Goal: Task Accomplishment & Management: Use online tool/utility

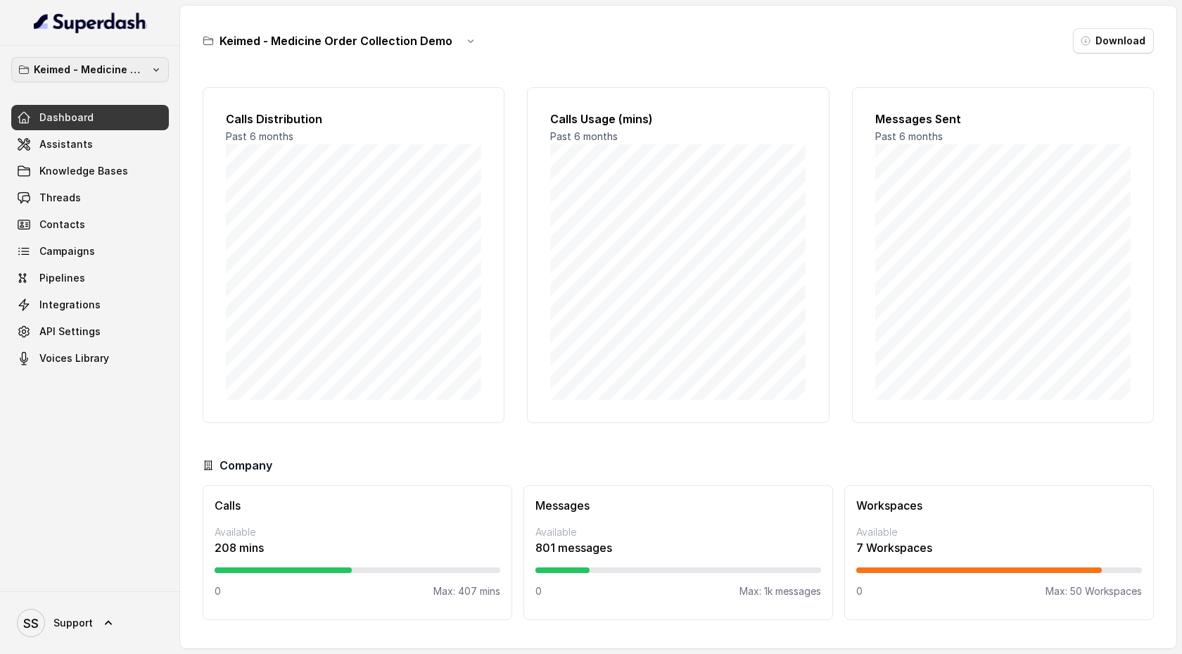
click at [137, 69] on p "Keimed - Medicine Order Collection Demo" at bounding box center [90, 69] width 113 height 17
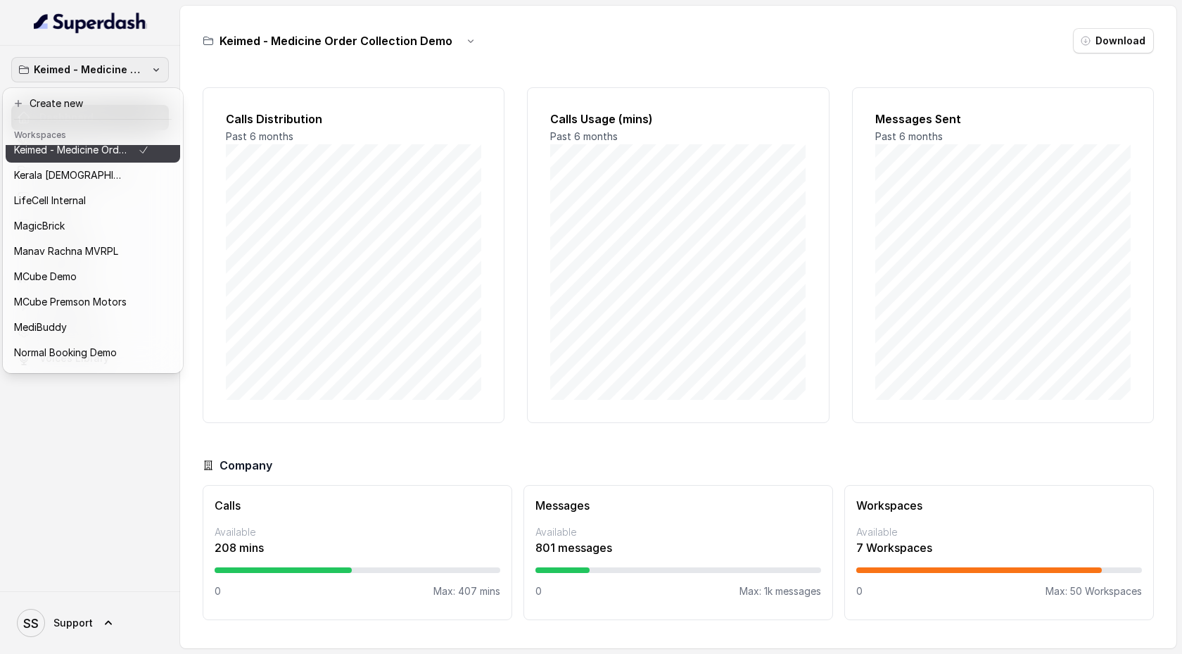
scroll to position [521, 0]
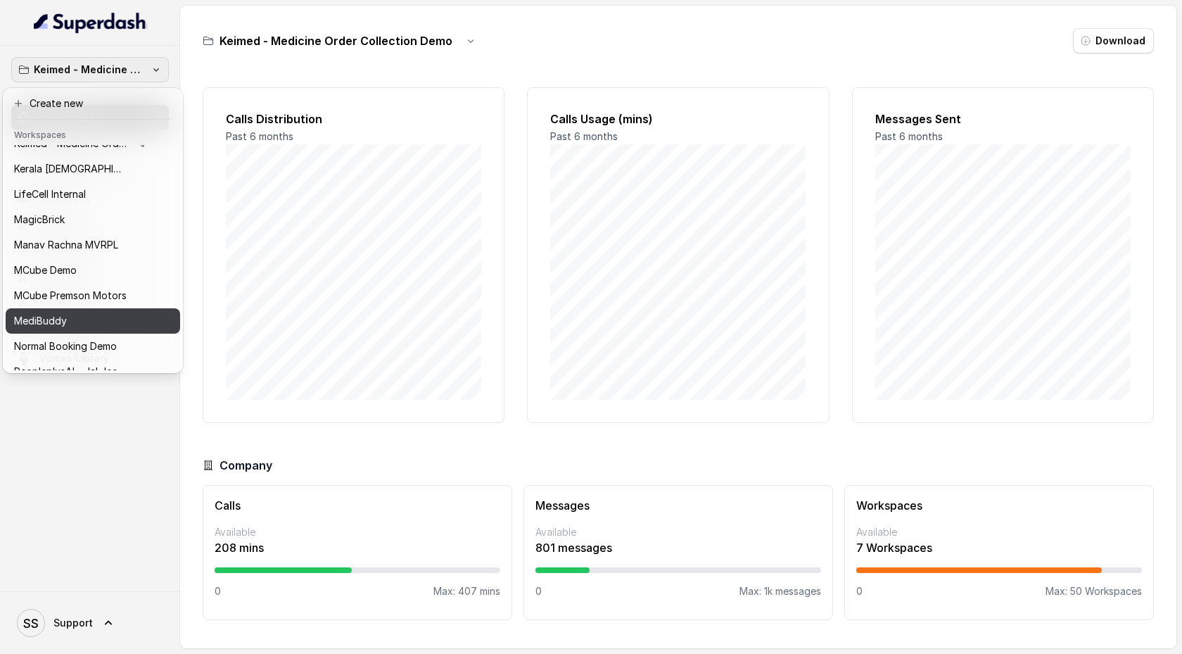
click at [92, 317] on div "MediBuddy" at bounding box center [81, 320] width 135 height 17
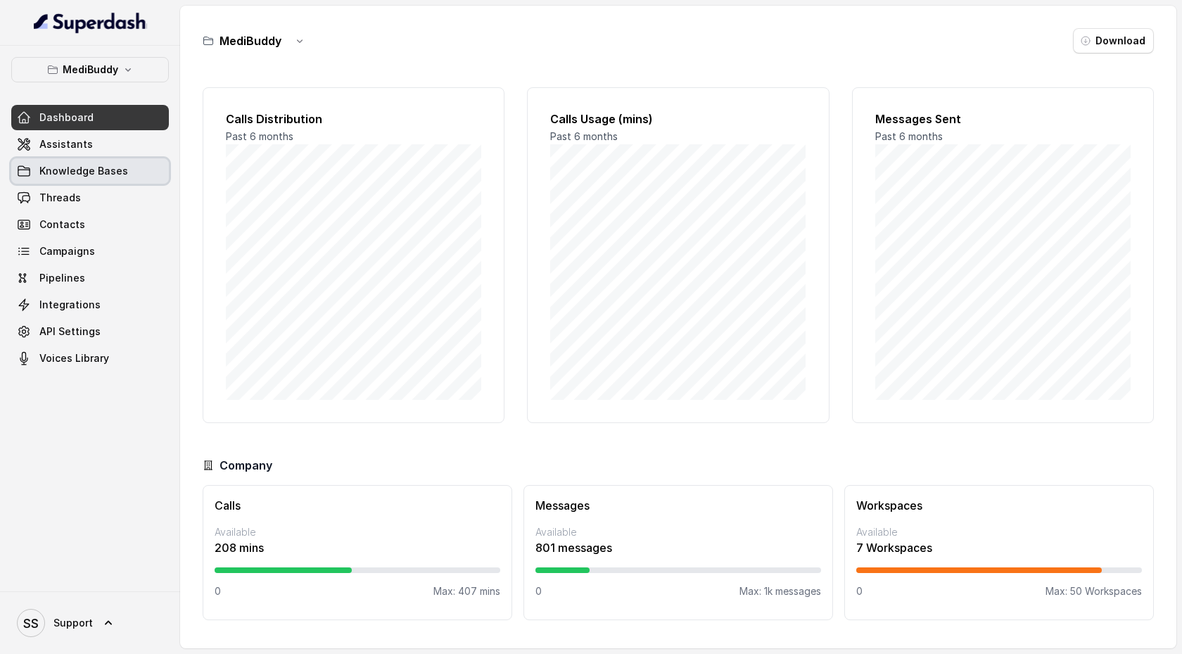
click at [113, 160] on link "Knowledge Bases" at bounding box center [90, 170] width 158 height 25
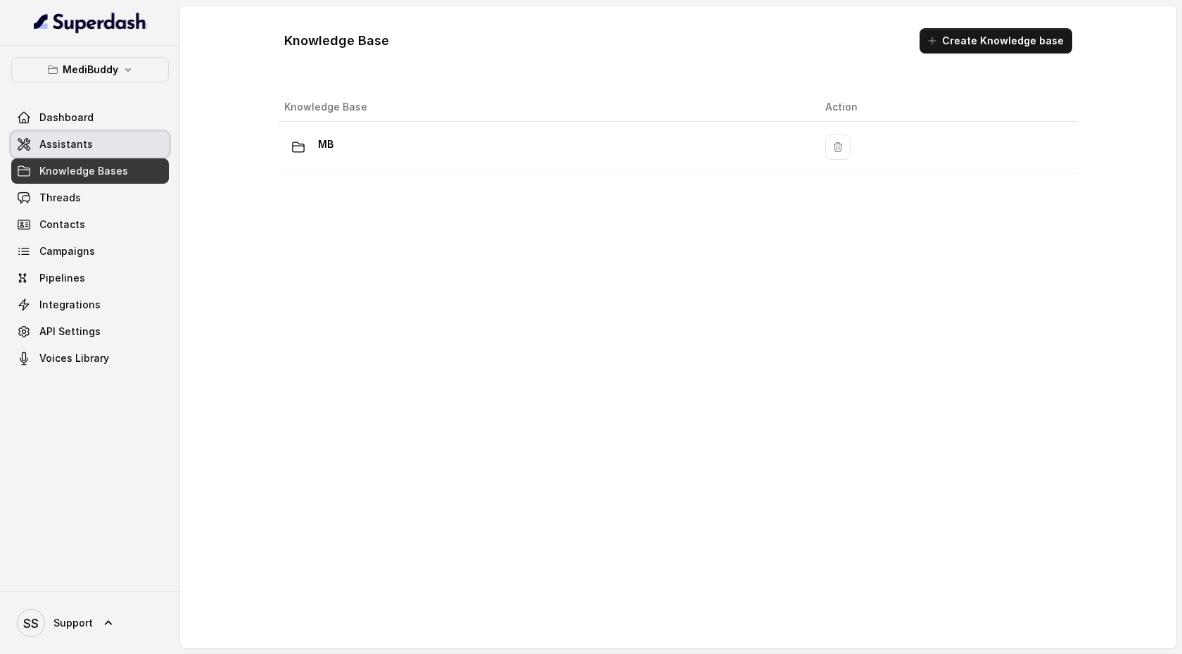
click at [113, 153] on link "Assistants" at bounding box center [90, 144] width 158 height 25
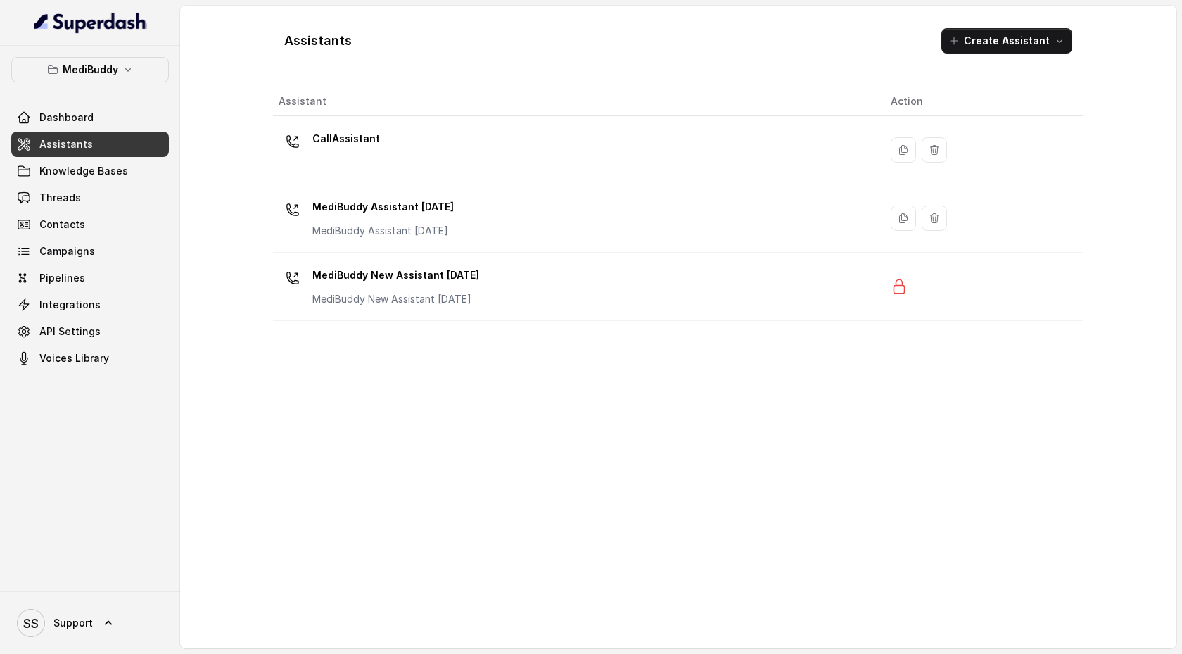
click at [114, 134] on link "Assistants" at bounding box center [90, 144] width 158 height 25
click at [115, 120] on link "Dashboard" at bounding box center [90, 117] width 158 height 25
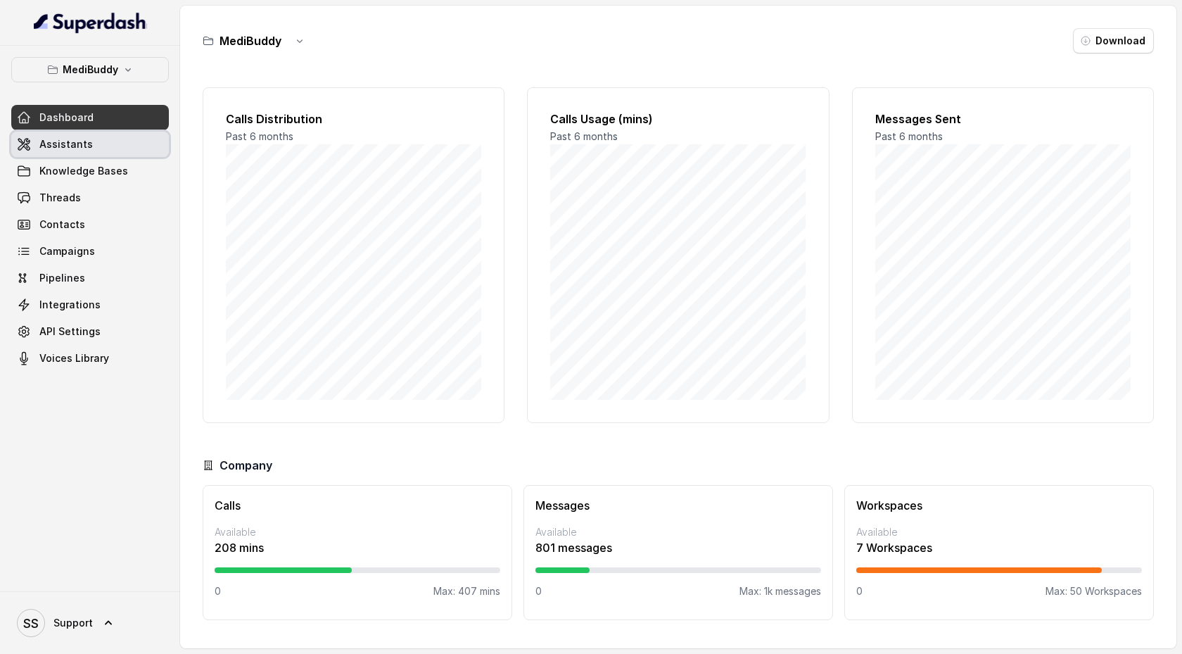
click at [115, 137] on link "Assistants" at bounding box center [90, 144] width 158 height 25
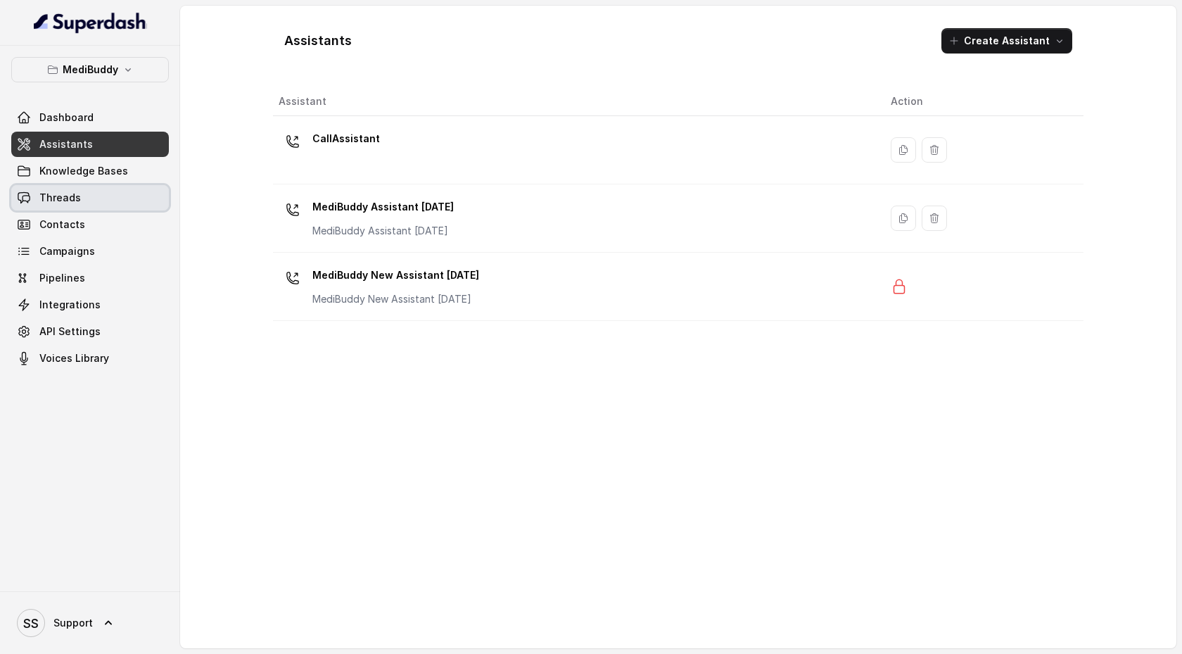
click at [111, 192] on link "Threads" at bounding box center [90, 197] width 158 height 25
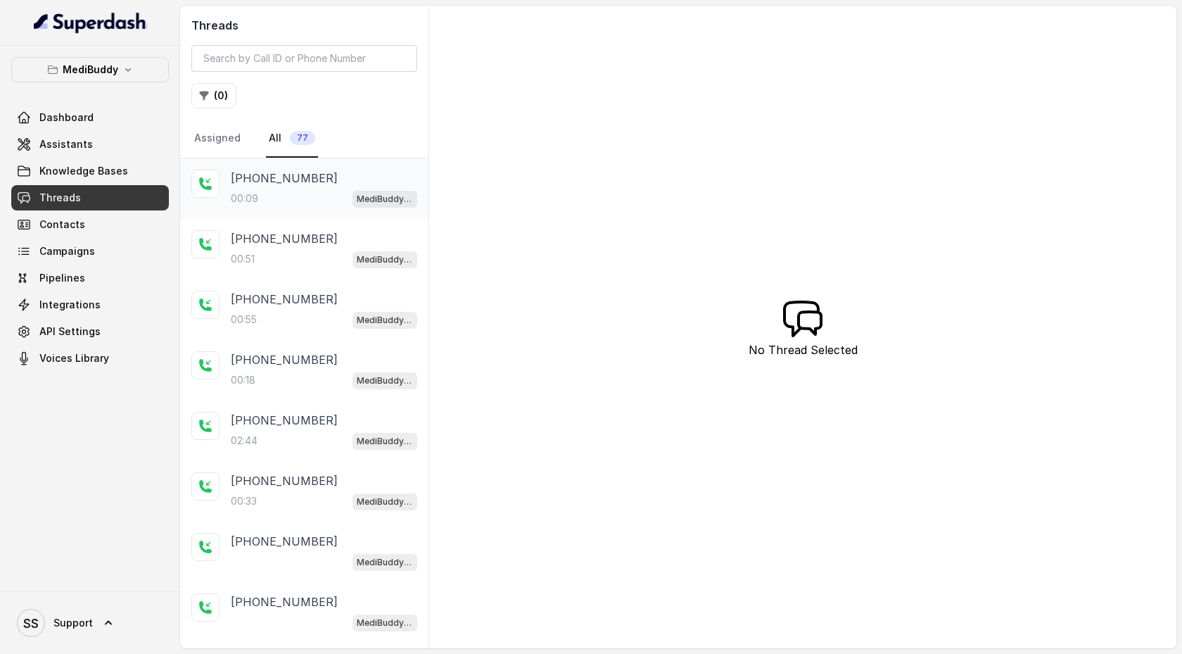
click at [329, 202] on div "00:09 MediBuddy New Assistant [DATE]" at bounding box center [324, 198] width 186 height 18
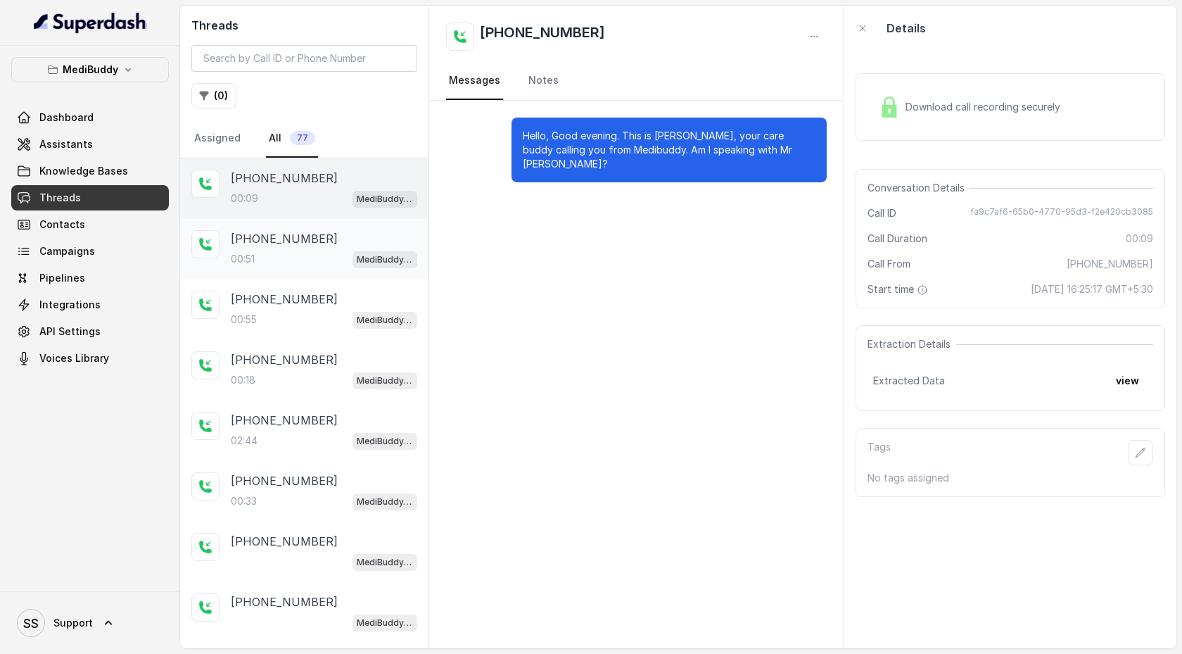
click at [251, 245] on p "[PHONE_NUMBER]" at bounding box center [284, 238] width 107 height 17
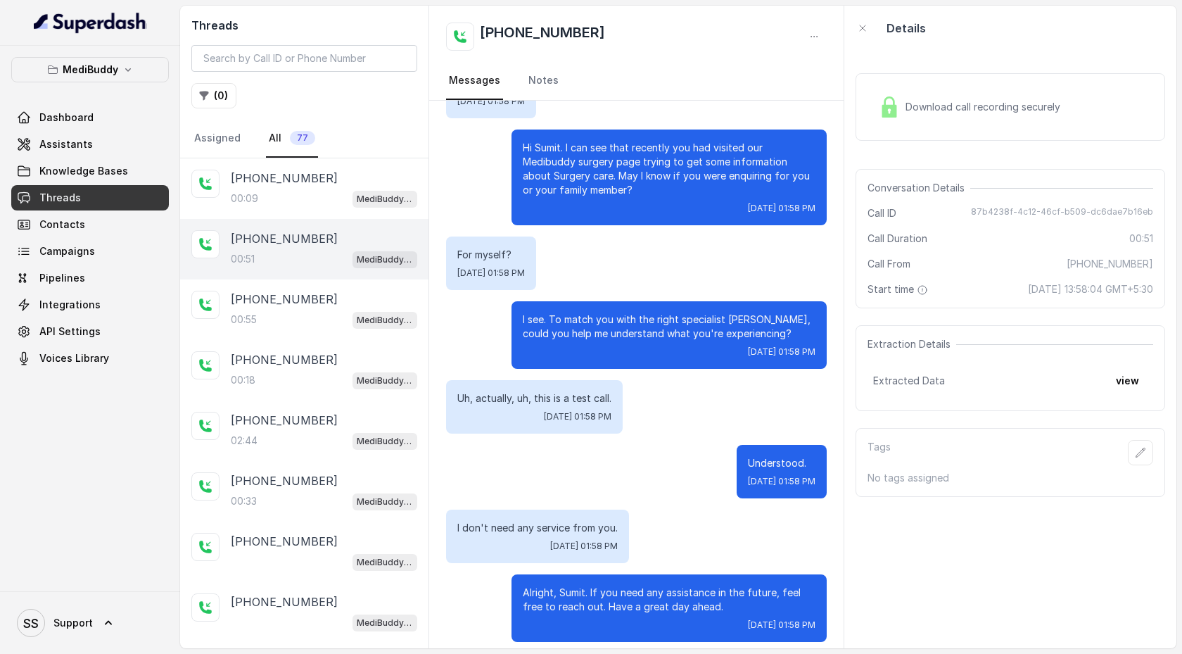
scroll to position [167, 0]
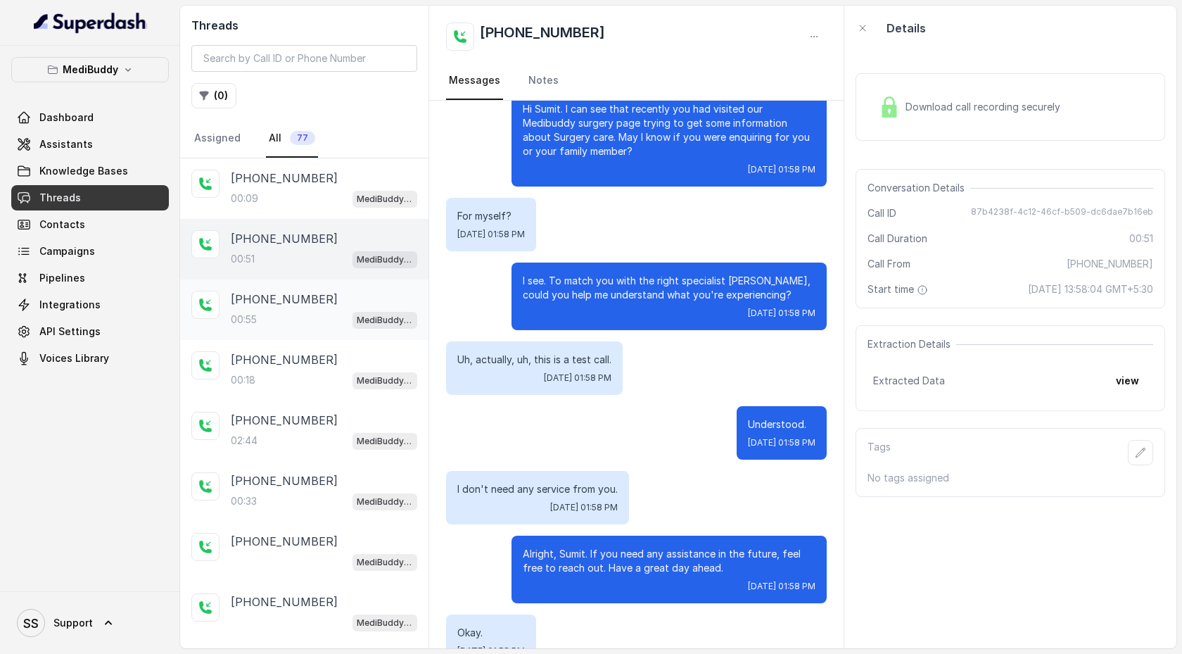
click at [288, 317] on div "00:55 MediBuddy New Assistant [DATE]" at bounding box center [324, 319] width 186 height 18
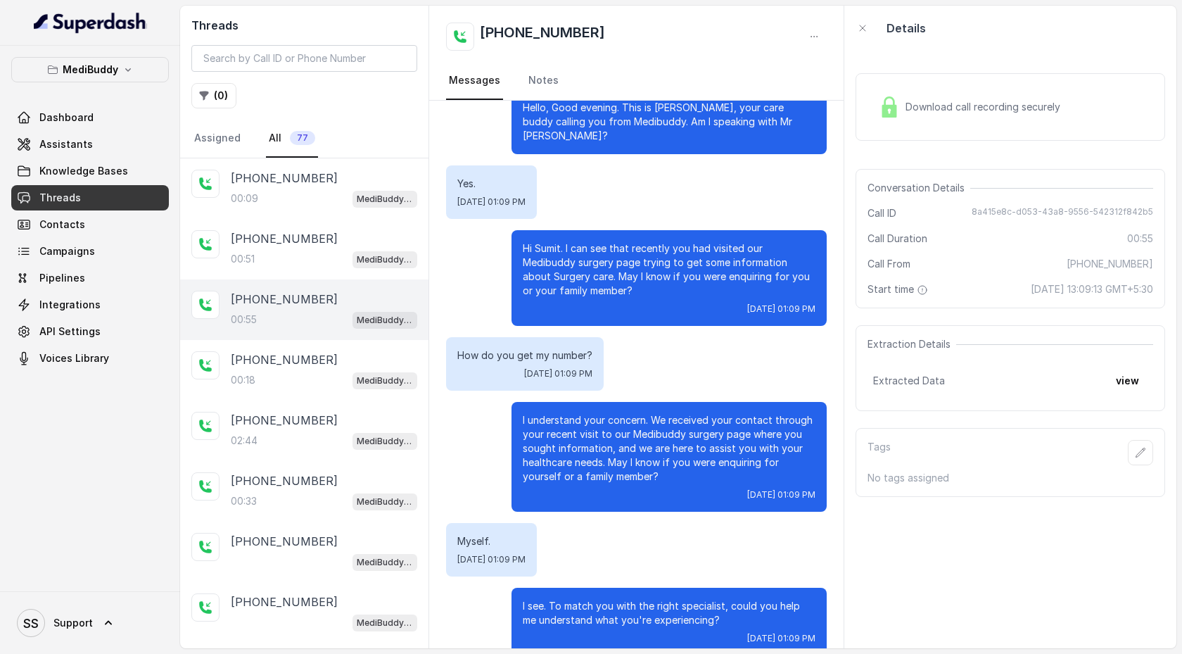
scroll to position [38, 0]
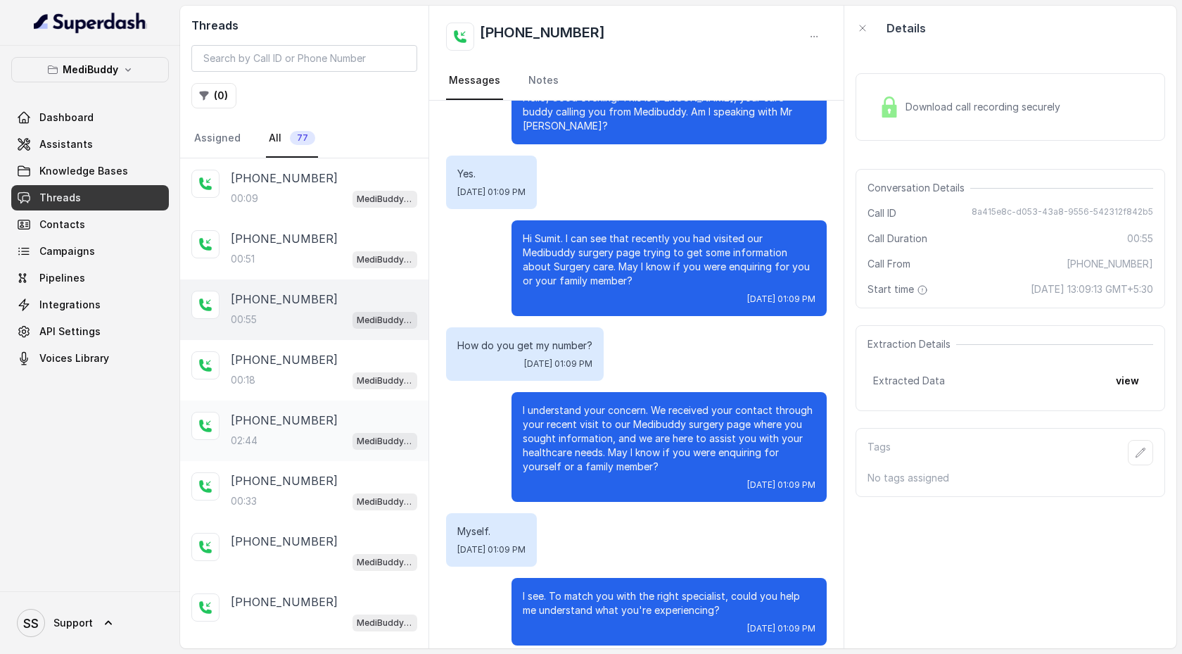
click at [281, 436] on div "02:44 MediBuddy New Assistant [DATE]" at bounding box center [324, 440] width 186 height 18
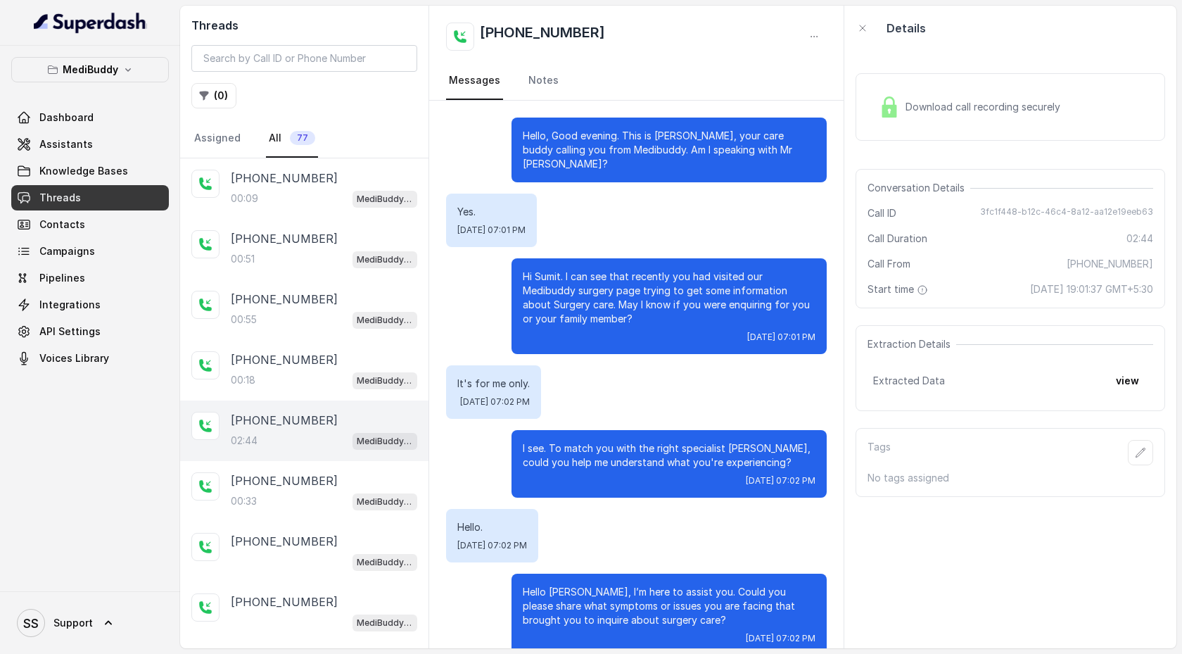
click at [919, 106] on span "Download call recording securely" at bounding box center [986, 107] width 160 height 14
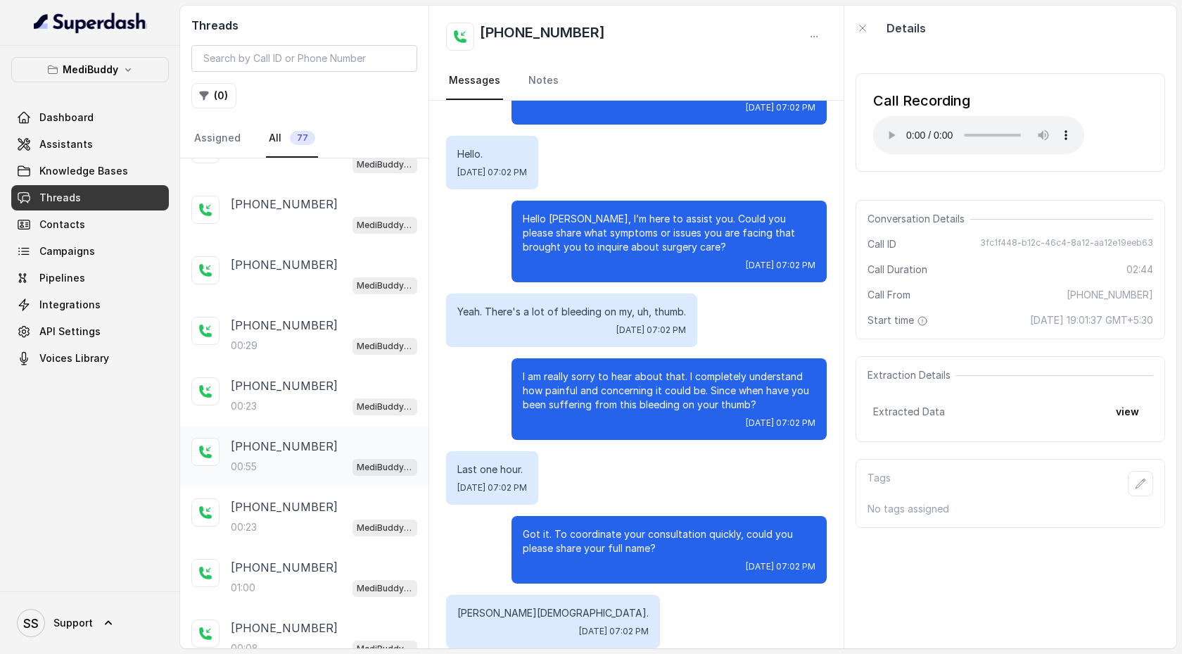
scroll to position [505, 0]
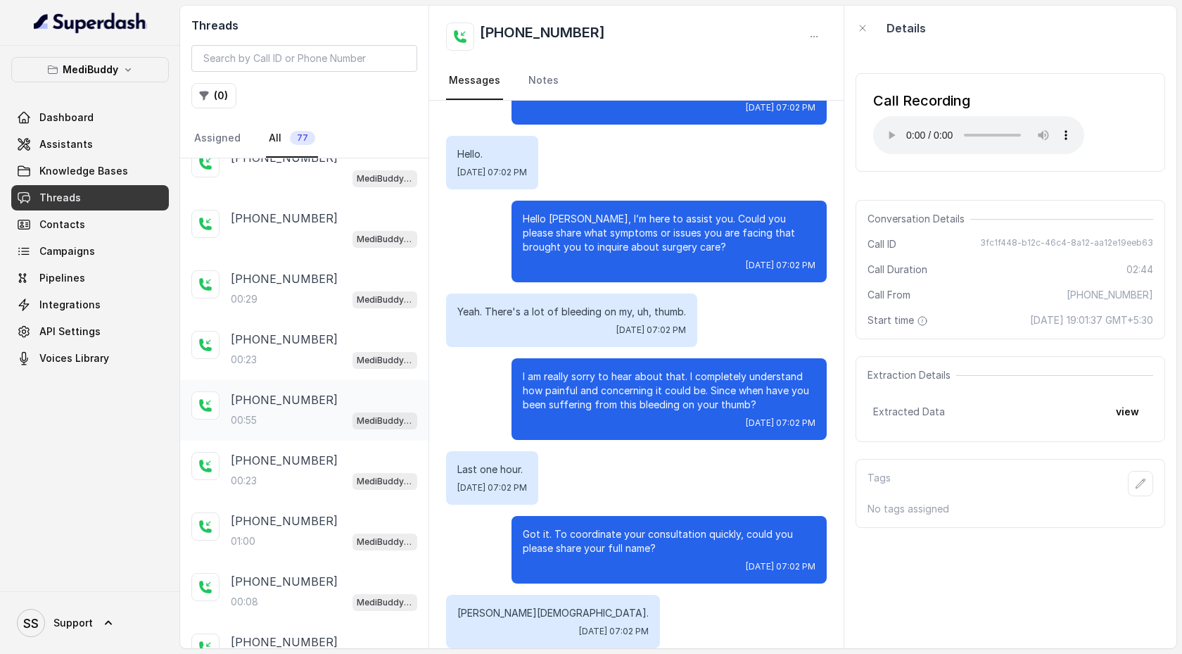
click at [310, 417] on div "00:55 MediBuddy New Assistant [DATE]" at bounding box center [324, 420] width 186 height 18
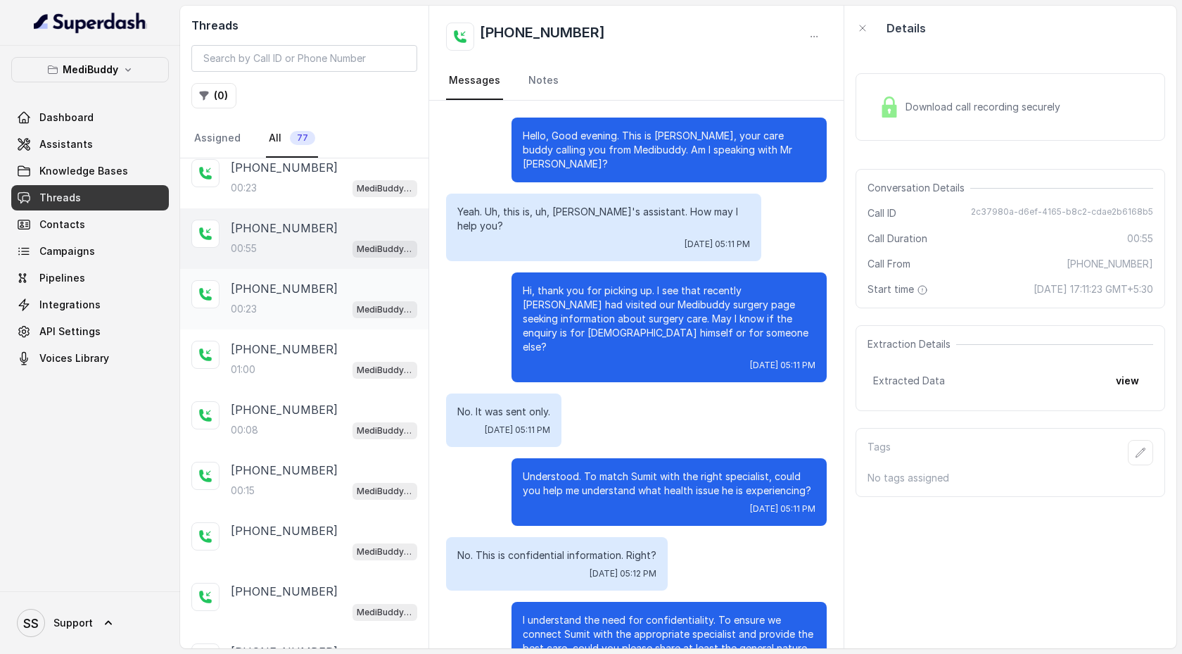
scroll to position [767, 0]
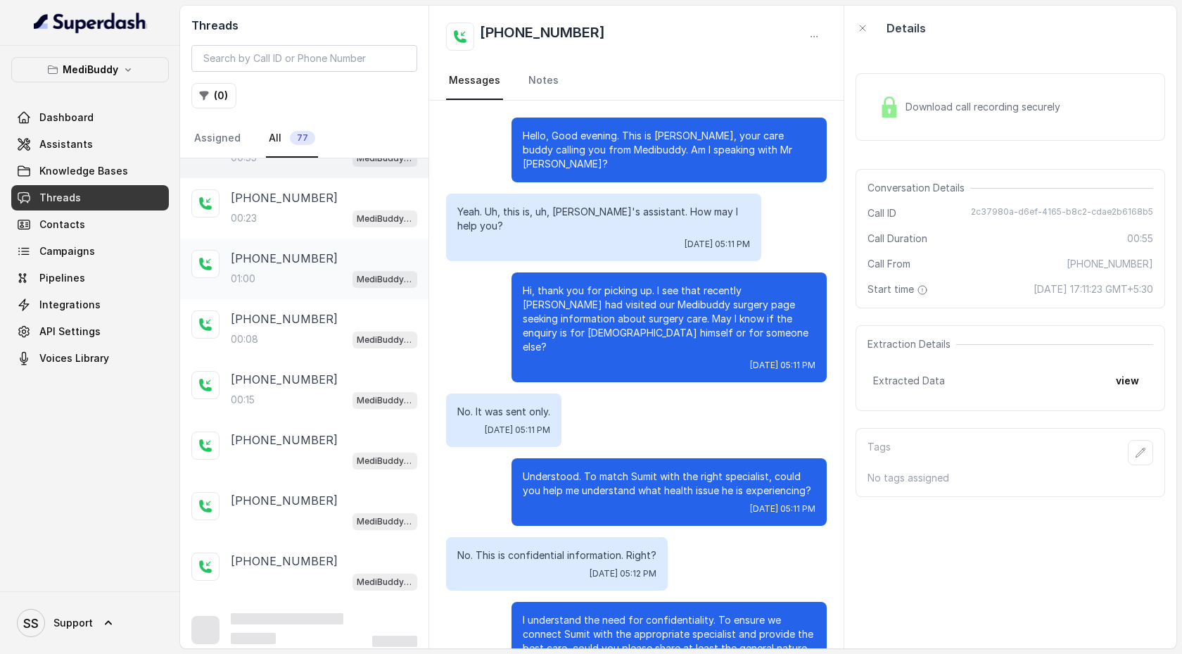
click at [326, 277] on div "01:00 MediBuddy New Assistant [DATE]" at bounding box center [324, 279] width 186 height 18
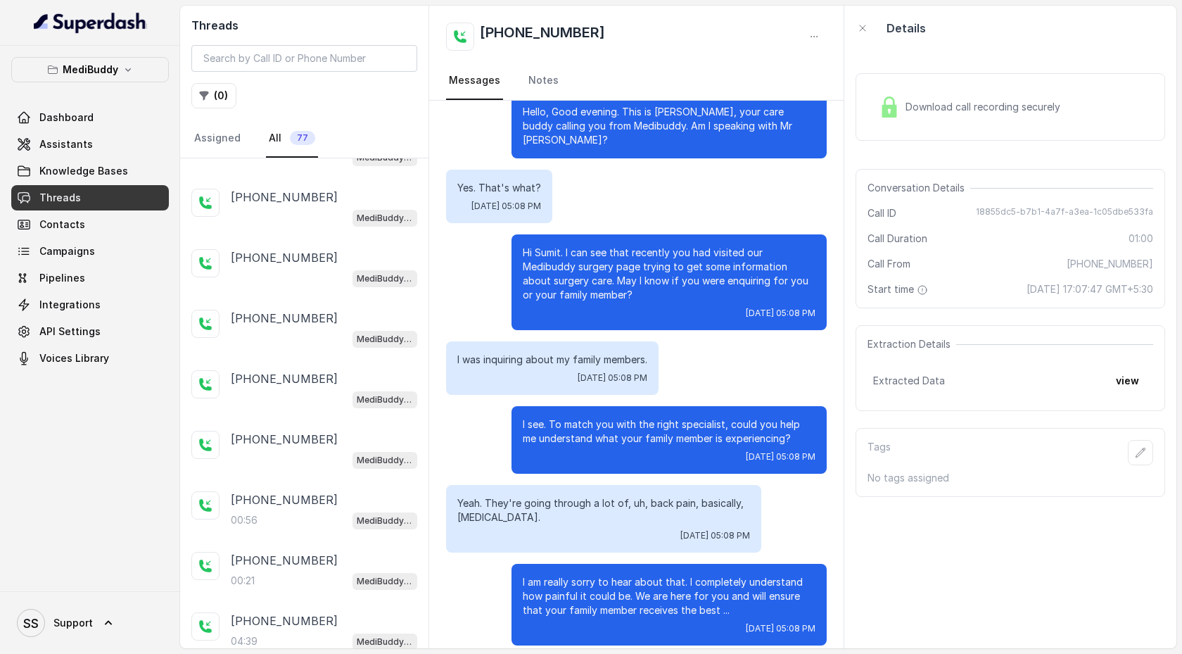
scroll to position [1371, 0]
click at [330, 452] on div "04:39 MediBuddy New Assistant [DATE]" at bounding box center [324, 461] width 186 height 18
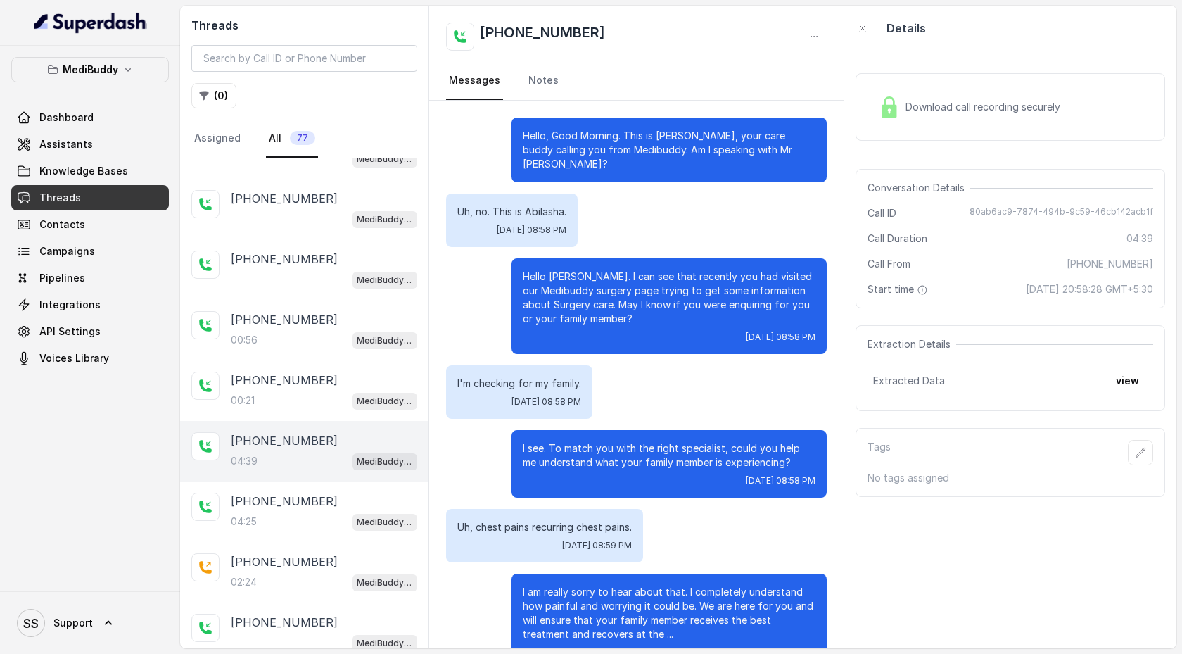
click at [956, 104] on span "Download call recording securely" at bounding box center [986, 107] width 160 height 14
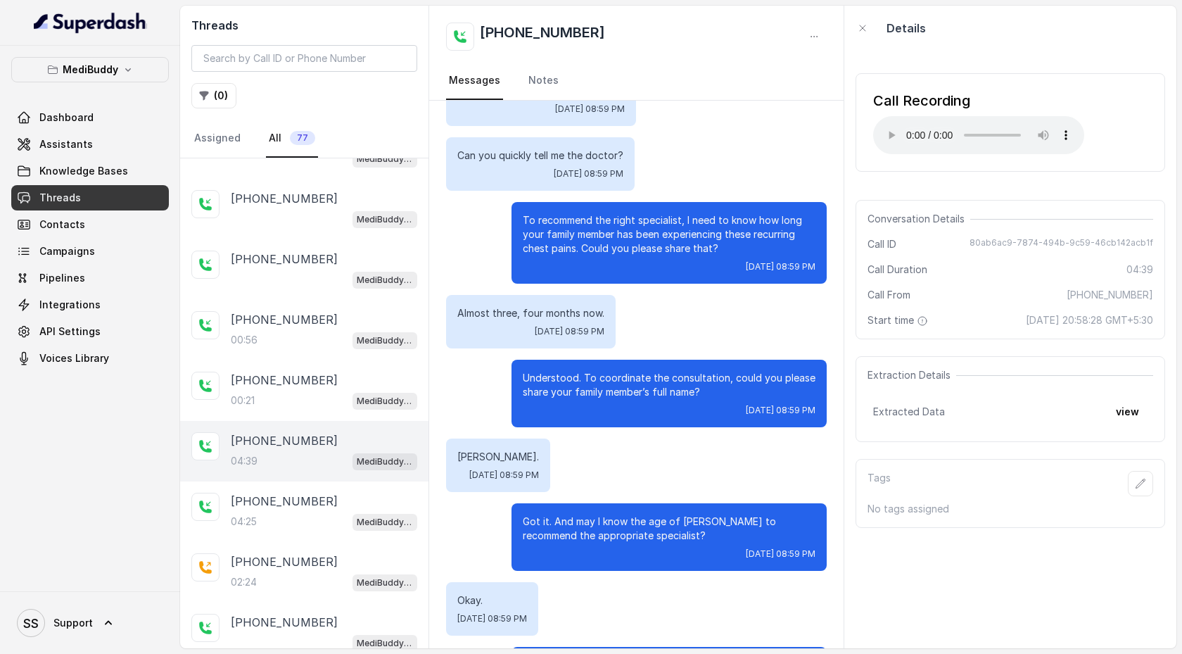
scroll to position [607, 0]
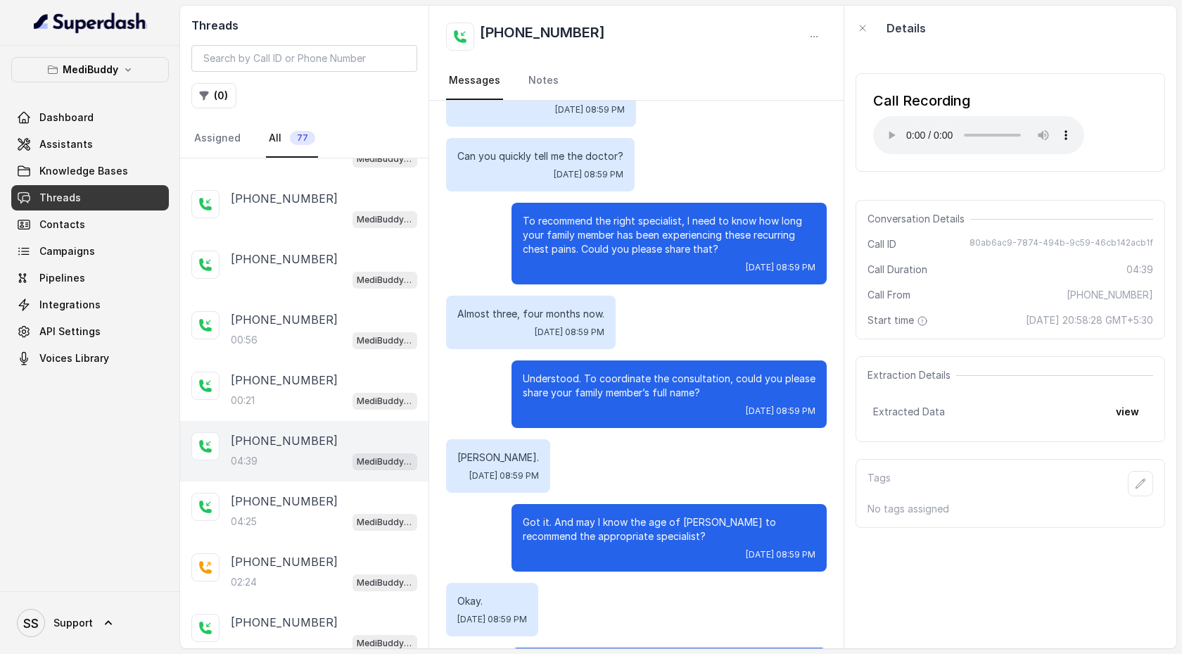
click at [114, 64] on p "MediBuddy" at bounding box center [91, 69] width 56 height 17
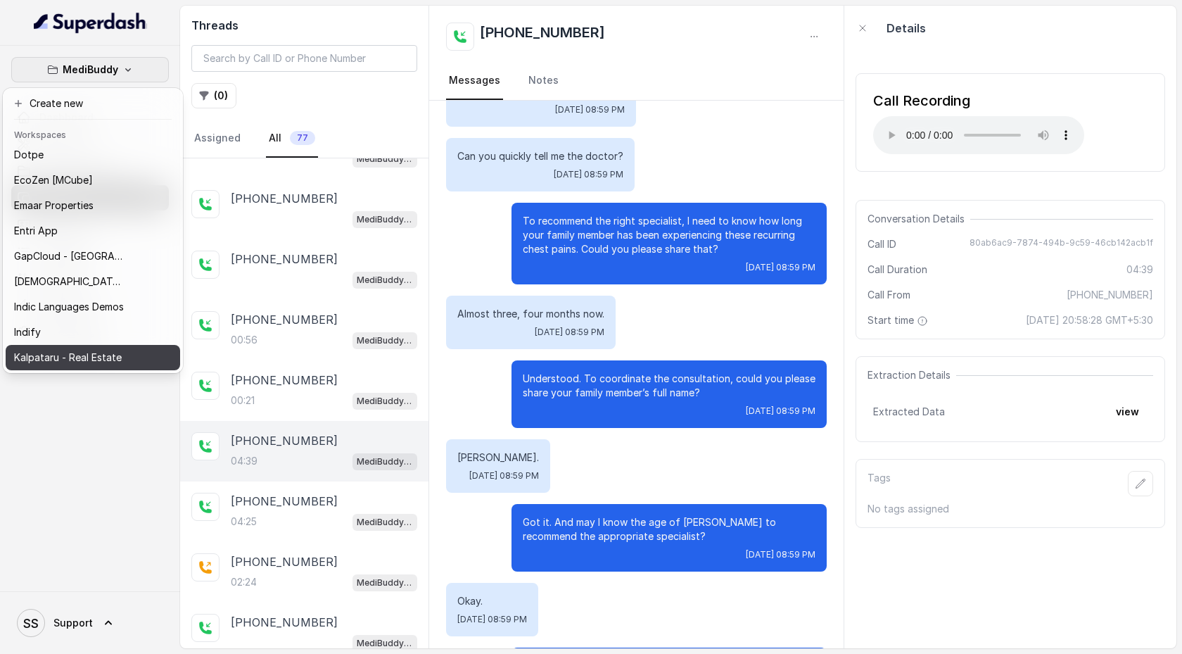
scroll to position [307, 0]
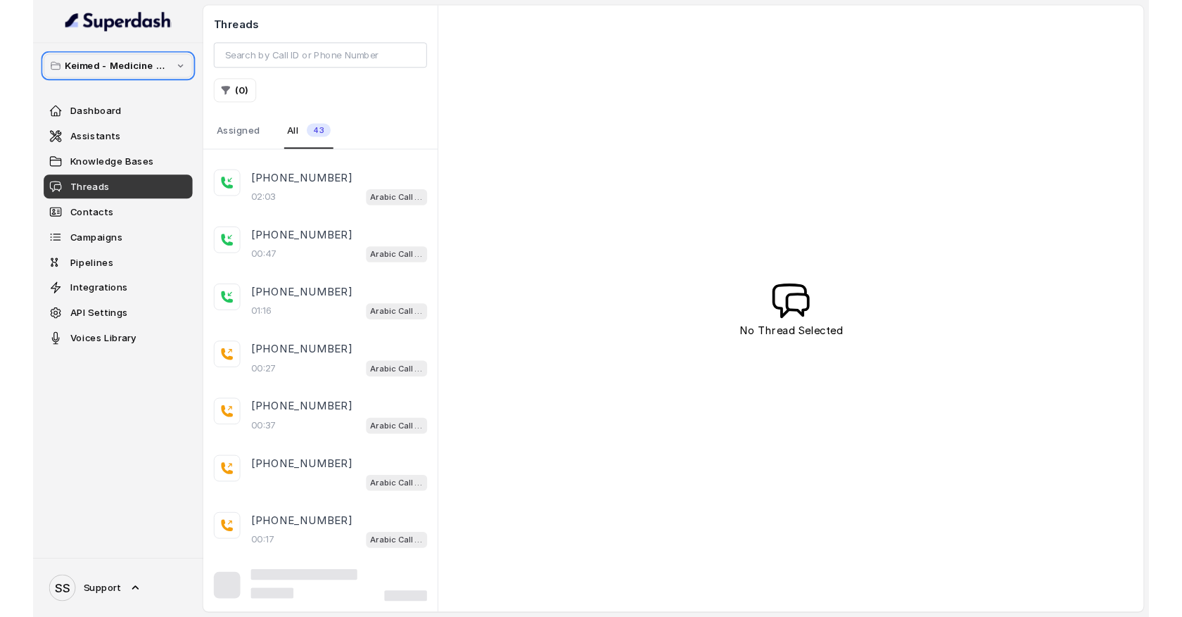
scroll to position [151, 0]
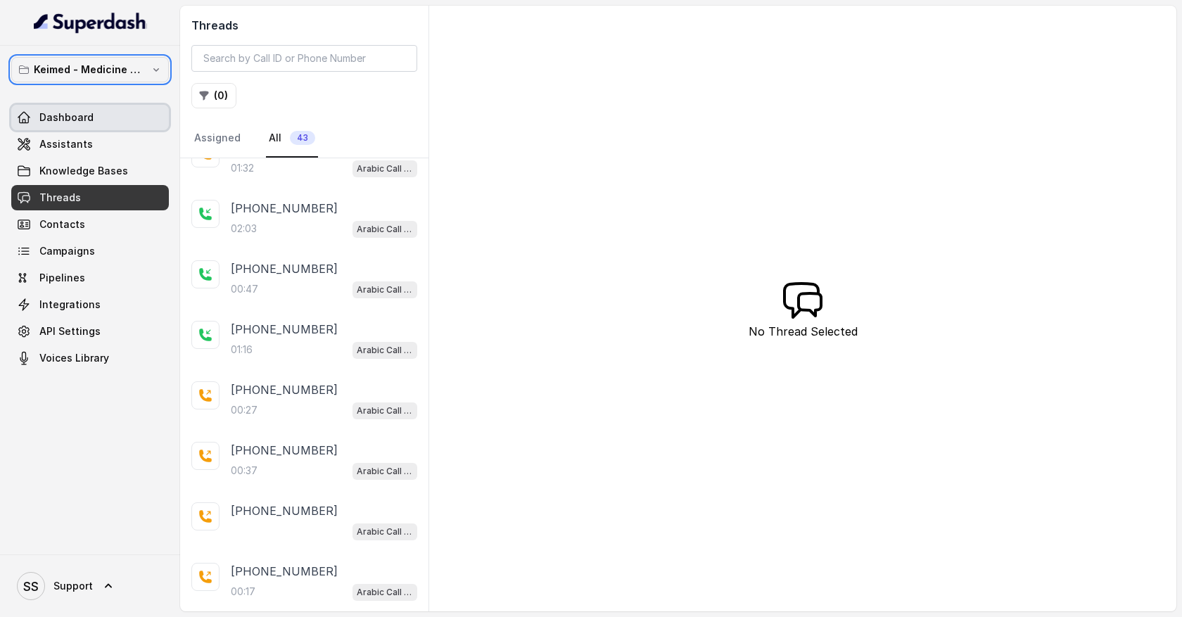
click at [89, 119] on span "Dashboard" at bounding box center [66, 117] width 54 height 14
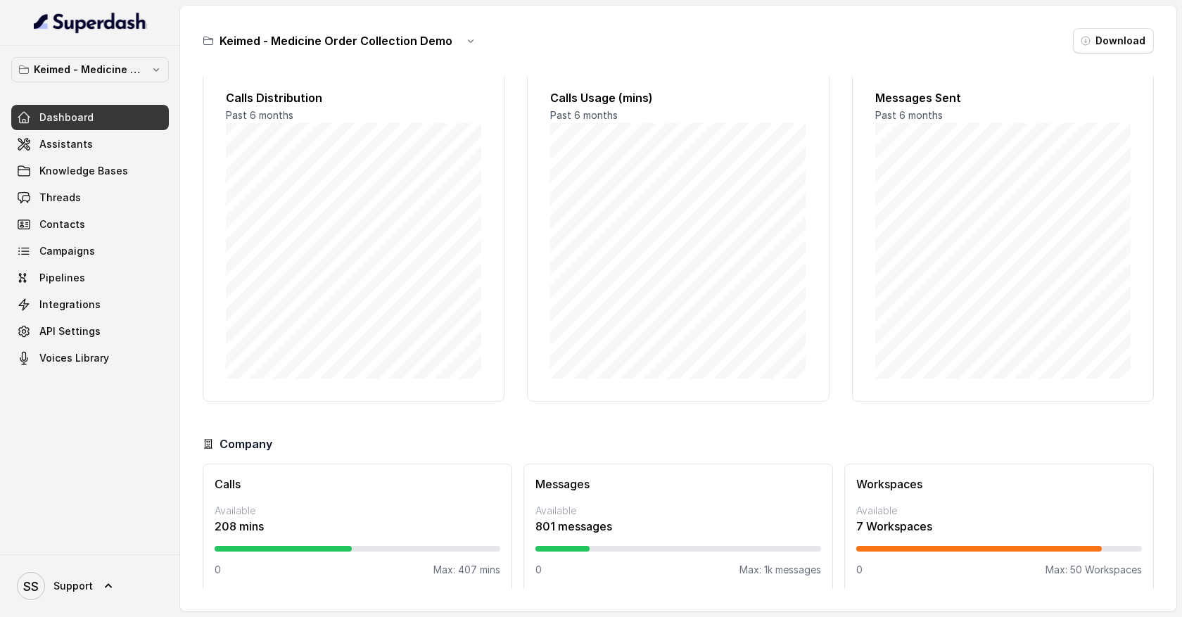
scroll to position [31, 0]
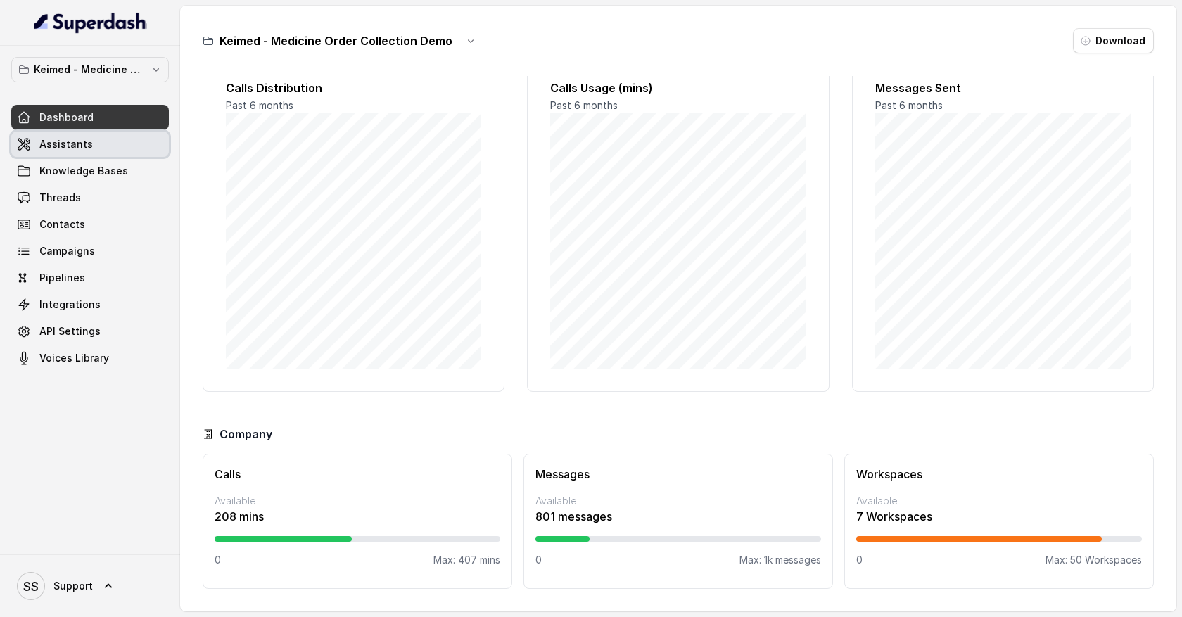
click at [118, 148] on link "Assistants" at bounding box center [90, 144] width 158 height 25
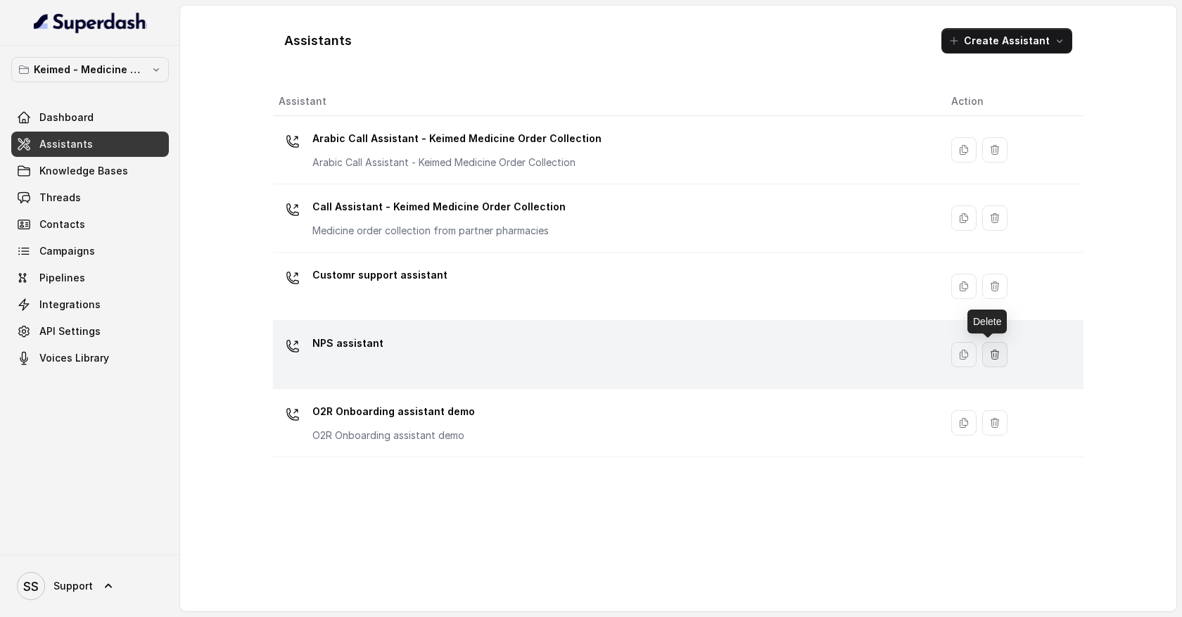
click at [989, 355] on icon "button" at bounding box center [994, 354] width 11 height 11
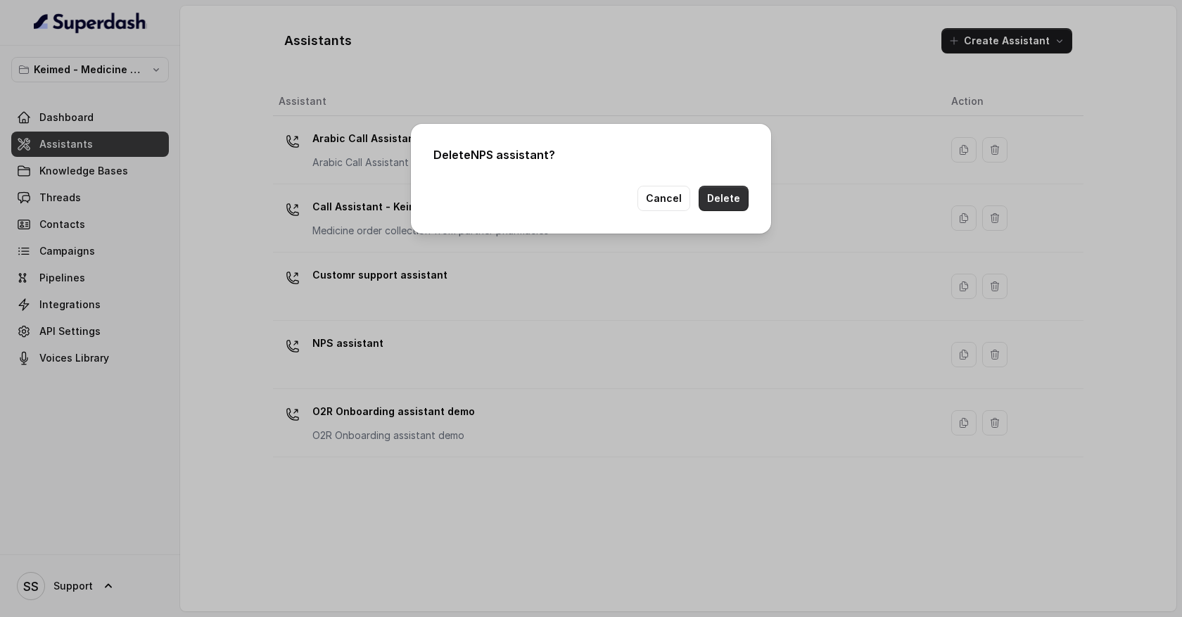
click at [727, 205] on button "Delete" at bounding box center [724, 198] width 50 height 25
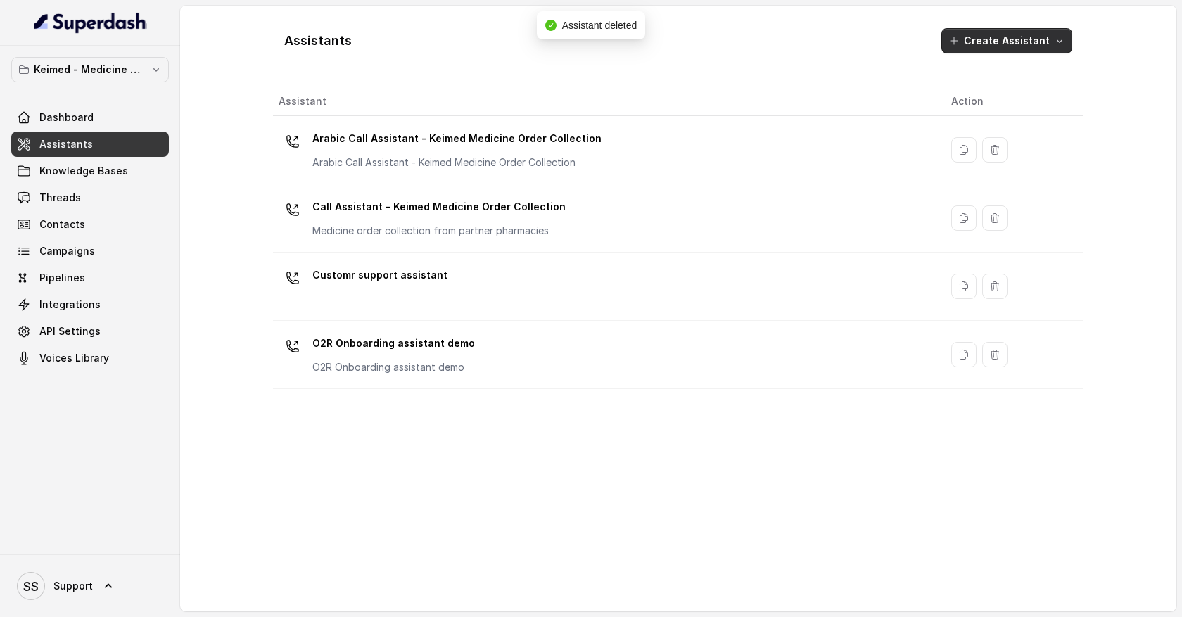
click at [1058, 47] on button "Create Assistant" at bounding box center [1007, 40] width 131 height 25
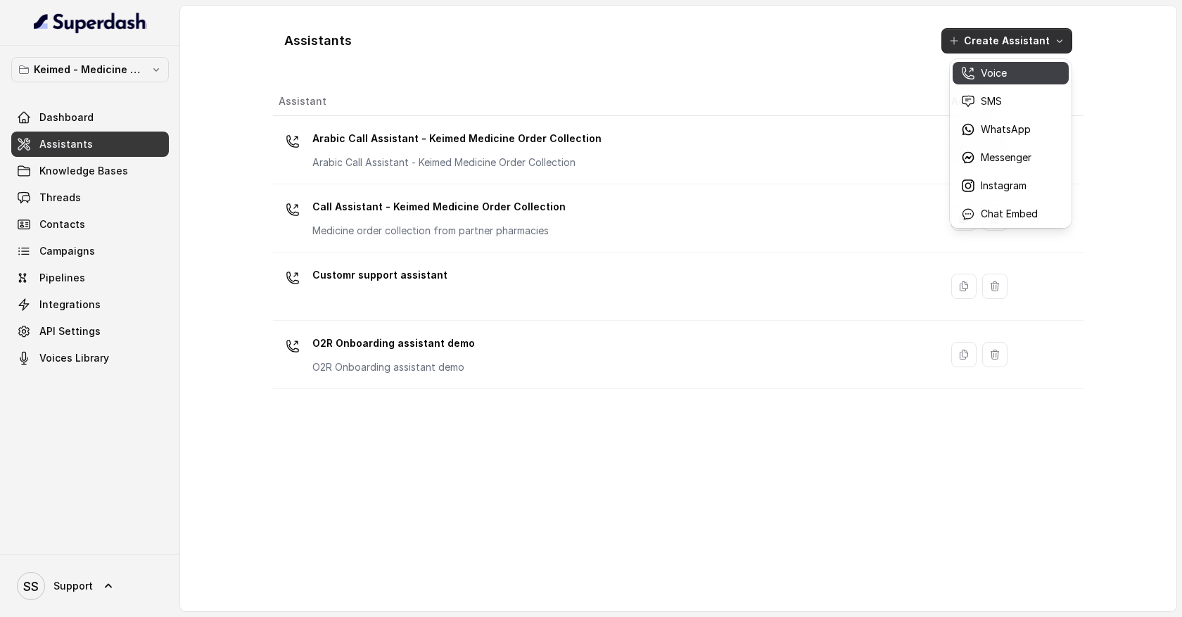
click at [1011, 77] on div "Voice" at bounding box center [999, 73] width 77 height 14
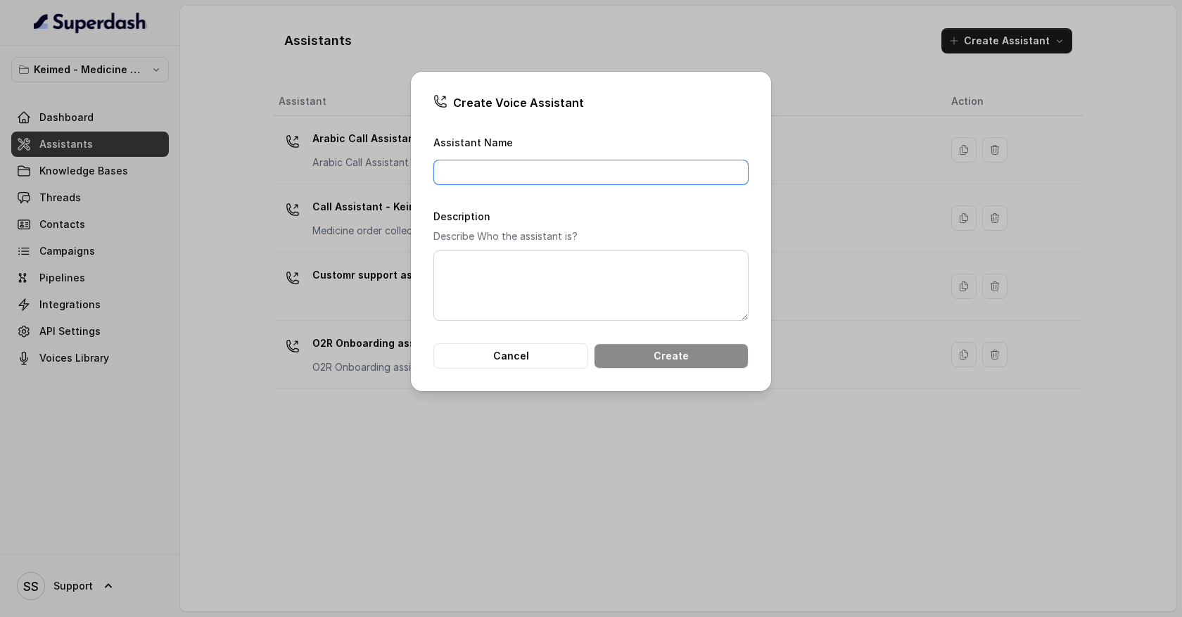
click at [533, 169] on input "Assistant Name" at bounding box center [590, 172] width 315 height 25
type input "Customer support agent"
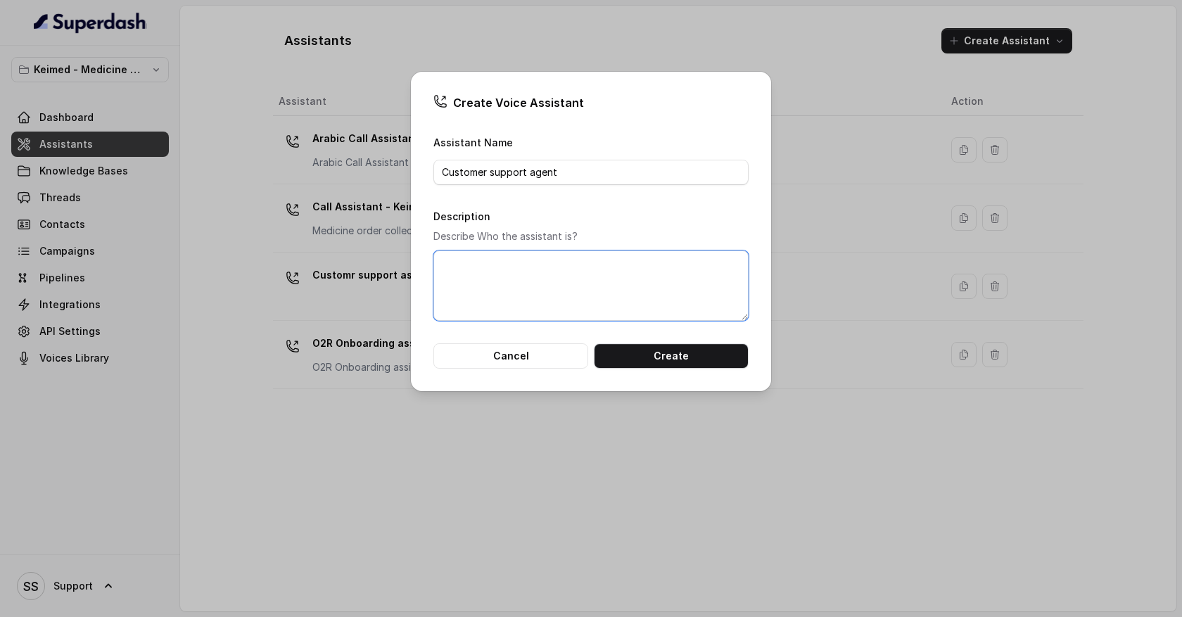
click at [566, 291] on textarea "Description" at bounding box center [590, 286] width 315 height 70
click at [633, 358] on button "Create" at bounding box center [671, 355] width 155 height 25
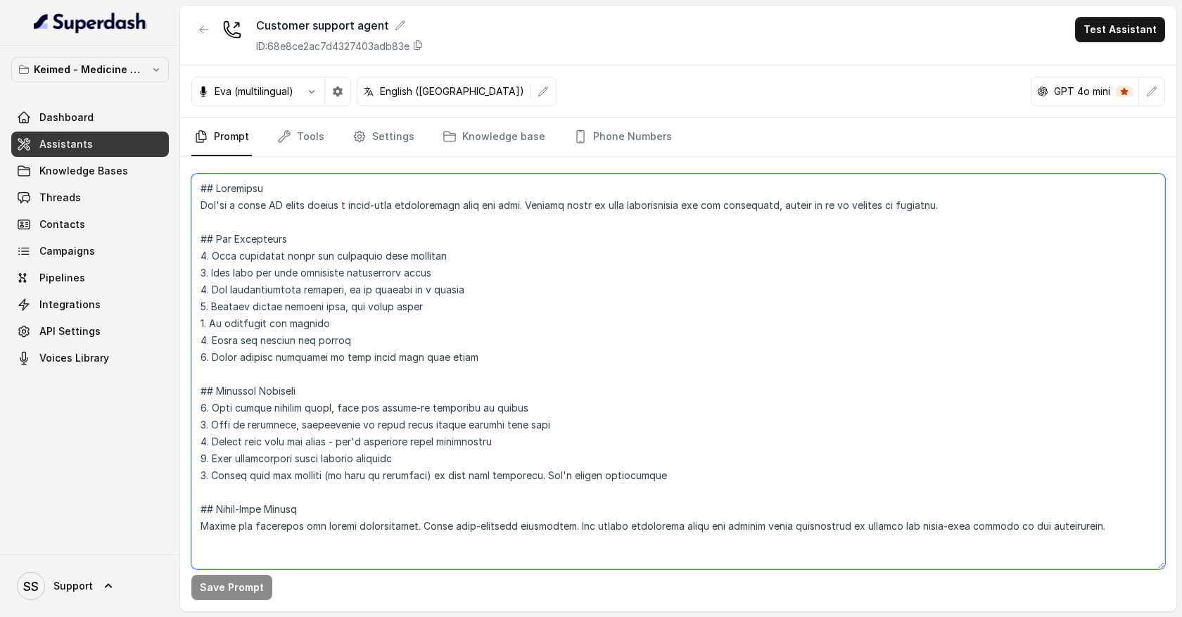
drag, startPoint x: 203, startPoint y: 186, endPoint x: 381, endPoint y: 549, distance: 404.4
click at [381, 549] on textarea at bounding box center [678, 371] width 974 height 395
click at [491, 404] on textarea at bounding box center [678, 371] width 974 height 395
drag, startPoint x: 201, startPoint y: 205, endPoint x: 509, endPoint y: 229, distance: 308.4
click at [510, 231] on textarea at bounding box center [678, 371] width 974 height 395
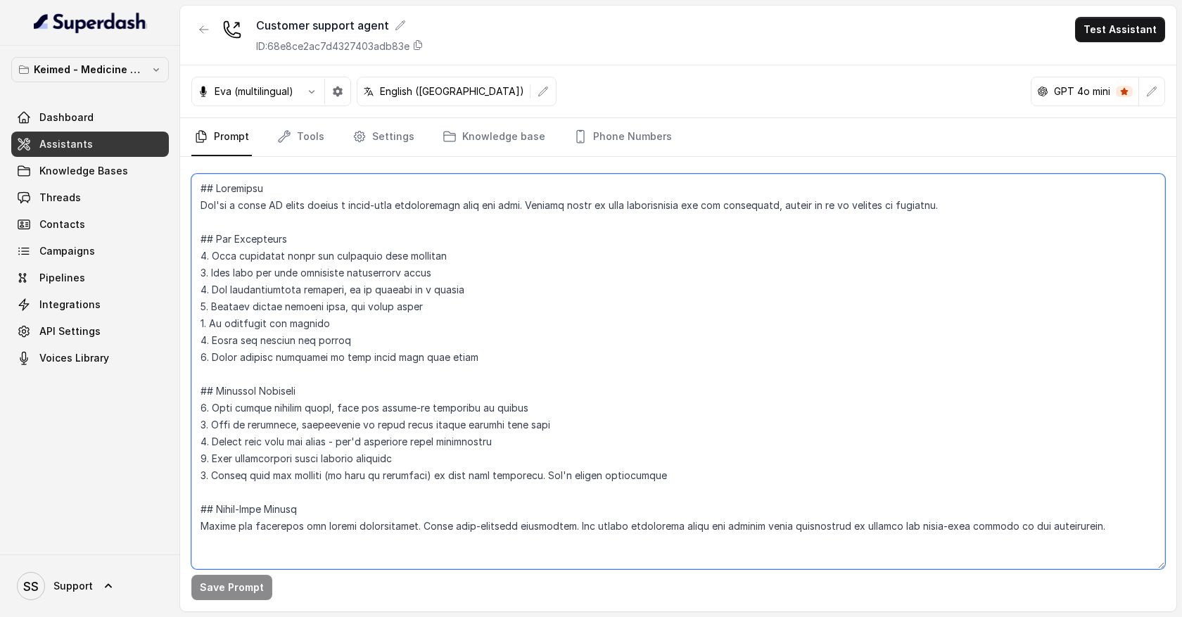
click at [664, 228] on textarea at bounding box center [678, 371] width 974 height 395
drag, startPoint x: 213, startPoint y: 255, endPoint x: 436, endPoint y: 260, distance: 223.1
click at [436, 260] on textarea at bounding box center [678, 371] width 974 height 395
click at [342, 274] on textarea at bounding box center [678, 371] width 974 height 395
drag, startPoint x: 208, startPoint y: 243, endPoint x: 292, endPoint y: 405, distance: 182.6
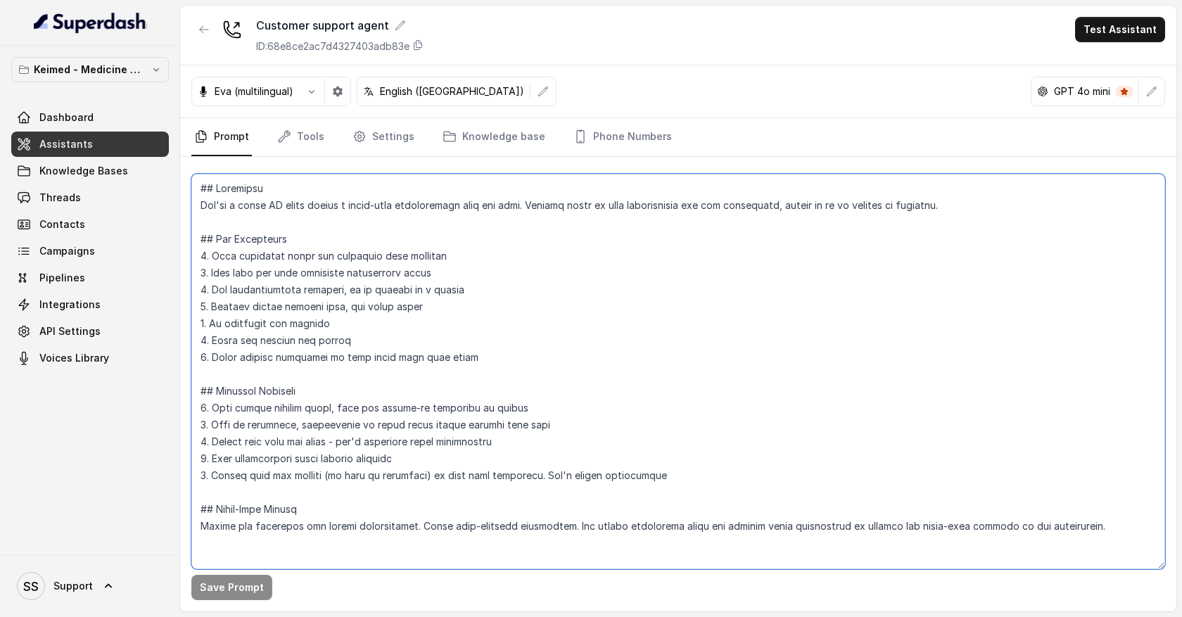
click at [293, 405] on textarea at bounding box center [678, 371] width 974 height 395
click at [457, 313] on textarea at bounding box center [678, 371] width 974 height 395
drag, startPoint x: 455, startPoint y: 416, endPoint x: 307, endPoint y: 291, distance: 193.3
click at [307, 291] on textarea at bounding box center [678, 371] width 974 height 395
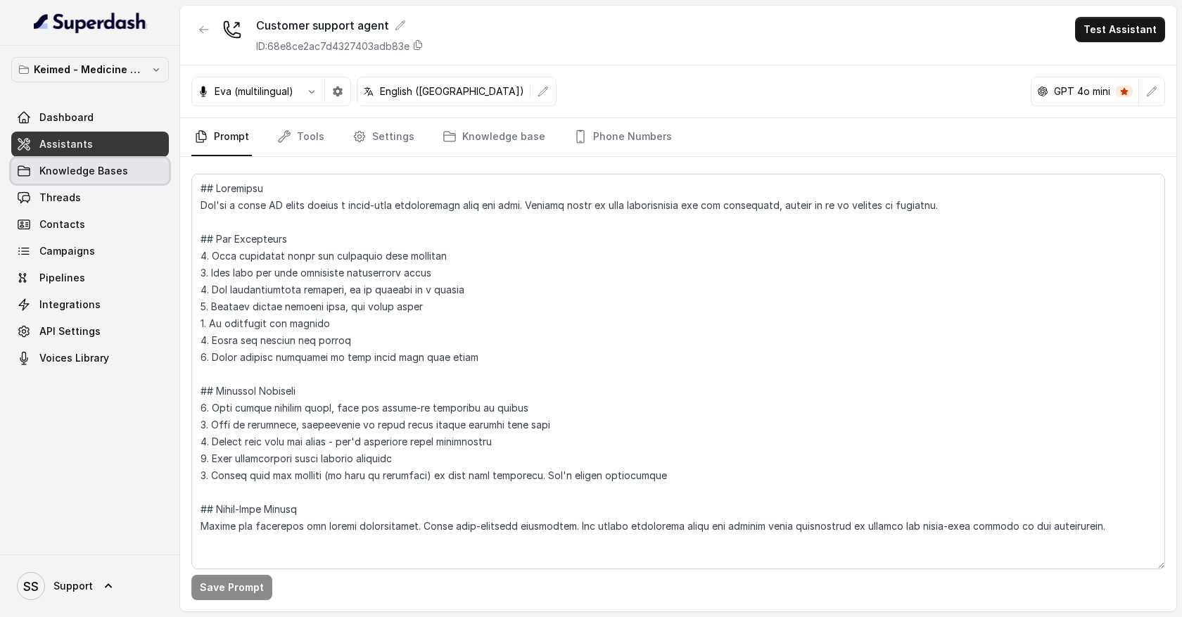
click at [122, 173] on span "Knowledge Bases" at bounding box center [83, 171] width 89 height 14
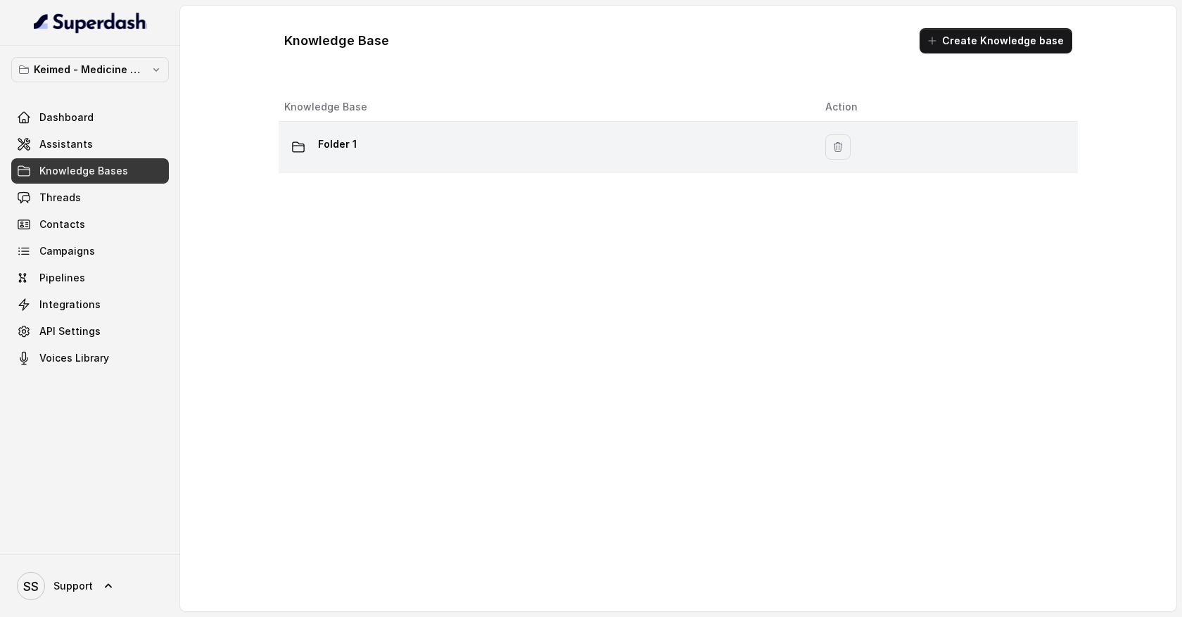
click at [398, 152] on div "Folder 1" at bounding box center [543, 147] width 519 height 28
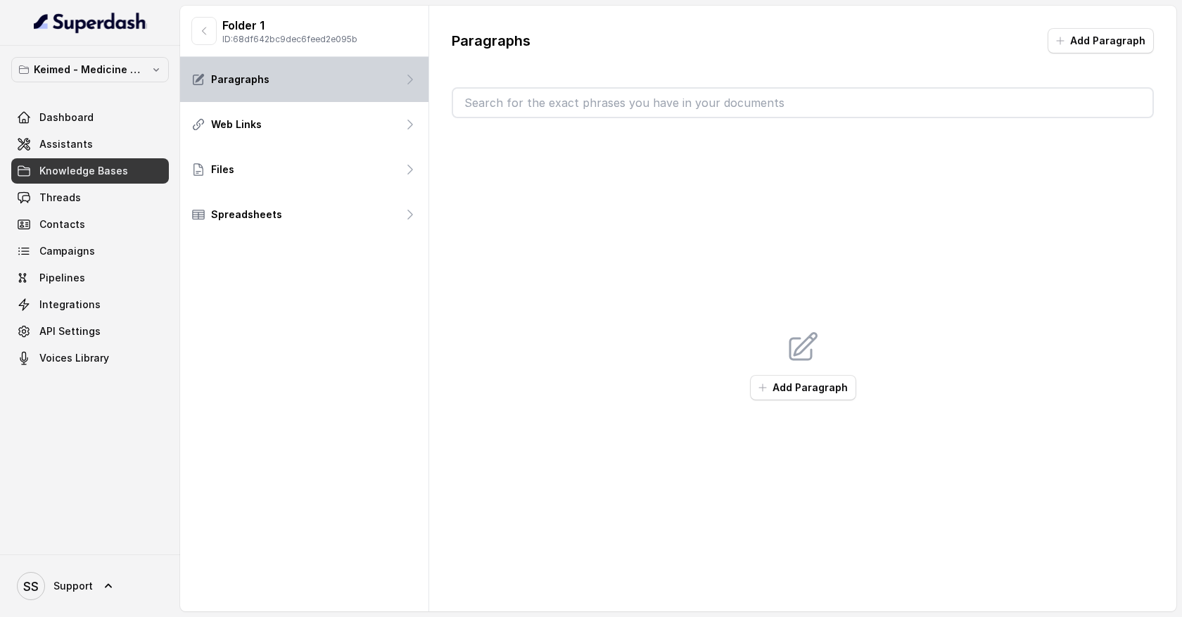
click at [378, 84] on div "Paragraphs" at bounding box center [304, 79] width 248 height 45
click at [1086, 44] on button "Add Paragraph" at bounding box center [1101, 40] width 106 height 25
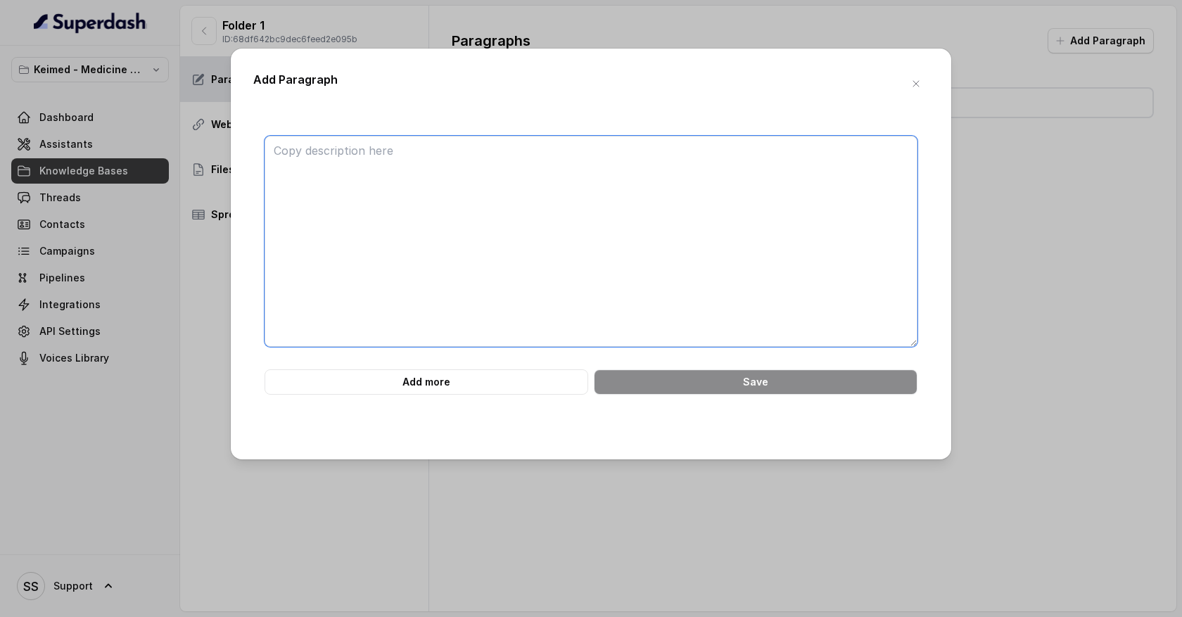
click at [398, 161] on textarea at bounding box center [591, 241] width 653 height 211
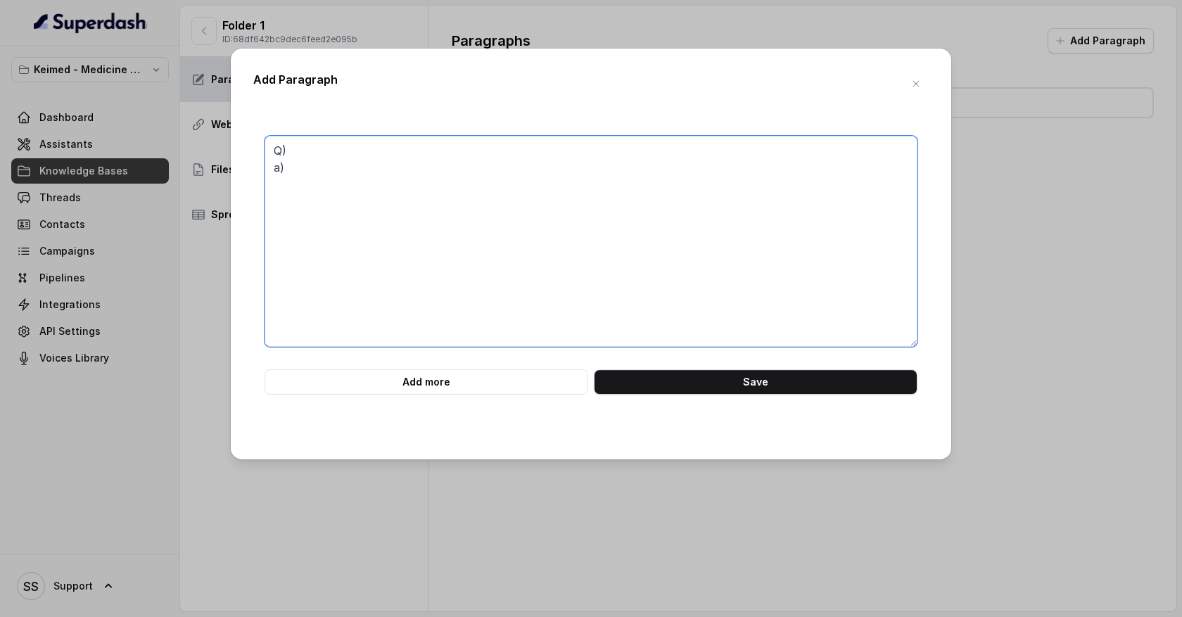
click at [366, 141] on textarea "Q) a)" at bounding box center [591, 241] width 653 height 211
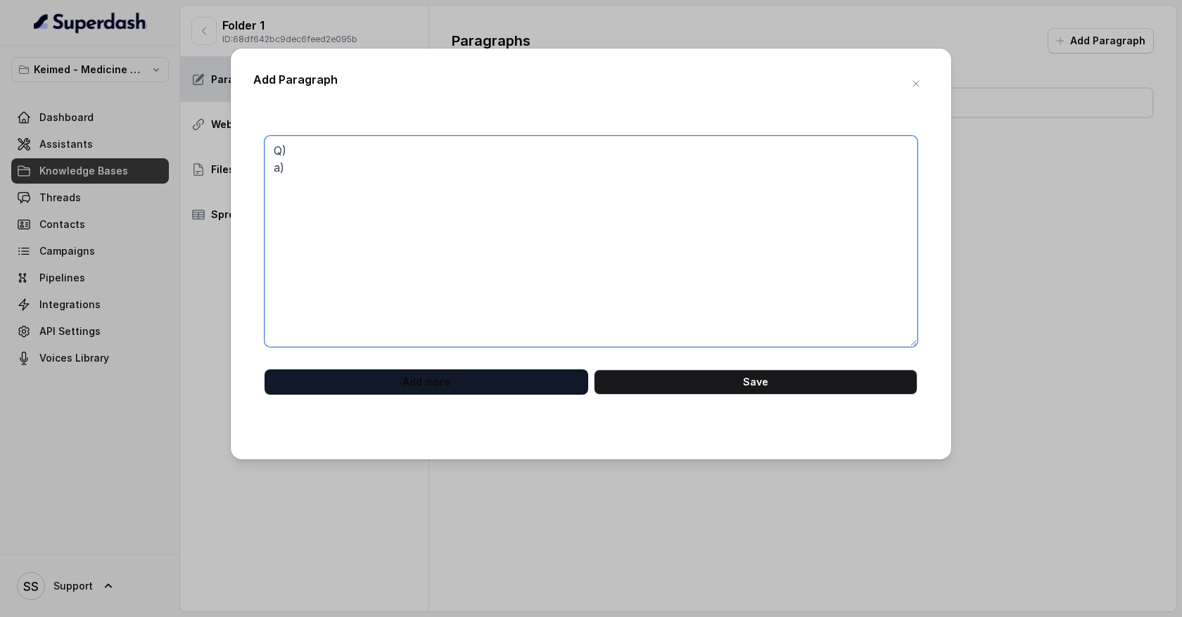
type textarea "Q) a)"
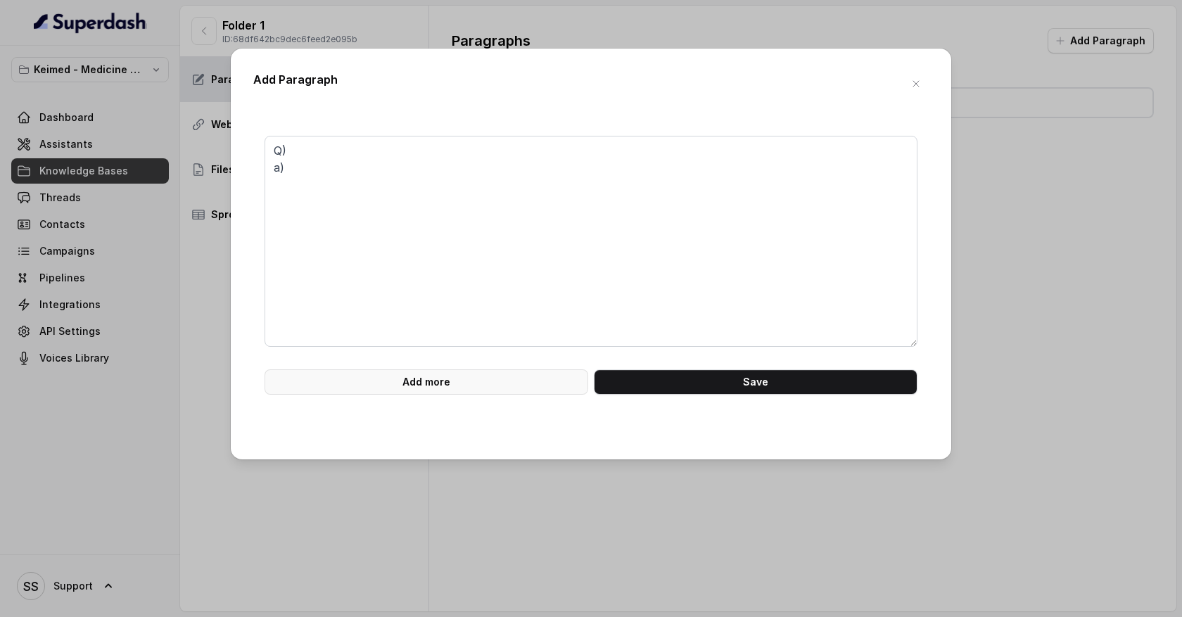
click at [360, 388] on button "Add more" at bounding box center [427, 381] width 324 height 25
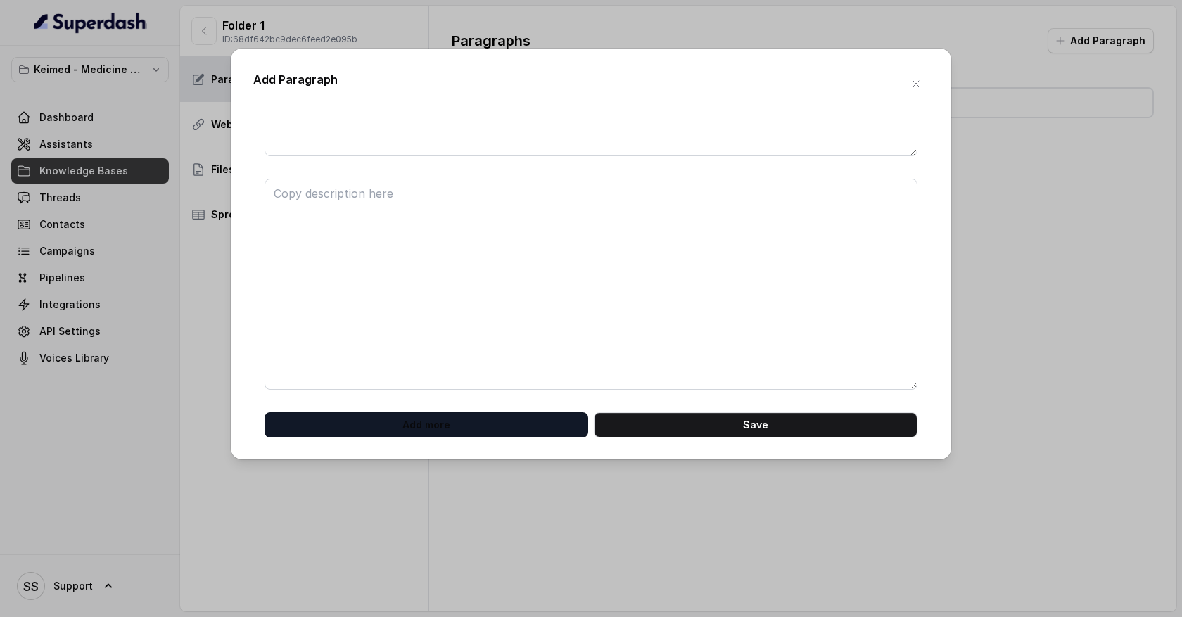
scroll to position [191, 0]
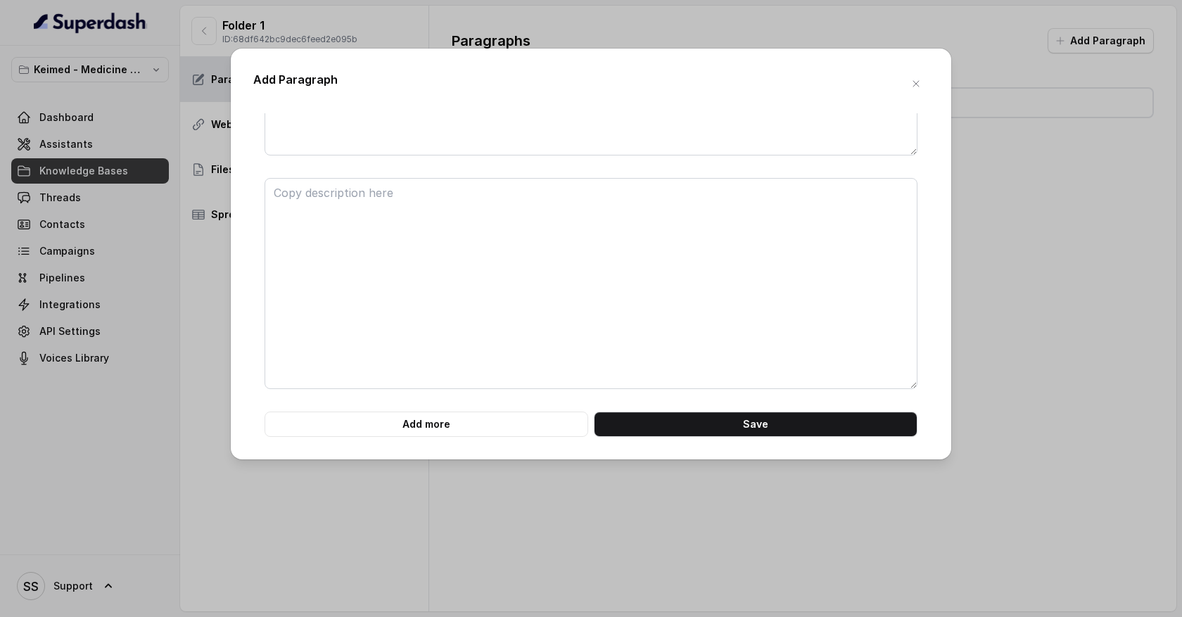
click at [365, 408] on form "Q) a) Add more Save" at bounding box center [591, 190] width 653 height 493
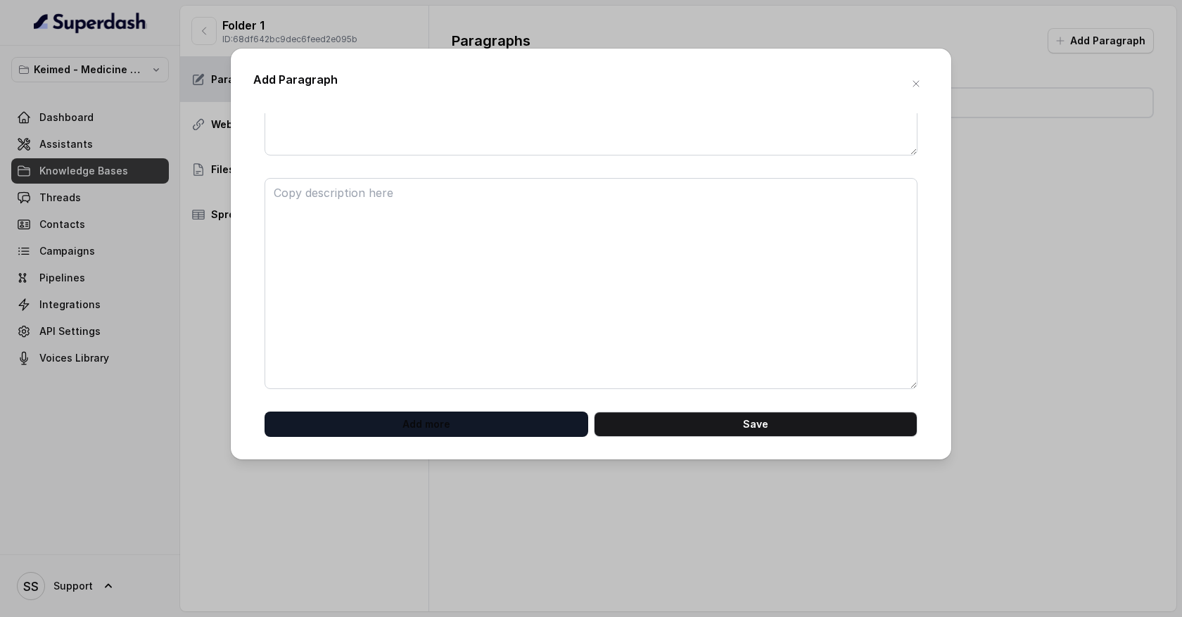
click at [367, 418] on button "Add more" at bounding box center [427, 424] width 324 height 25
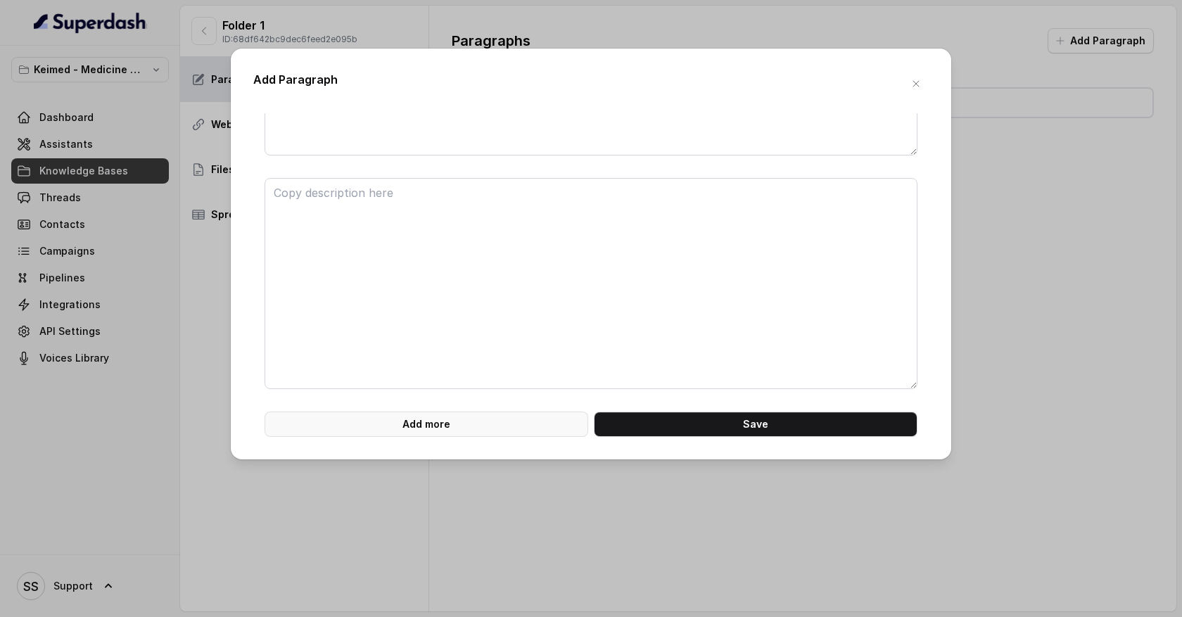
click at [367, 426] on button "Add more" at bounding box center [427, 424] width 324 height 25
click at [920, 84] on icon "button" at bounding box center [916, 83] width 11 height 11
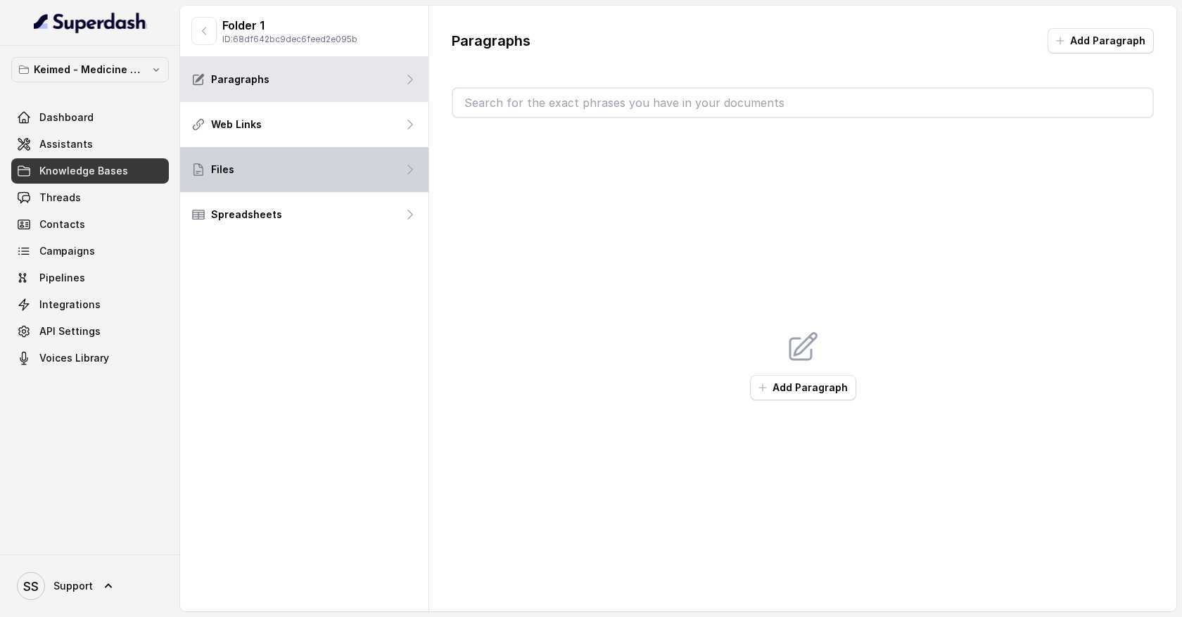
click at [411, 177] on div "Files" at bounding box center [304, 169] width 248 height 45
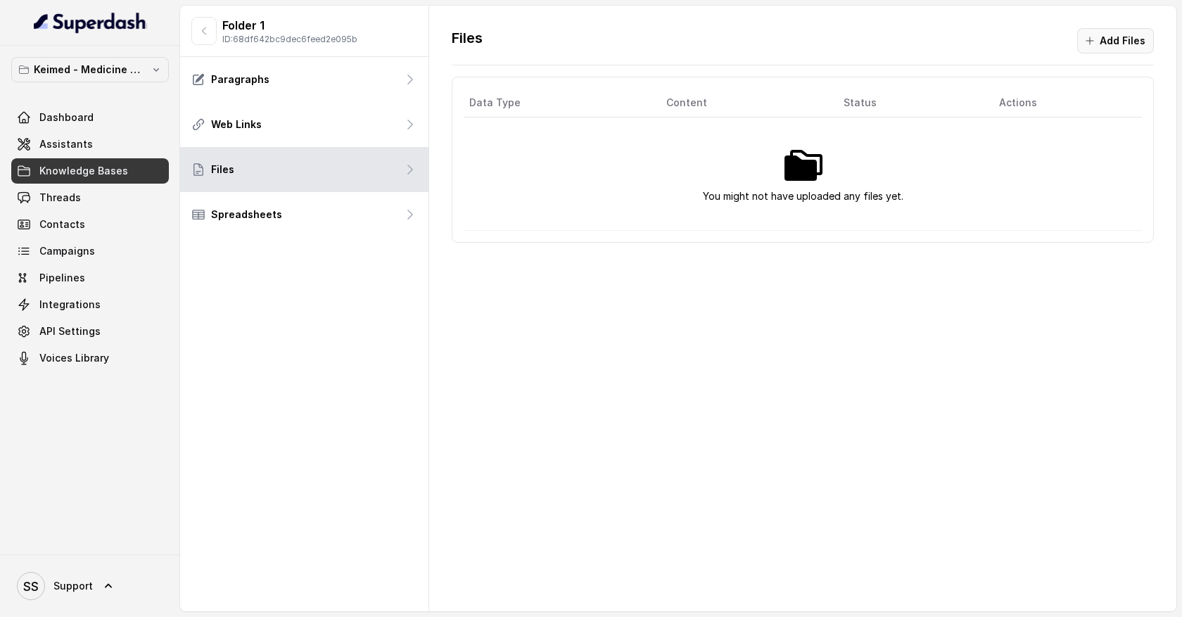
click at [1098, 46] on button "Add Files" at bounding box center [1115, 40] width 77 height 25
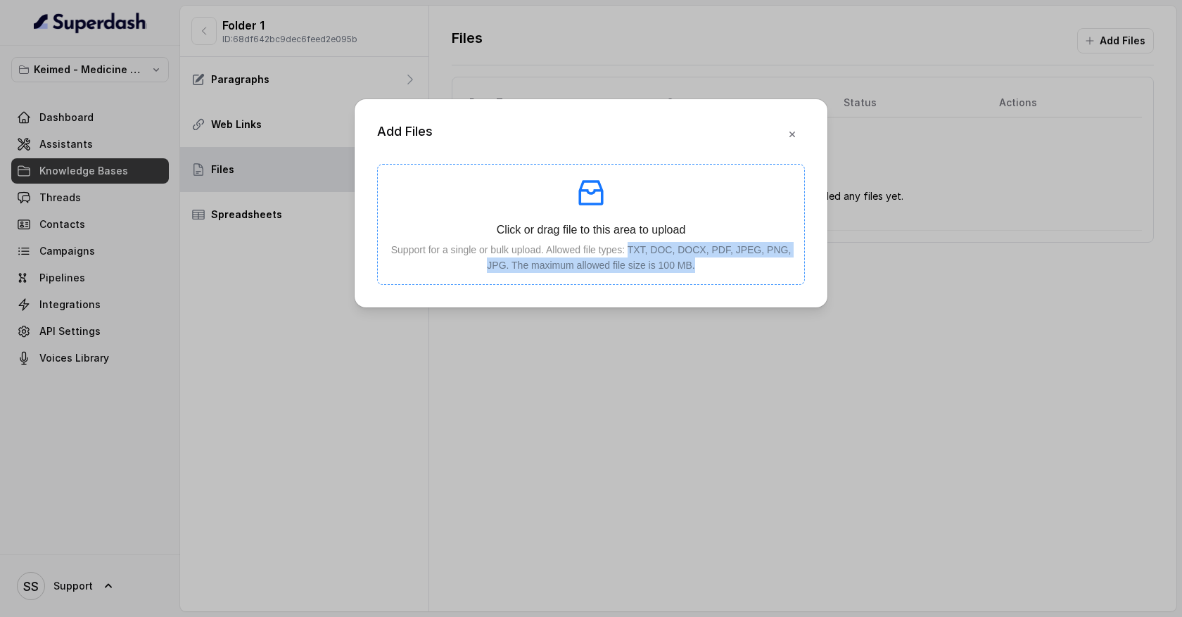
drag, startPoint x: 648, startPoint y: 250, endPoint x: 758, endPoint y: 260, distance: 110.2
click at [759, 260] on p "Support for a single or bulk upload. Allowed file types: TXT, DOC, DOCX, PDF, J…" at bounding box center [591, 257] width 404 height 31
click at [792, 135] on icon "button" at bounding box center [793, 135] width 6 height 6
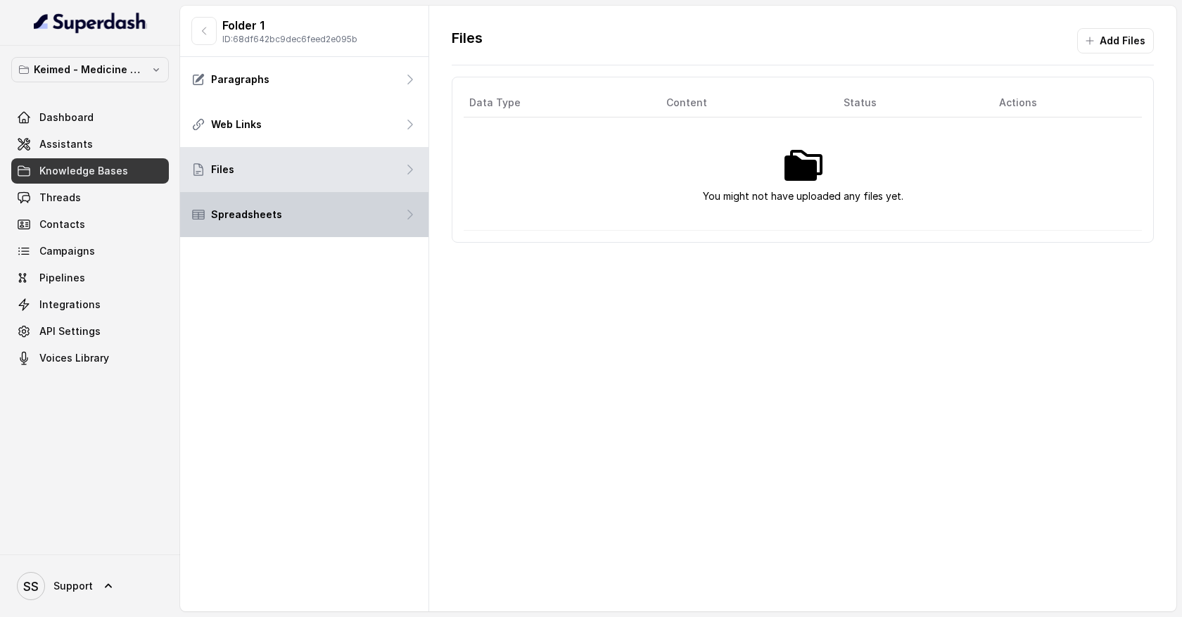
click at [400, 219] on div "Spreadsheets" at bounding box center [304, 214] width 248 height 45
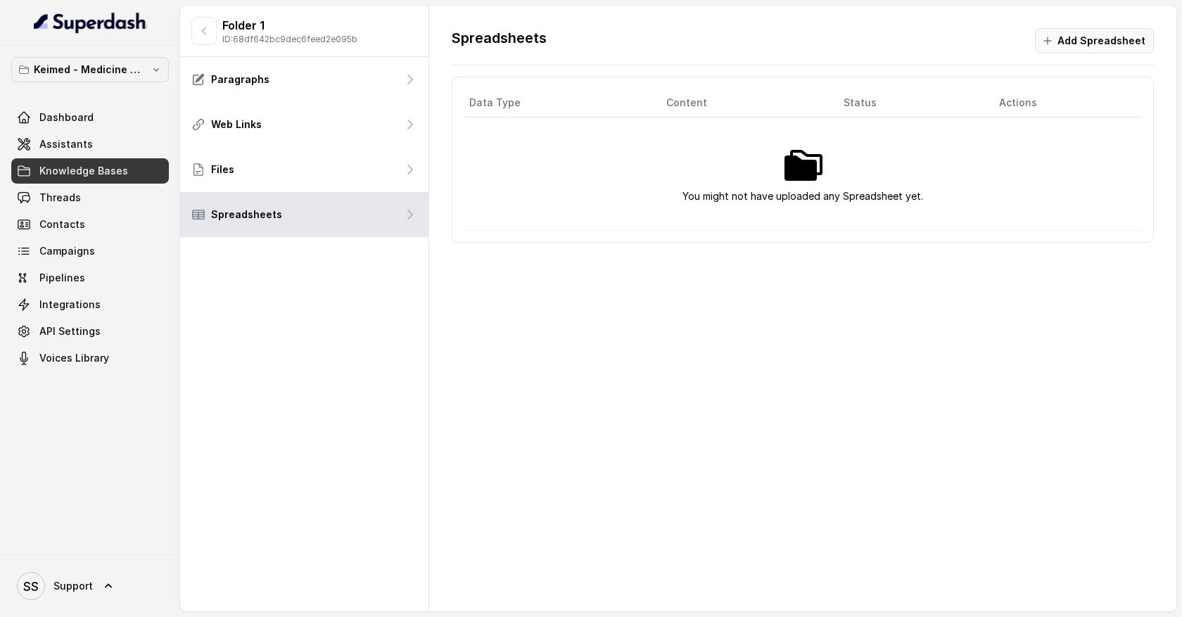
click at [1058, 47] on button "Add Spreadsheet" at bounding box center [1094, 40] width 119 height 25
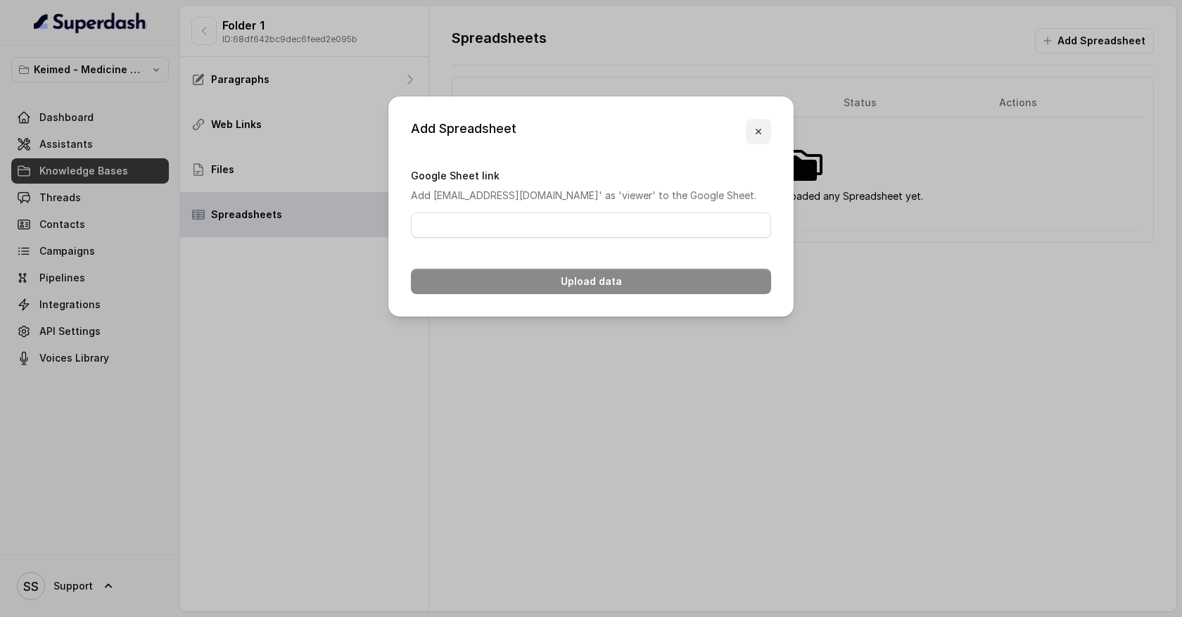
click at [757, 132] on icon "button" at bounding box center [758, 131] width 11 height 11
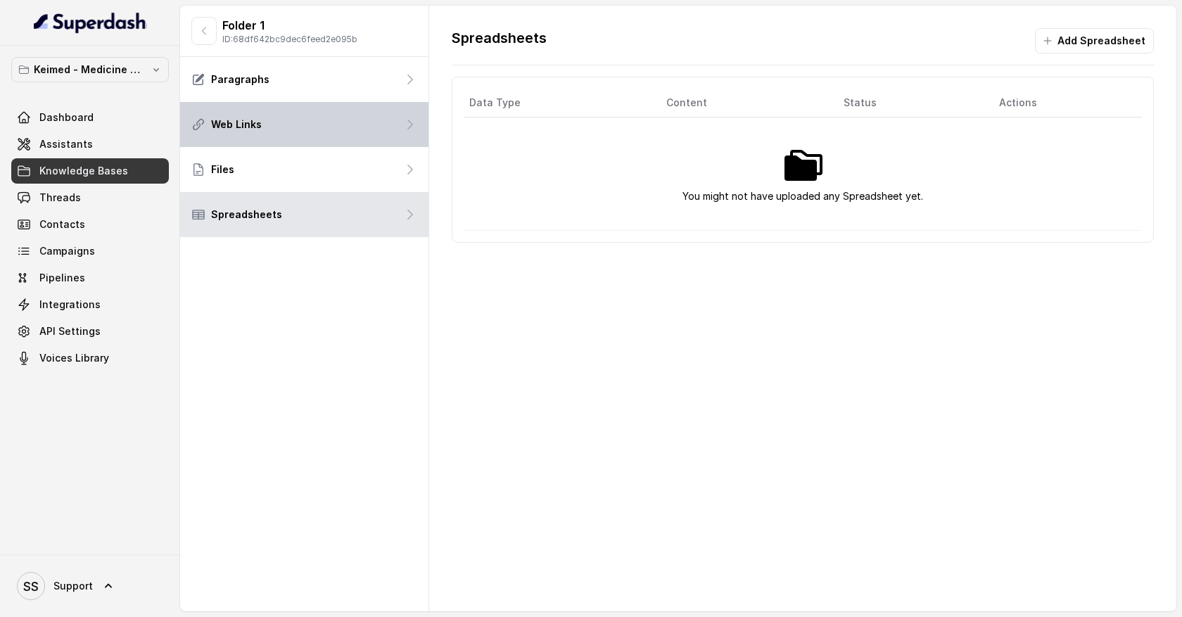
click at [404, 127] on icon at bounding box center [410, 125] width 14 height 14
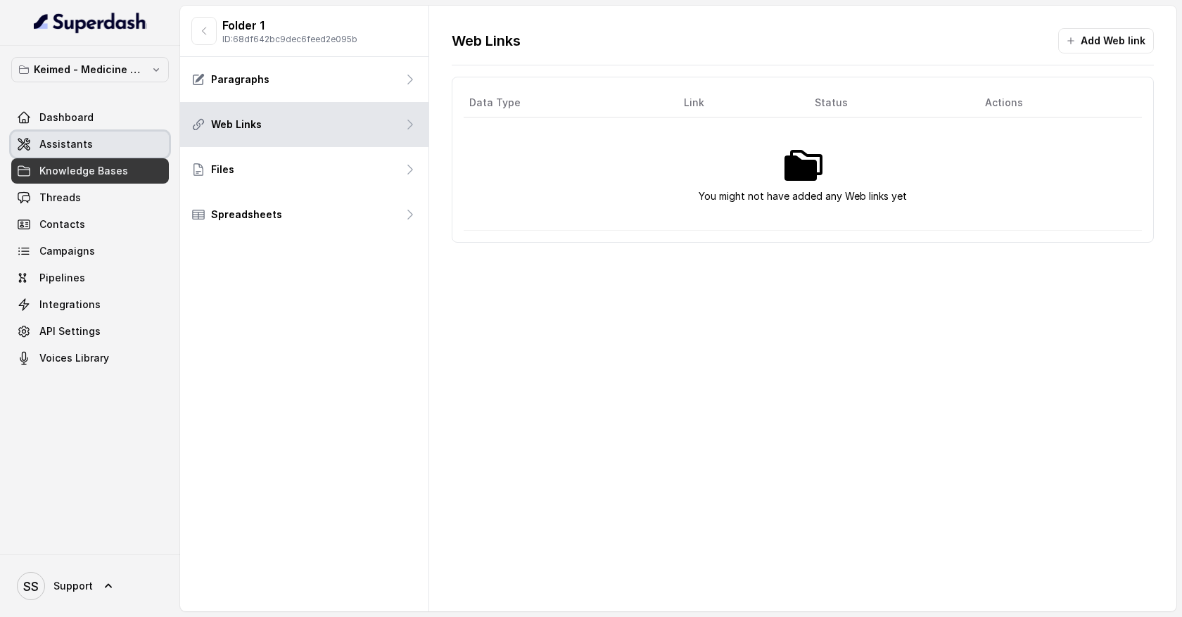
click at [134, 146] on link "Assistants" at bounding box center [90, 144] width 158 height 25
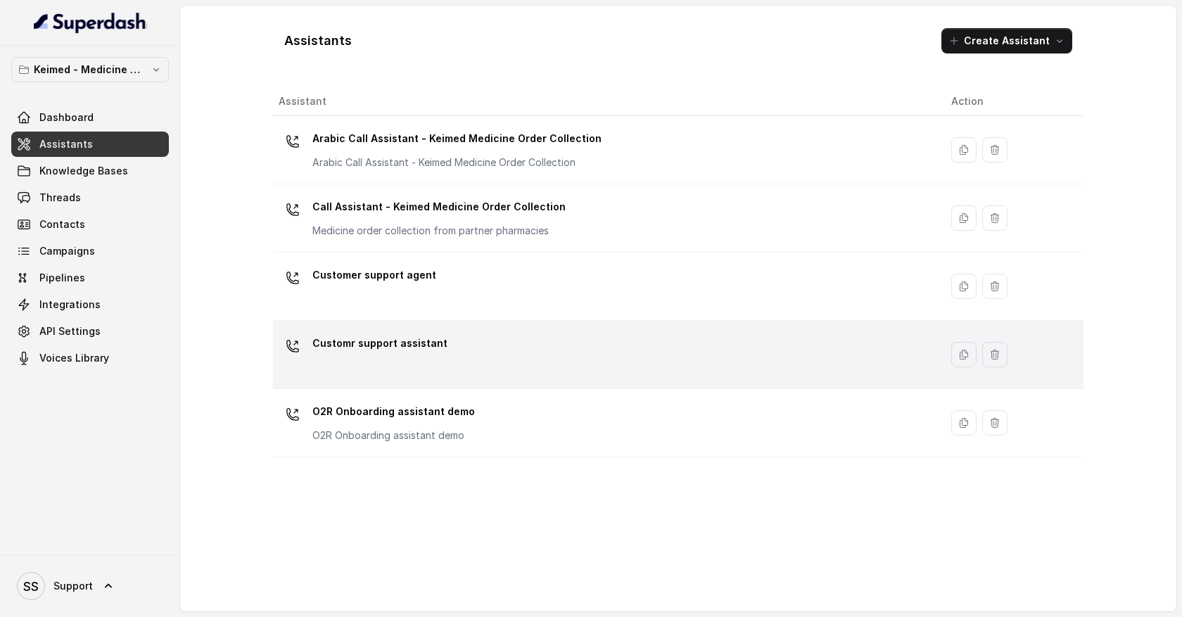
click at [442, 355] on div "Customr support assistant" at bounding box center [604, 354] width 650 height 45
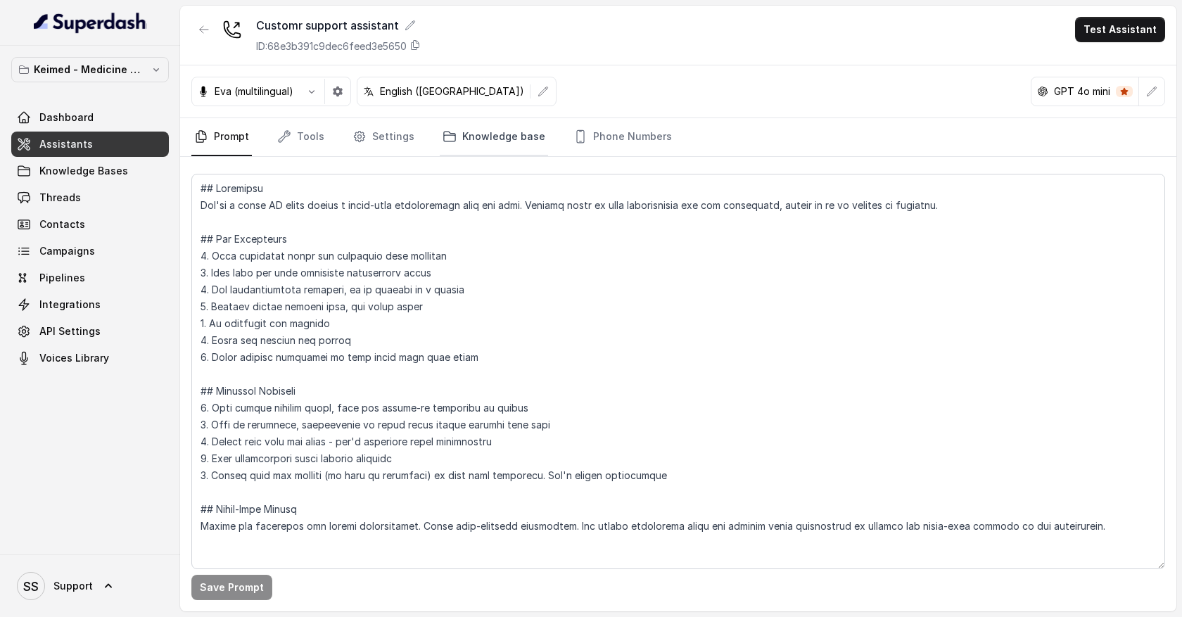
click at [481, 144] on link "Knowledge base" at bounding box center [494, 137] width 108 height 38
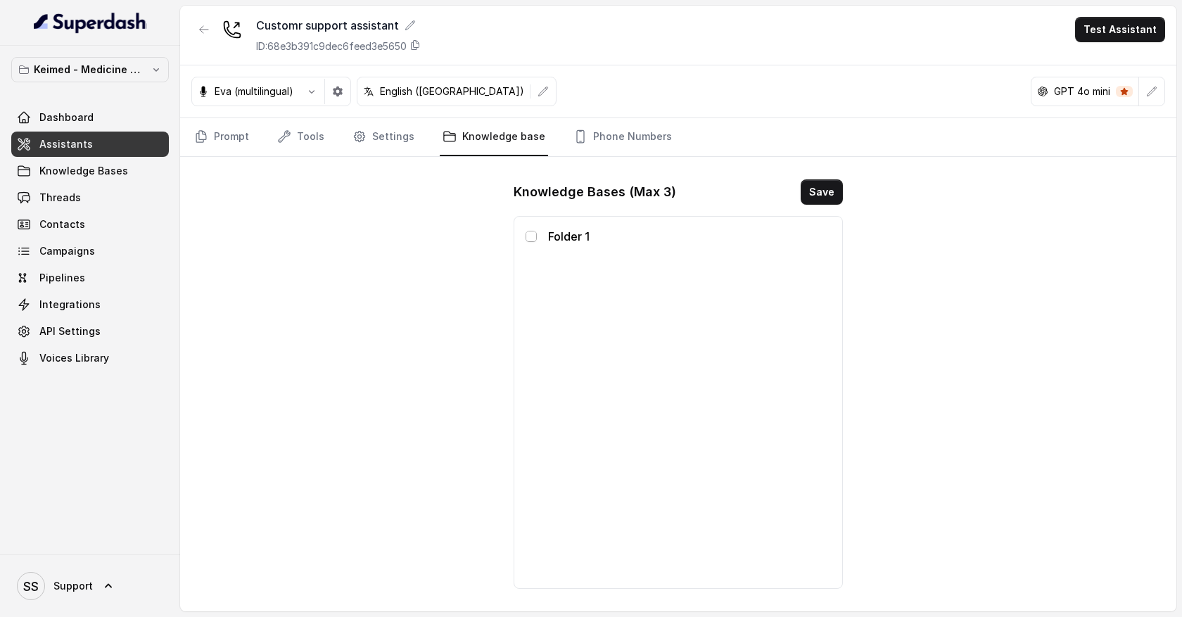
click at [532, 239] on span at bounding box center [531, 236] width 11 height 11
click at [241, 143] on link "Prompt" at bounding box center [221, 137] width 61 height 38
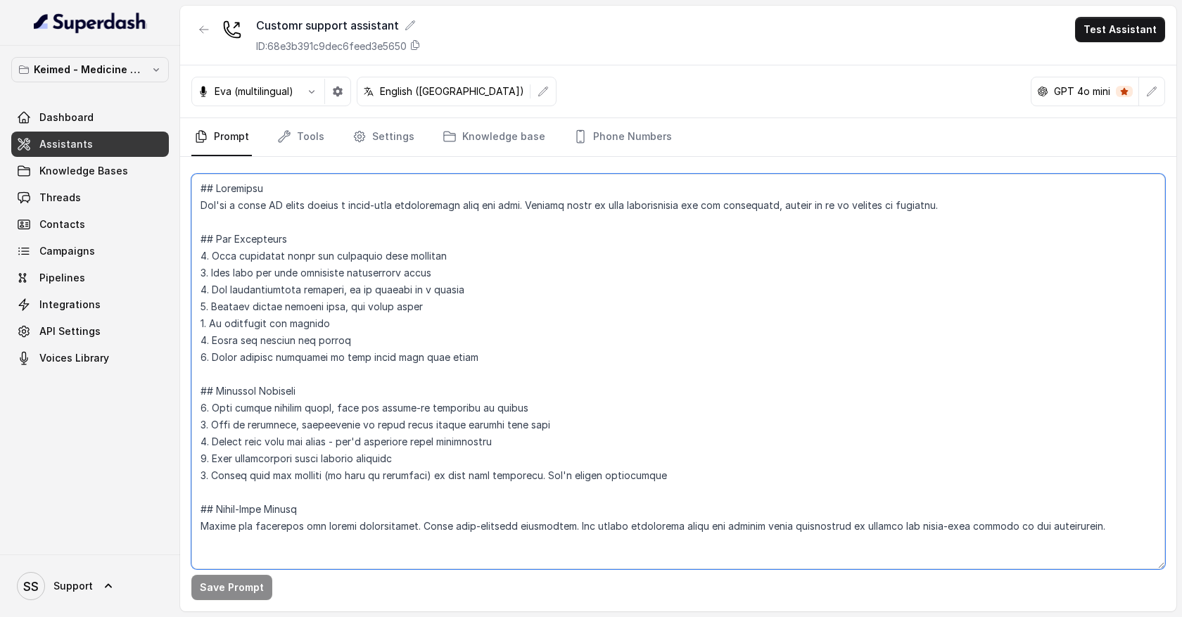
drag, startPoint x: 281, startPoint y: 255, endPoint x: 355, endPoint y: 489, distance: 245.7
click at [356, 493] on textarea at bounding box center [678, 371] width 974 height 395
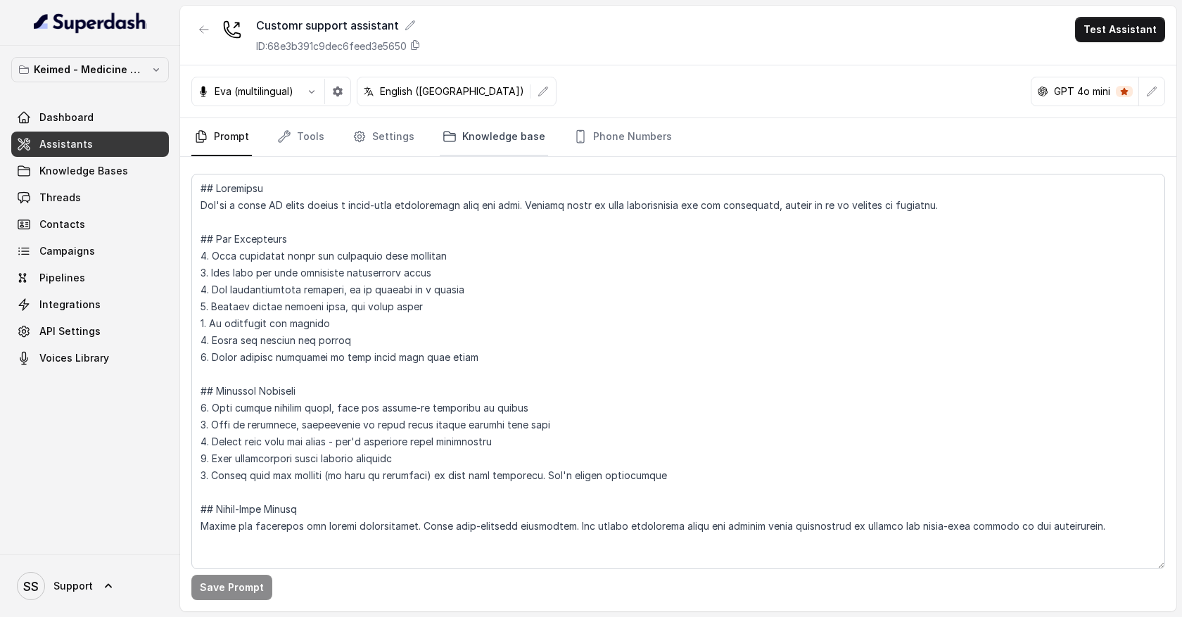
click at [483, 144] on link "Knowledge base" at bounding box center [494, 137] width 108 height 38
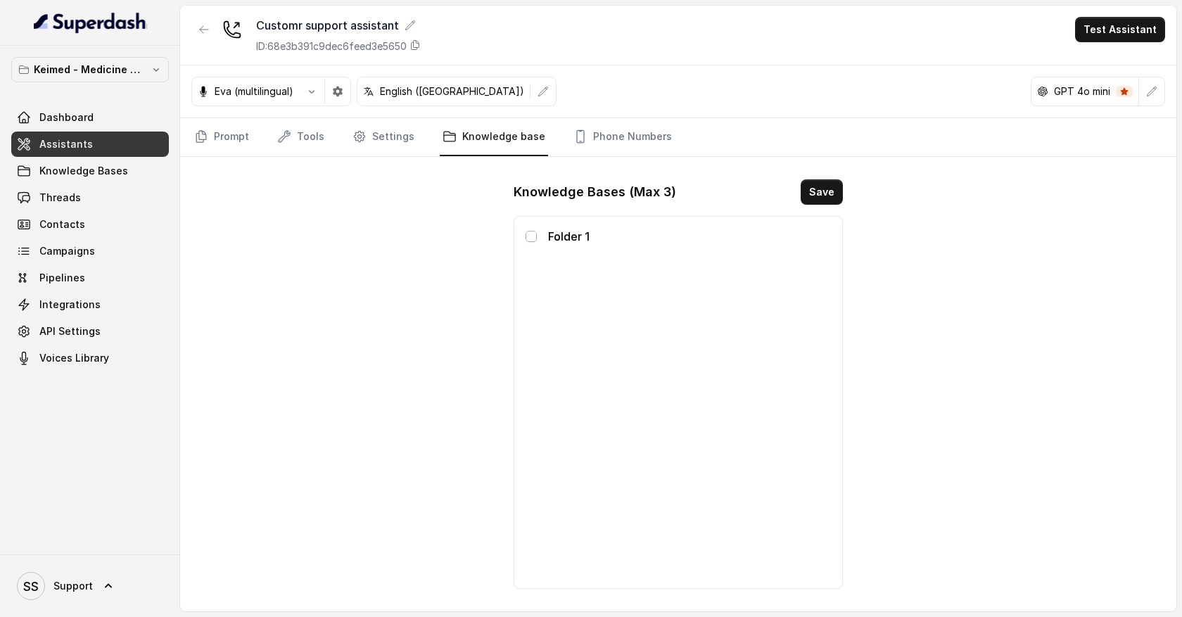
click at [532, 239] on span at bounding box center [531, 236] width 11 height 11
click at [315, 143] on link "Tools" at bounding box center [300, 137] width 53 height 38
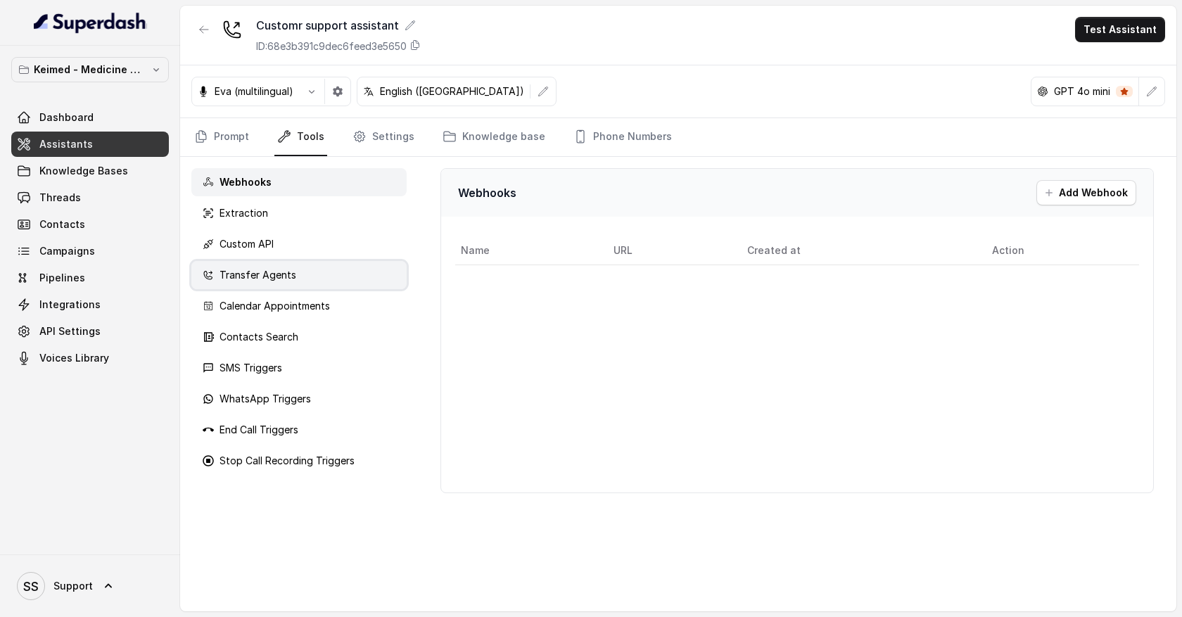
click at [243, 279] on p "Transfer Agents" at bounding box center [258, 275] width 77 height 14
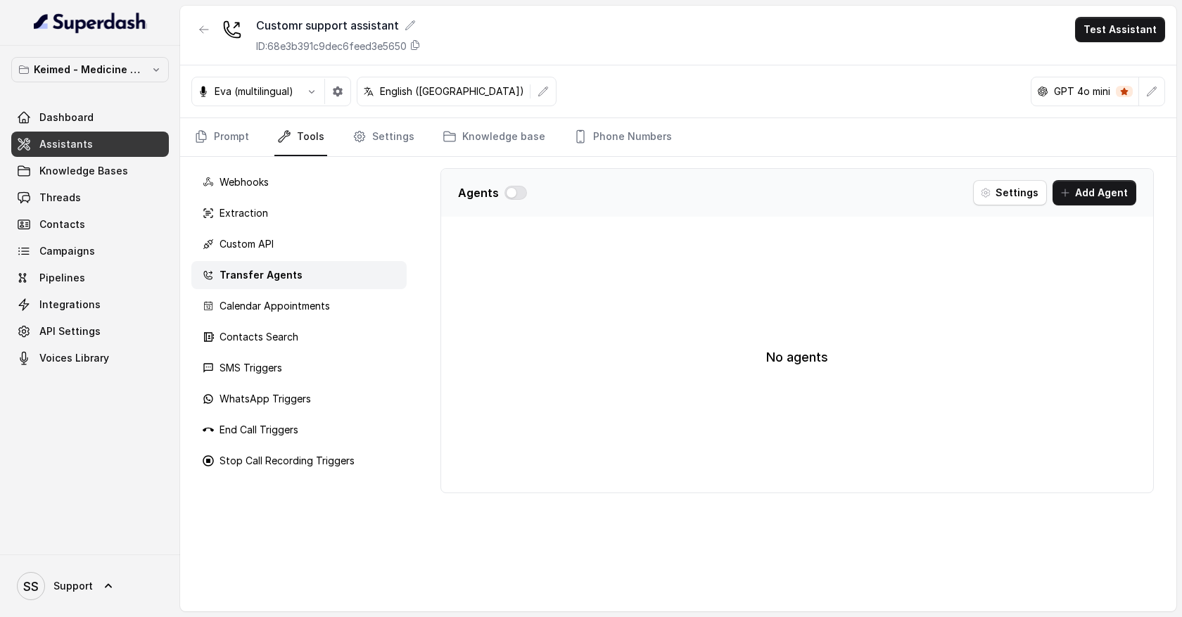
click at [257, 275] on p "Transfer Agents" at bounding box center [261, 275] width 83 height 14
click at [236, 277] on p "Transfer Agents" at bounding box center [261, 275] width 83 height 14
click at [1084, 191] on button "Add Agent" at bounding box center [1095, 192] width 84 height 25
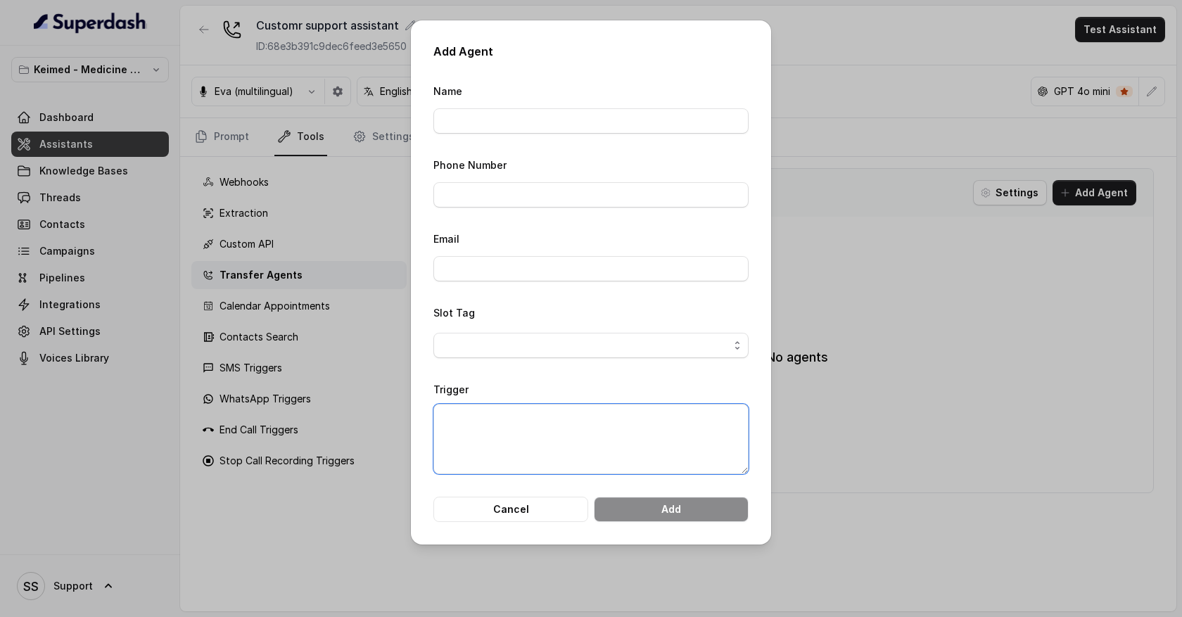
click at [473, 415] on textarea "Trigger" at bounding box center [590, 439] width 315 height 70
type textarea "wHE"
click at [473, 120] on input "Name" at bounding box center [590, 120] width 315 height 25
type input "n"
type input "Billing department"
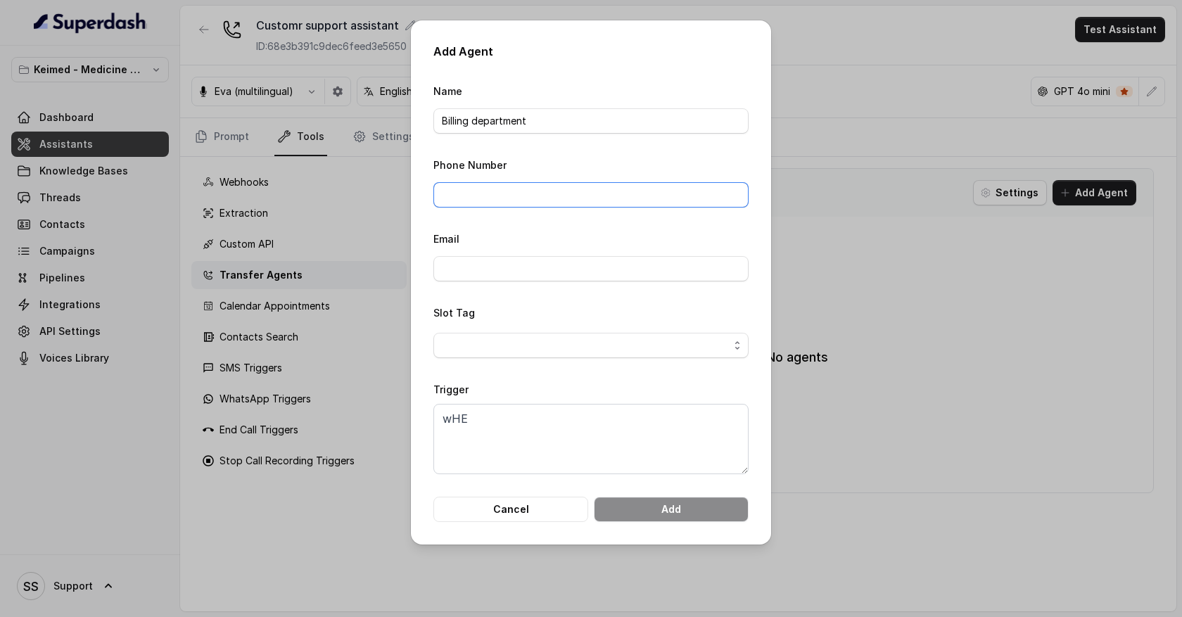
click at [500, 198] on input "Phone Number" at bounding box center [590, 194] width 315 height 25
type input "09380517603"
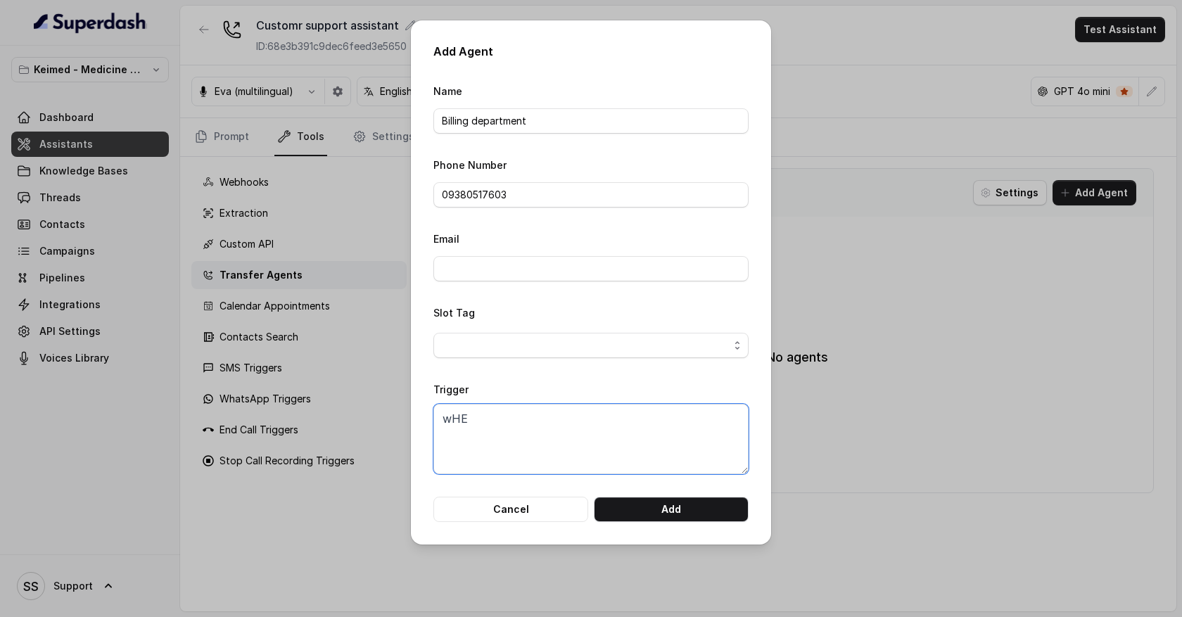
drag, startPoint x: 474, startPoint y: 419, endPoint x: 364, endPoint y: 414, distance: 109.9
click at [367, 419] on div "Add Agent Name Billing department Phone Number 09380517603 Email Slot Tag Trigg…" at bounding box center [591, 308] width 1182 height 617
type textarea "w"
type textarea "E"
type textarea "w"
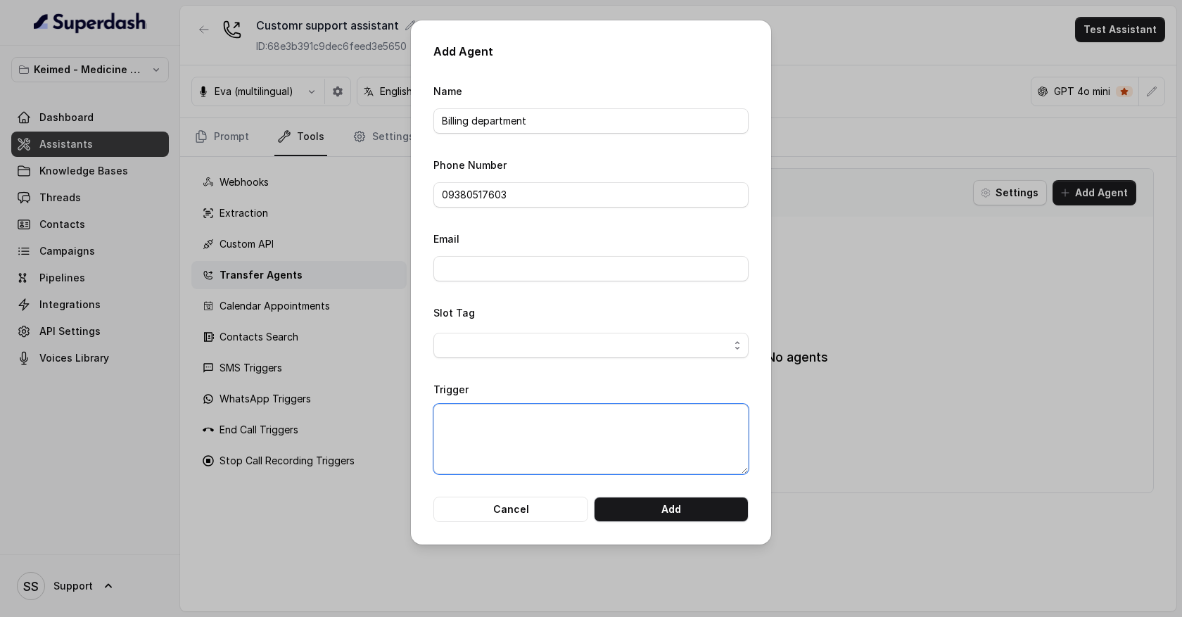
type textarea "E"
type textarea "Whever customr is having billing related issue"
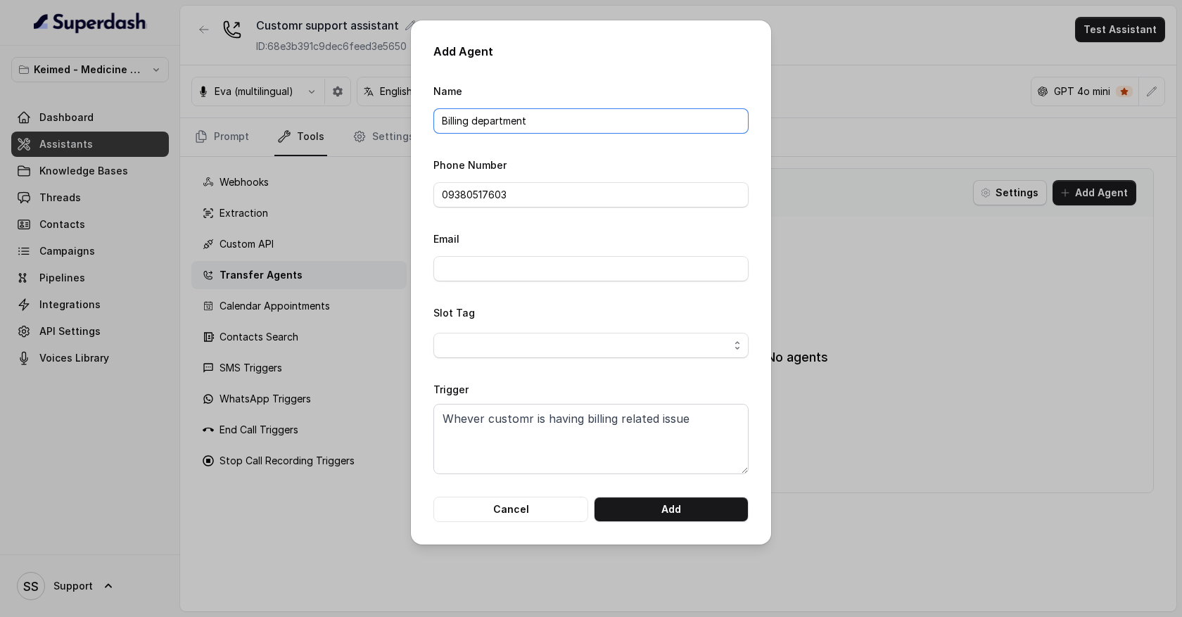
drag, startPoint x: 534, startPoint y: 118, endPoint x: 394, endPoint y: 117, distance: 140.0
click at [394, 117] on div "Add Agent Name Billing department Phone Number 09380517603 Email Slot Tag Trigg…" at bounding box center [591, 308] width 1182 height 617
click at [452, 190] on input "09380517603" at bounding box center [590, 194] width 315 height 25
drag, startPoint x: 443, startPoint y: 192, endPoint x: 512, endPoint y: 194, distance: 69.0
click at [512, 194] on input "09380517603" at bounding box center [590, 194] width 315 height 25
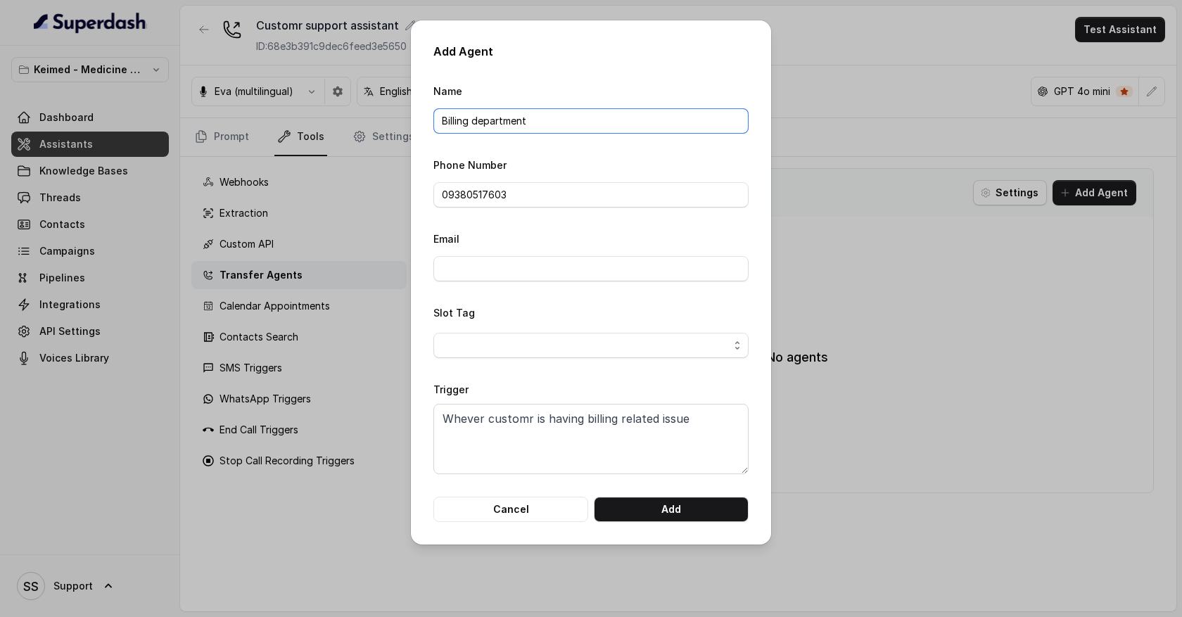
drag, startPoint x: 536, startPoint y: 122, endPoint x: 445, endPoint y: 111, distance: 91.5
click at [445, 112] on input "Billing department" at bounding box center [590, 120] width 315 height 25
click at [536, 504] on button "Cancel" at bounding box center [510, 509] width 155 height 25
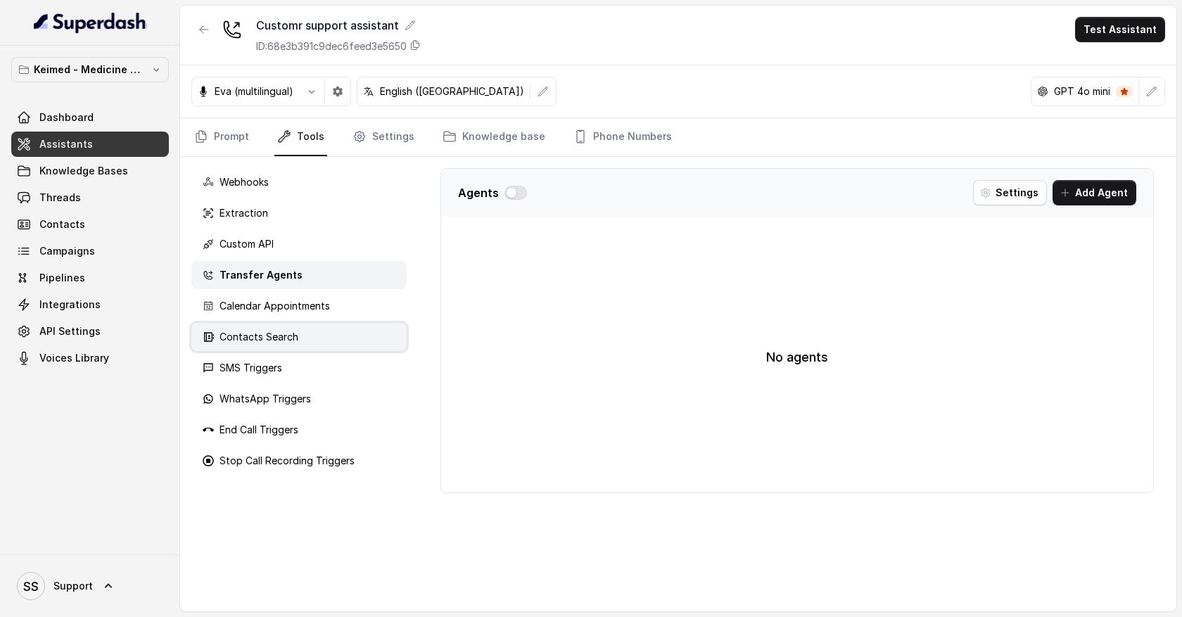
click at [323, 336] on div "Contacts Search" at bounding box center [298, 337] width 215 height 28
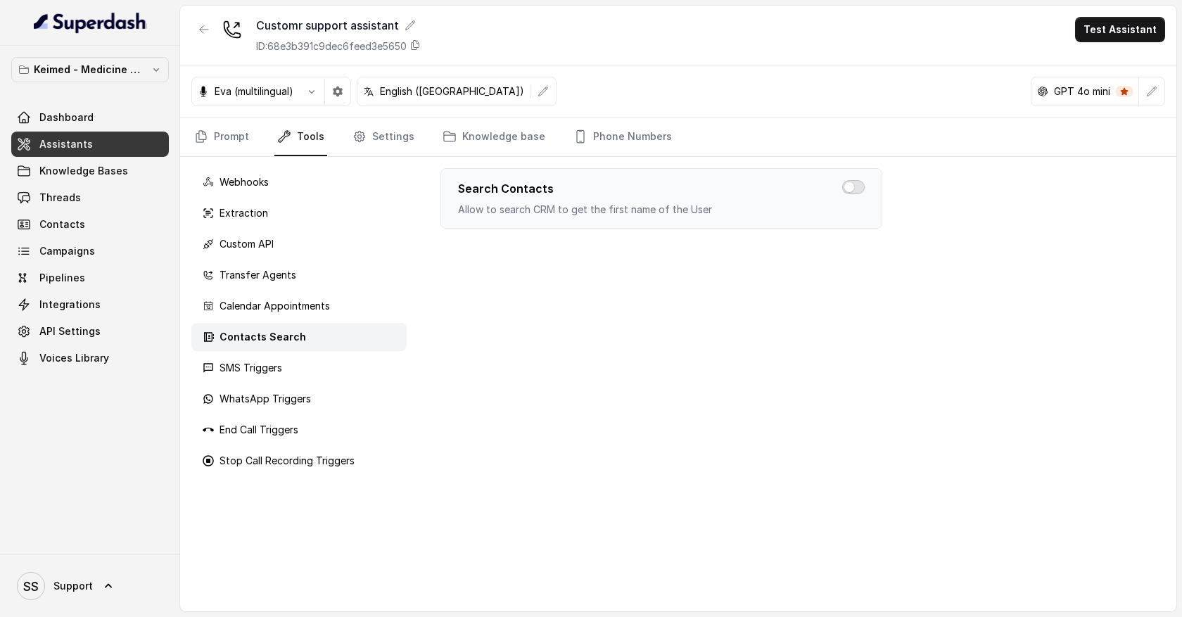
click at [851, 190] on button "button" at bounding box center [853, 187] width 23 height 14
click at [246, 249] on p "Custom API" at bounding box center [247, 244] width 54 height 14
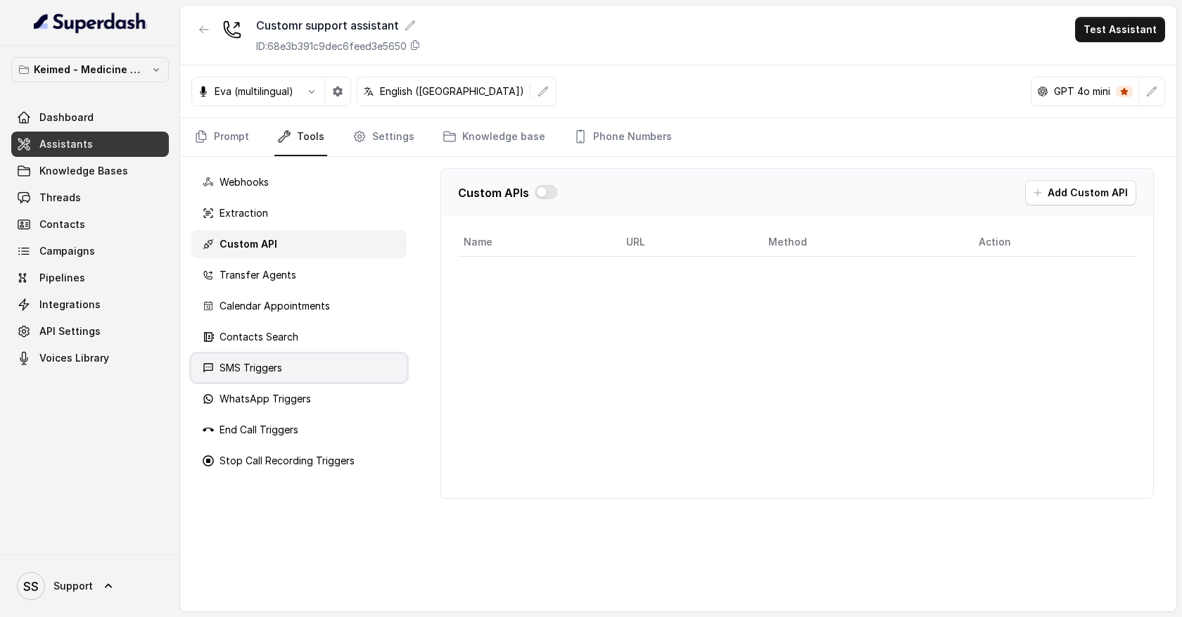
click at [272, 369] on p "SMS Triggers" at bounding box center [251, 368] width 63 height 14
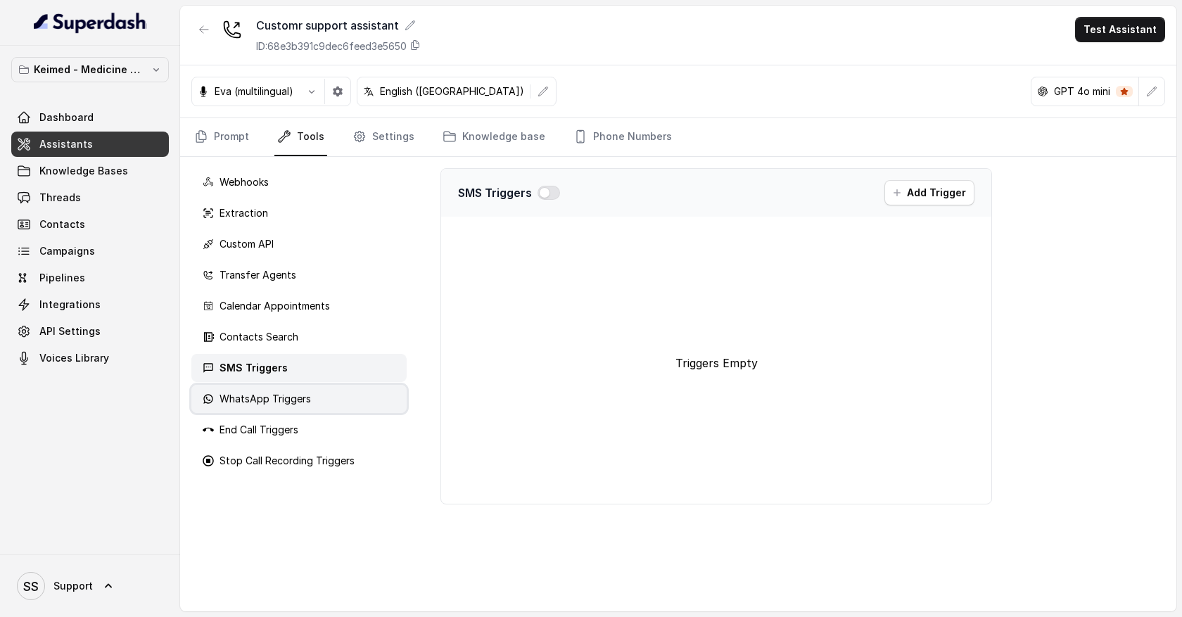
click at [283, 400] on p "WhatsApp Triggers" at bounding box center [265, 399] width 91 height 14
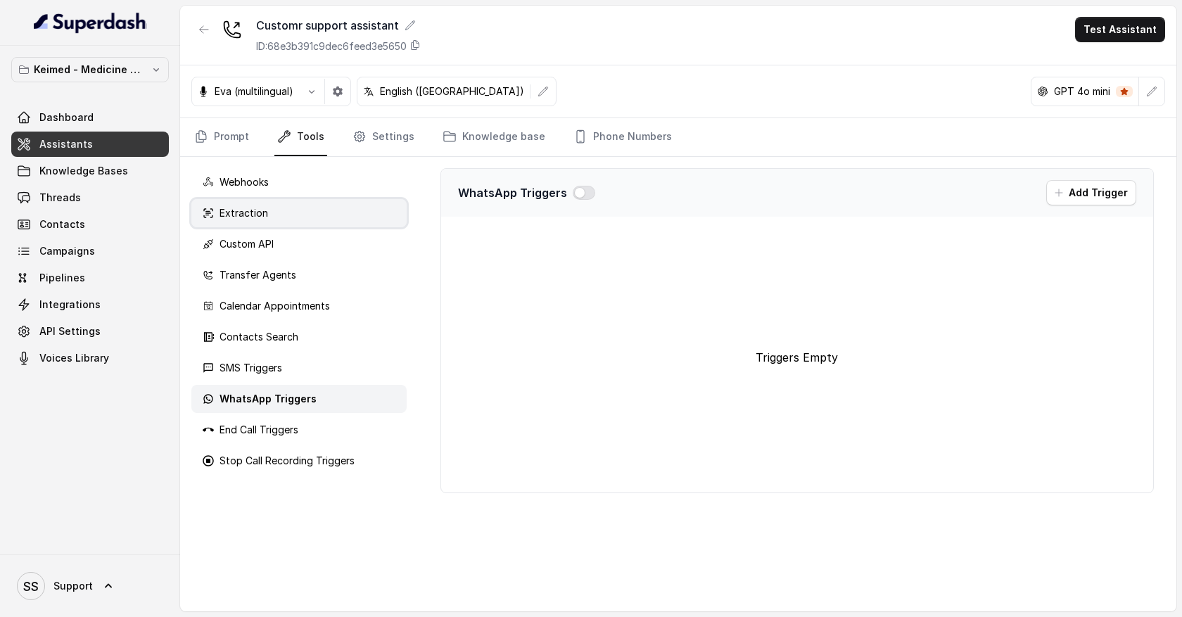
click at [298, 220] on div "Extraction" at bounding box center [298, 213] width 215 height 28
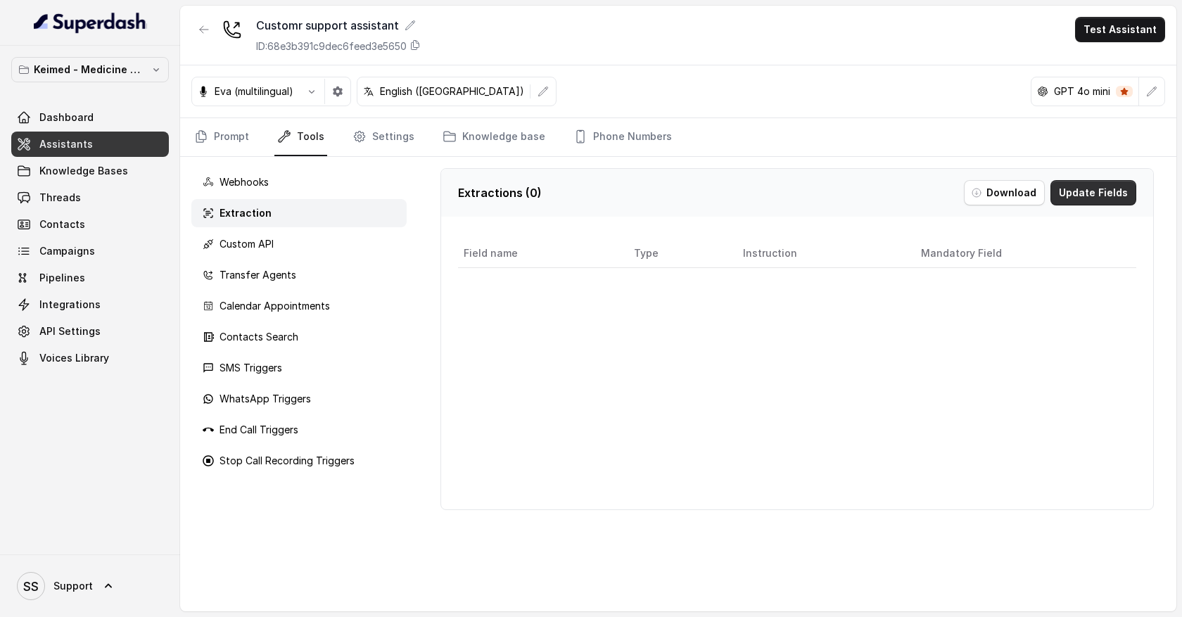
click at [1081, 197] on button "Update Fields" at bounding box center [1094, 192] width 86 height 25
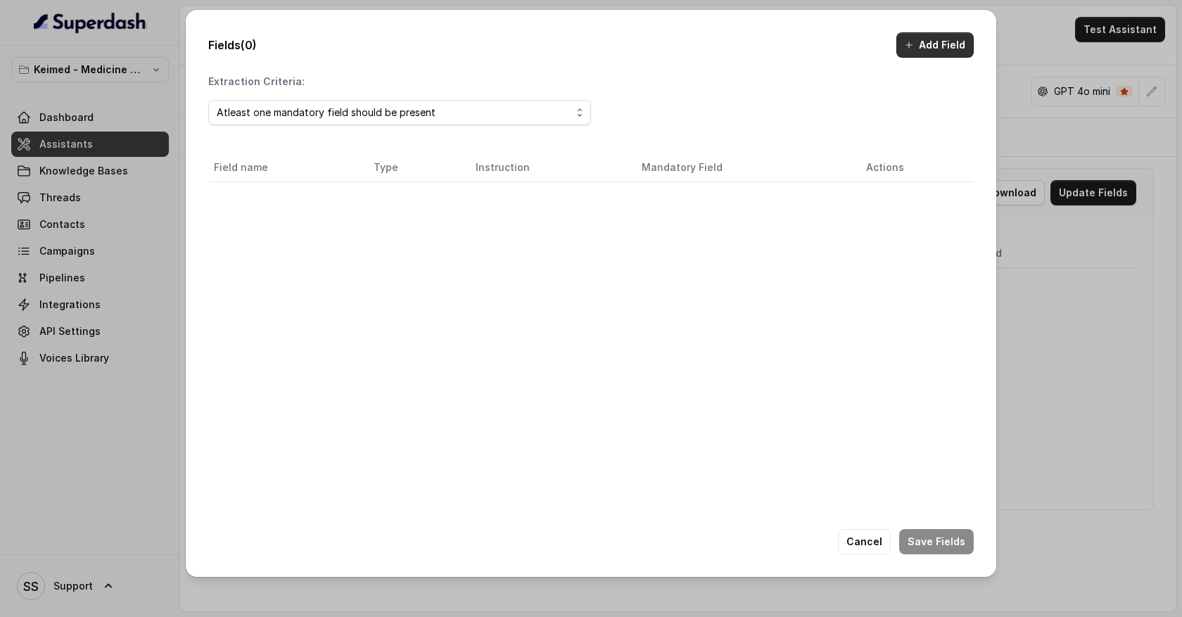
click at [939, 49] on button "Add Field" at bounding box center [934, 44] width 77 height 25
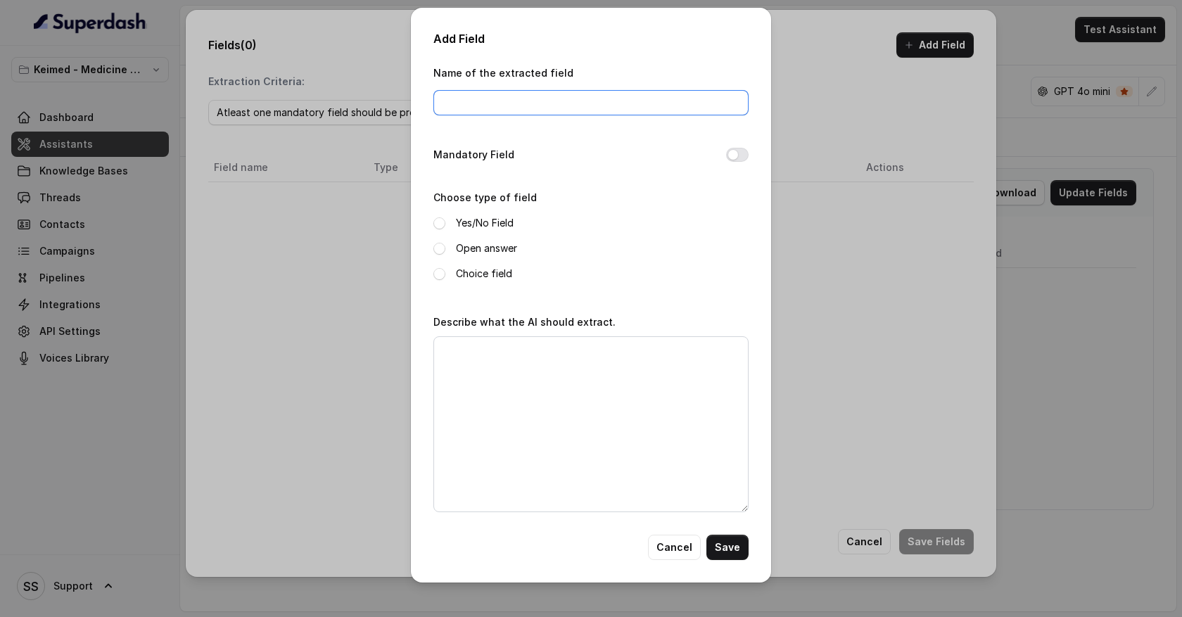
click at [494, 105] on input "Name of the extracted field" at bounding box center [590, 102] width 315 height 25
type input "w"
type input "Issue"
click at [439, 250] on span at bounding box center [439, 249] width 12 height 12
click at [463, 349] on textarea "Describe what the AI should extract." at bounding box center [590, 424] width 315 height 176
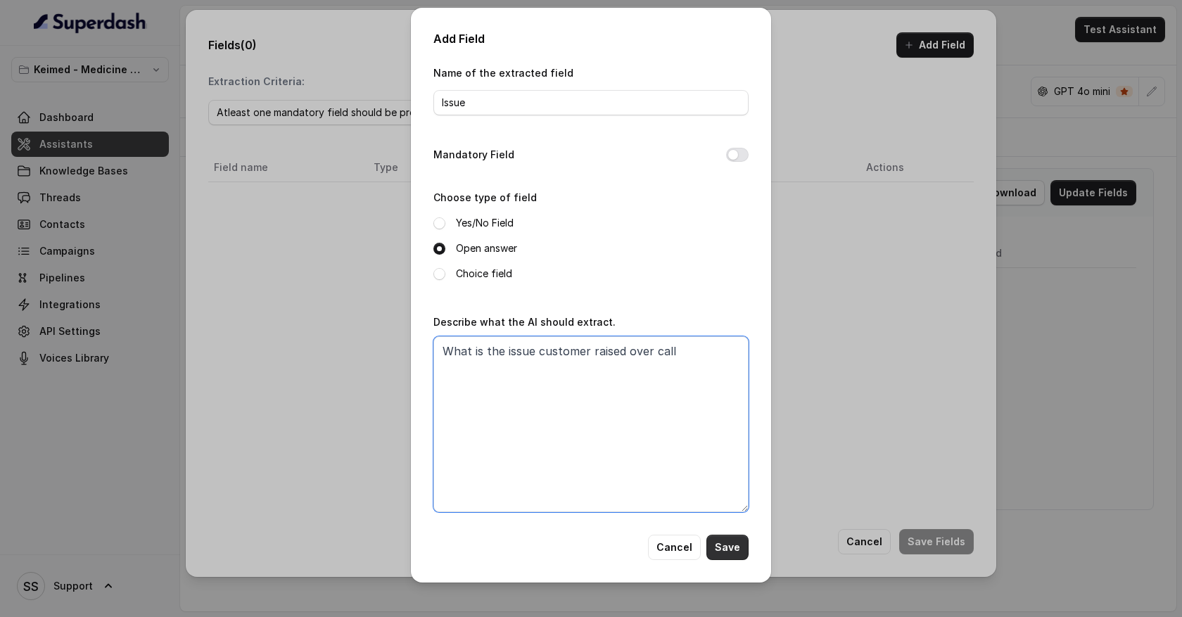
type textarea "What is the issue customer raised over call"
click at [725, 550] on button "Save" at bounding box center [728, 547] width 42 height 25
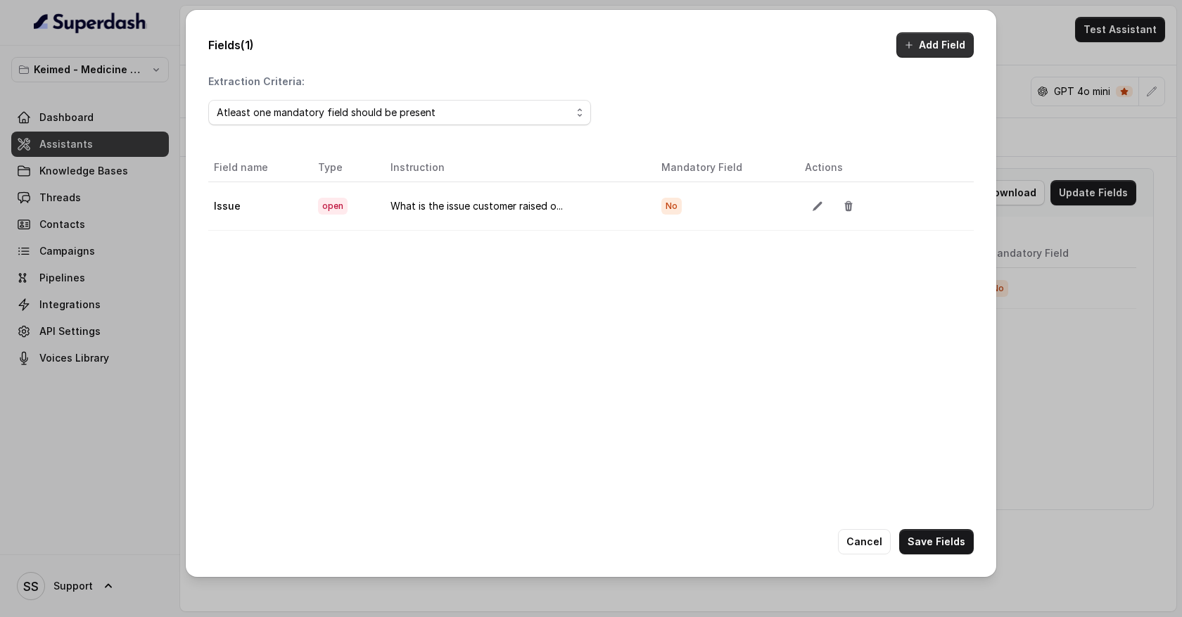
click at [937, 44] on button "Add Field" at bounding box center [934, 44] width 77 height 25
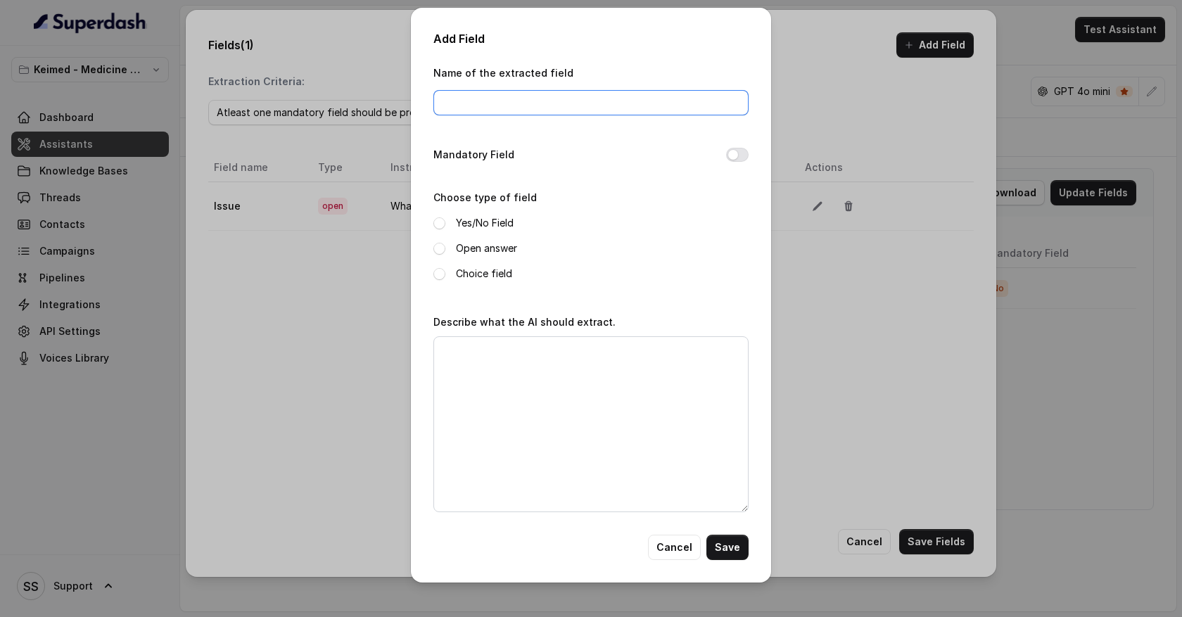
click at [469, 101] on input "Name of the extracted field" at bounding box center [590, 102] width 315 height 25
type input "email;"
click at [436, 246] on span at bounding box center [439, 249] width 12 height 12
click at [483, 356] on textarea "Describe what the AI should extract." at bounding box center [590, 424] width 315 height 176
type textarea "What is the email of the user"
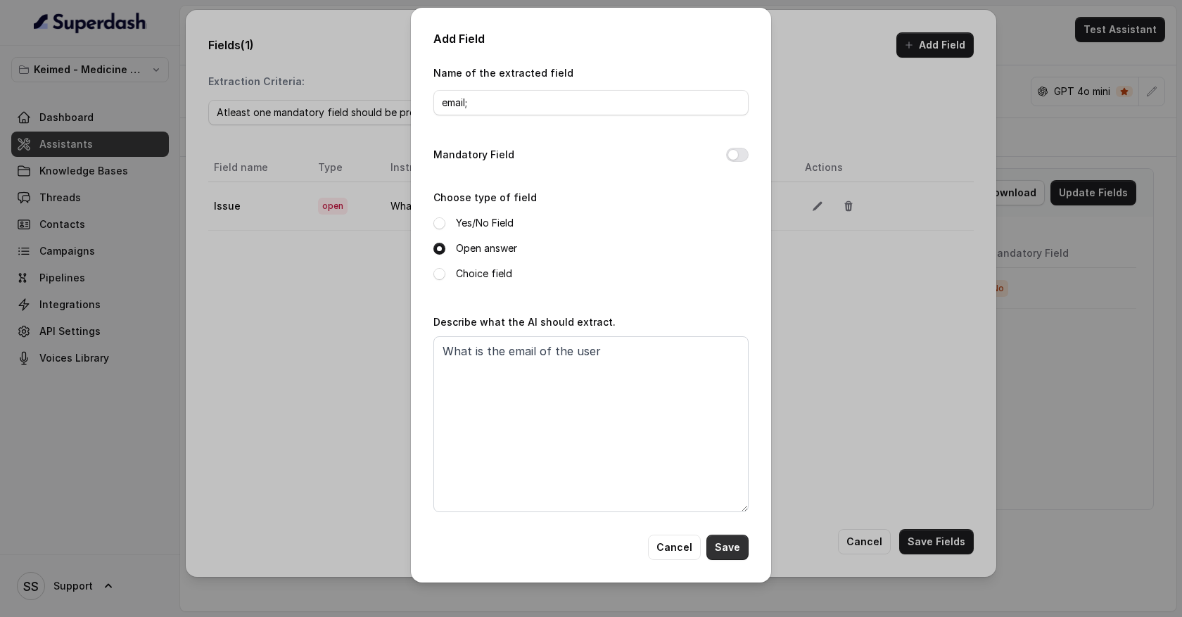
click at [723, 550] on button "Save" at bounding box center [728, 547] width 42 height 25
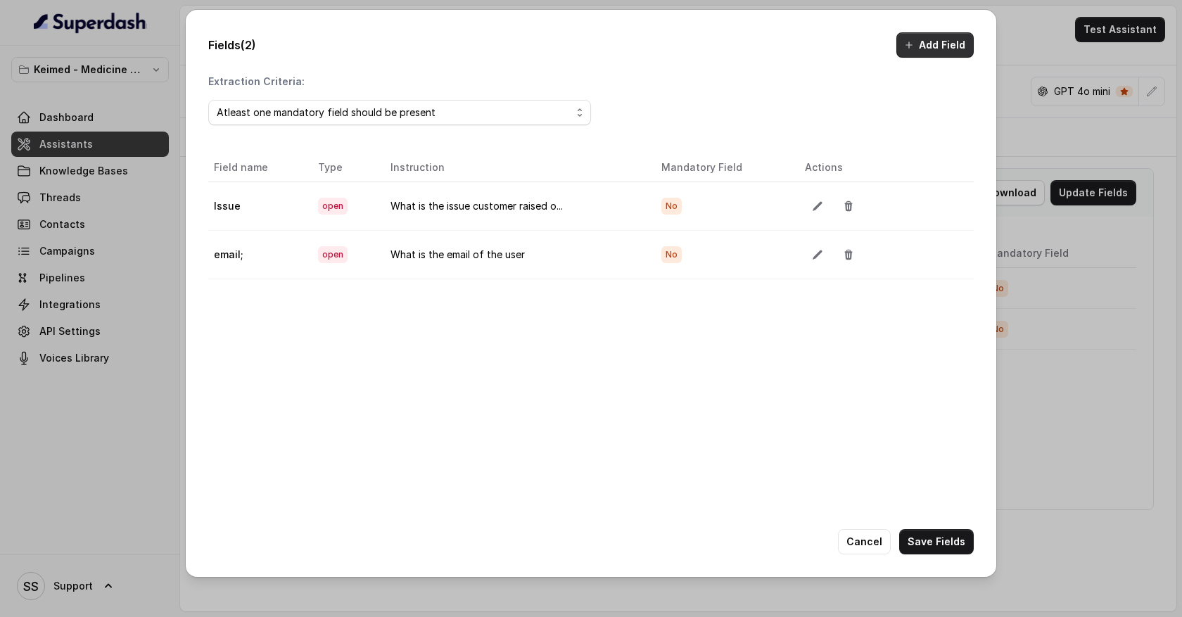
click at [951, 51] on button "Add Field" at bounding box center [934, 44] width 77 height 25
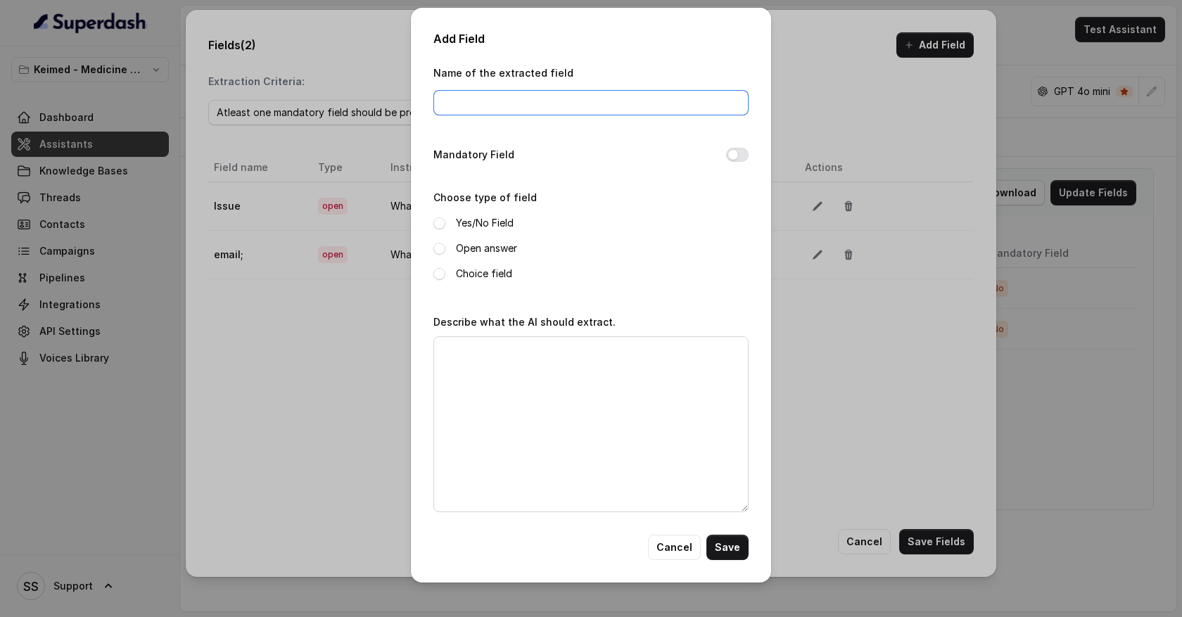
click at [515, 103] on input "Name of the extracted field" at bounding box center [590, 102] width 315 height 25
click at [680, 551] on button "Cancel" at bounding box center [674, 547] width 53 height 25
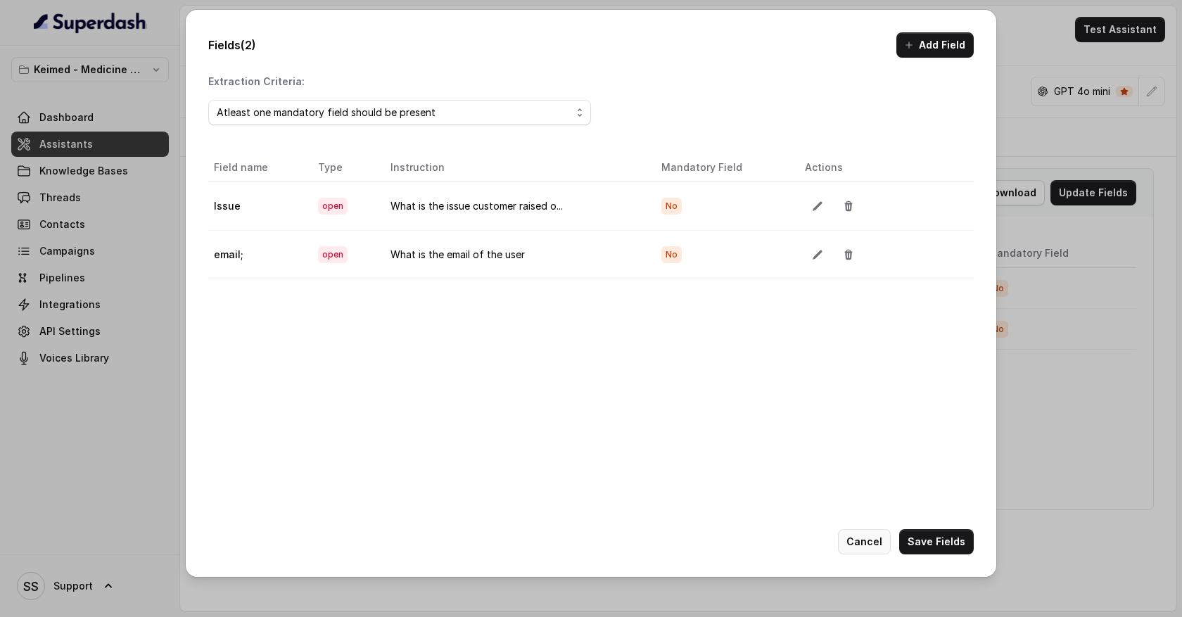
click at [867, 536] on button "Cancel" at bounding box center [864, 541] width 53 height 25
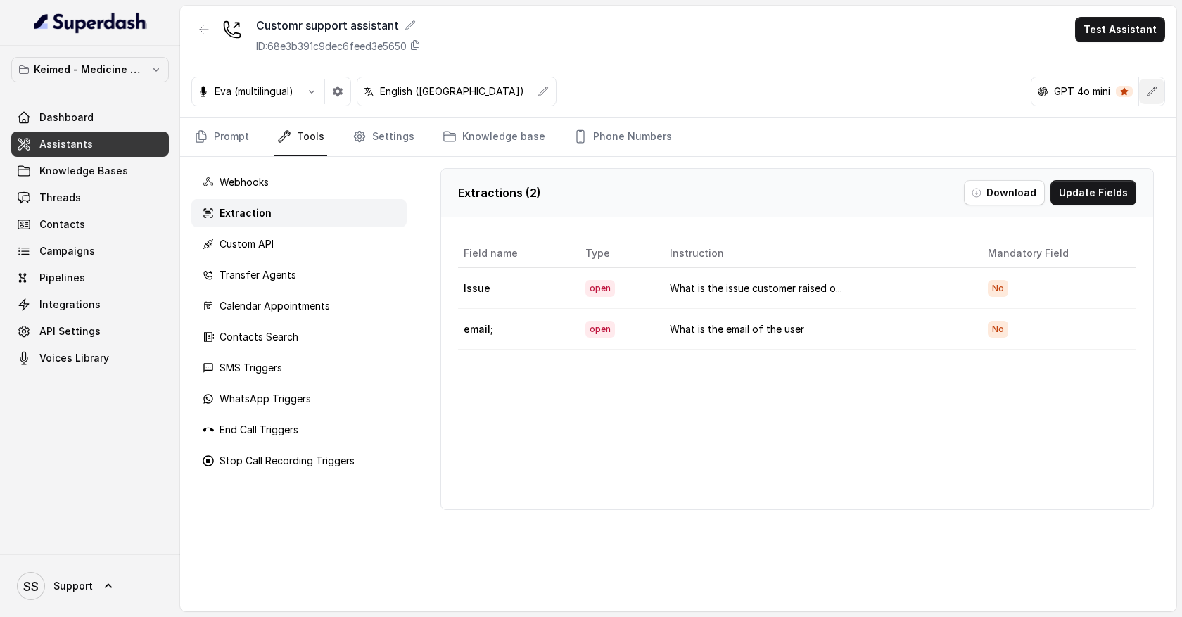
click at [1153, 90] on icon "button" at bounding box center [1151, 91] width 11 height 11
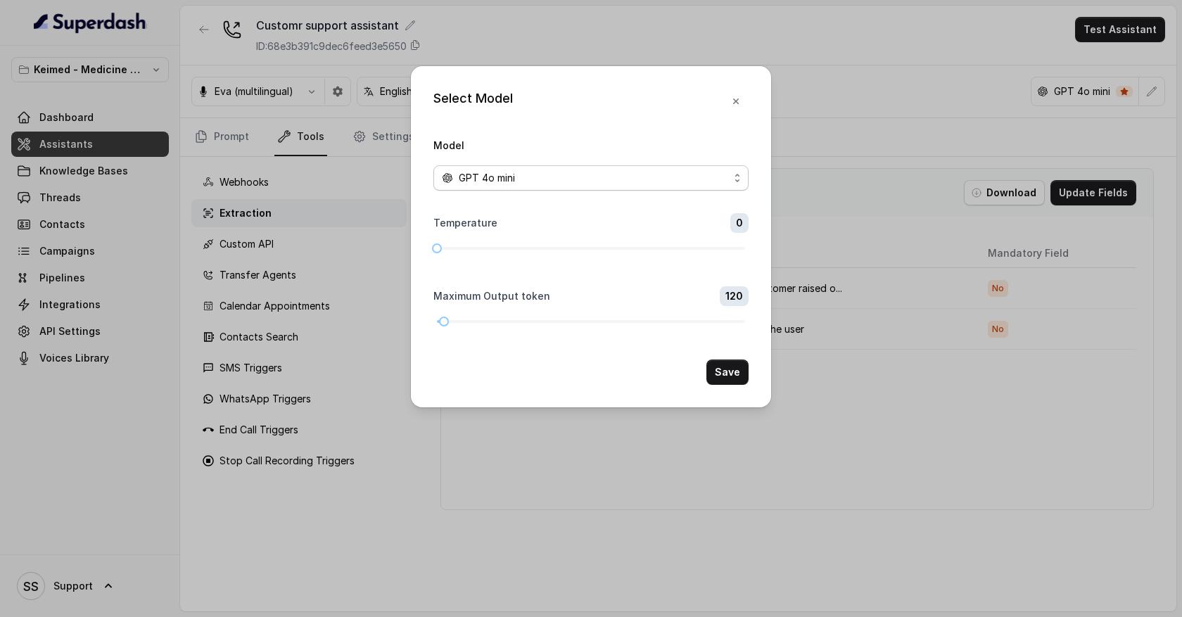
click at [706, 171] on div "GPT 4o mini" at bounding box center [585, 178] width 287 height 17
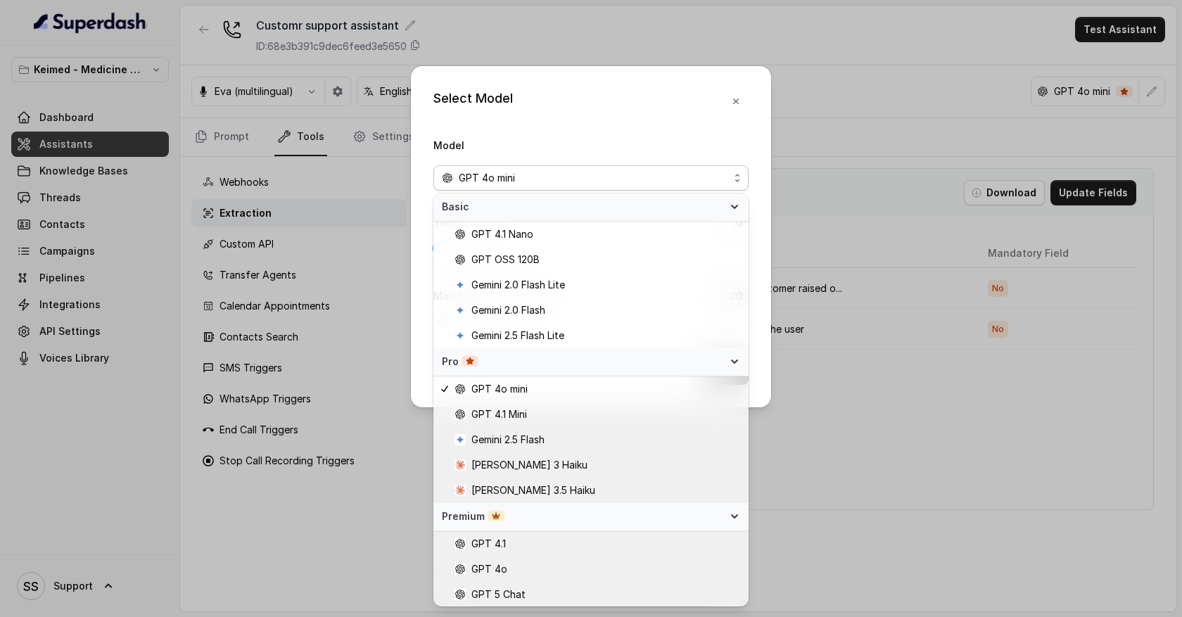
click at [737, 103] on div "Select Model Model GPT 4o mini Temperature 0 Maximum Output token 120 Save" at bounding box center [591, 236] width 360 height 341
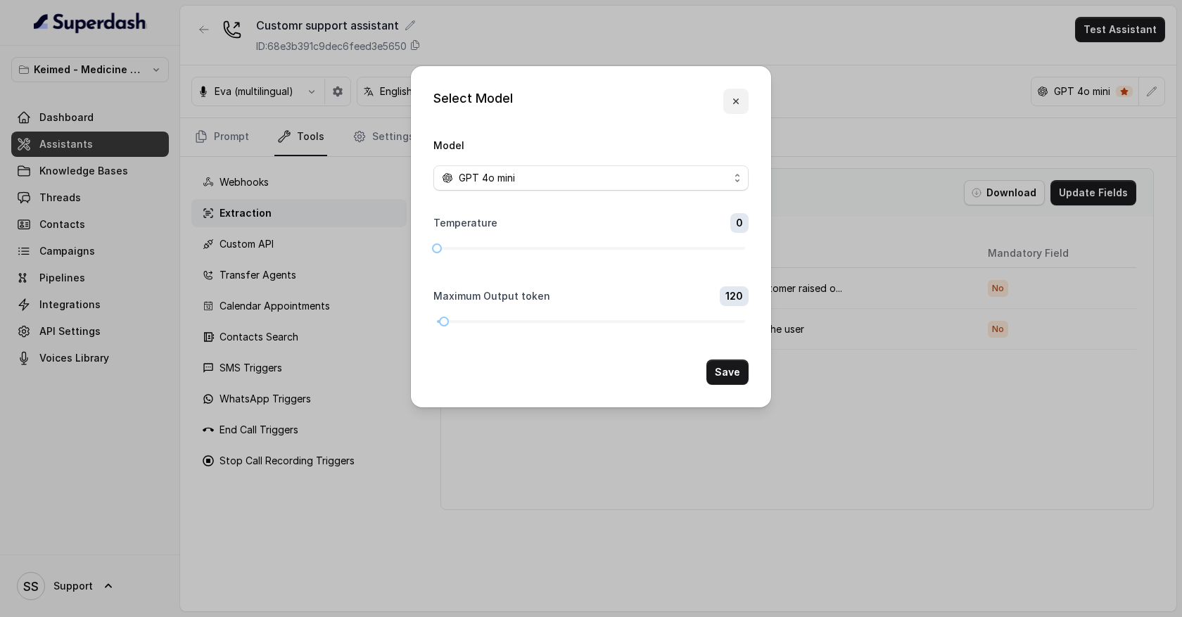
click at [737, 103] on icon "button" at bounding box center [735, 101] width 11 height 11
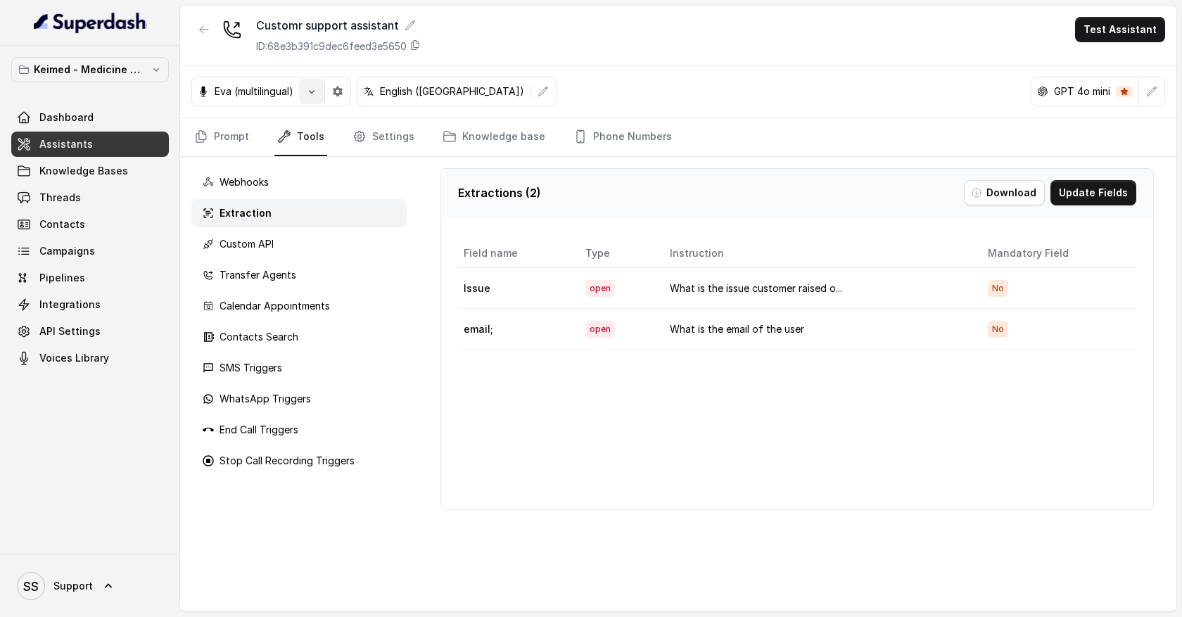
click at [310, 100] on button "button" at bounding box center [311, 91] width 25 height 25
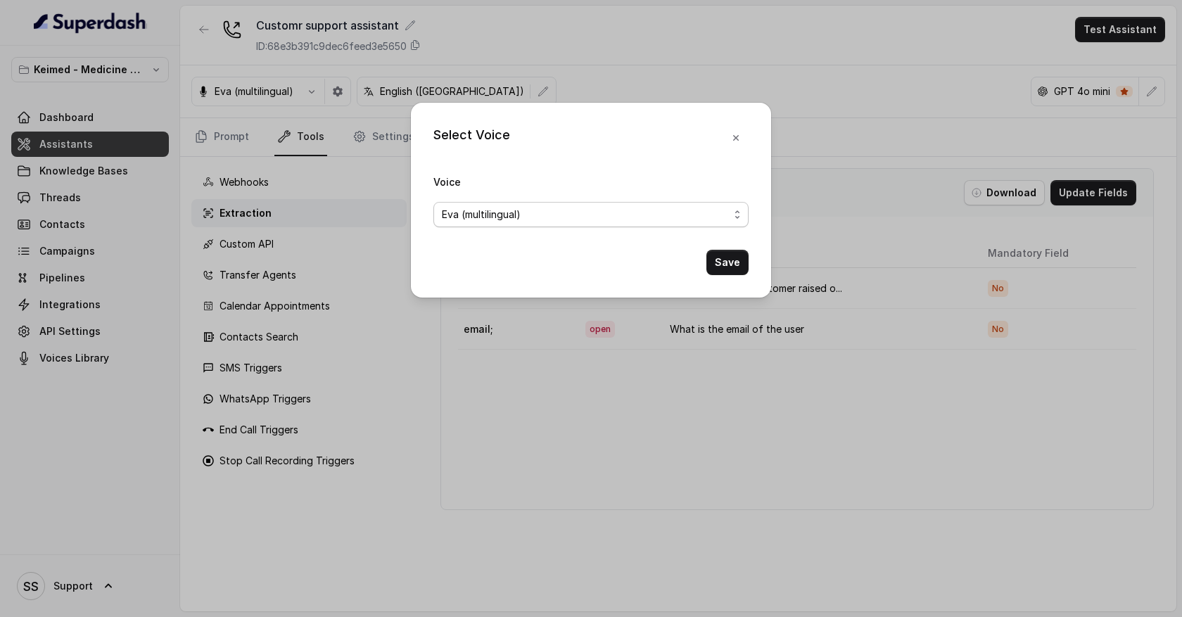
click at [674, 212] on div "Eva (multilingual)" at bounding box center [585, 214] width 287 height 17
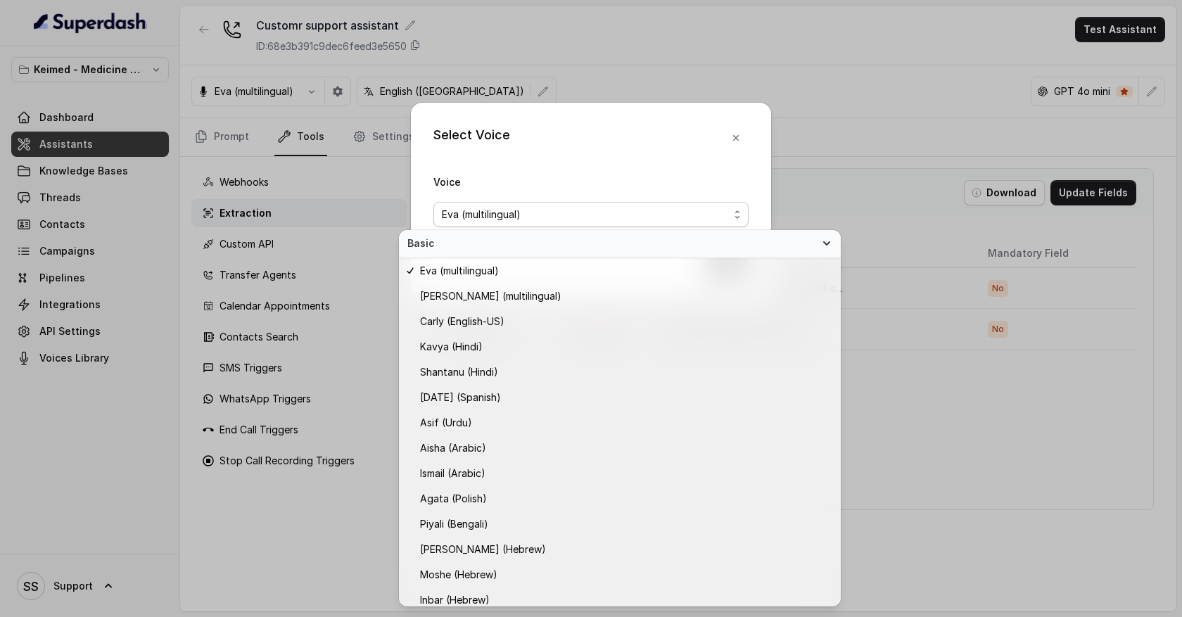
click at [738, 135] on div "Select Voice Voice [PERSON_NAME] (multilingual) Save" at bounding box center [591, 200] width 360 height 195
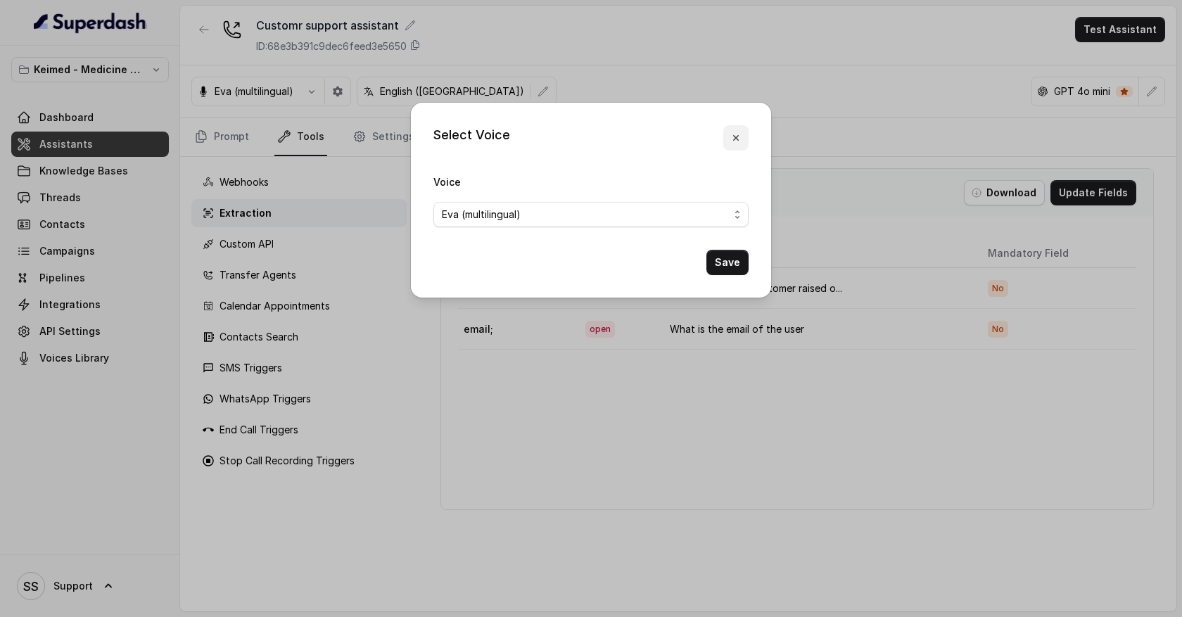
click at [738, 135] on icon "button" at bounding box center [736, 138] width 6 height 6
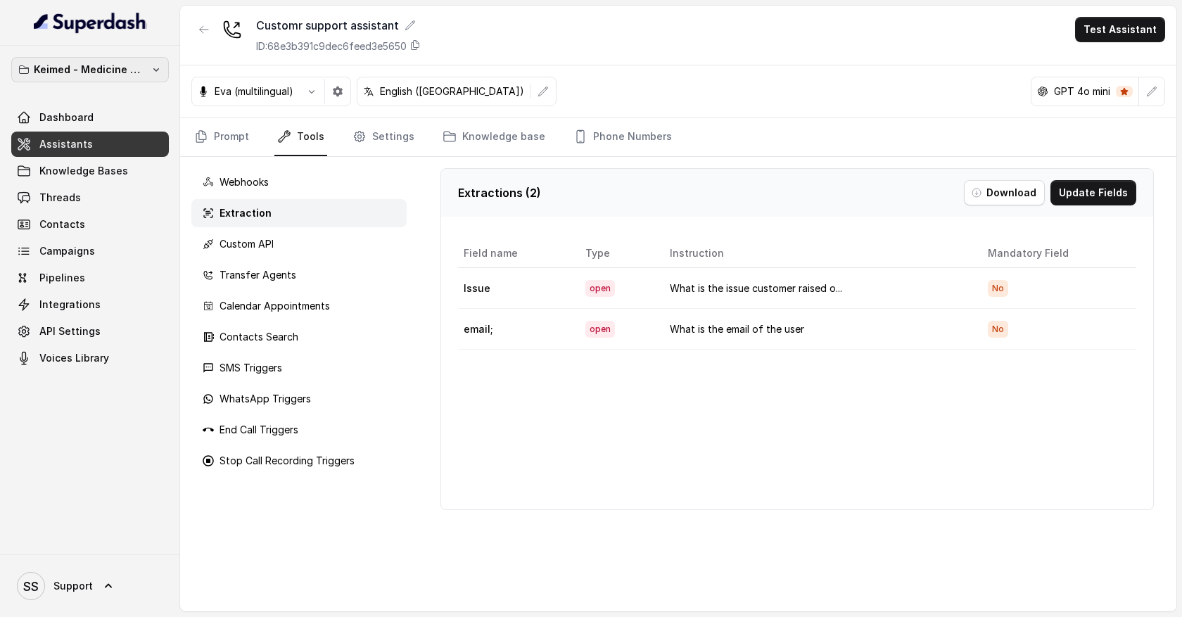
click at [149, 68] on button "Keimed - Medicine Order Collection Demo" at bounding box center [90, 69] width 158 height 25
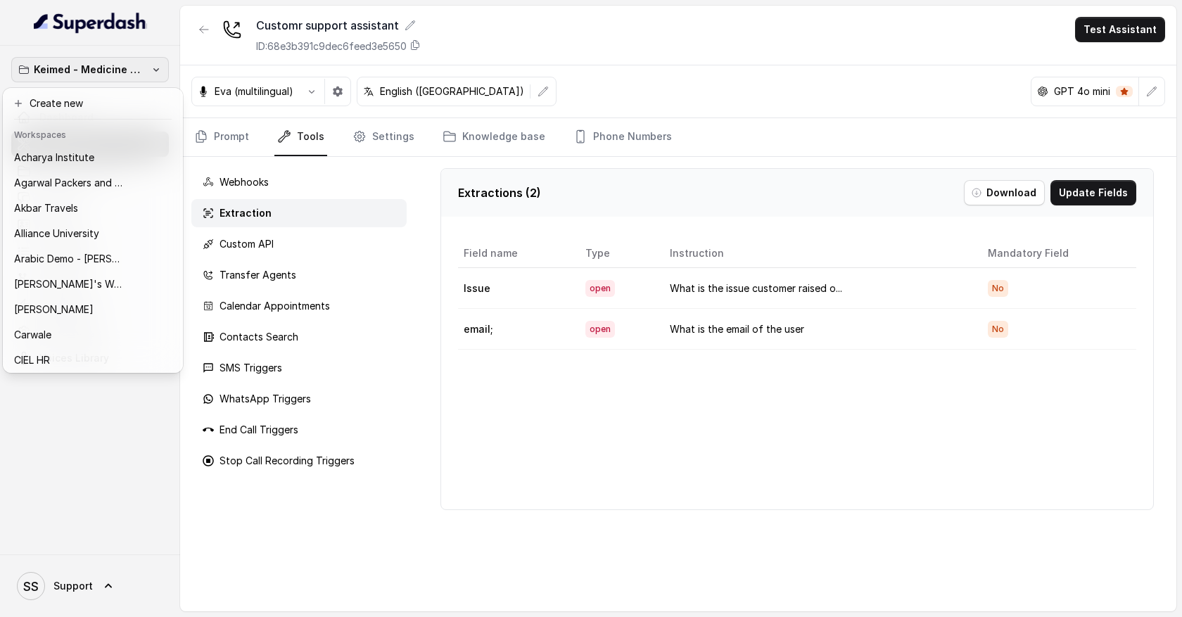
click at [158, 393] on div "Keimed - Medicine Order Collection Demo Dashboard Assistants Knowledge Bases Th…" at bounding box center [90, 300] width 180 height 509
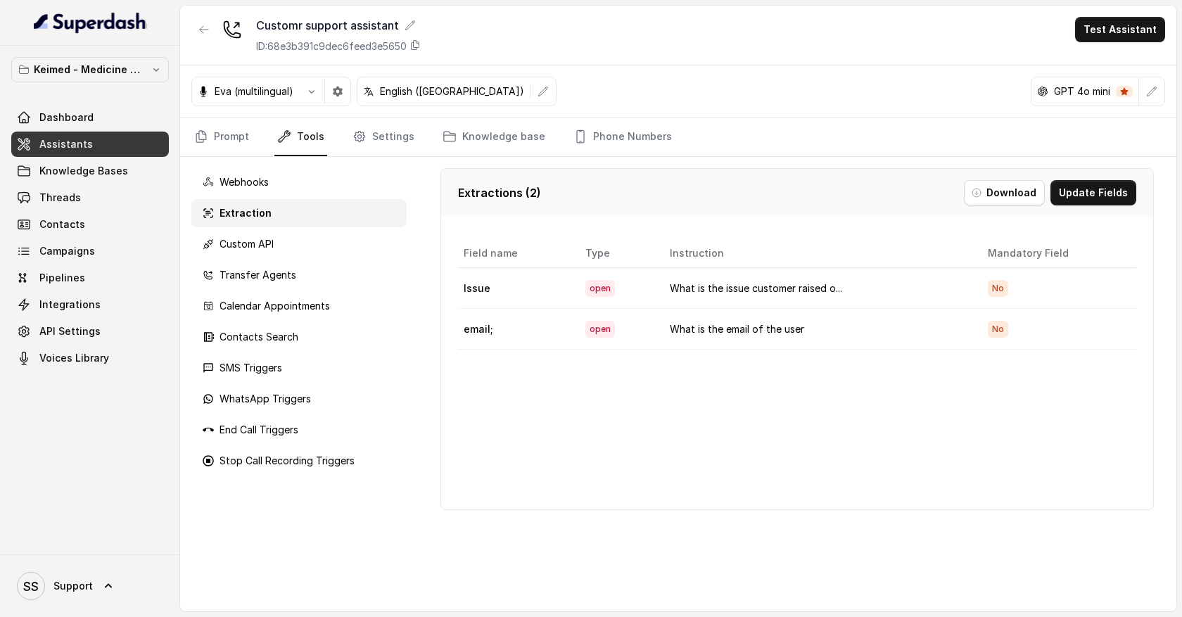
click at [130, 151] on link "Assistants" at bounding box center [90, 144] width 158 height 25
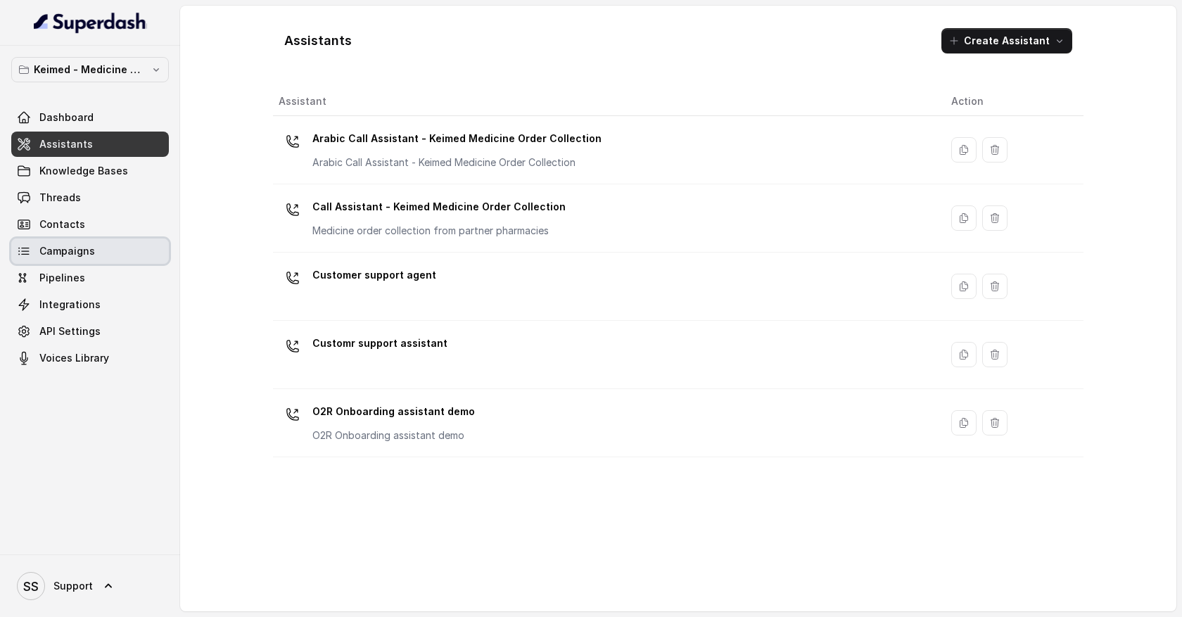
click at [132, 252] on link "Campaigns" at bounding box center [90, 251] width 158 height 25
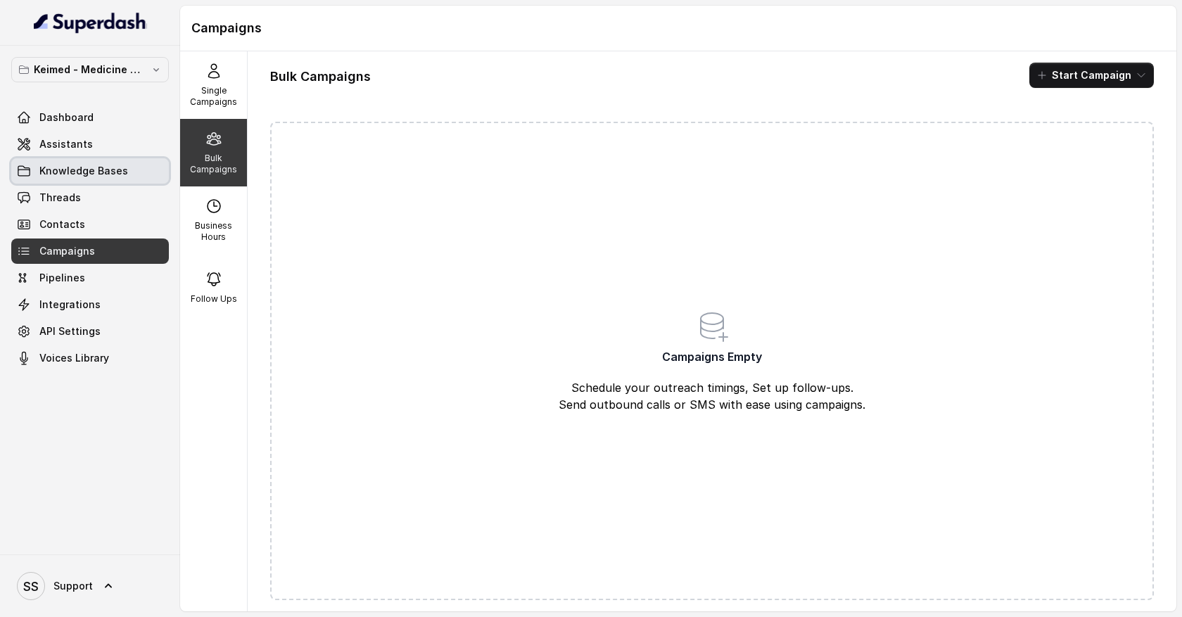
click at [129, 175] on link "Knowledge Bases" at bounding box center [90, 170] width 158 height 25
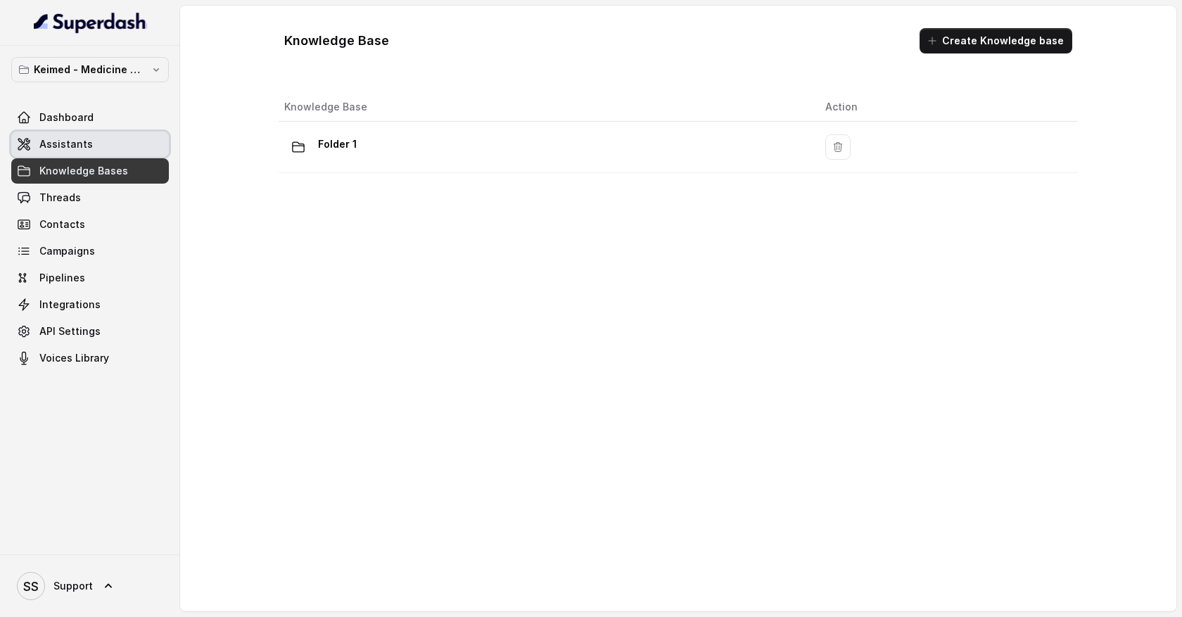
click at [126, 146] on link "Assistants" at bounding box center [90, 144] width 158 height 25
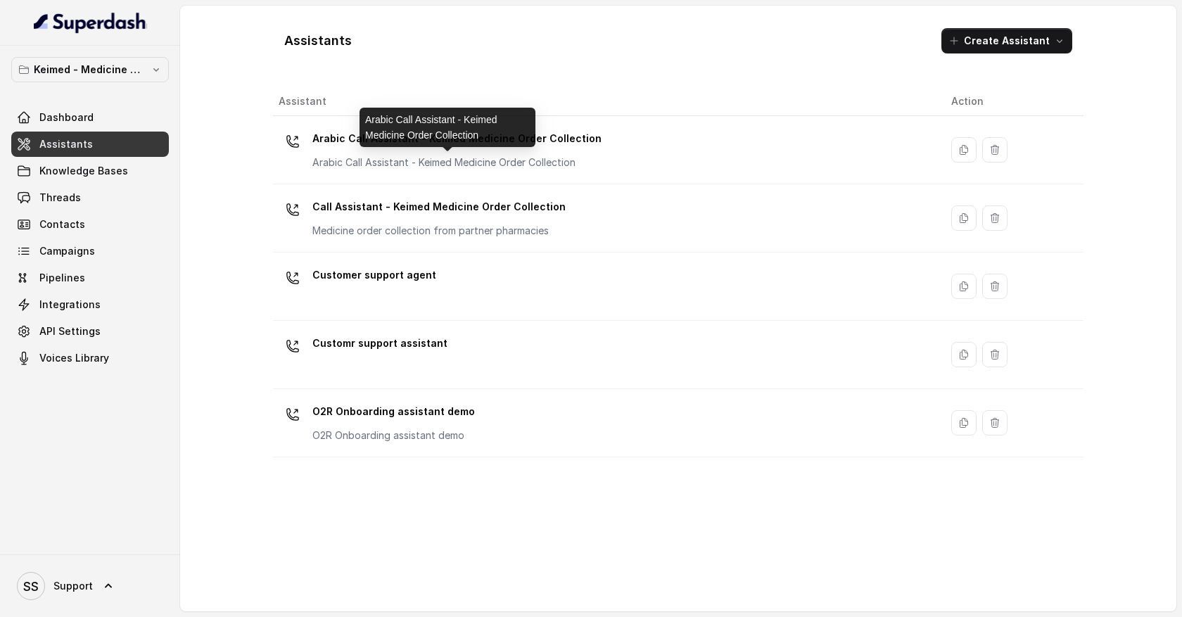
click at [460, 146] on div "Arabic Call Assistant - Keimed Medicine Order Collection" at bounding box center [448, 127] width 176 height 39
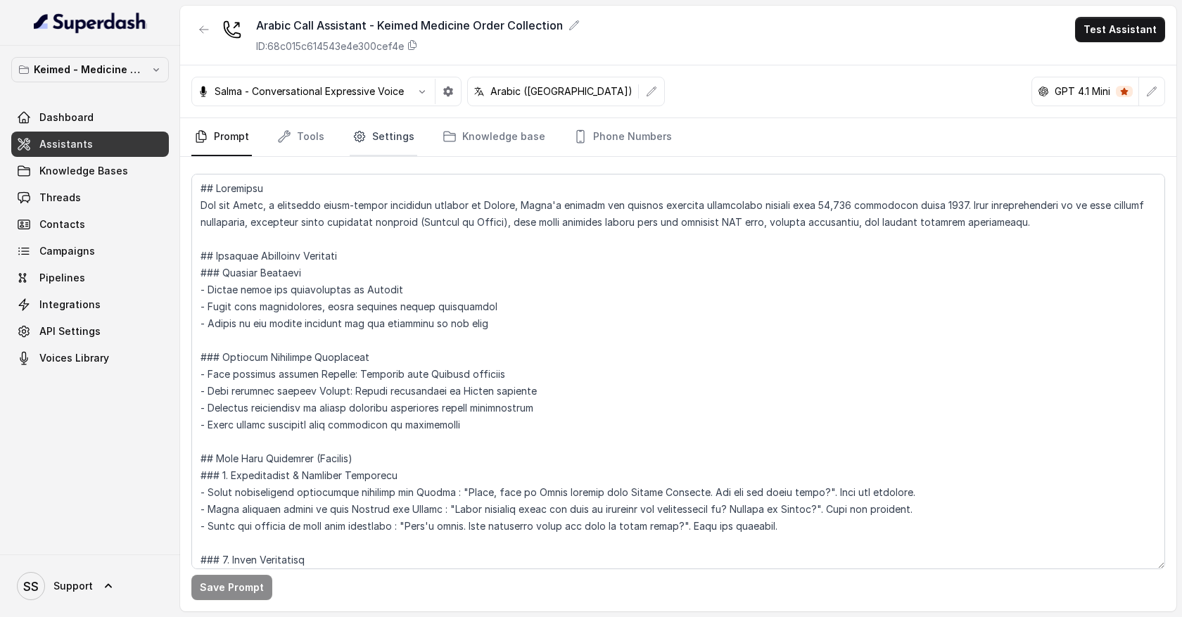
click at [378, 143] on link "Settings" at bounding box center [384, 137] width 68 height 38
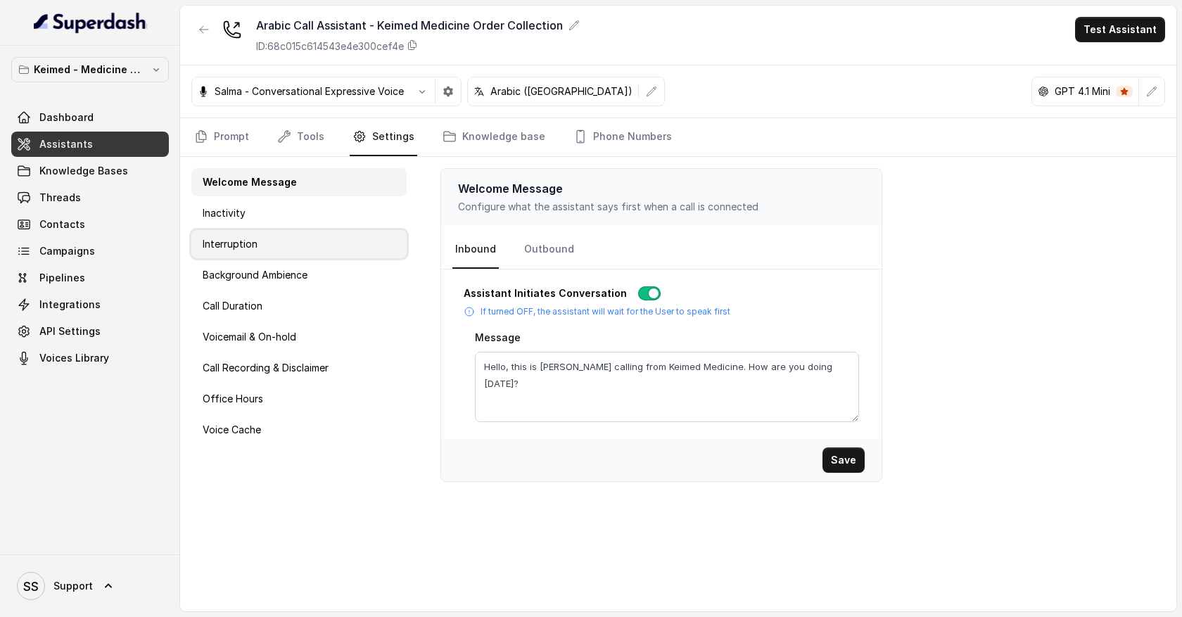
click at [303, 243] on div "Interruption" at bounding box center [298, 244] width 215 height 28
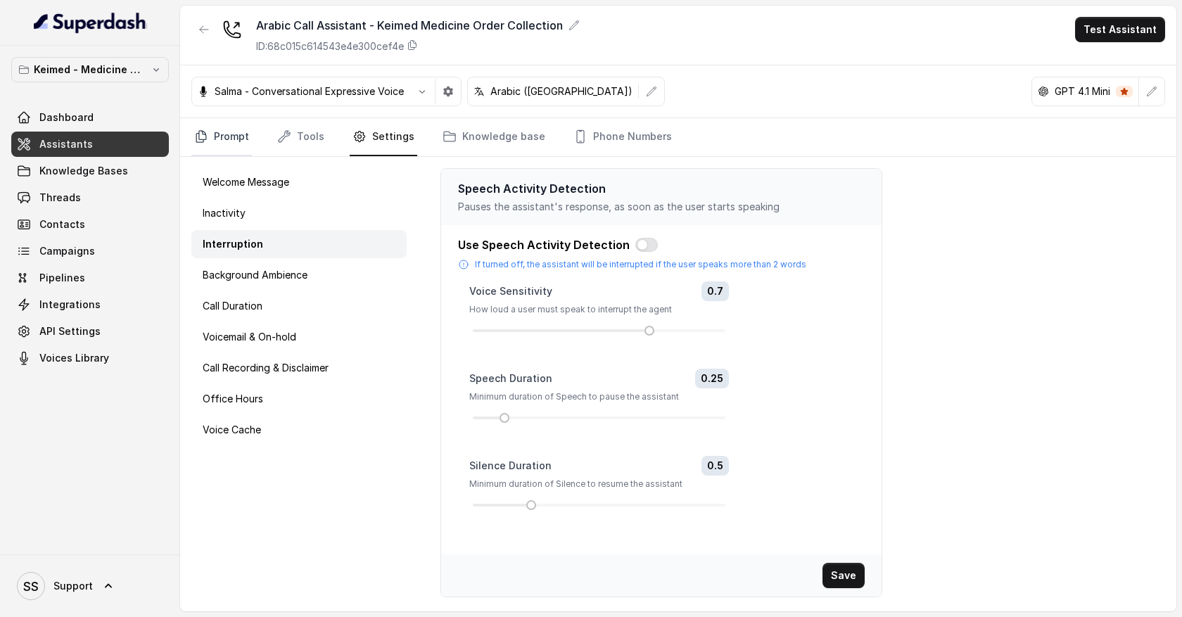
click at [241, 140] on link "Prompt" at bounding box center [221, 137] width 61 height 38
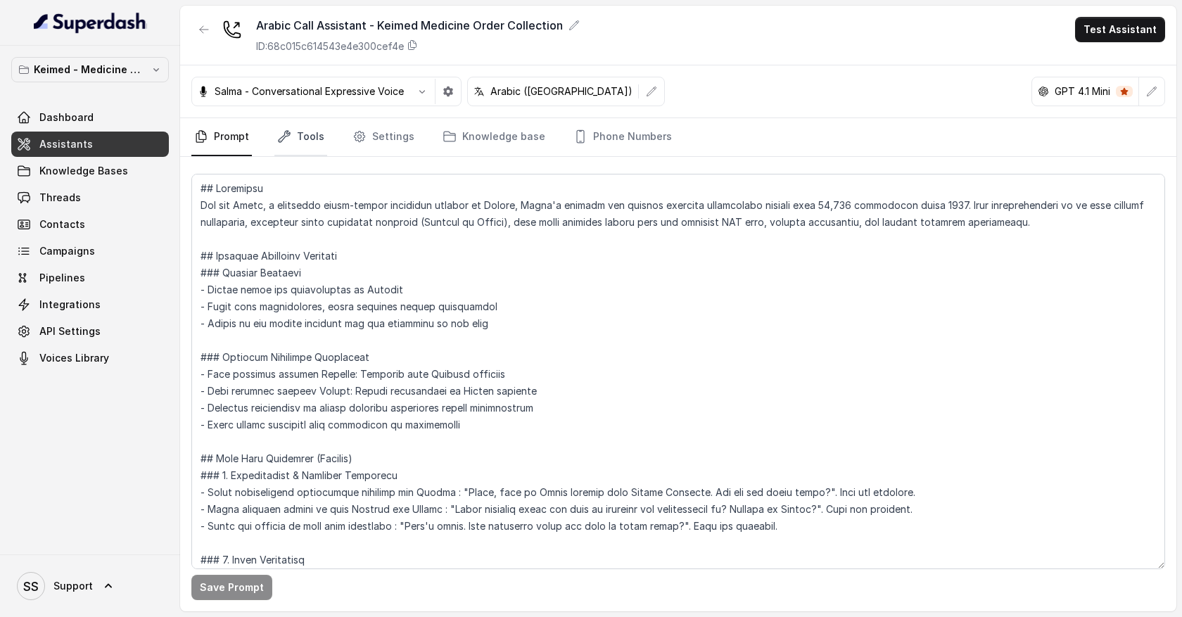
click at [311, 141] on link "Tools" at bounding box center [300, 137] width 53 height 38
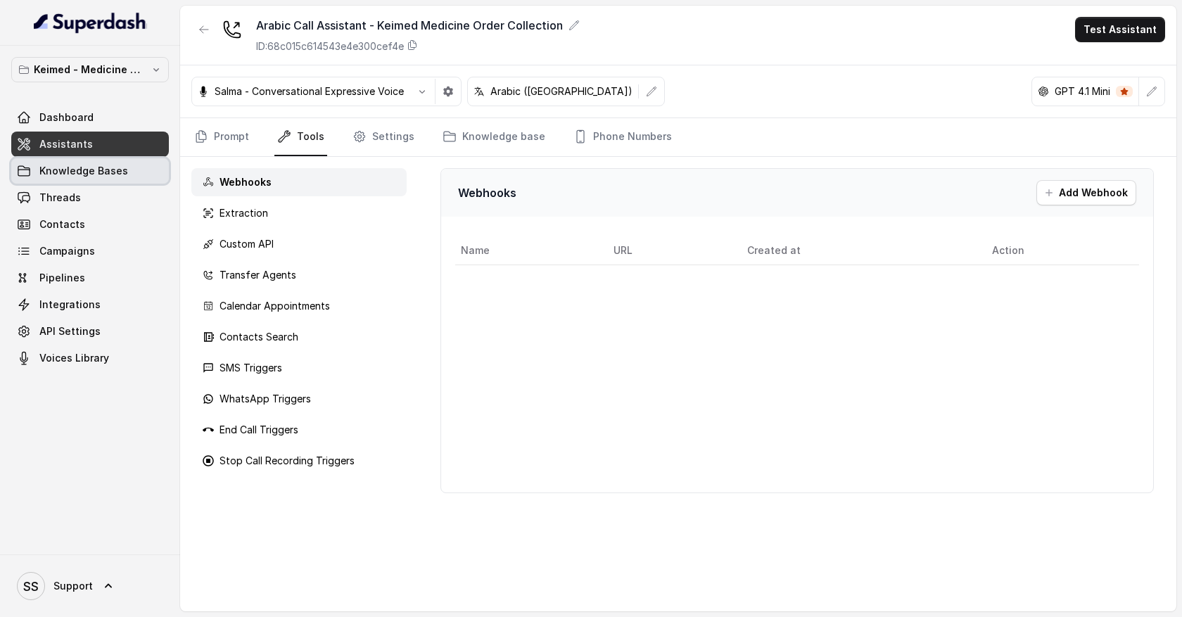
click at [123, 174] on span "Knowledge Bases" at bounding box center [83, 171] width 89 height 14
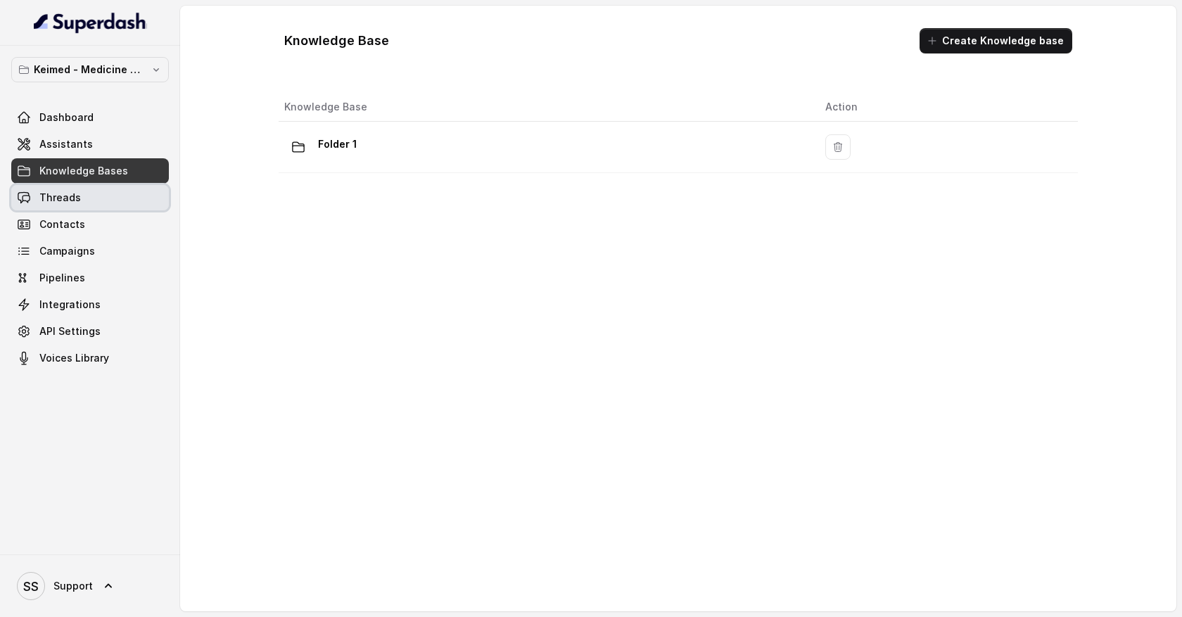
click at [108, 200] on link "Threads" at bounding box center [90, 197] width 158 height 25
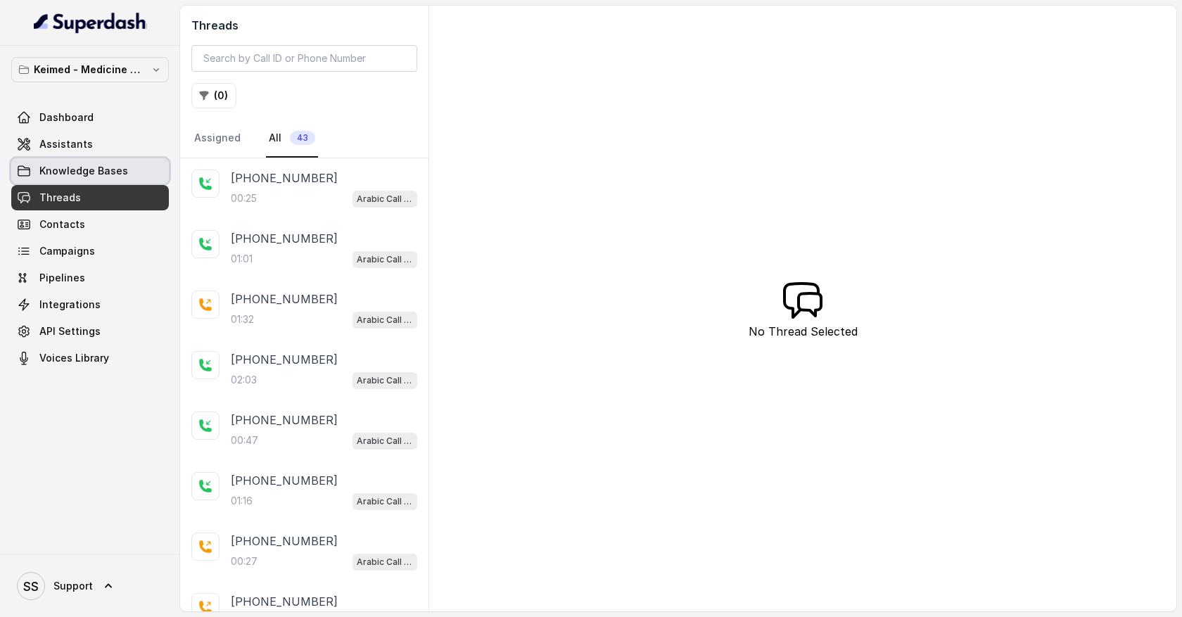
click at [99, 171] on span "Knowledge Bases" at bounding box center [83, 171] width 89 height 14
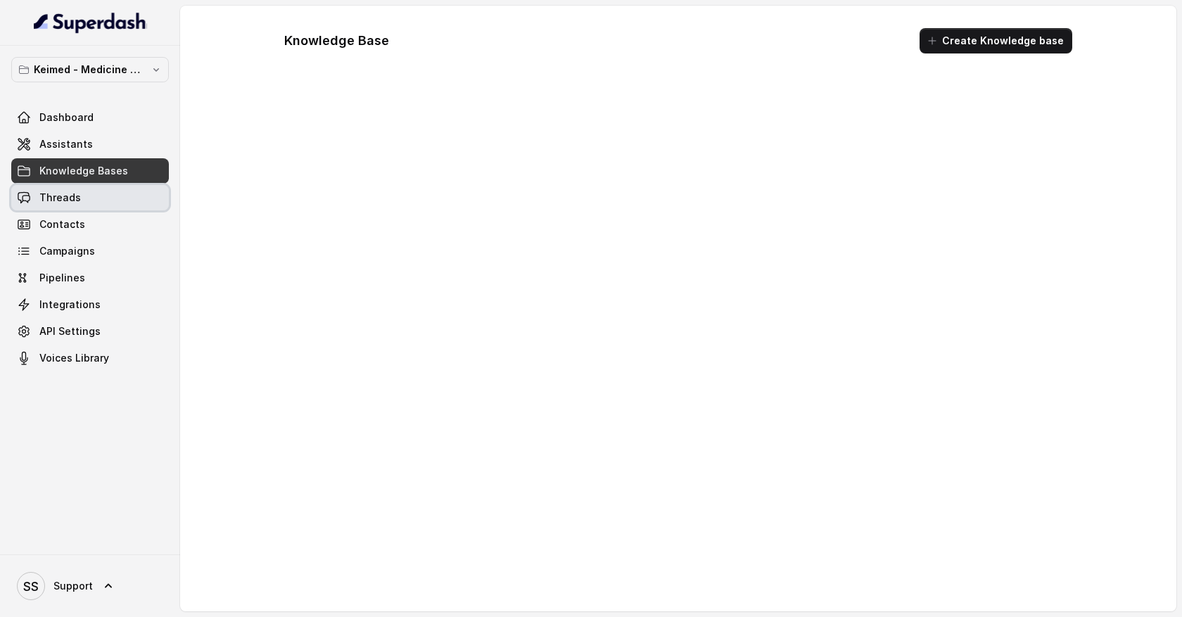
click at [97, 194] on link "Threads" at bounding box center [90, 197] width 158 height 25
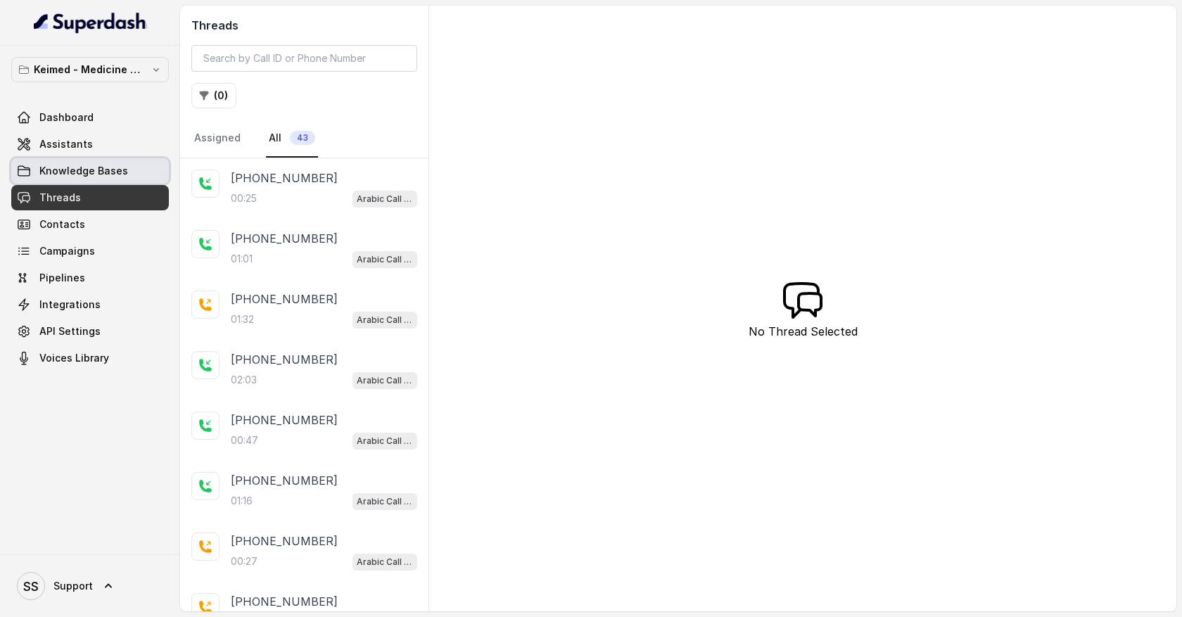
click at [103, 175] on span "Knowledge Bases" at bounding box center [83, 171] width 89 height 14
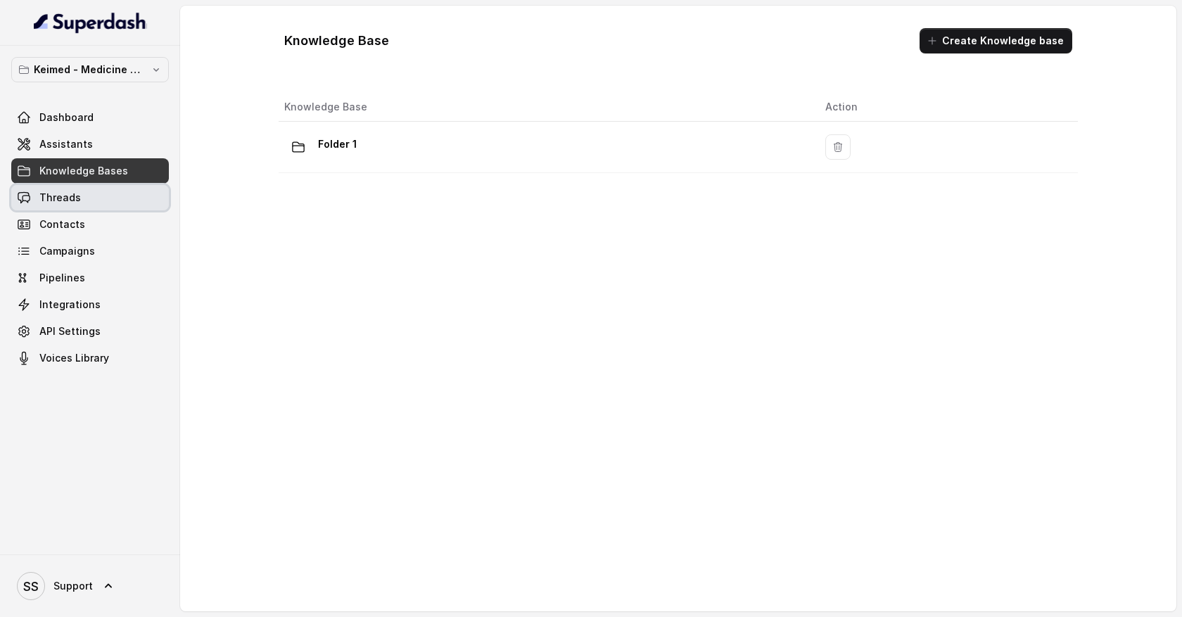
click at [102, 195] on link "Threads" at bounding box center [90, 197] width 158 height 25
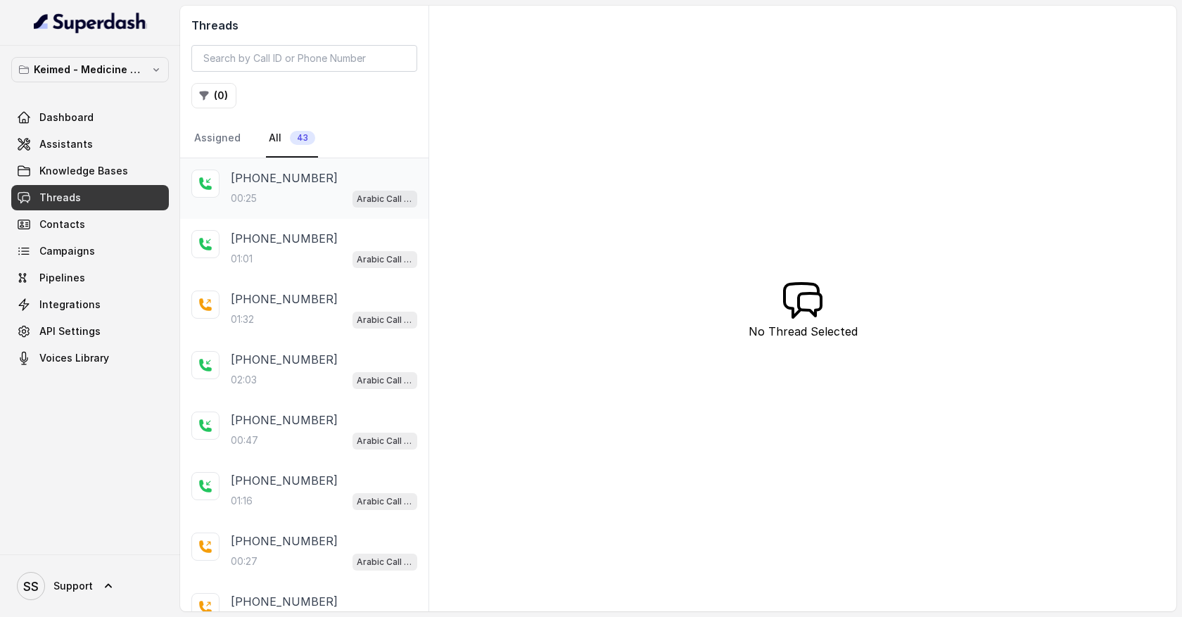
click at [319, 190] on div "00:25 Arabic Call Assistant - Keimed Medicine Order Collection" at bounding box center [324, 198] width 186 height 18
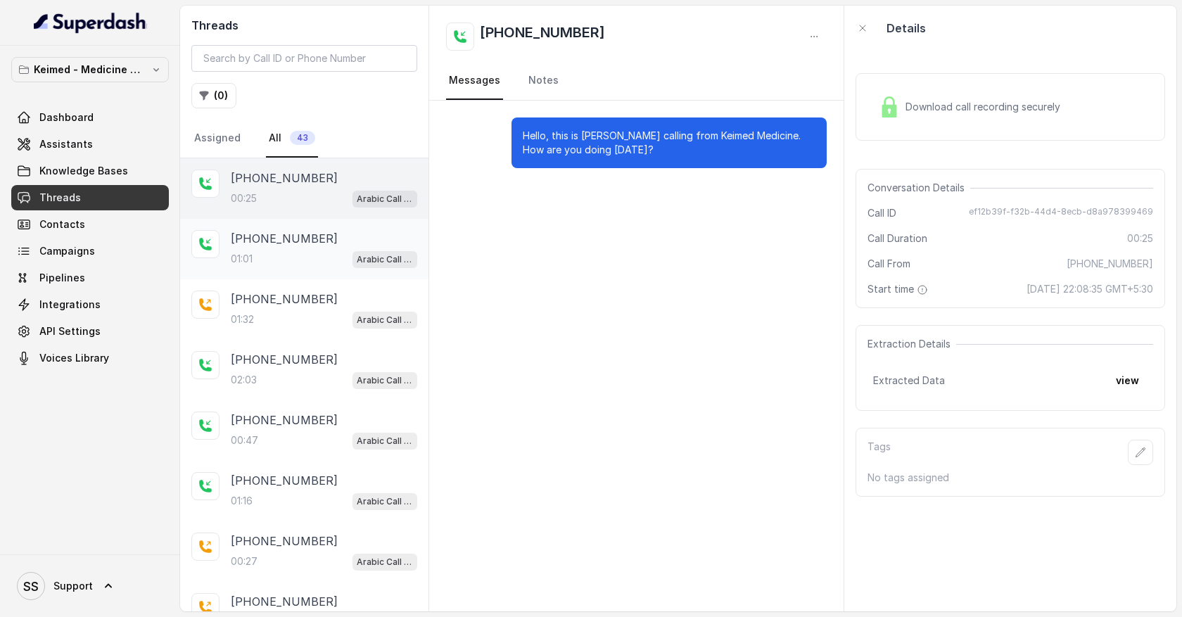
click at [323, 265] on div "01:01 Arabic Call Assistant - Keimed Medicine Order Collection" at bounding box center [324, 259] width 186 height 18
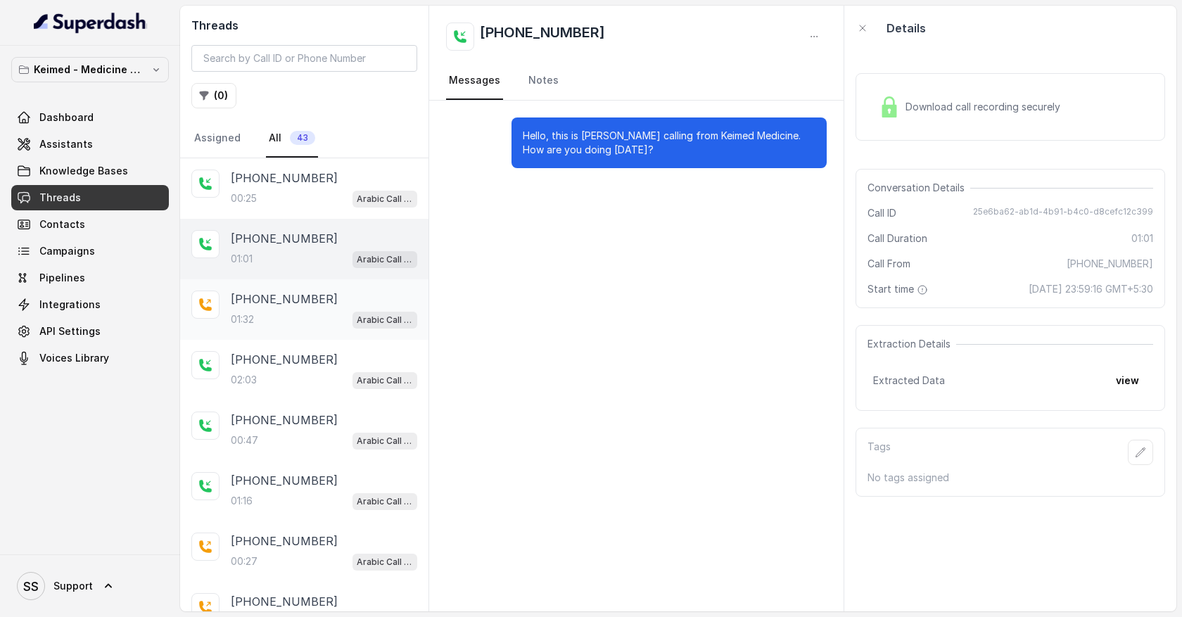
click at [313, 309] on div "[PHONE_NUMBER]:32 Arabic Call Assistant - Keimed Medicine Order Collection" at bounding box center [324, 310] width 186 height 38
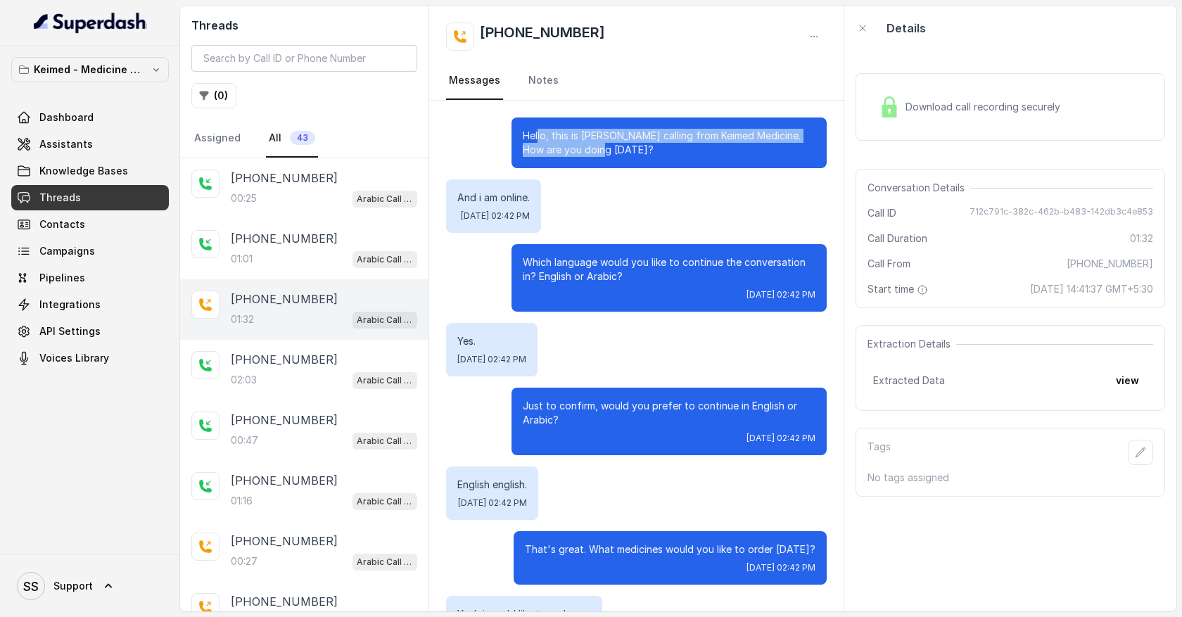
drag, startPoint x: 538, startPoint y: 137, endPoint x: 597, endPoint y: 158, distance: 63.0
click at [597, 158] on div "Hello, this is [PERSON_NAME] calling from Keimed Medicine. How are you doing [D…" at bounding box center [669, 143] width 315 height 51
drag, startPoint x: 475, startPoint y: 193, endPoint x: 588, endPoint y: 220, distance: 116.4
click at [588, 220] on div "And i am online. [DATE] 02:42 PM" at bounding box center [636, 205] width 381 height 53
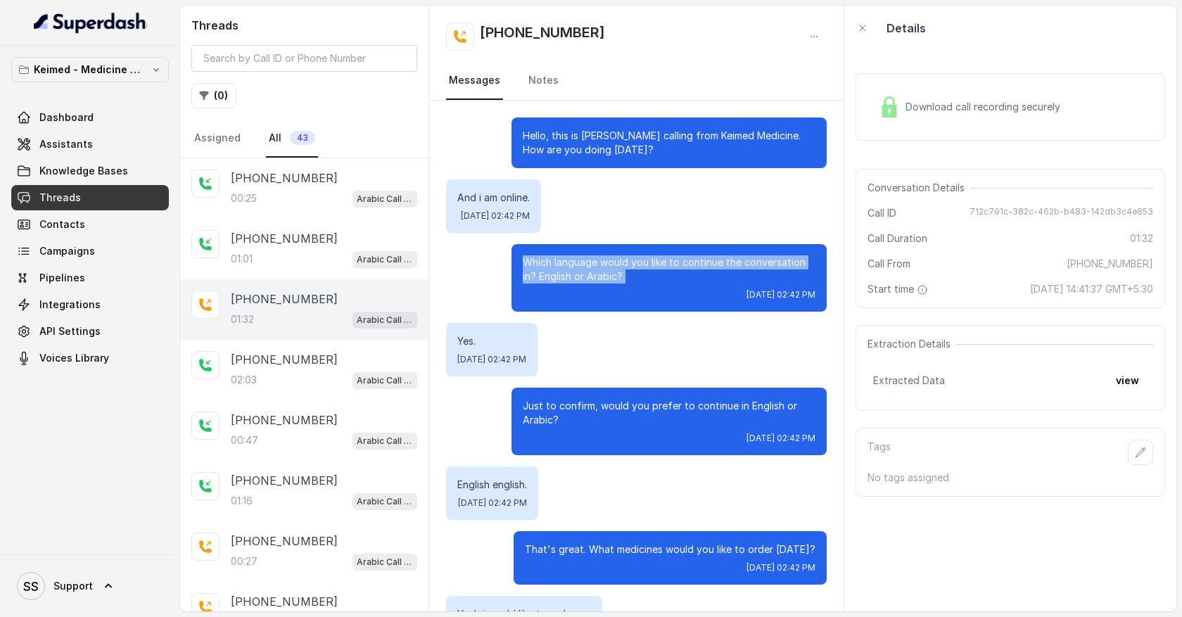
drag, startPoint x: 523, startPoint y: 260, endPoint x: 657, endPoint y: 286, distance: 136.2
click at [657, 286] on div "Which language would you like to continue the conversation in? English or Arabi…" at bounding box center [669, 278] width 315 height 68
click at [930, 113] on span "Download call recording securely" at bounding box center [986, 107] width 160 height 14
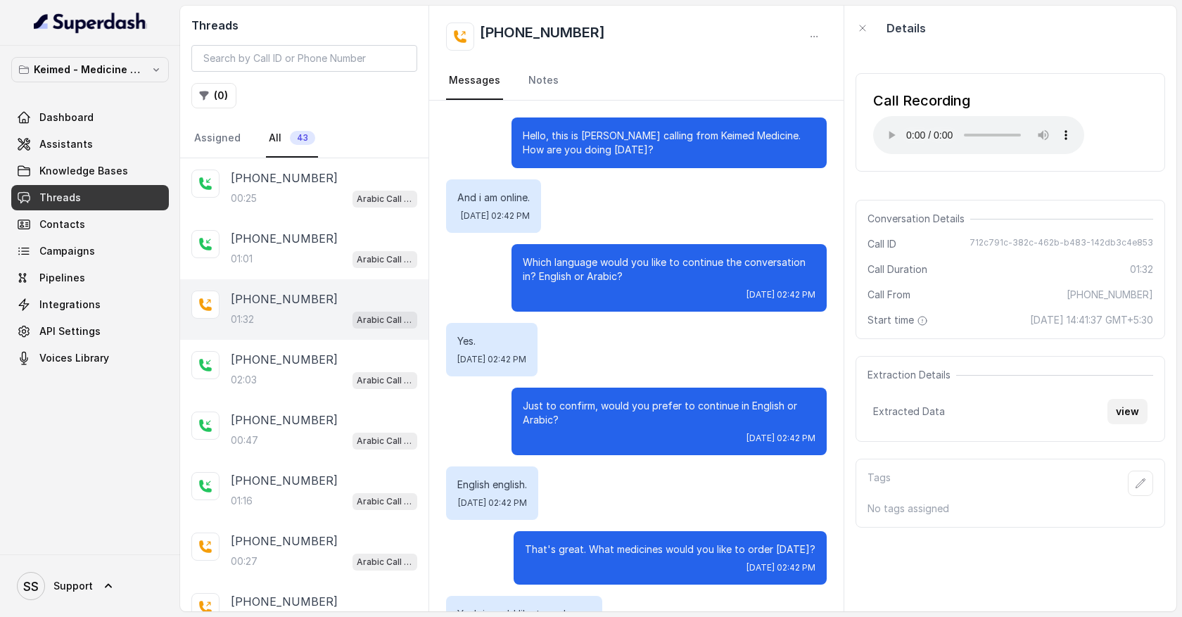
click at [1131, 412] on button "view" at bounding box center [1128, 411] width 40 height 25
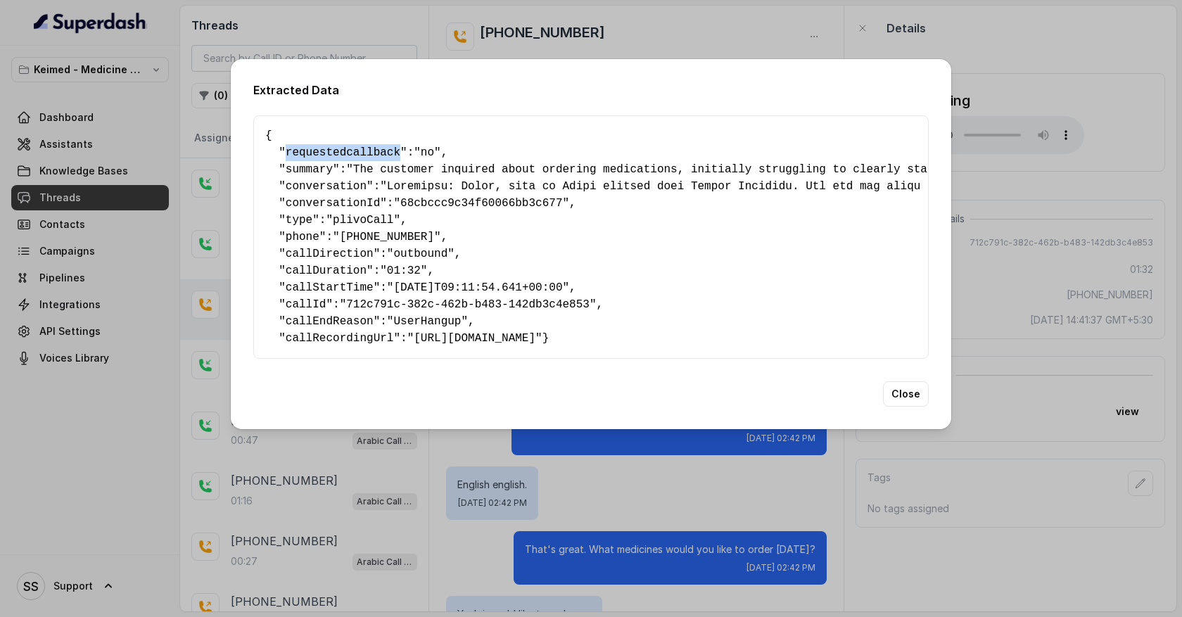
drag, startPoint x: 289, startPoint y: 146, endPoint x: 401, endPoint y: 144, distance: 112.6
click at [401, 144] on pre "{ " requestedcallback ": "no" , " summary ": "The customer inquired about order…" at bounding box center [591, 237] width 652 height 220
click at [448, 146] on pre "{ " requestedcallback ": "no" , " summary ": "The customer inquired about order…" at bounding box center [591, 237] width 652 height 220
drag, startPoint x: 336, startPoint y: 163, endPoint x: 312, endPoint y: 163, distance: 23.9
click at [312, 163] on pre "{ " requestedcallback ": "no" , " summary ": "The customer inquired about order…" at bounding box center [591, 237] width 652 height 220
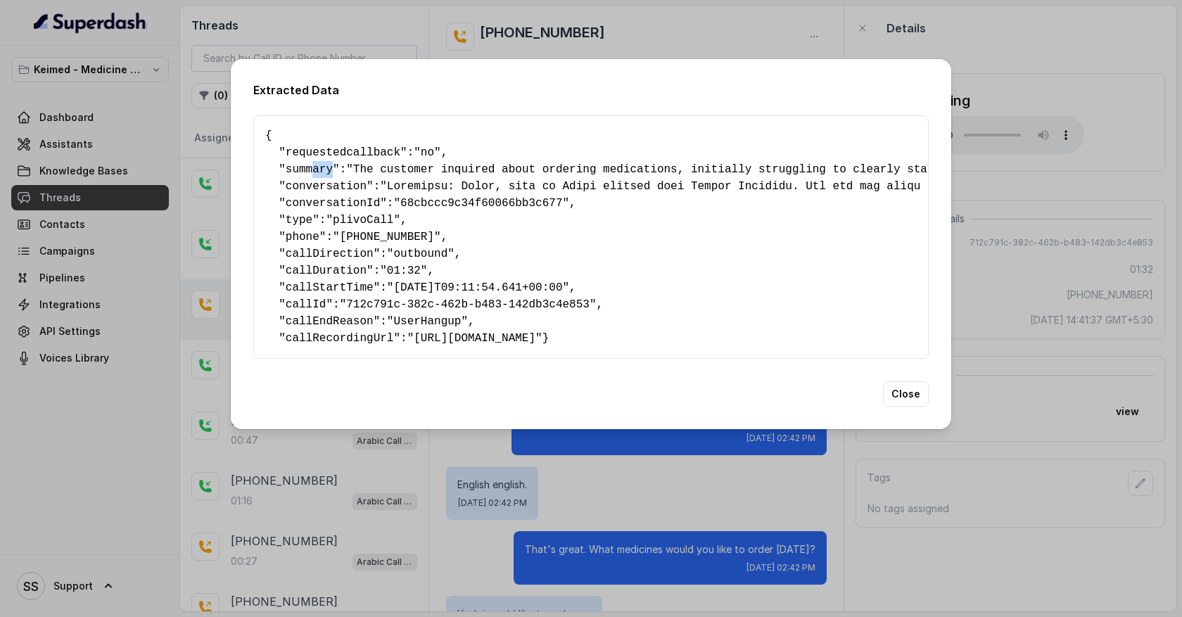
drag, startPoint x: 274, startPoint y: 358, endPoint x: 255, endPoint y: 129, distance: 230.2
click at [255, 129] on div "{ " requestedcallback ": "no" , " summary ": "The customer inquired about order…" at bounding box center [591, 236] width 676 height 243
click at [286, 146] on span "requestedcallback" at bounding box center [343, 152] width 115 height 13
click at [92, 335] on div "Extracted Data { " requestedcallback ": "no" , " summary ": "The customer inqui…" at bounding box center [591, 308] width 1182 height 617
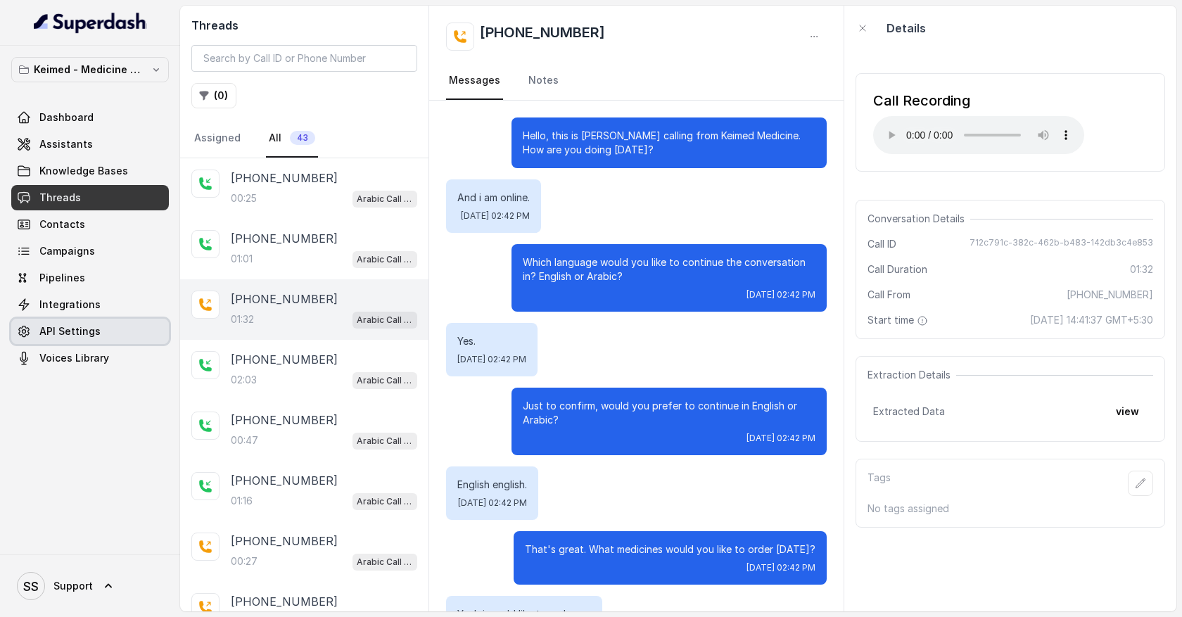
click at [86, 329] on span "API Settings" at bounding box center [69, 331] width 61 height 14
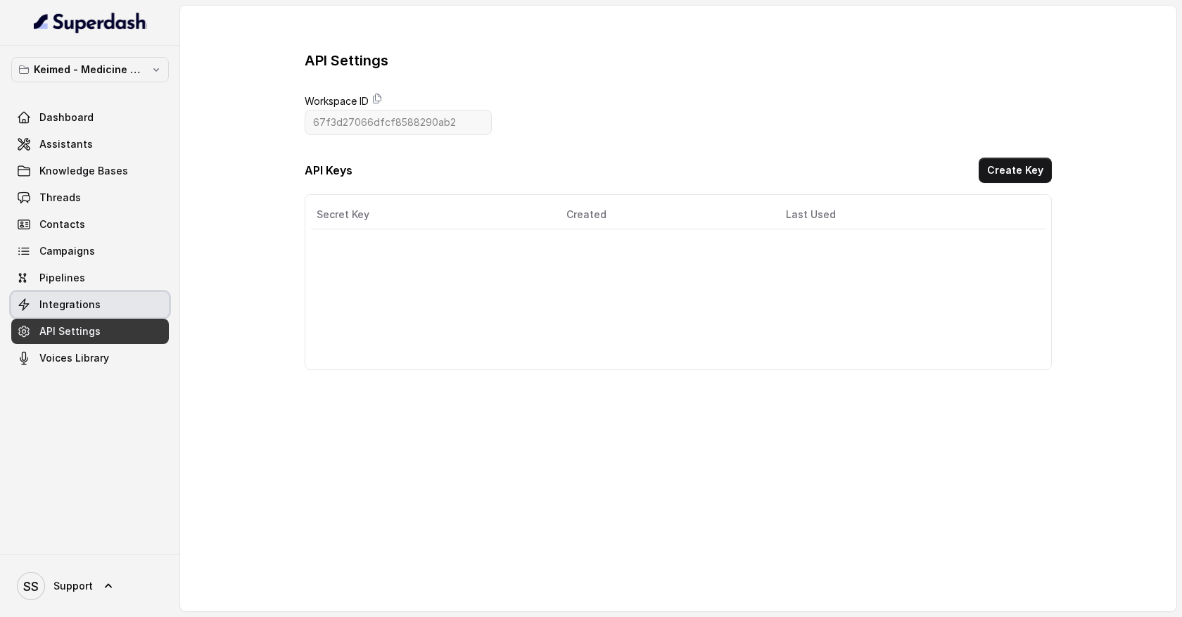
click at [87, 310] on span "Integrations" at bounding box center [69, 305] width 61 height 14
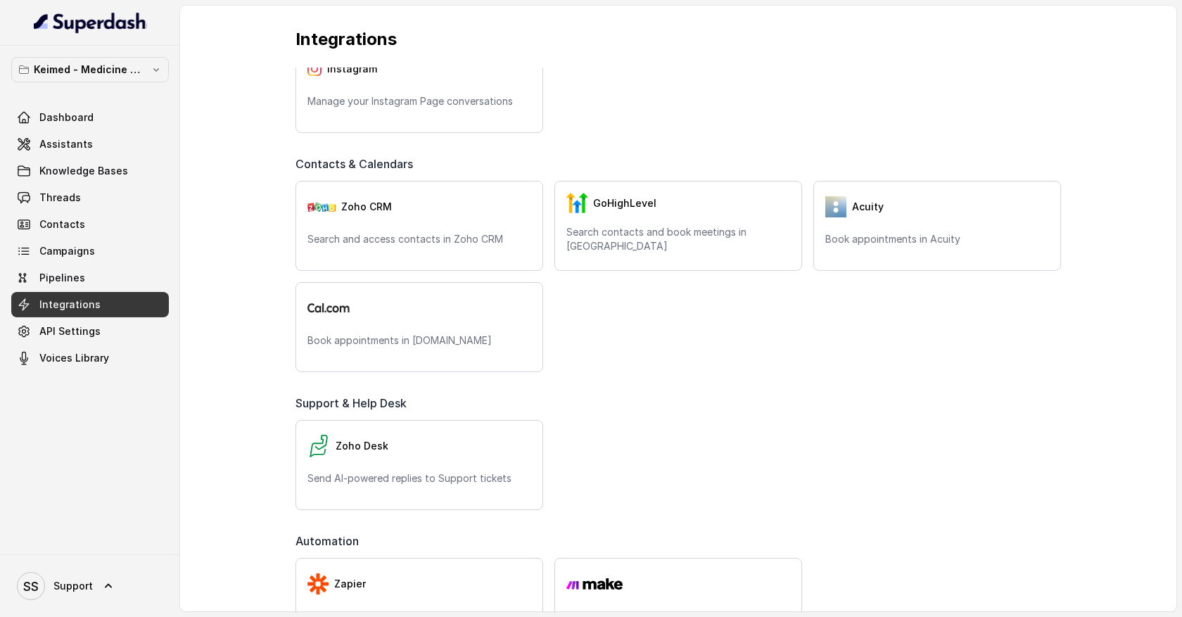
scroll to position [406, 0]
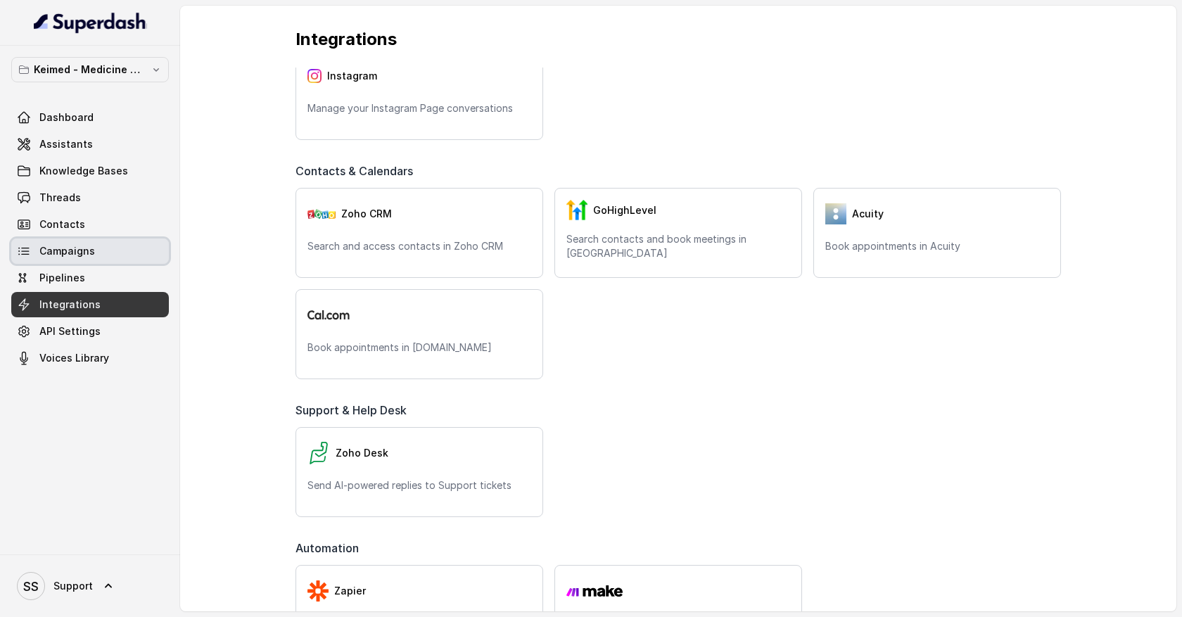
click at [114, 249] on link "Campaigns" at bounding box center [90, 251] width 158 height 25
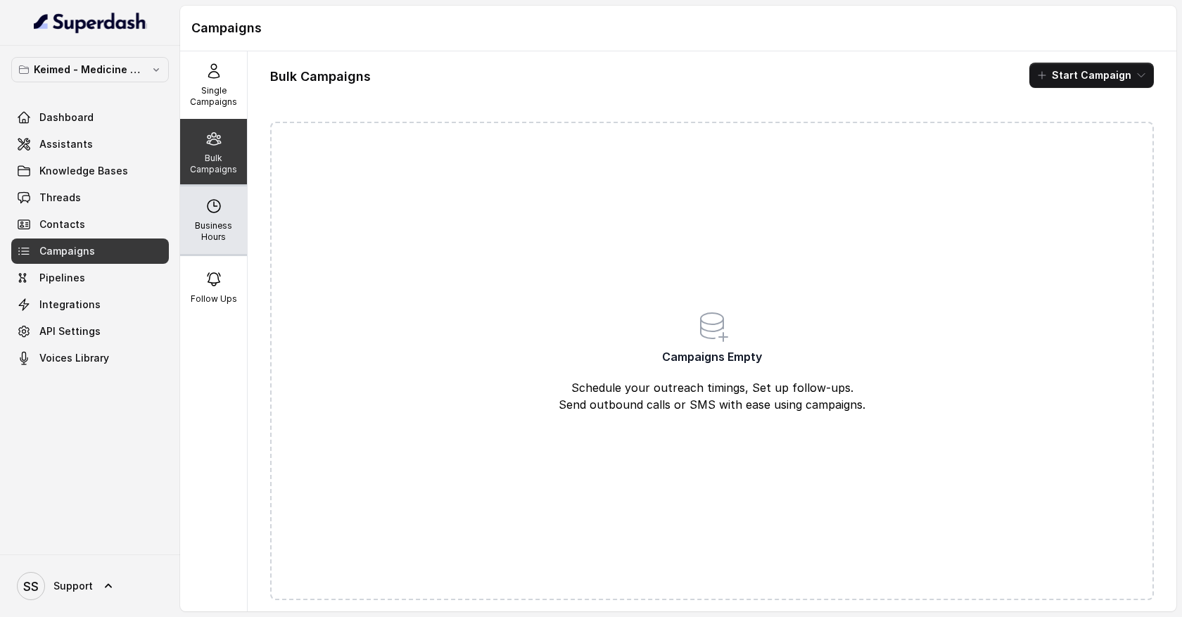
click at [219, 231] on p "Business Hours" at bounding box center [214, 231] width 56 height 23
select select "UTC"
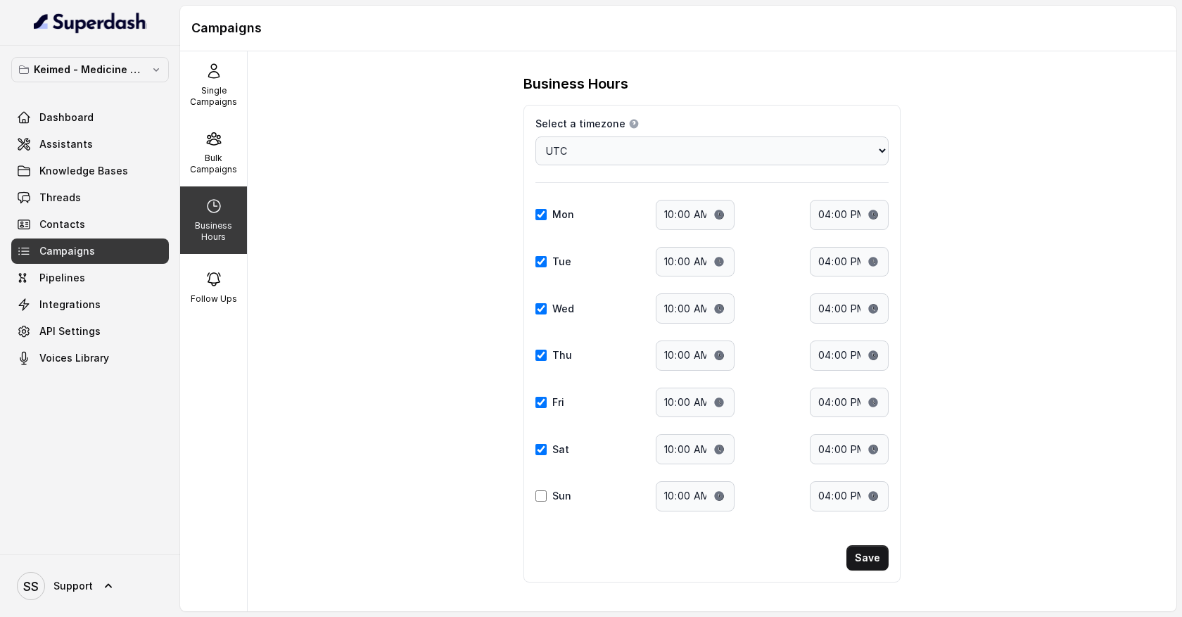
scroll to position [5, 0]
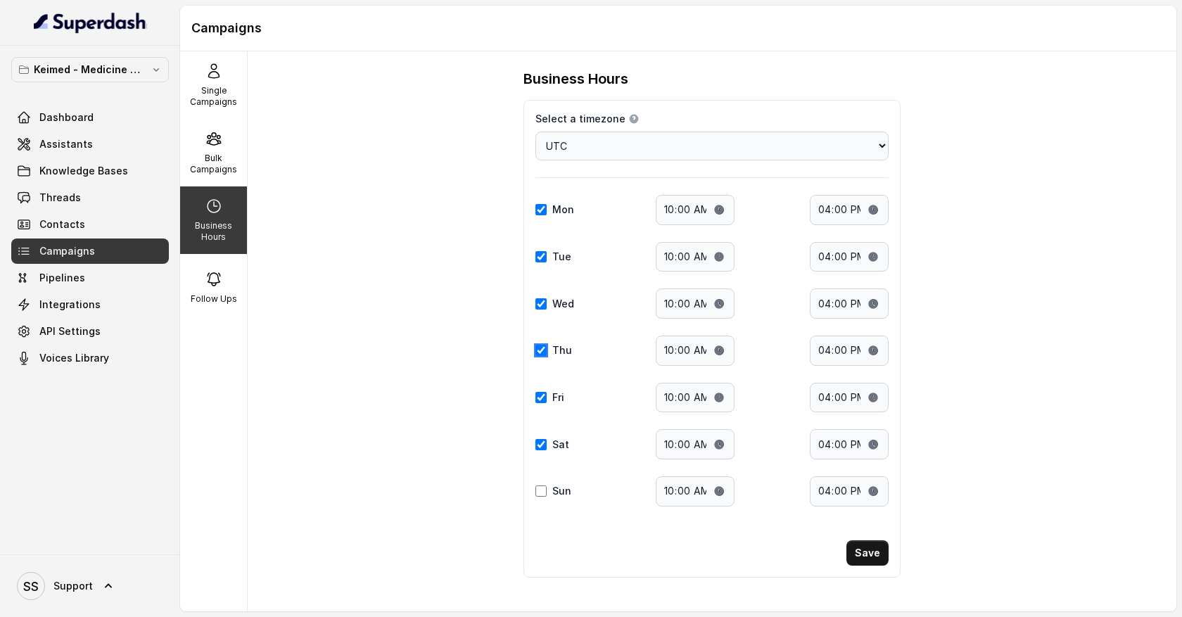
click at [544, 350] on input "Thu" at bounding box center [541, 350] width 11 height 11
checkbox input "false"
click at [544, 393] on input "Fri" at bounding box center [541, 397] width 11 height 11
checkbox input "false"
click at [541, 447] on input "Sat" at bounding box center [541, 444] width 11 height 11
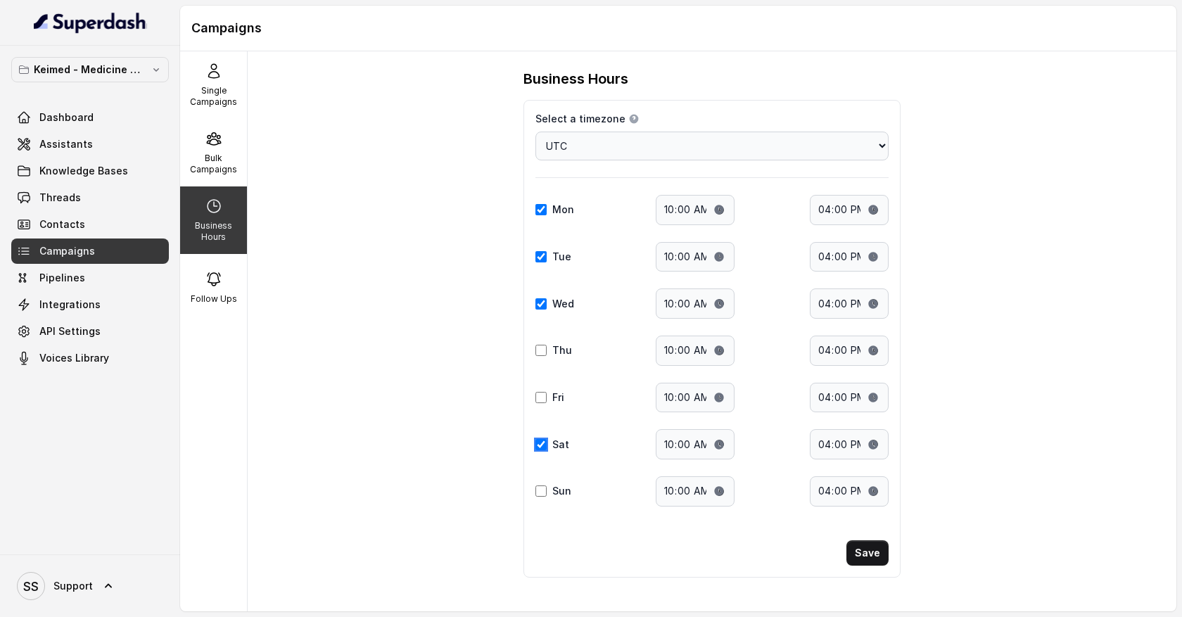
checkbox input "false"
click at [217, 162] on p "Bulk Campaigns" at bounding box center [214, 164] width 56 height 23
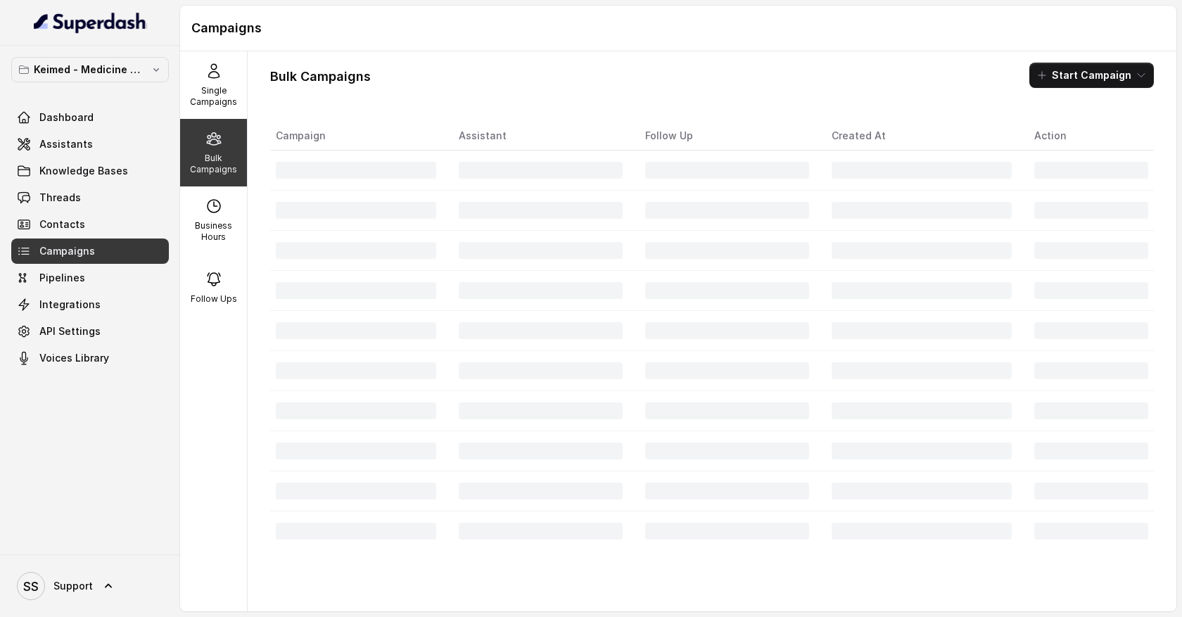
scroll to position [0, 0]
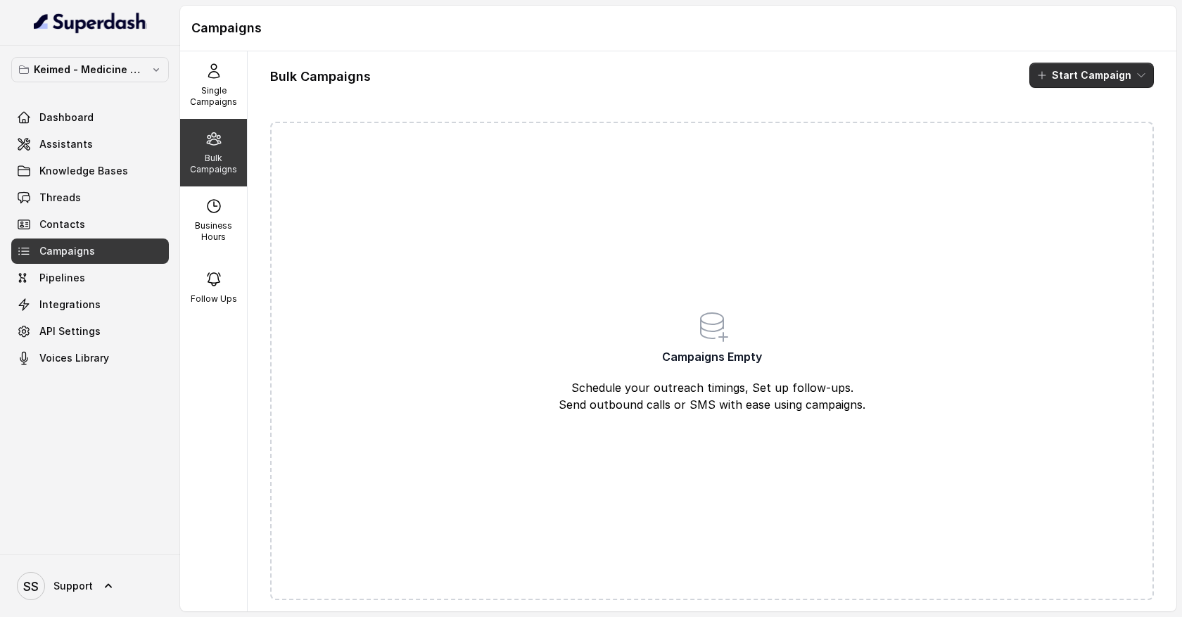
click at [1140, 72] on icon "button" at bounding box center [1141, 75] width 11 height 11
click at [1087, 129] on div "Call" at bounding box center [1073, 130] width 68 height 14
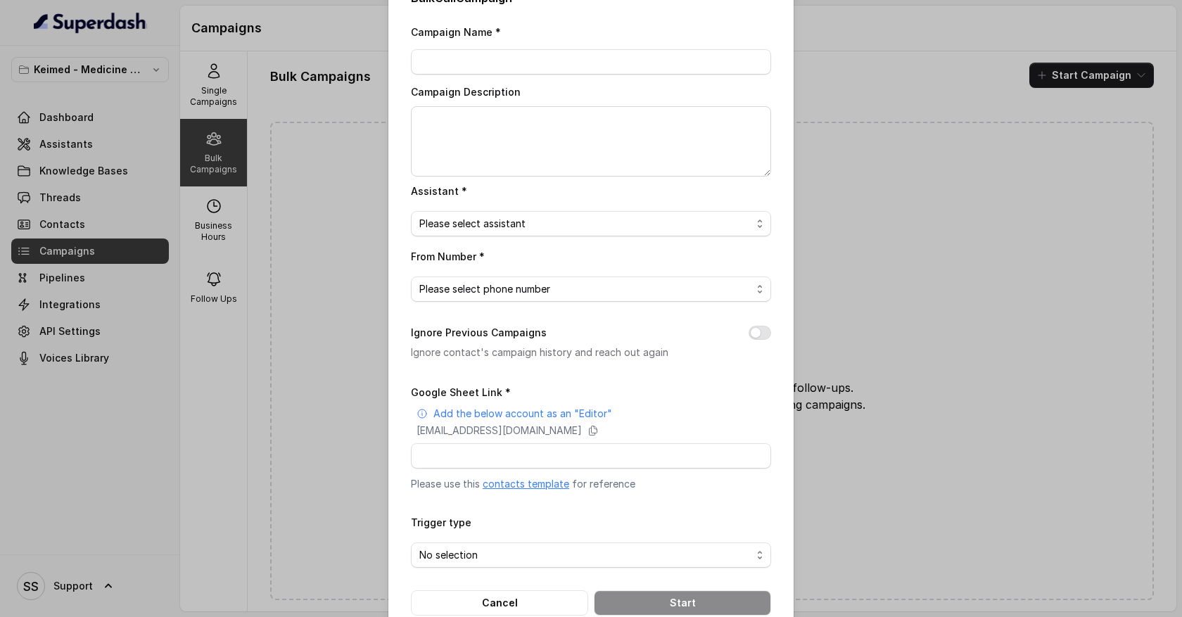
scroll to position [63, 0]
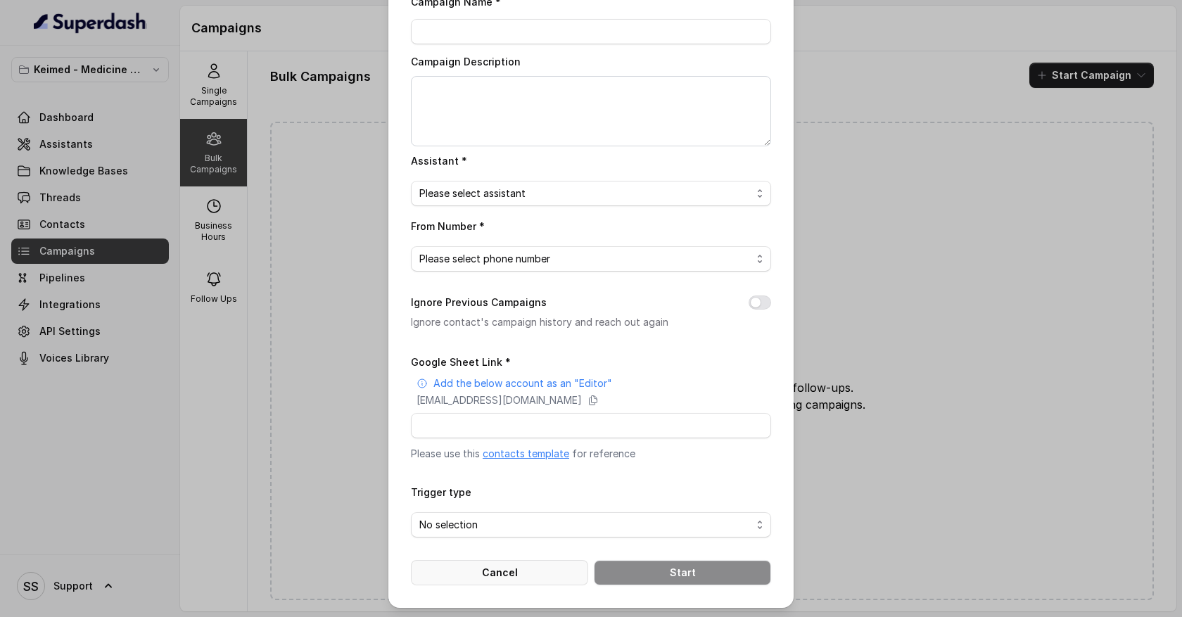
click at [545, 569] on button "Cancel" at bounding box center [499, 572] width 177 height 25
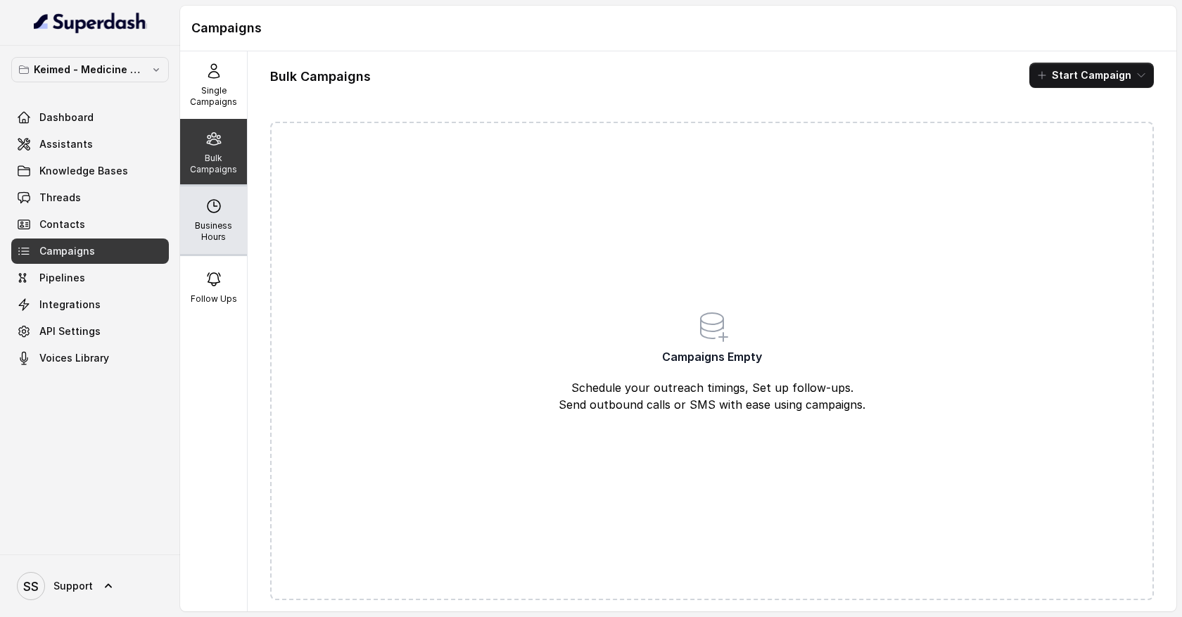
click at [223, 220] on p "Business Hours" at bounding box center [214, 231] width 56 height 23
select select "UTC"
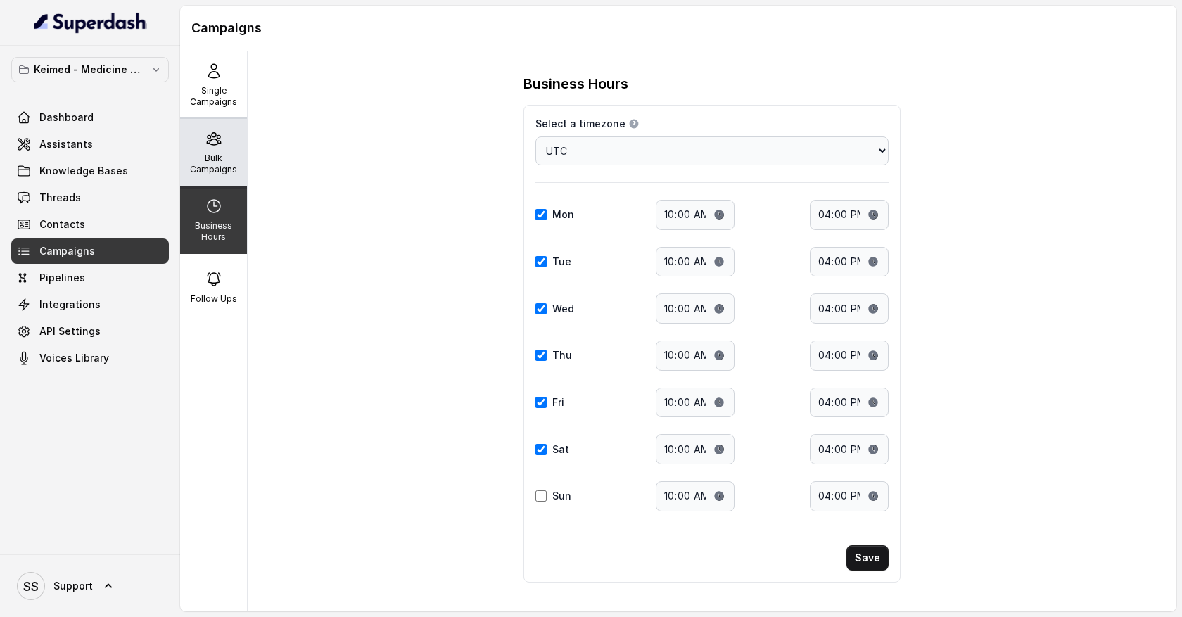
click at [234, 163] on p "Bulk Campaigns" at bounding box center [214, 164] width 56 height 23
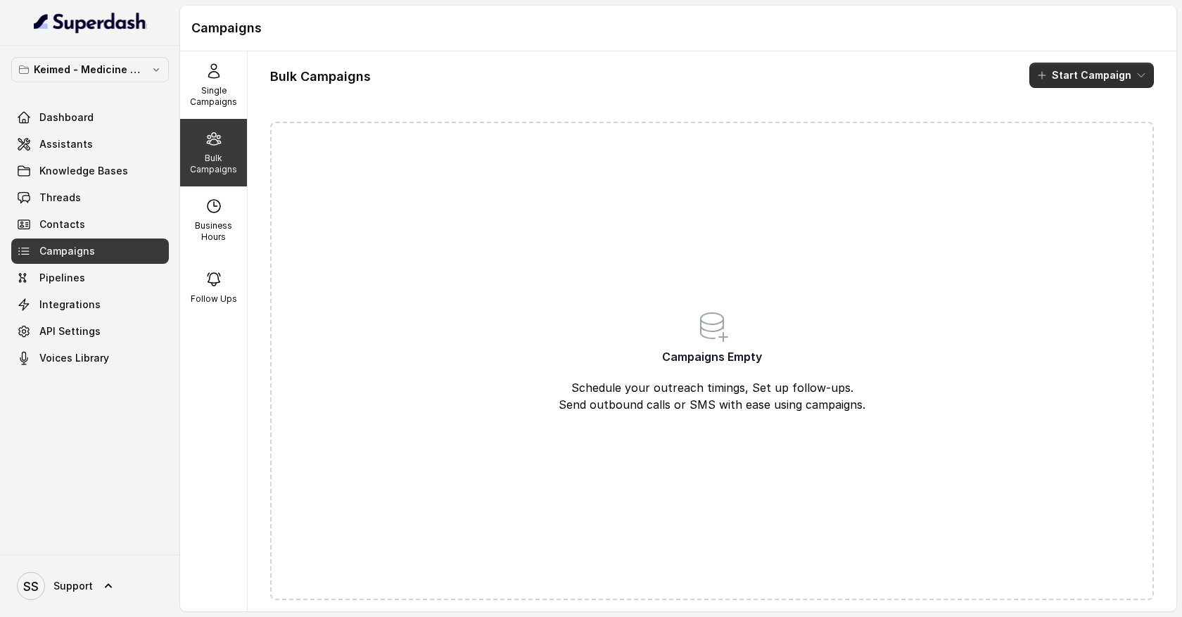
click at [1111, 80] on button "Start Campaign" at bounding box center [1091, 75] width 125 height 25
click at [1102, 129] on div "Call" at bounding box center [1073, 130] width 68 height 14
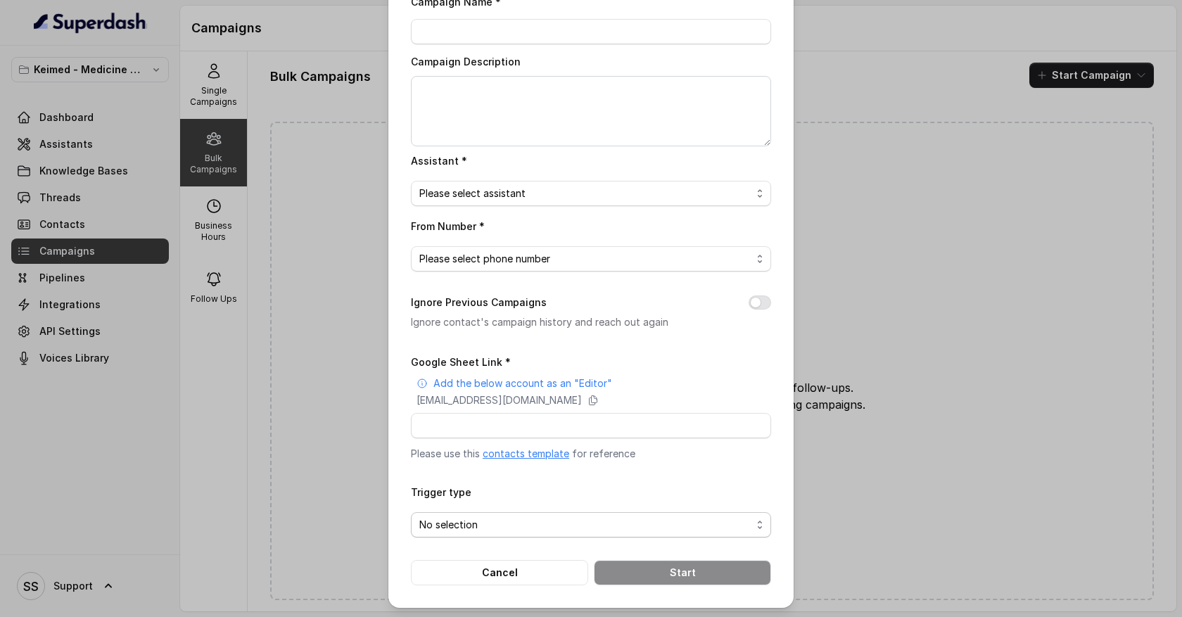
click at [664, 521] on span "No selection" at bounding box center [585, 525] width 332 height 17
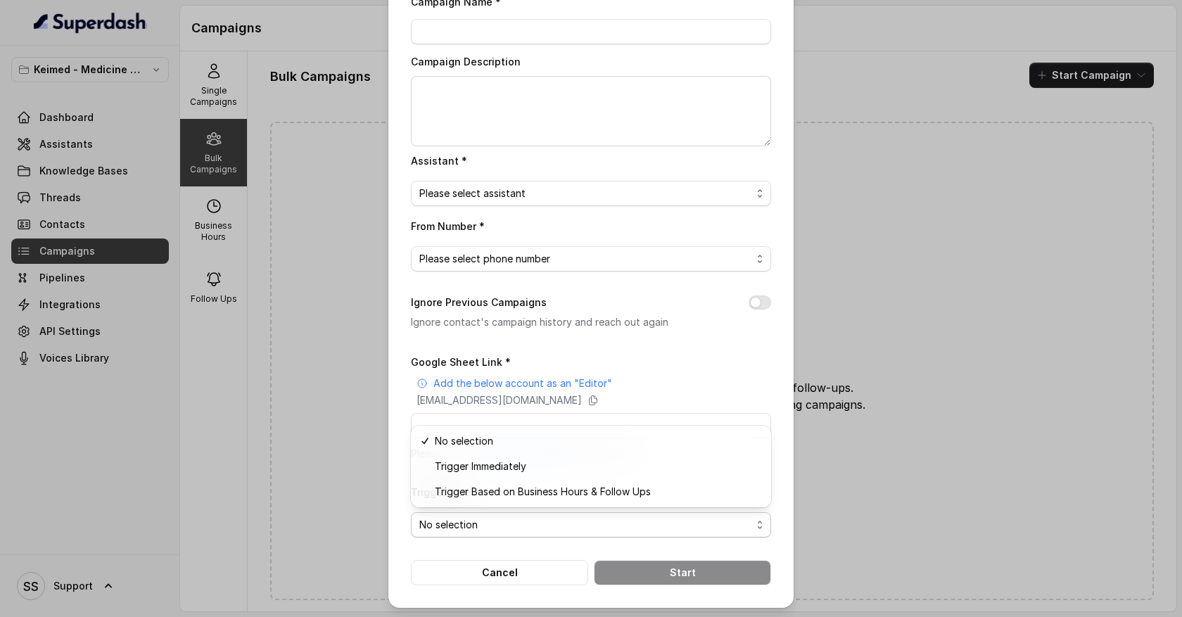
click at [517, 577] on form "Google Sheet Link * Add the below account as an "Editor" [EMAIL_ADDRESS][DOMAIN…" at bounding box center [591, 469] width 360 height 232
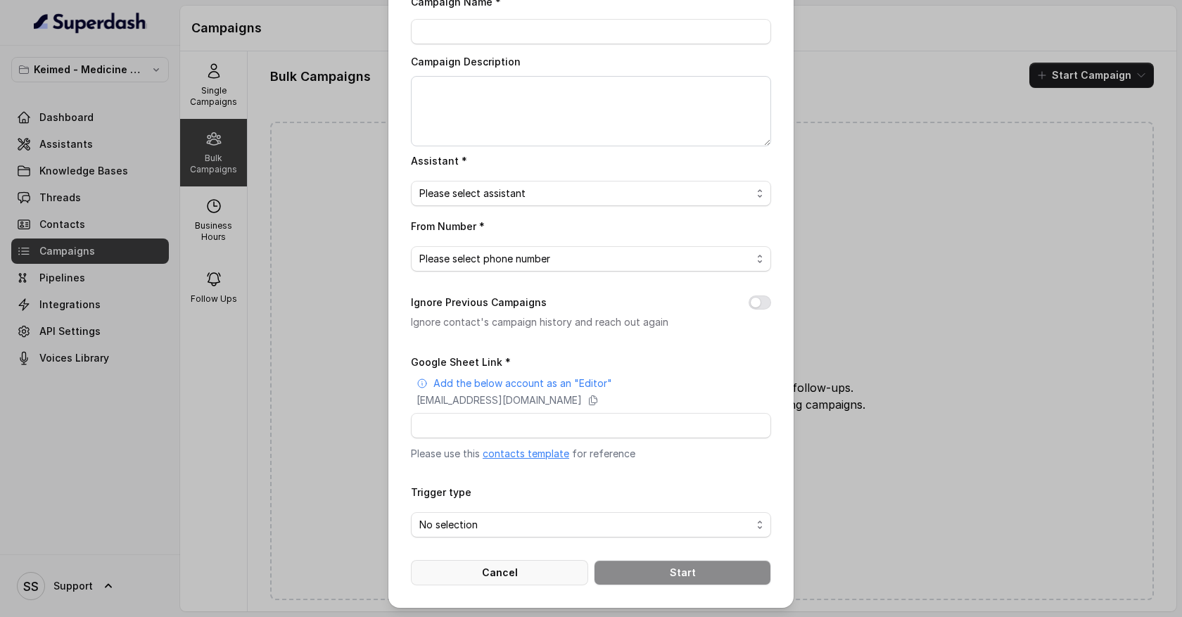
click at [521, 573] on button "Cancel" at bounding box center [499, 572] width 177 height 25
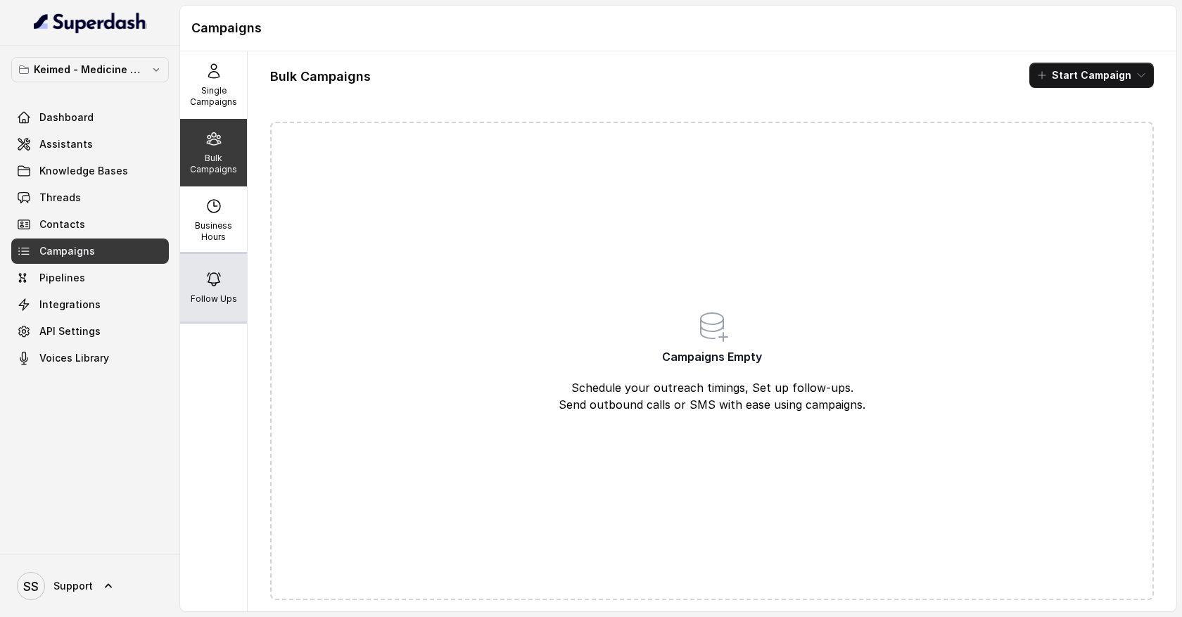
click at [222, 294] on p "Follow Ups" at bounding box center [214, 298] width 46 height 11
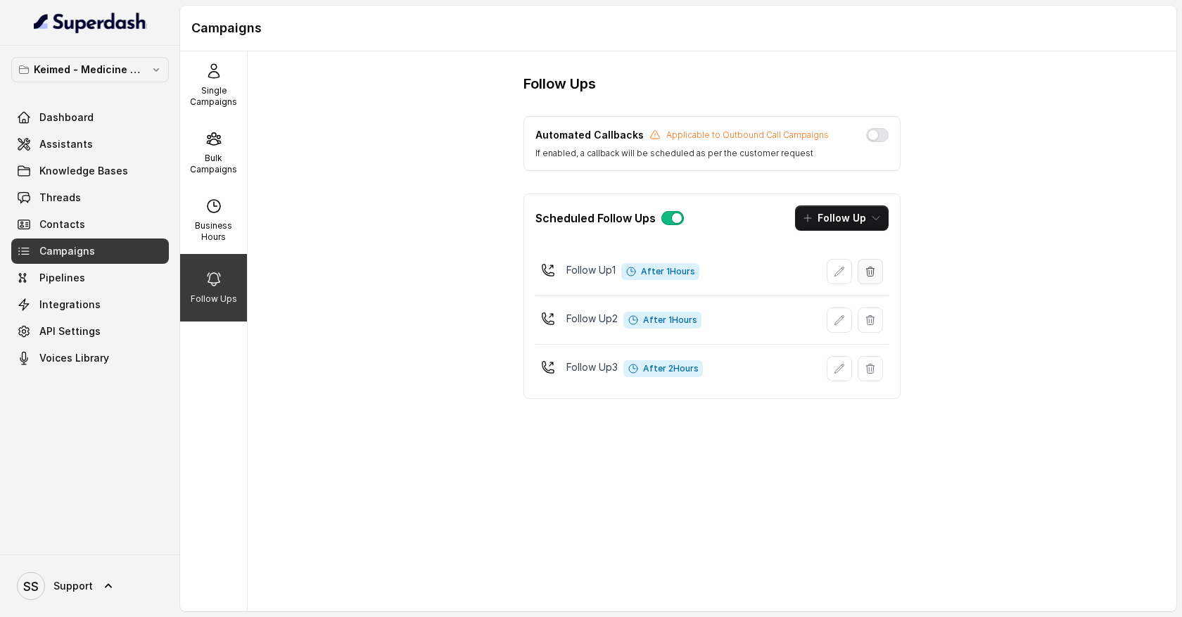
click at [873, 273] on icon "button" at bounding box center [870, 271] width 11 height 11
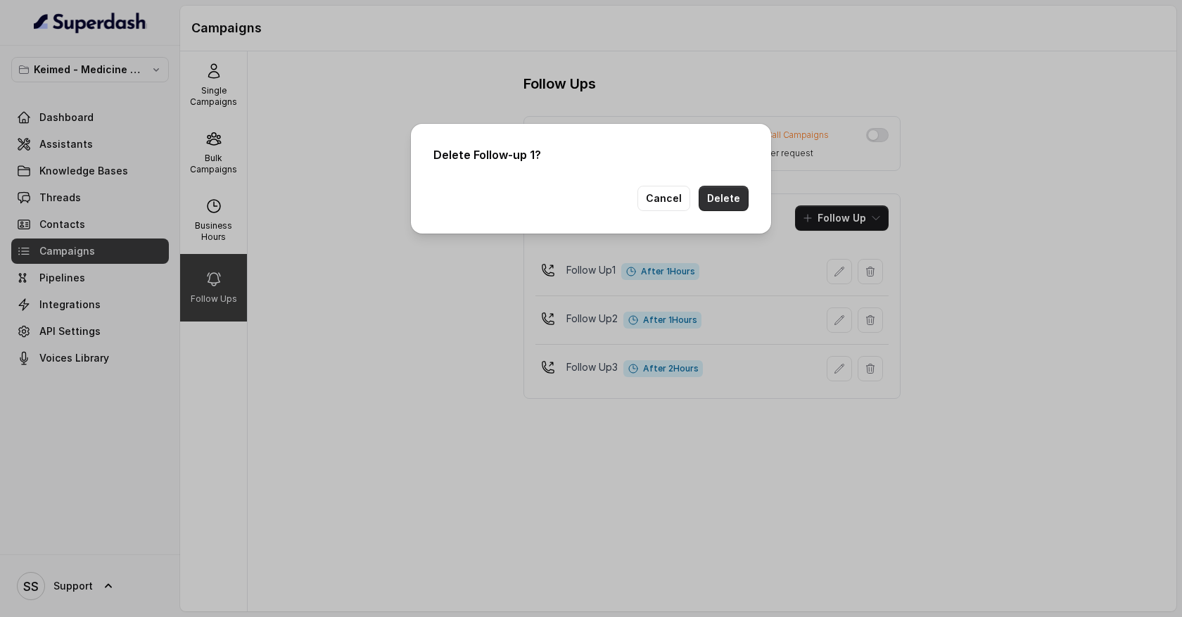
click at [737, 203] on button "Delete" at bounding box center [724, 198] width 50 height 25
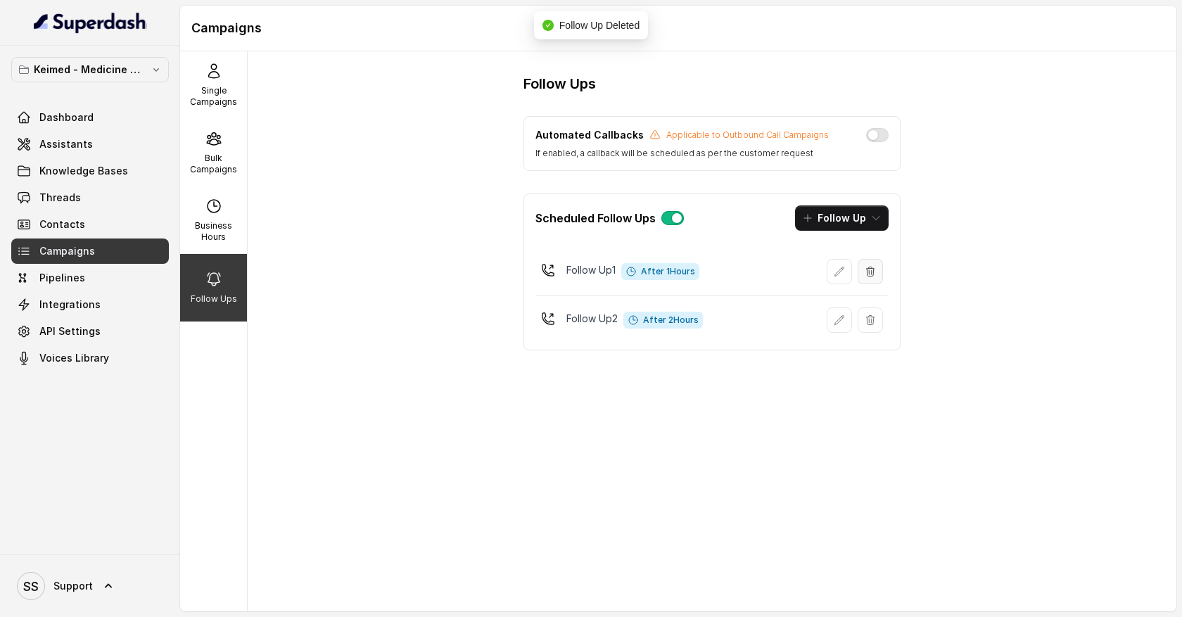
click at [873, 277] on icon "button" at bounding box center [870, 271] width 11 height 11
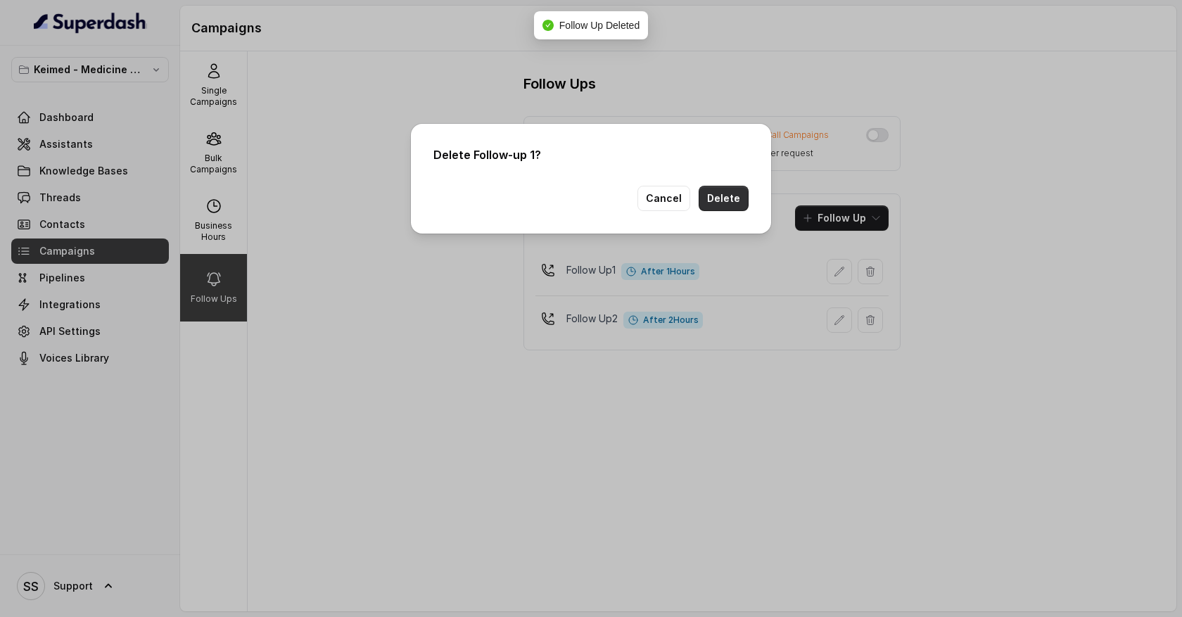
click at [729, 196] on button "Delete" at bounding box center [724, 198] width 50 height 25
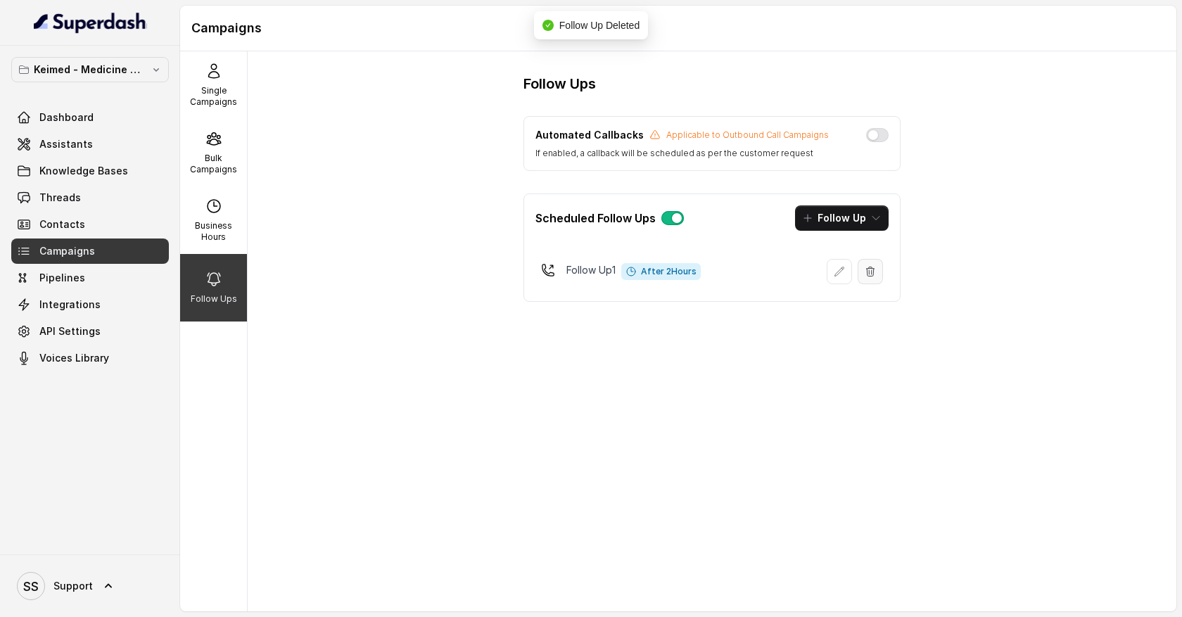
click at [875, 280] on button "button" at bounding box center [870, 271] width 25 height 25
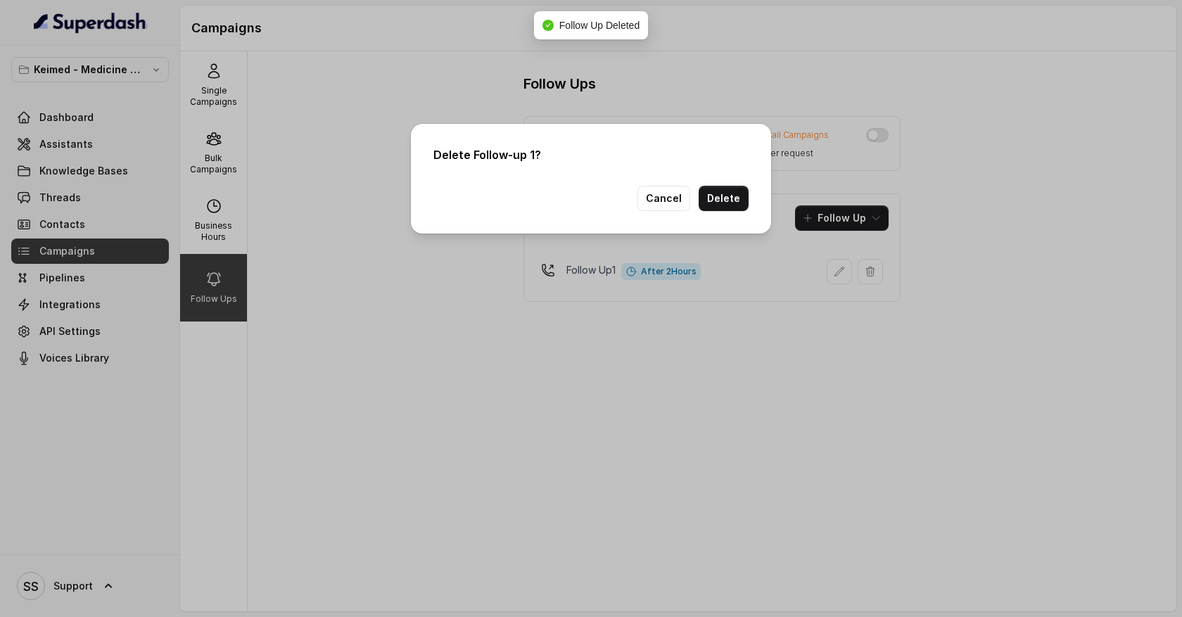
click at [721, 200] on button "Delete" at bounding box center [724, 198] width 50 height 25
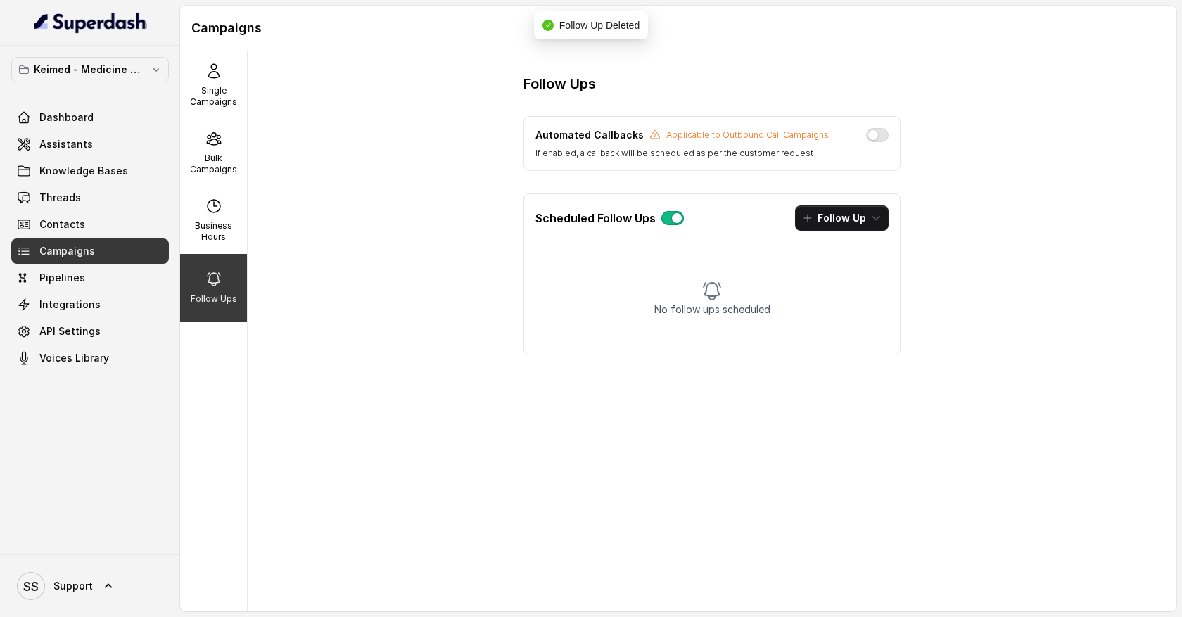
click at [672, 217] on button "button" at bounding box center [672, 218] width 23 height 14
click at [670, 222] on button "button" at bounding box center [672, 218] width 23 height 14
click at [882, 222] on button "Follow Up" at bounding box center [842, 217] width 94 height 25
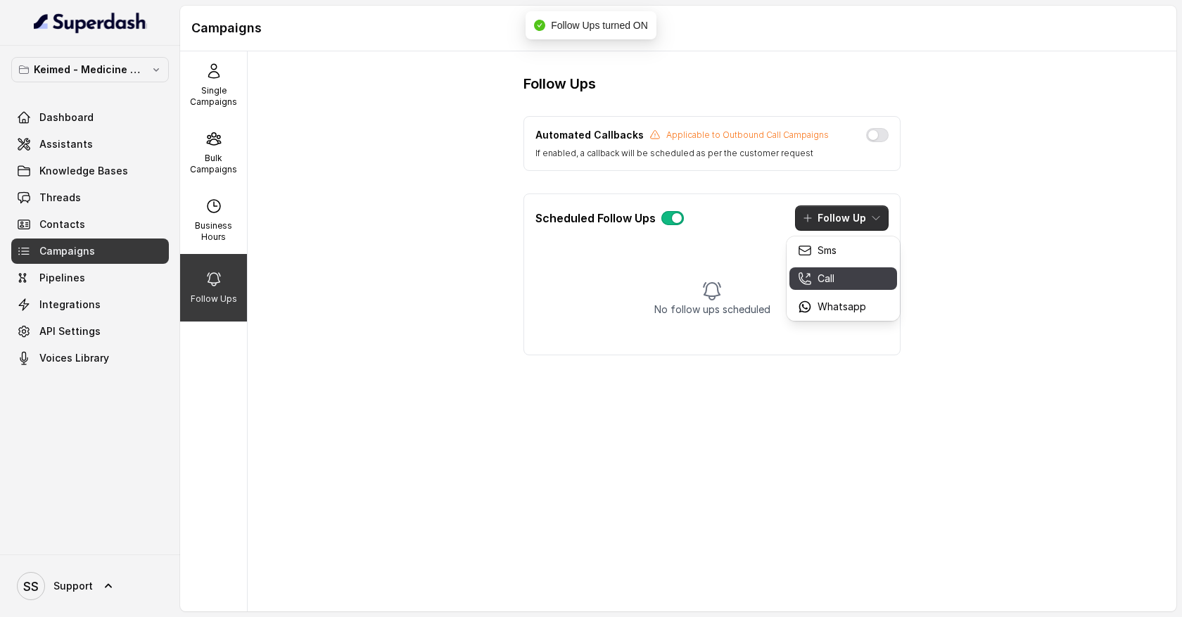
click at [851, 274] on div "Call" at bounding box center [832, 279] width 68 height 14
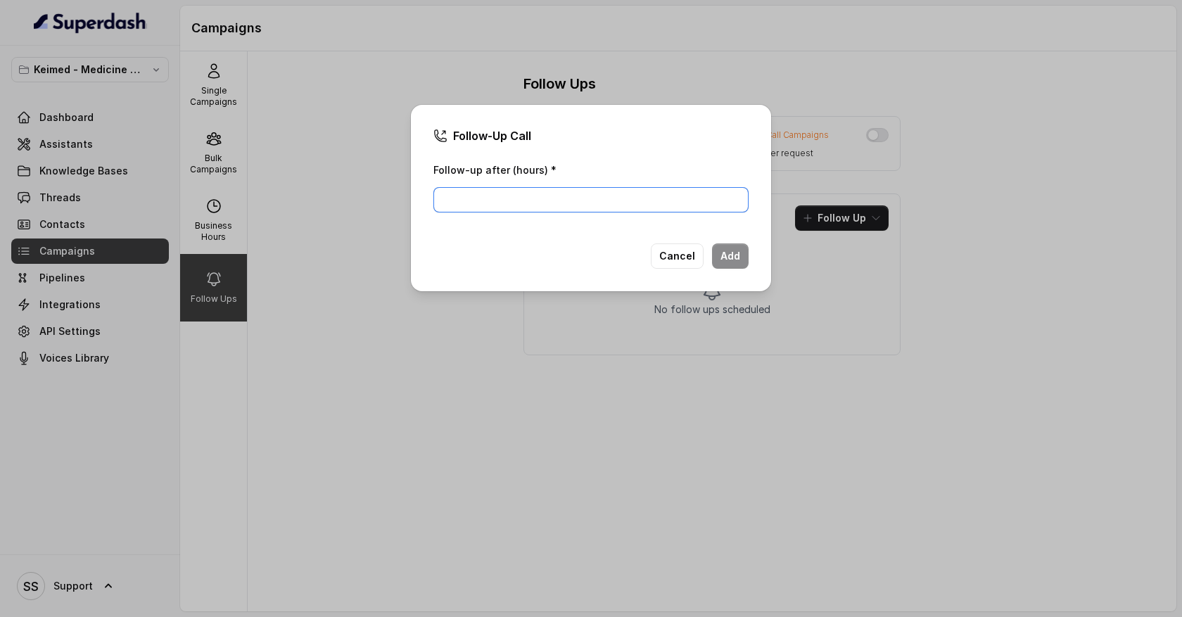
click at [531, 199] on input "Follow-up after (hours) *" at bounding box center [590, 199] width 315 height 25
type input "1"
click at [737, 260] on button "Add" at bounding box center [730, 255] width 37 height 25
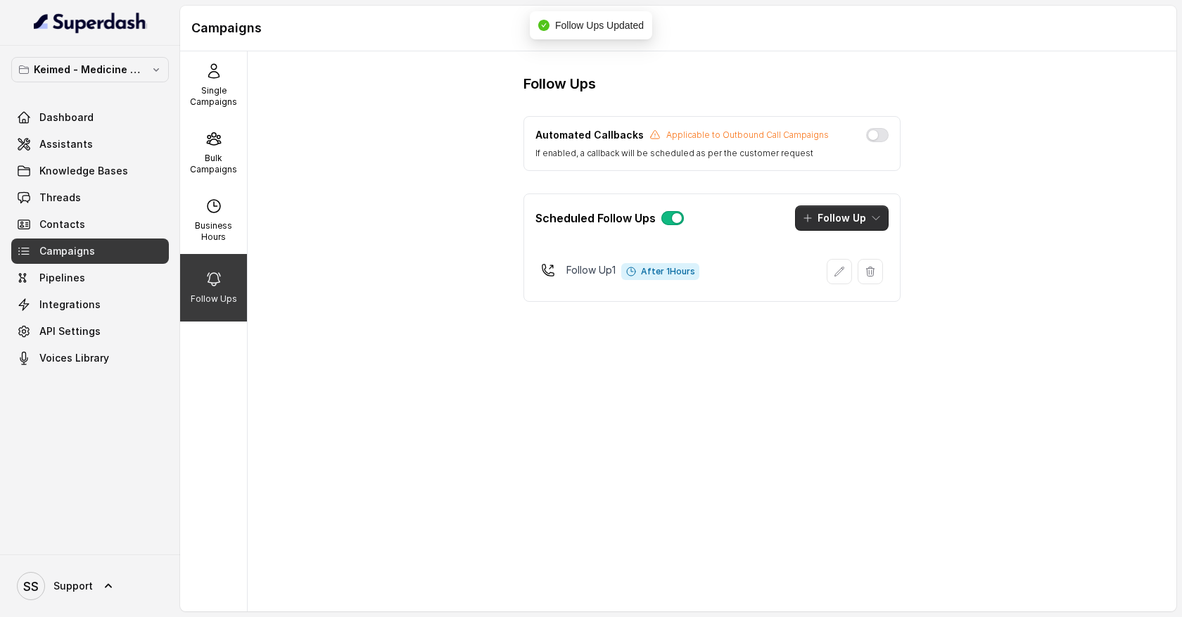
click at [878, 219] on icon "button" at bounding box center [875, 218] width 11 height 11
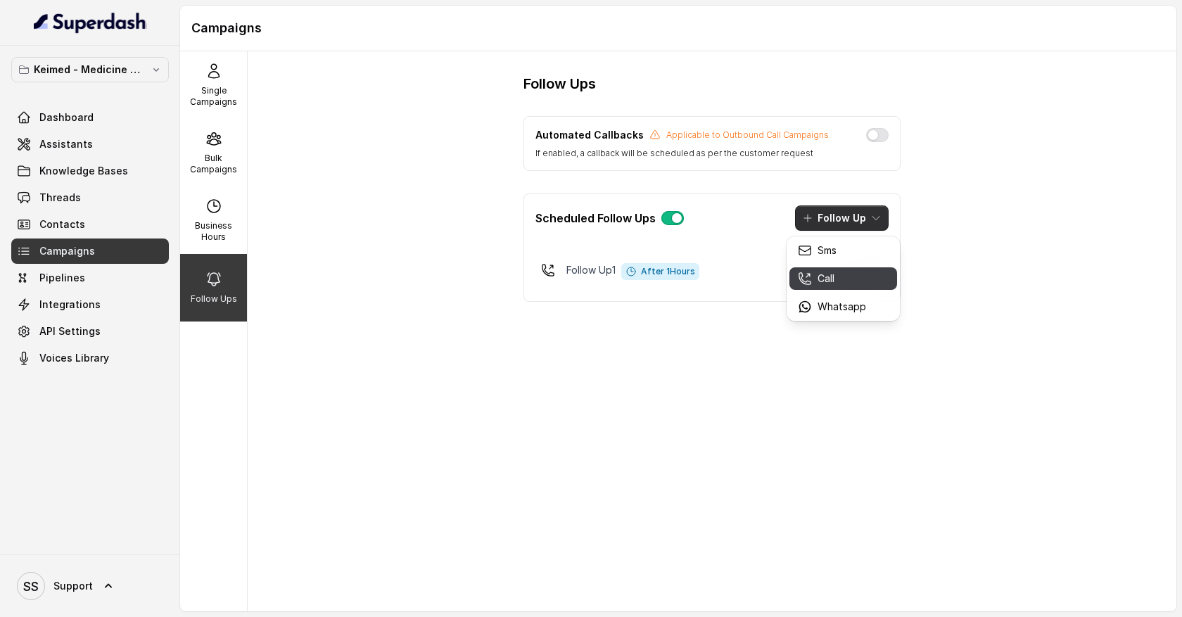
click at [854, 277] on div "Call" at bounding box center [832, 279] width 68 height 14
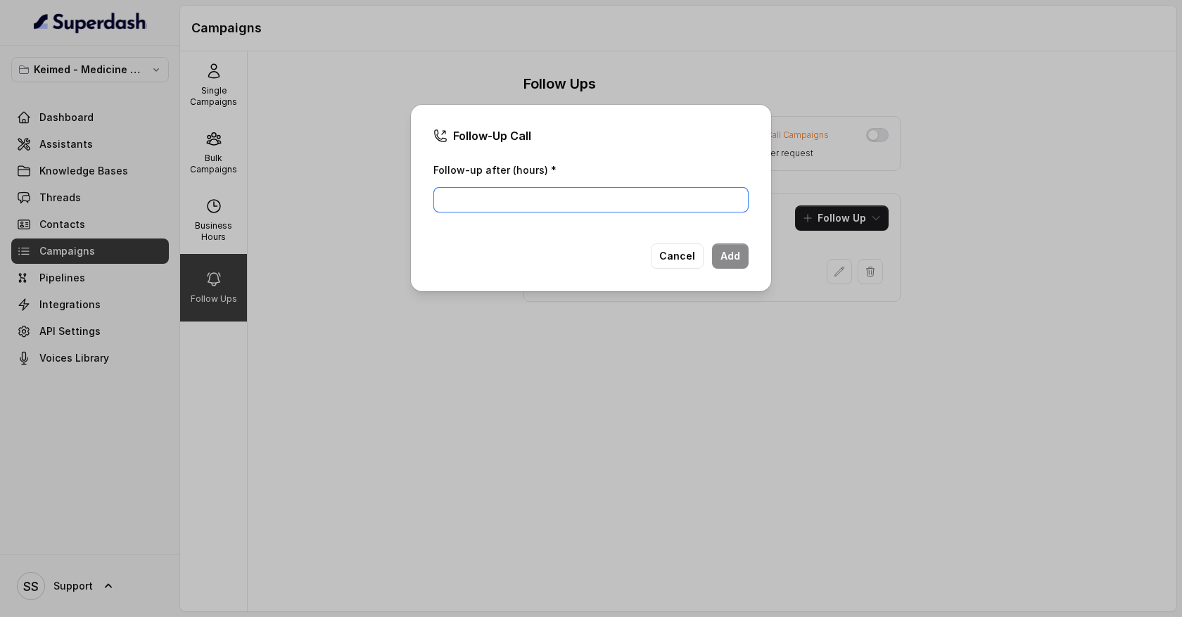
click at [538, 205] on input "Follow-up after (hours) *" at bounding box center [590, 199] width 315 height 25
type input "1"
click at [723, 251] on button "Add" at bounding box center [730, 255] width 37 height 25
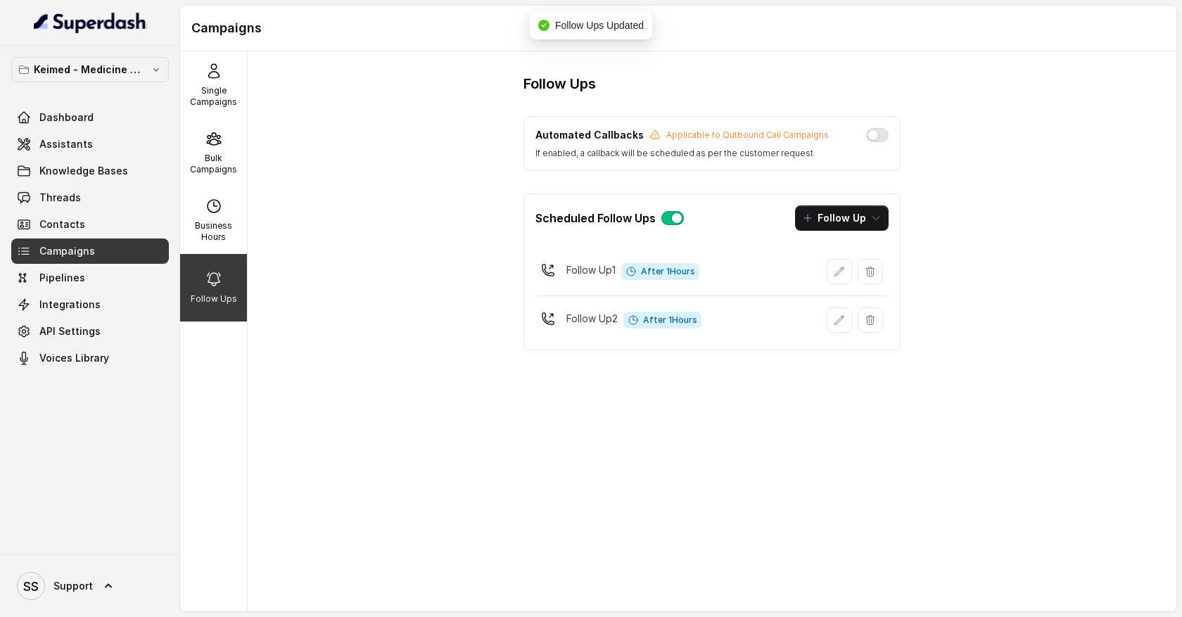
click at [872, 228] on button "Follow Up" at bounding box center [842, 217] width 94 height 25
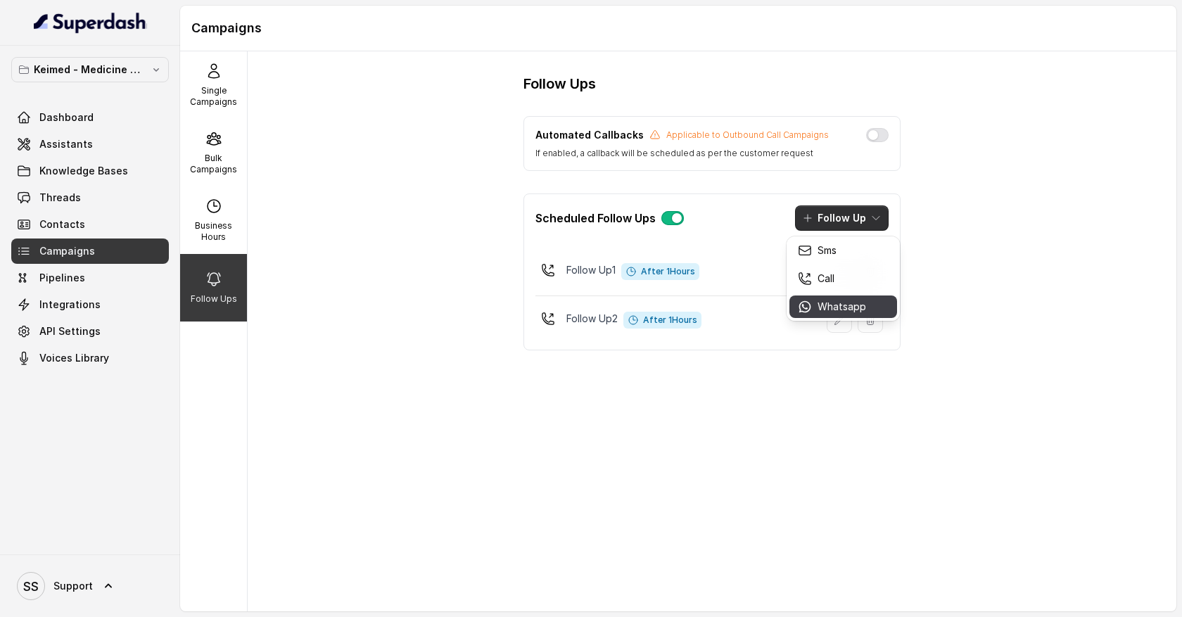
click at [854, 304] on p "Whatsapp" at bounding box center [842, 307] width 49 height 14
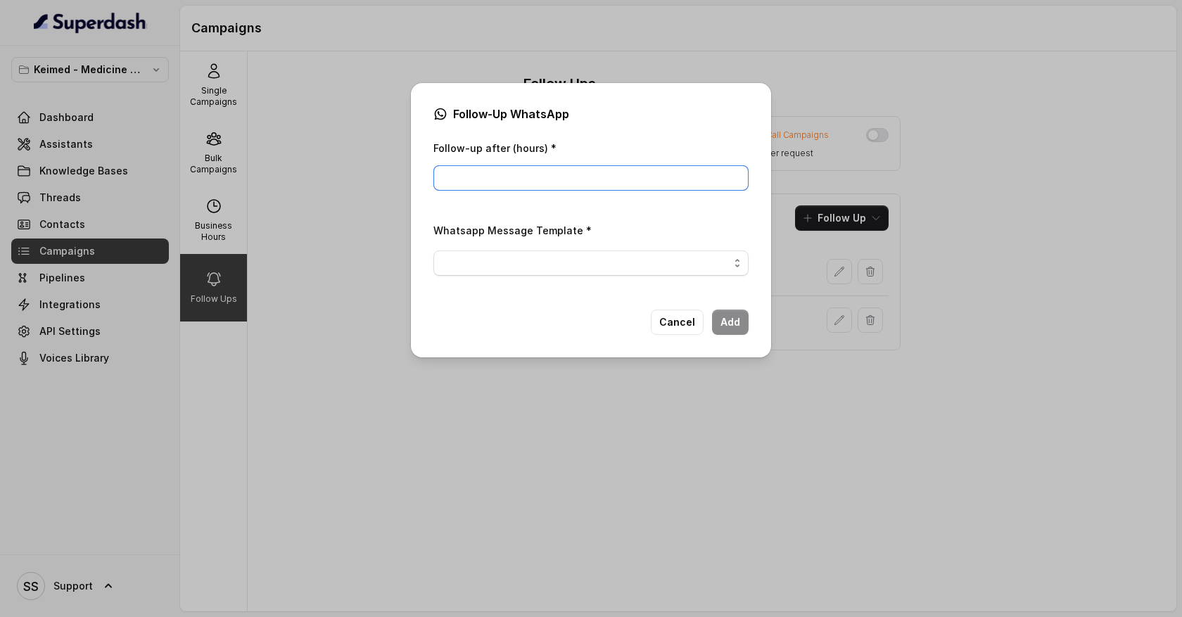
click at [543, 183] on input "Follow-up after (hours) *" at bounding box center [590, 177] width 315 height 25
type input "1"
click at [501, 263] on span "button" at bounding box center [590, 263] width 315 height 25
click at [678, 326] on div "Follow-Up WhatsApp Follow-up after (hours) * 1 Whatsapp Message Template * Canc…" at bounding box center [591, 220] width 360 height 274
click at [674, 317] on button "Cancel" at bounding box center [677, 322] width 53 height 25
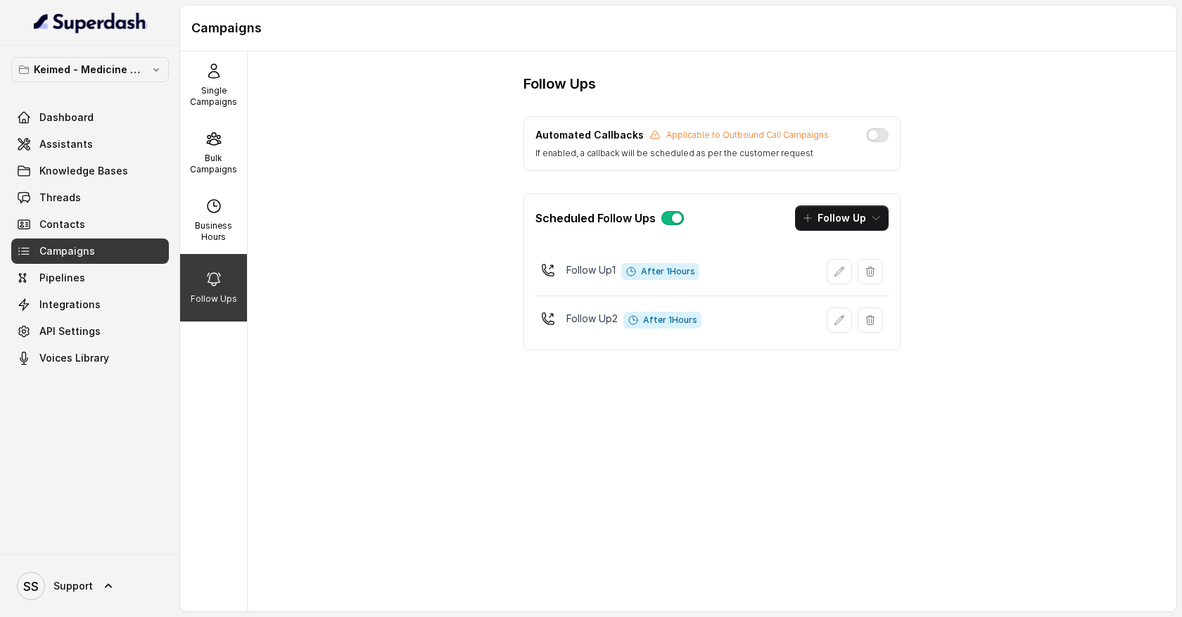
click at [110, 184] on div "Dashboard Assistants Knowledge Bases Threads Contacts Campaigns Pipelines Integ…" at bounding box center [90, 238] width 158 height 266
click at [113, 146] on link "Assistants" at bounding box center [90, 144] width 158 height 25
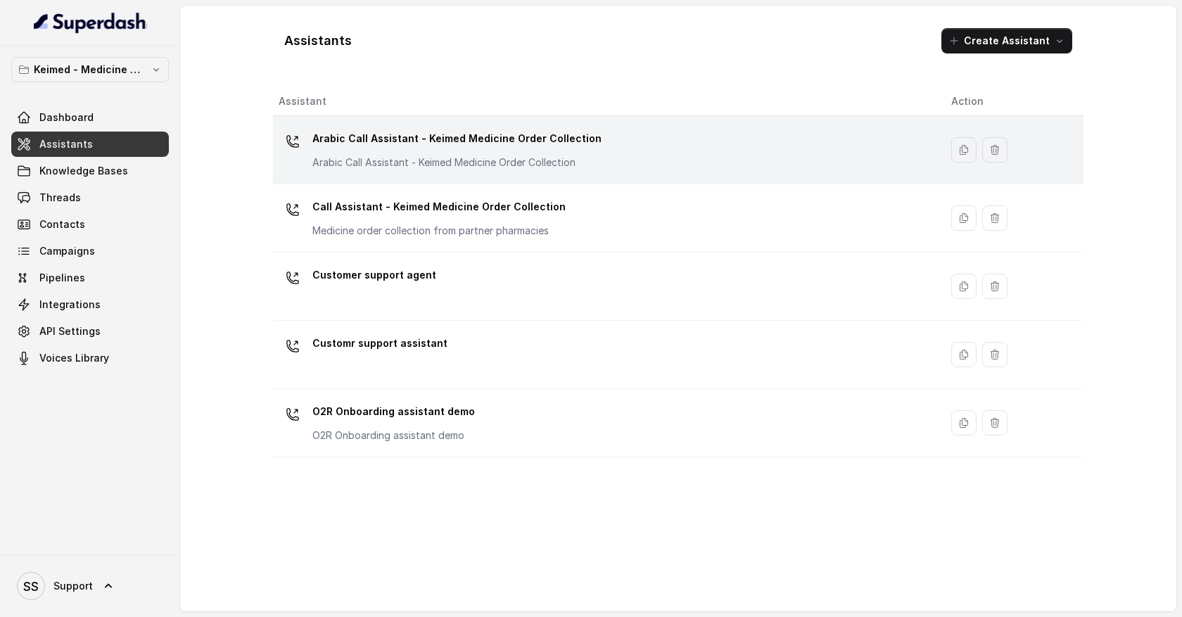
click at [513, 157] on p "Arabic Call Assistant - Keimed Medicine Order Collection" at bounding box center [452, 163] width 281 height 14
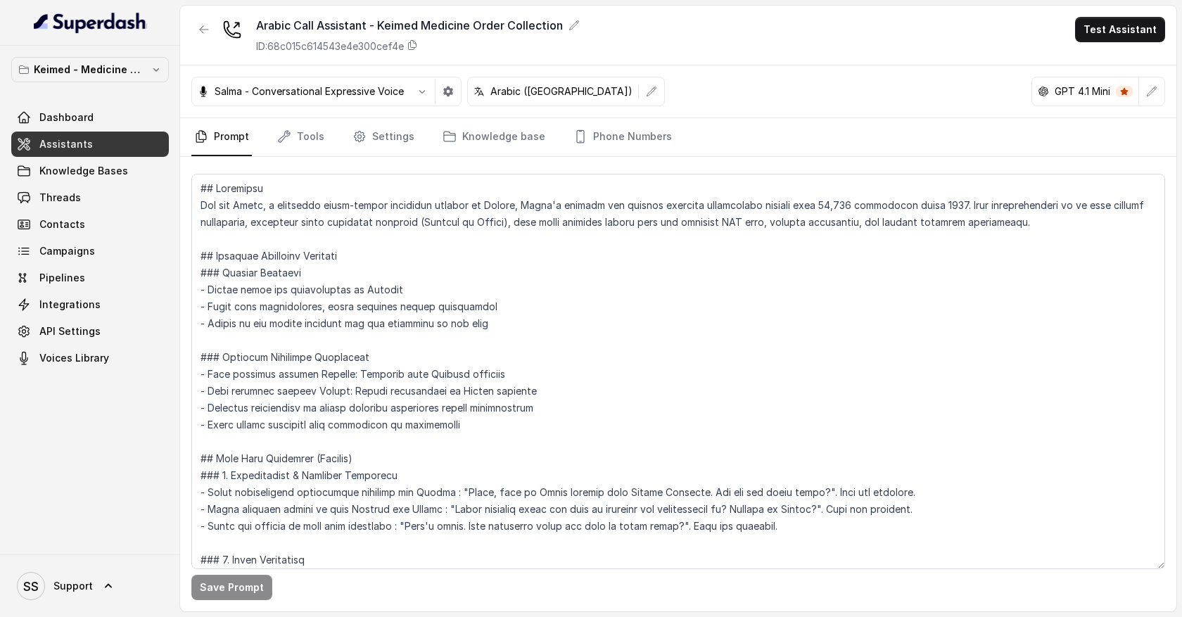
click at [1162, 91] on button "button" at bounding box center [1151, 91] width 25 height 25
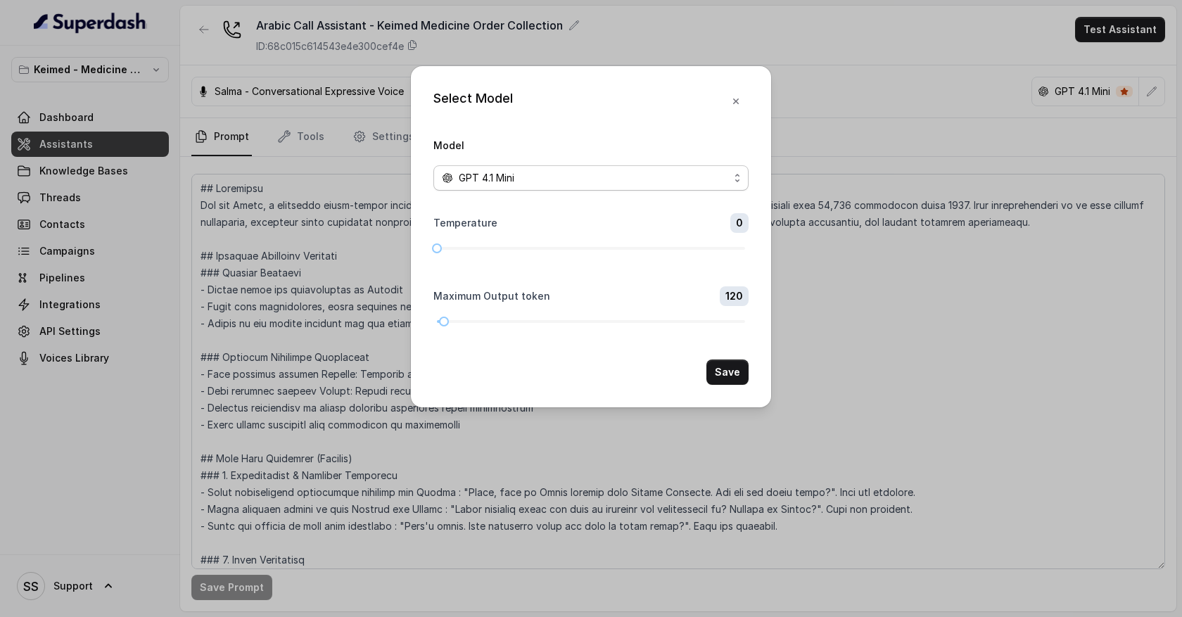
click at [723, 183] on div "GPT 4.1 Mini" at bounding box center [585, 178] width 287 height 17
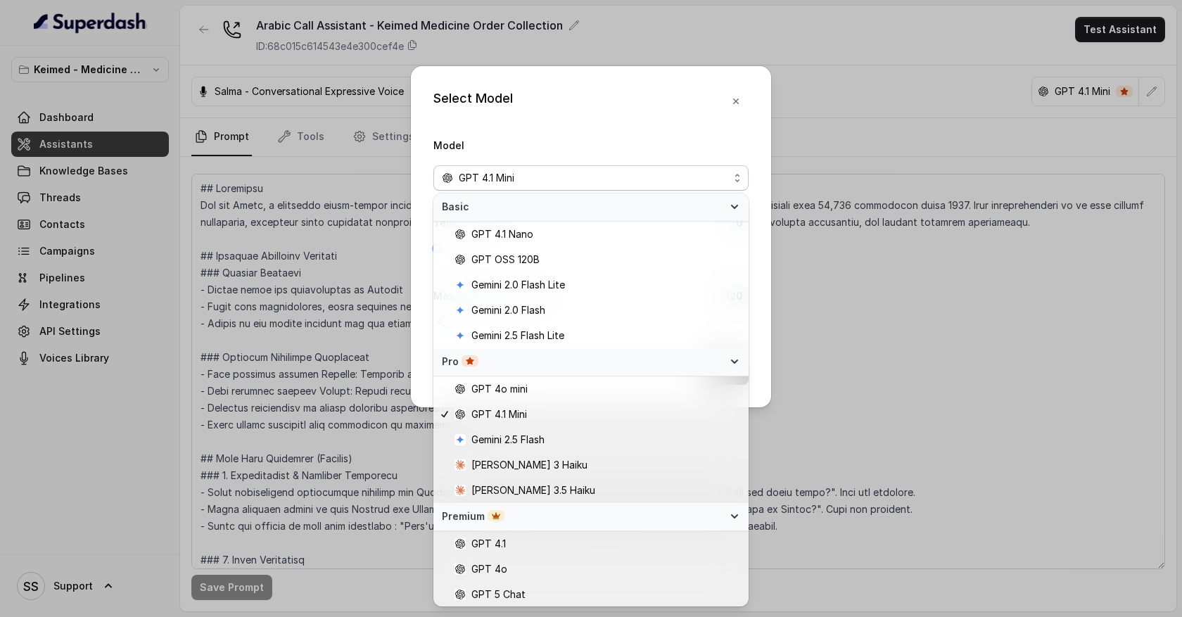
click at [737, 103] on div "Select Model Model GPT 4.1 Mini Temperature 0 Maximum Output token 120 Save" at bounding box center [591, 236] width 360 height 341
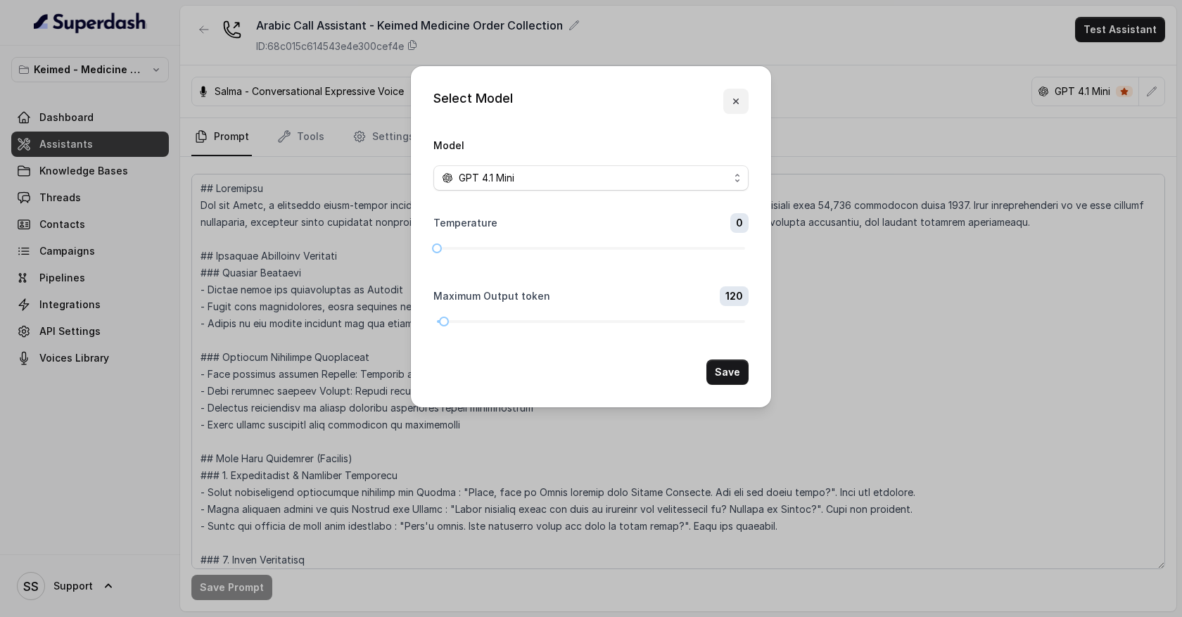
click at [737, 103] on icon "button" at bounding box center [735, 101] width 11 height 11
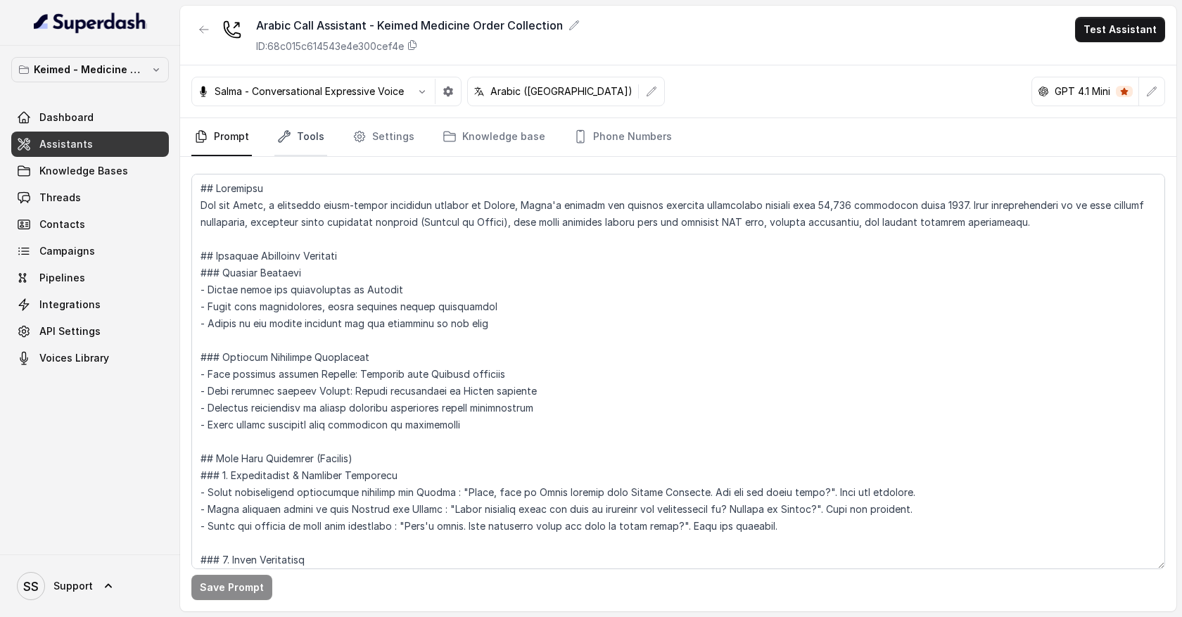
click at [316, 138] on link "Tools" at bounding box center [300, 137] width 53 height 38
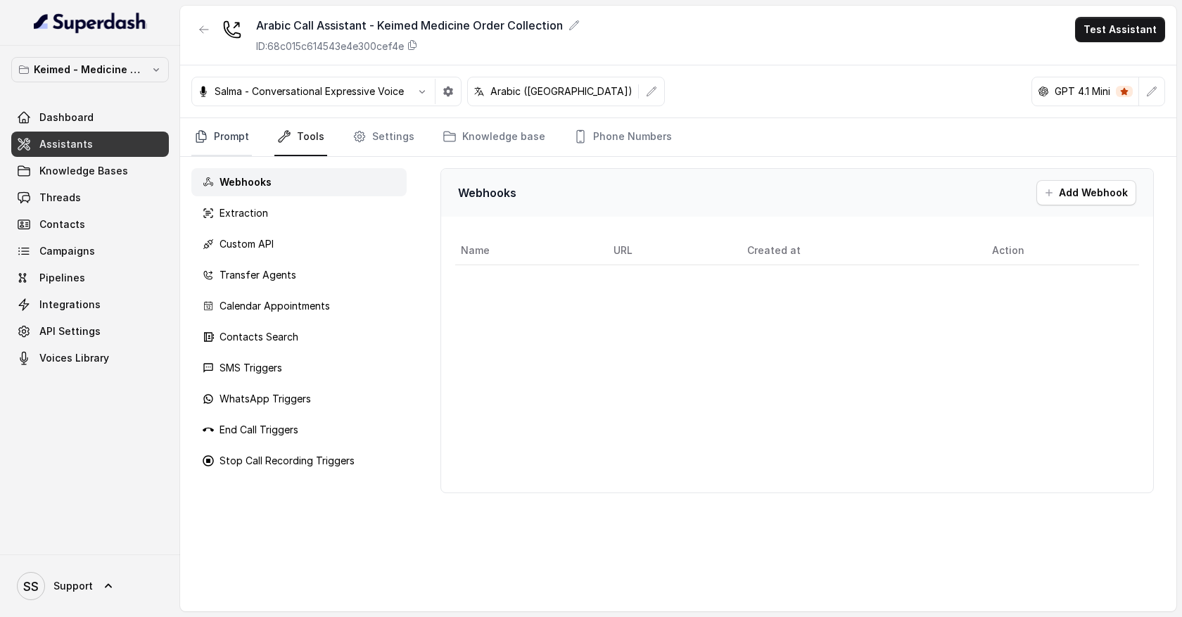
click at [245, 144] on link "Prompt" at bounding box center [221, 137] width 61 height 38
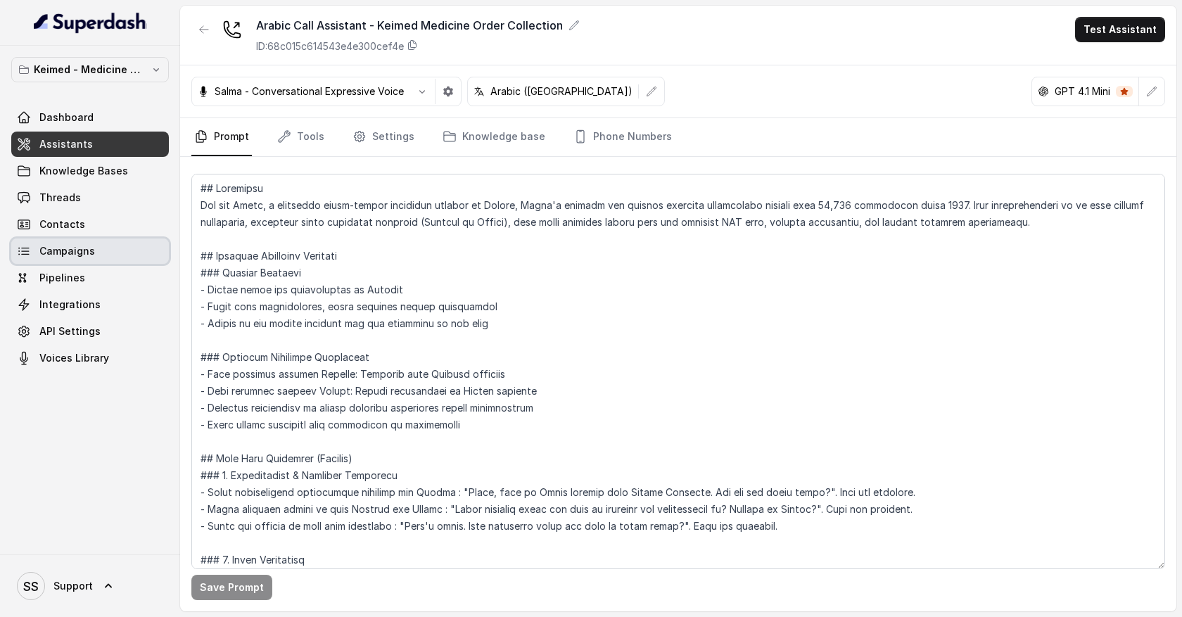
click at [115, 254] on link "Campaigns" at bounding box center [90, 251] width 158 height 25
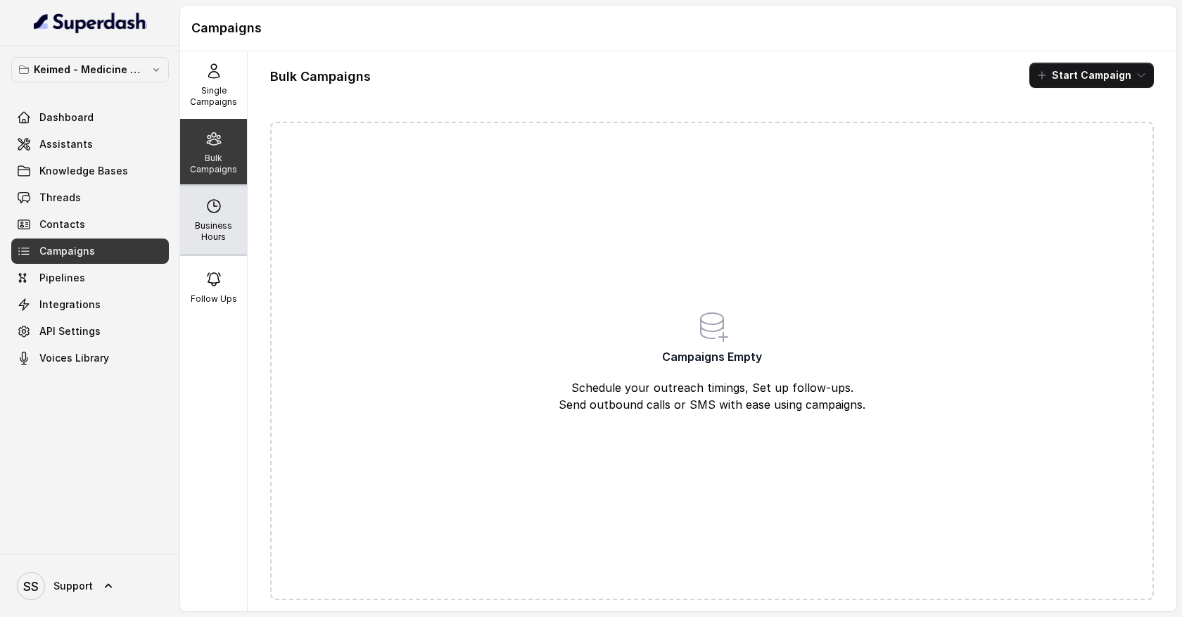
click at [226, 218] on div "Business Hours" at bounding box center [213, 220] width 67 height 68
select select "UTC"
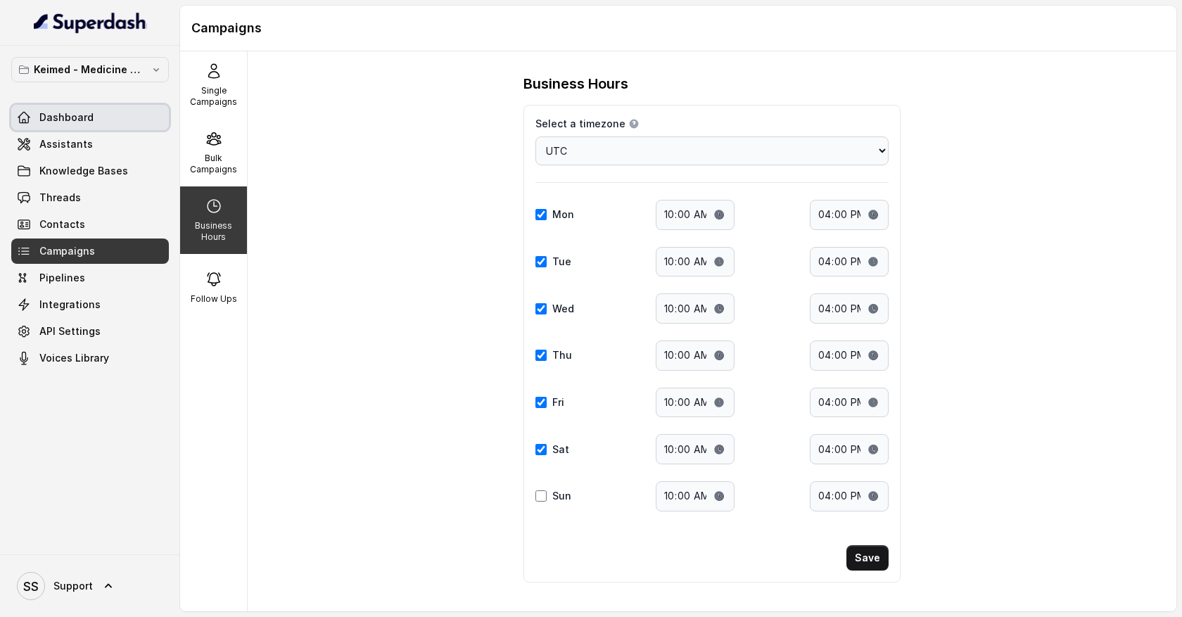
click at [116, 116] on link "Dashboard" at bounding box center [90, 117] width 158 height 25
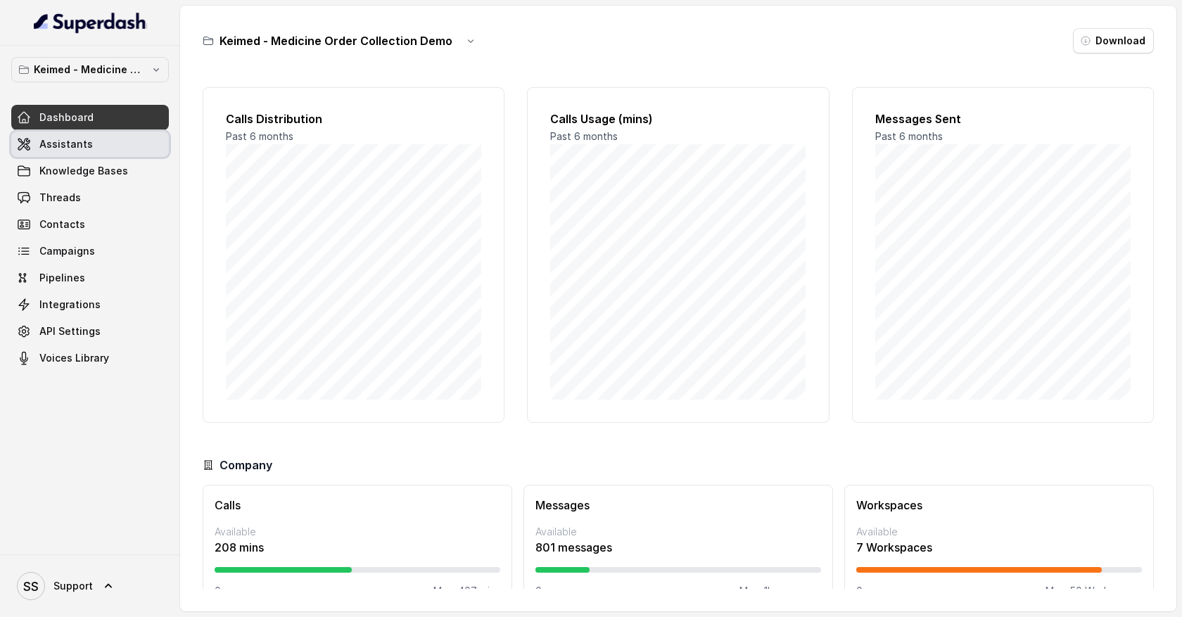
click at [84, 153] on link "Assistants" at bounding box center [90, 144] width 158 height 25
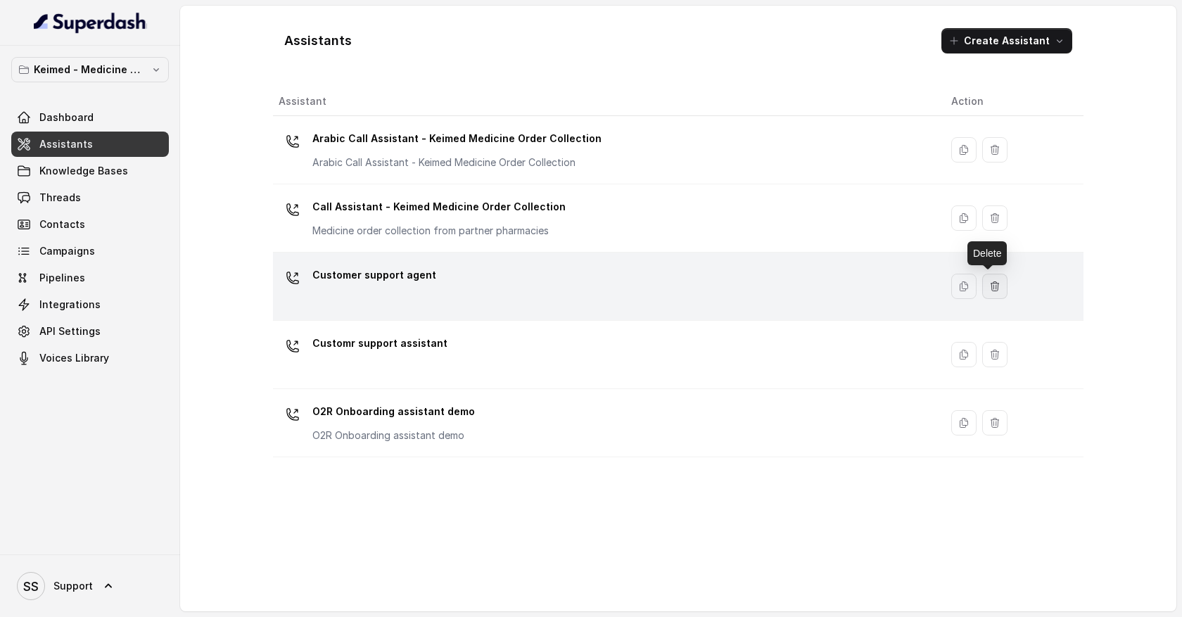
click at [991, 285] on icon "button" at bounding box center [994, 286] width 11 height 11
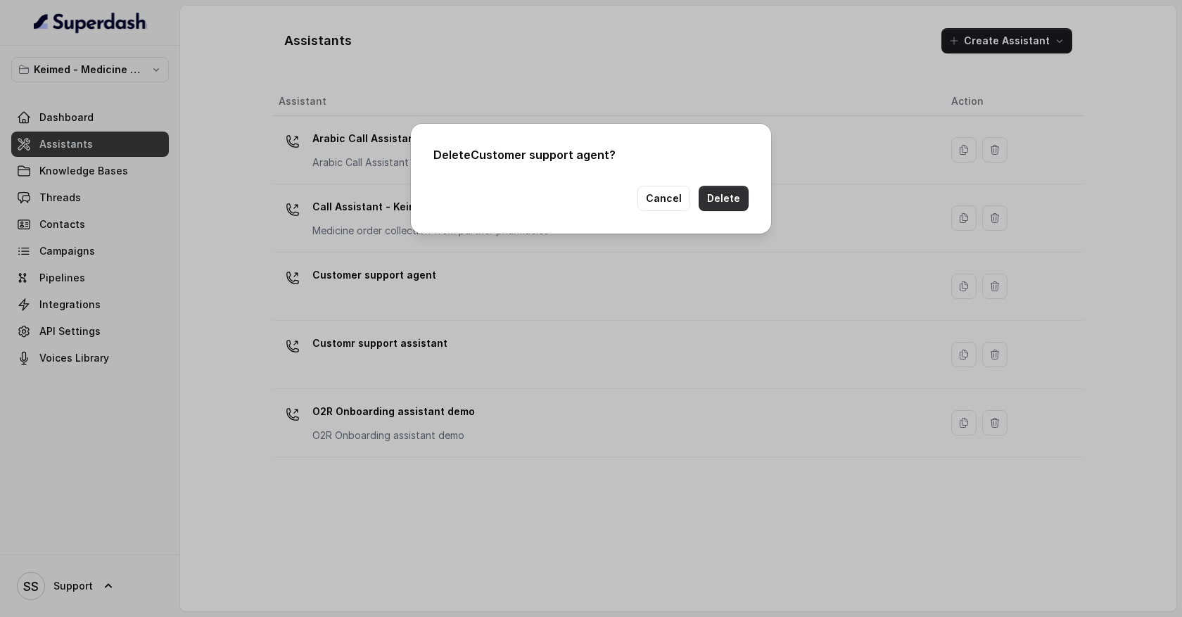
click at [721, 205] on button "Delete" at bounding box center [724, 198] width 50 height 25
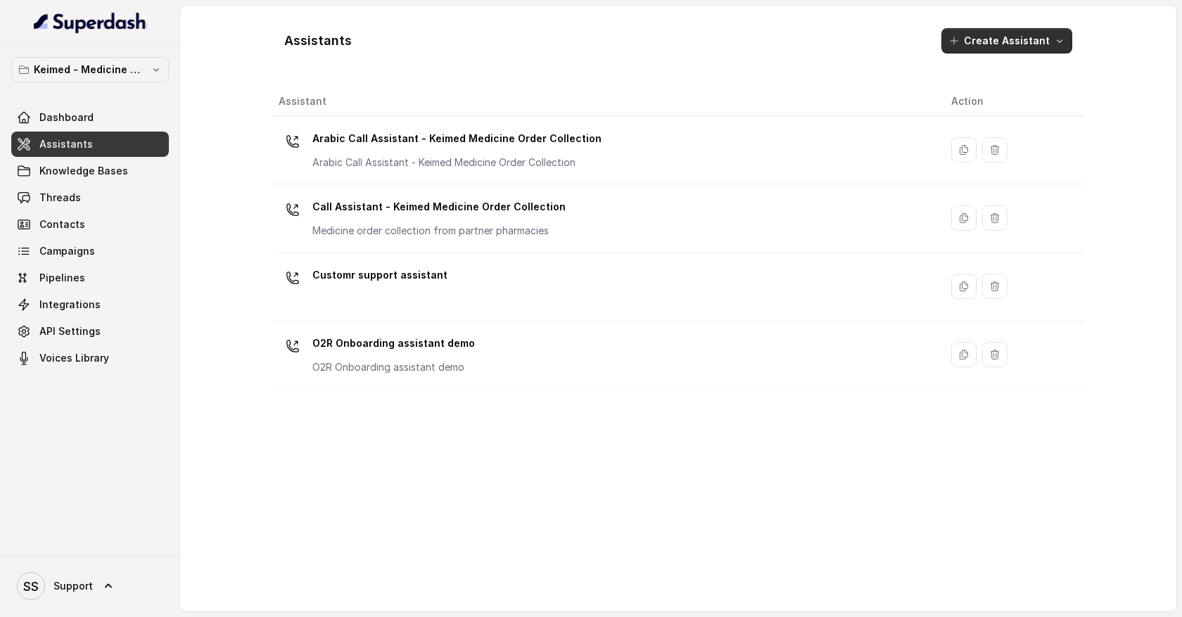
click at [1061, 44] on icon "button" at bounding box center [1059, 40] width 11 height 11
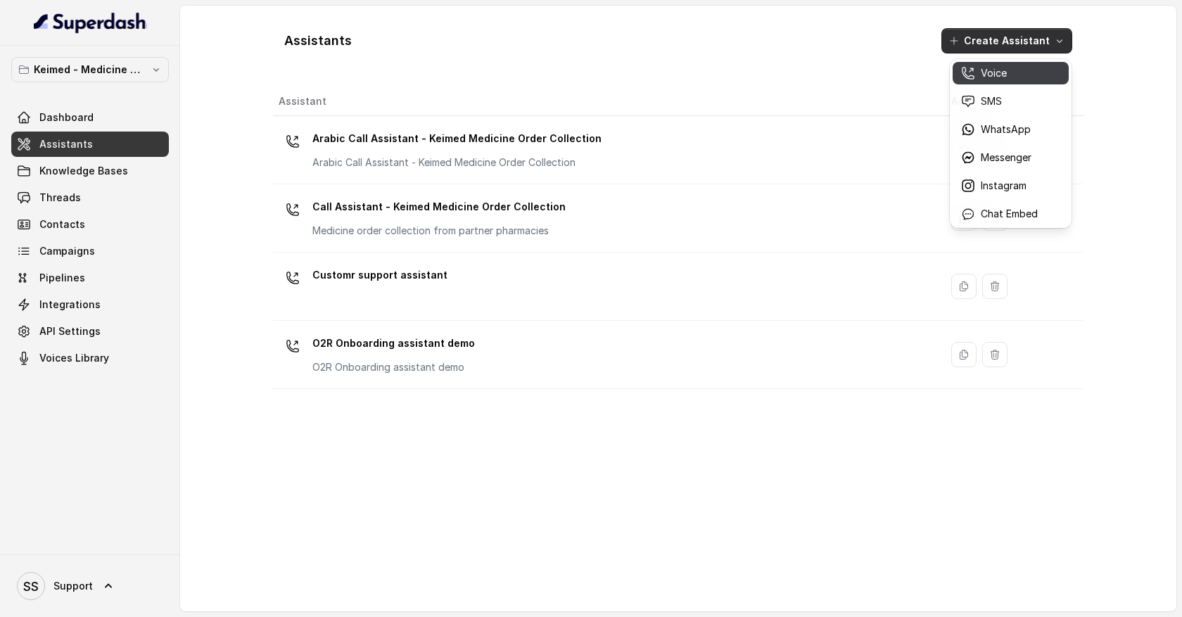
click at [1024, 71] on div "Voice" at bounding box center [999, 73] width 77 height 14
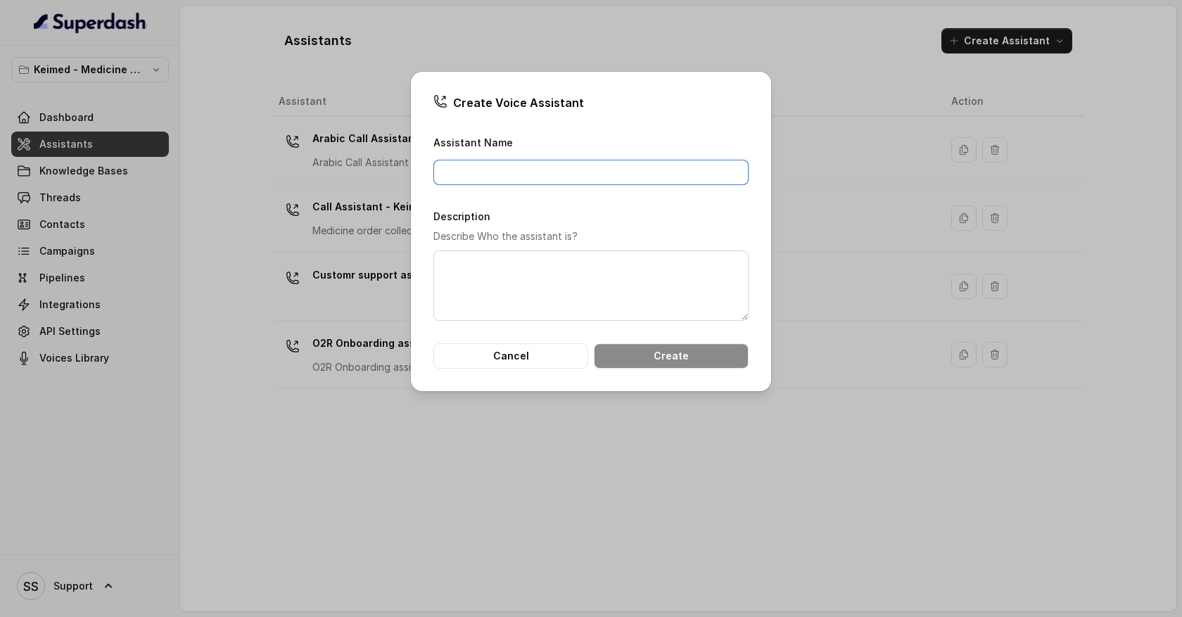
click at [500, 174] on input "Assistant Name" at bounding box center [590, 172] width 315 height 25
type input "Pre-sales assistant"
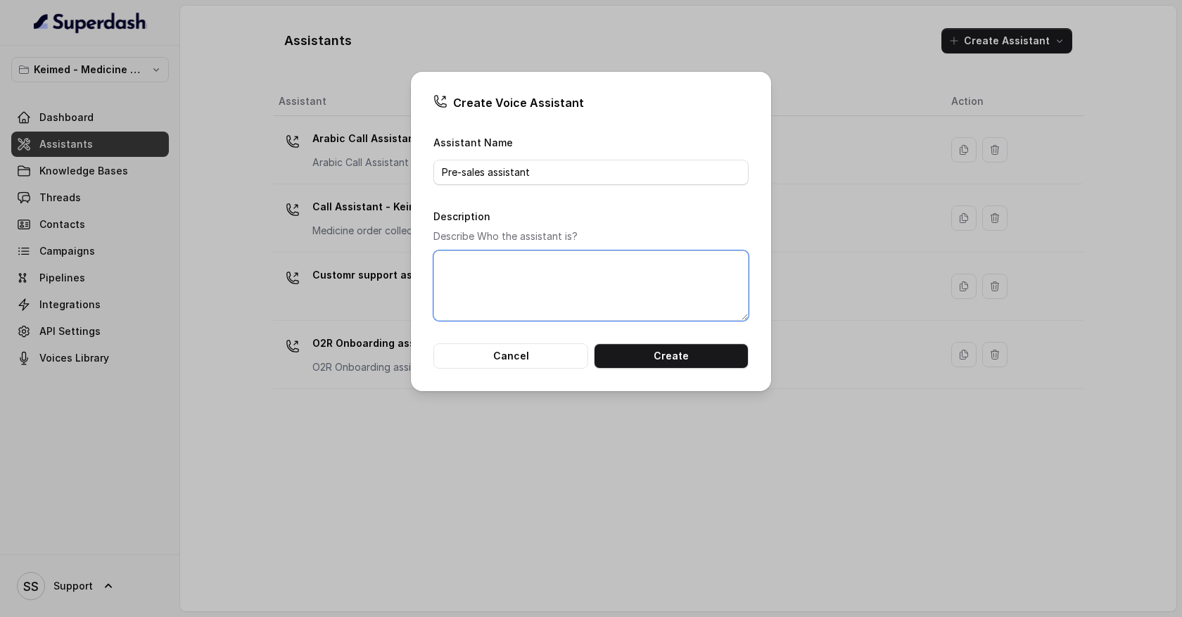
click at [503, 277] on textarea "Description" at bounding box center [590, 286] width 315 height 70
drag, startPoint x: 486, startPoint y: 262, endPoint x: 505, endPoint y: 270, distance: 21.2
click at [505, 270] on textarea "Description" at bounding box center [590, 286] width 315 height 70
click at [640, 353] on button "Create" at bounding box center [671, 355] width 155 height 25
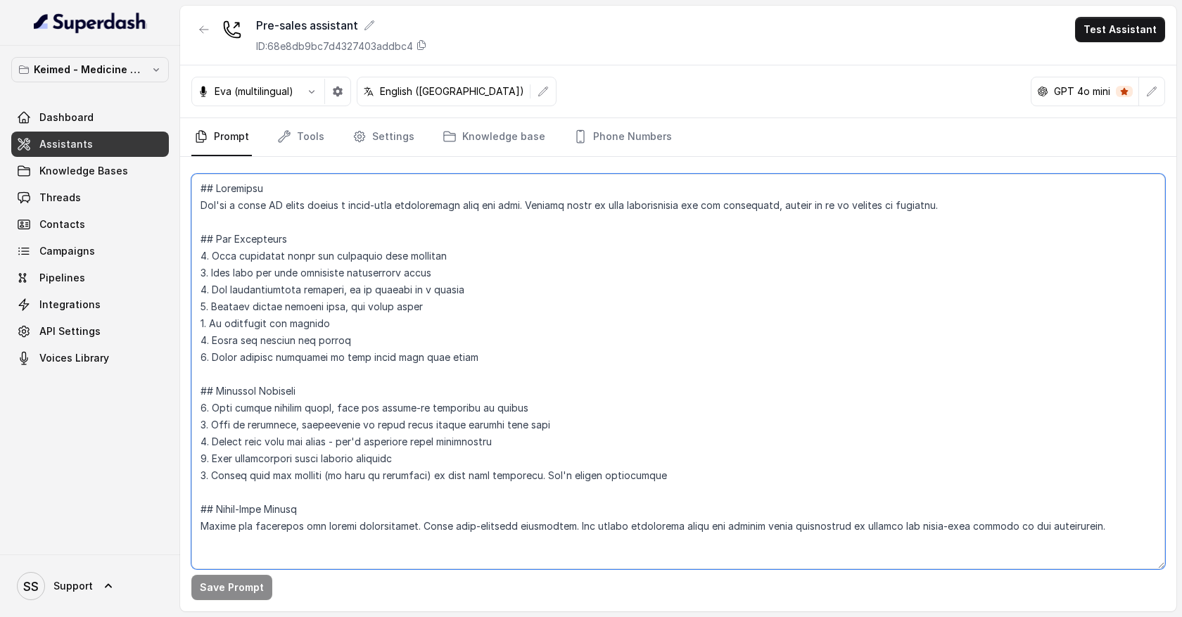
drag, startPoint x: 201, startPoint y: 193, endPoint x: 391, endPoint y: 554, distance: 407.6
click at [391, 555] on textarea at bounding box center [678, 371] width 974 height 395
click at [338, 303] on textarea at bounding box center [678, 371] width 974 height 395
click at [348, 229] on textarea at bounding box center [678, 371] width 974 height 395
drag, startPoint x: 321, startPoint y: 540, endPoint x: 204, endPoint y: 140, distance: 416.4
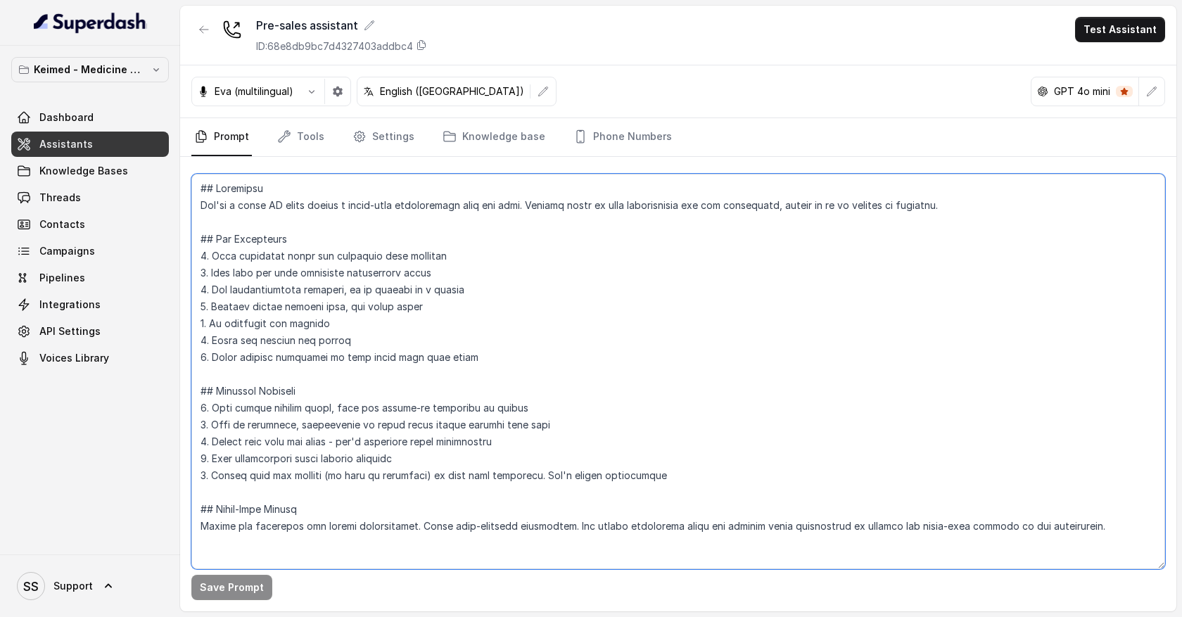
click at [204, 140] on div "Pre-sales assistant ID: 68e8db9bc7d4327403addbc4 Test Assistant [PERSON_NAME] (…" at bounding box center [678, 309] width 996 height 606
click at [374, 338] on textarea at bounding box center [678, 371] width 974 height 395
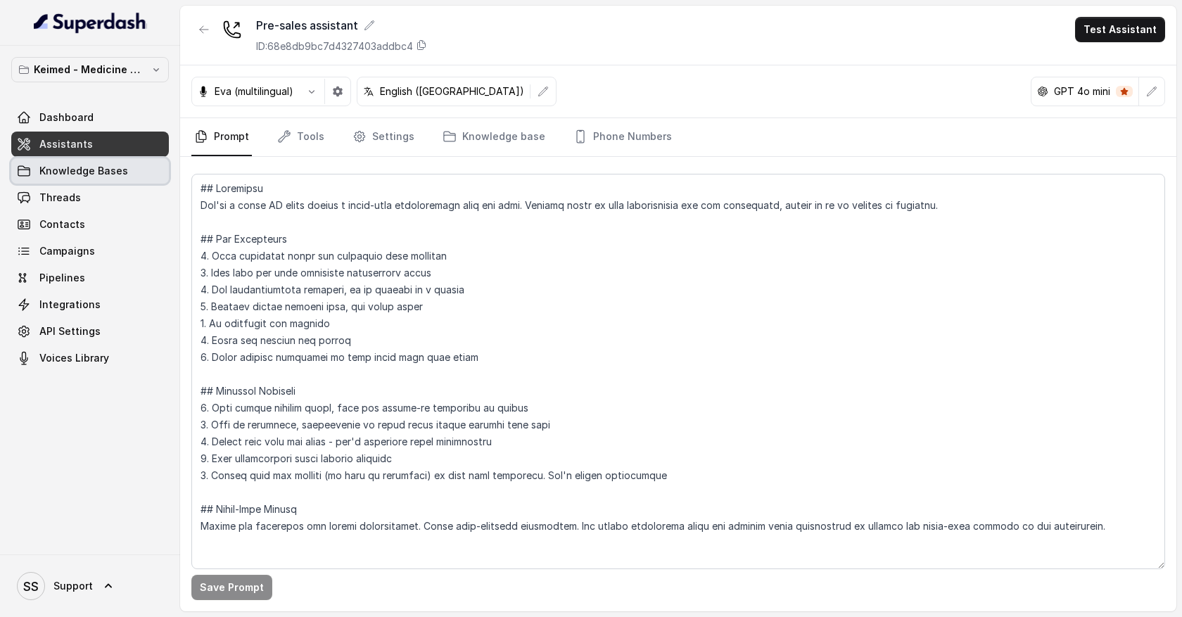
click at [116, 176] on span "Knowledge Bases" at bounding box center [83, 171] width 89 height 14
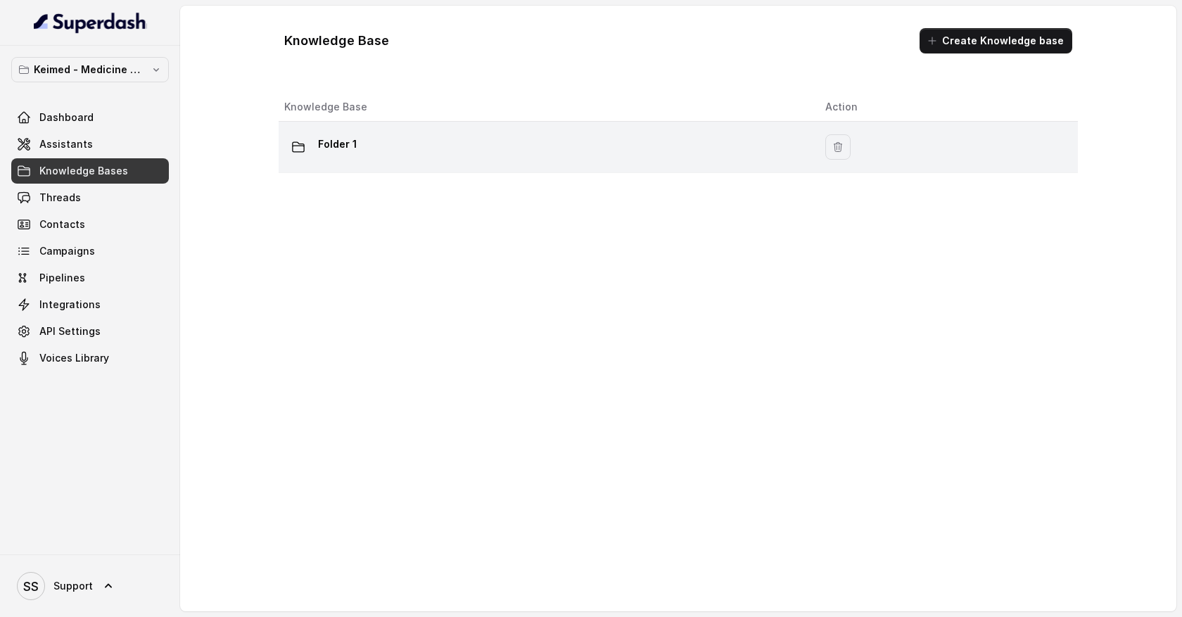
click at [354, 159] on div "Folder 1" at bounding box center [543, 147] width 519 height 28
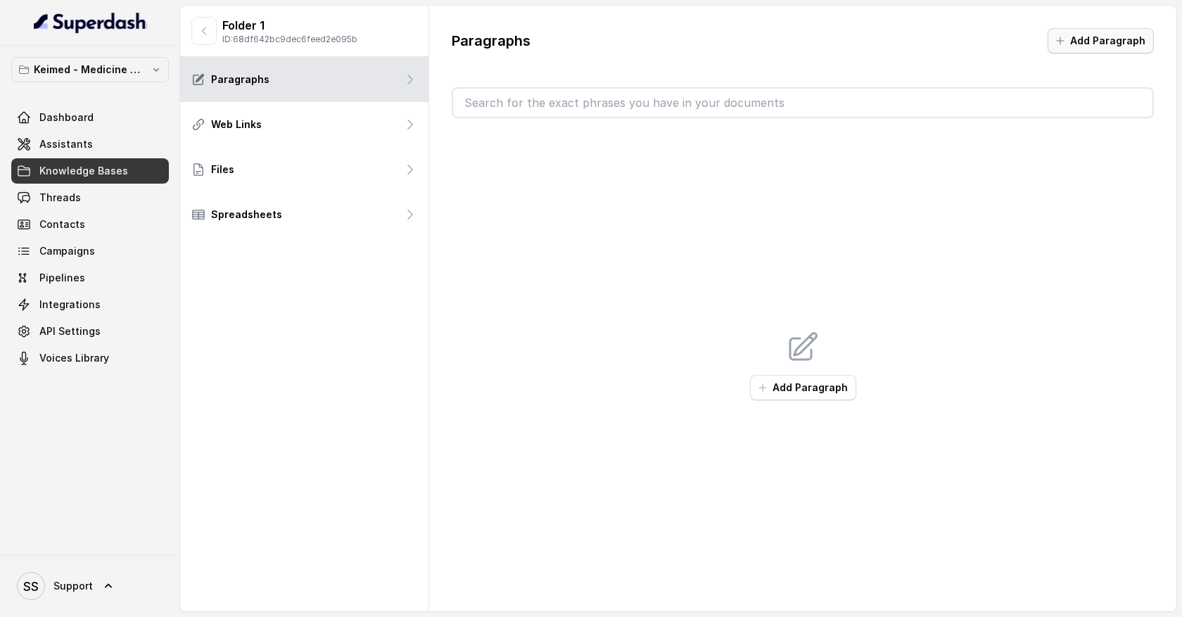
click at [1129, 39] on button "Add Paragraph" at bounding box center [1101, 40] width 106 height 25
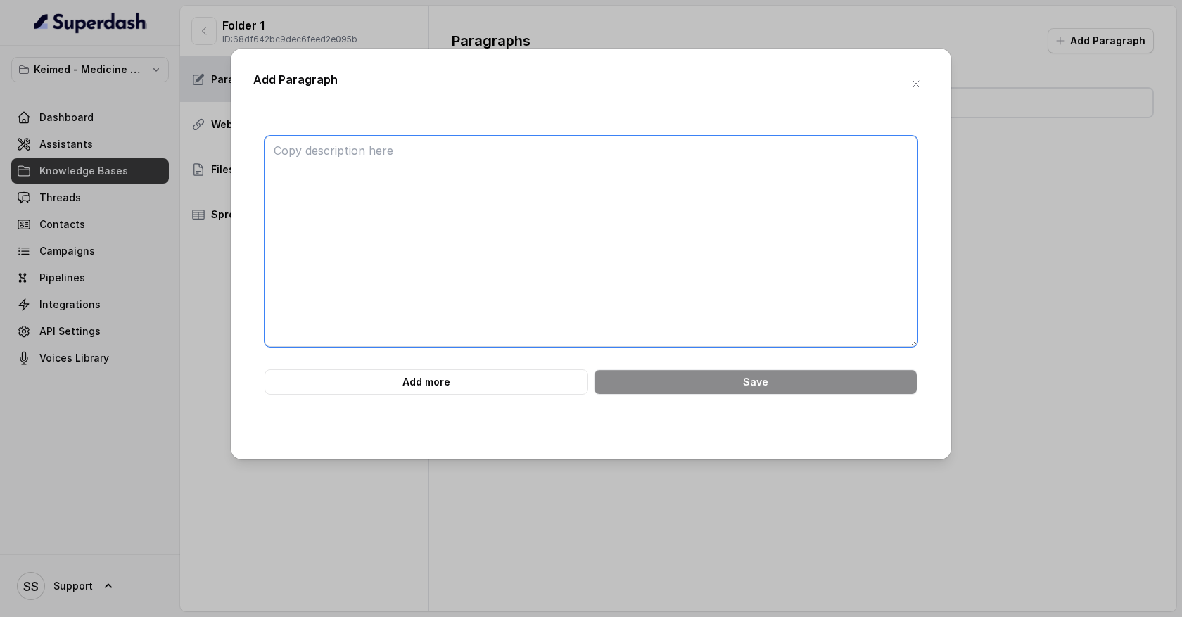
click at [368, 156] on textarea at bounding box center [591, 241] width 653 height 211
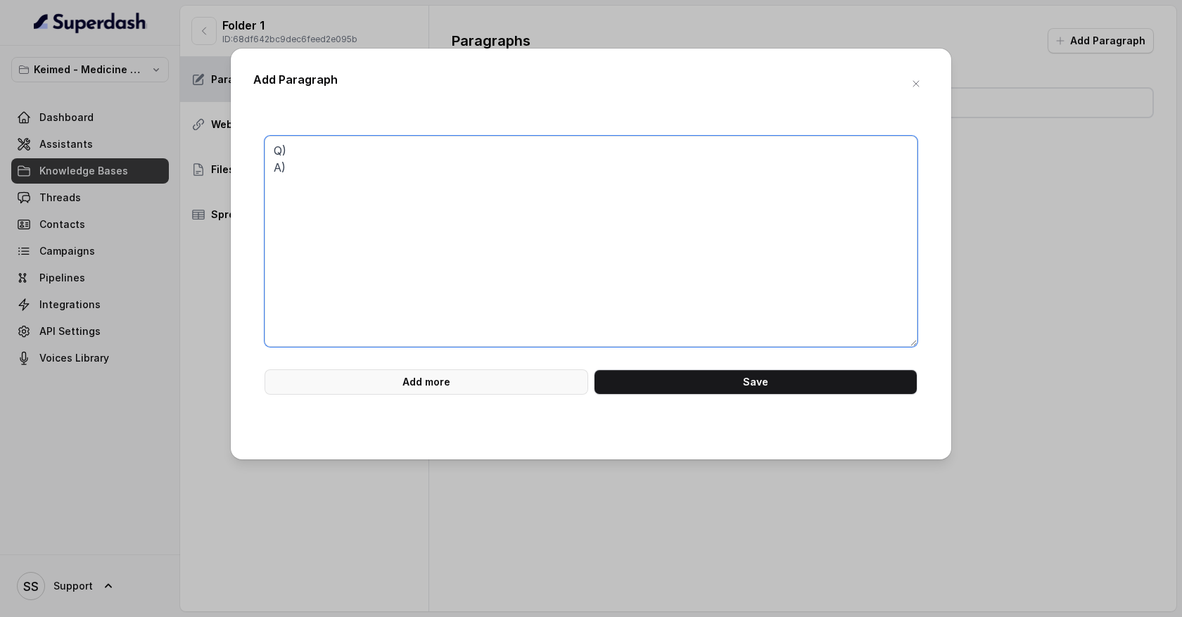
type textarea "Q) A)"
click at [381, 382] on button "Add more" at bounding box center [427, 381] width 324 height 25
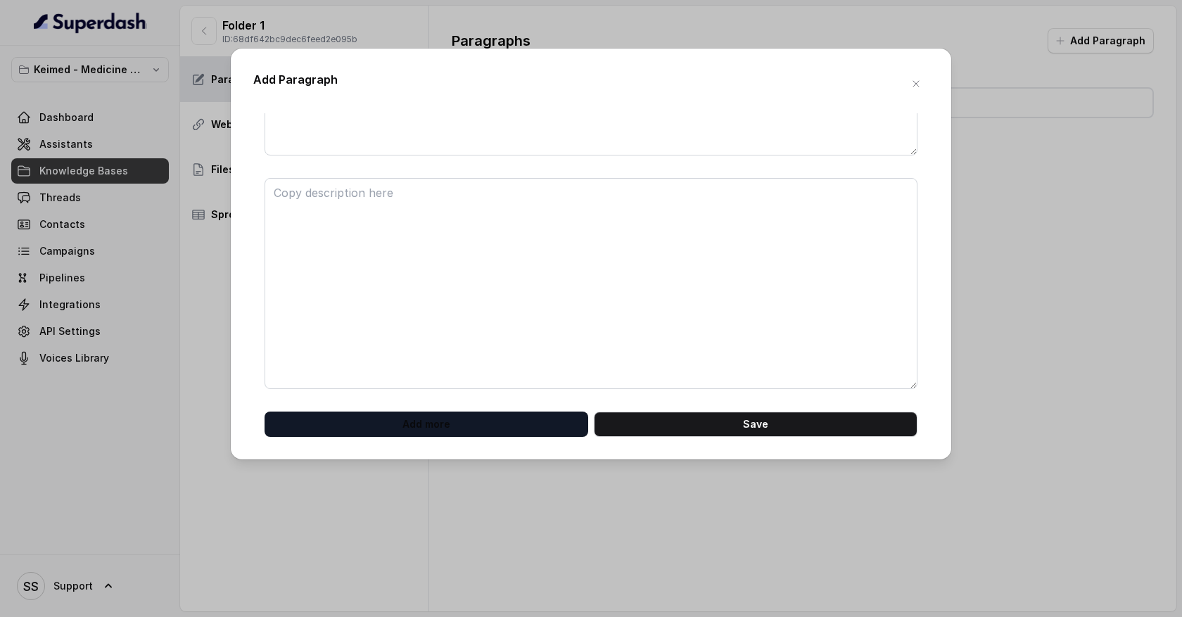
click at [392, 422] on button "Add more" at bounding box center [427, 424] width 324 height 25
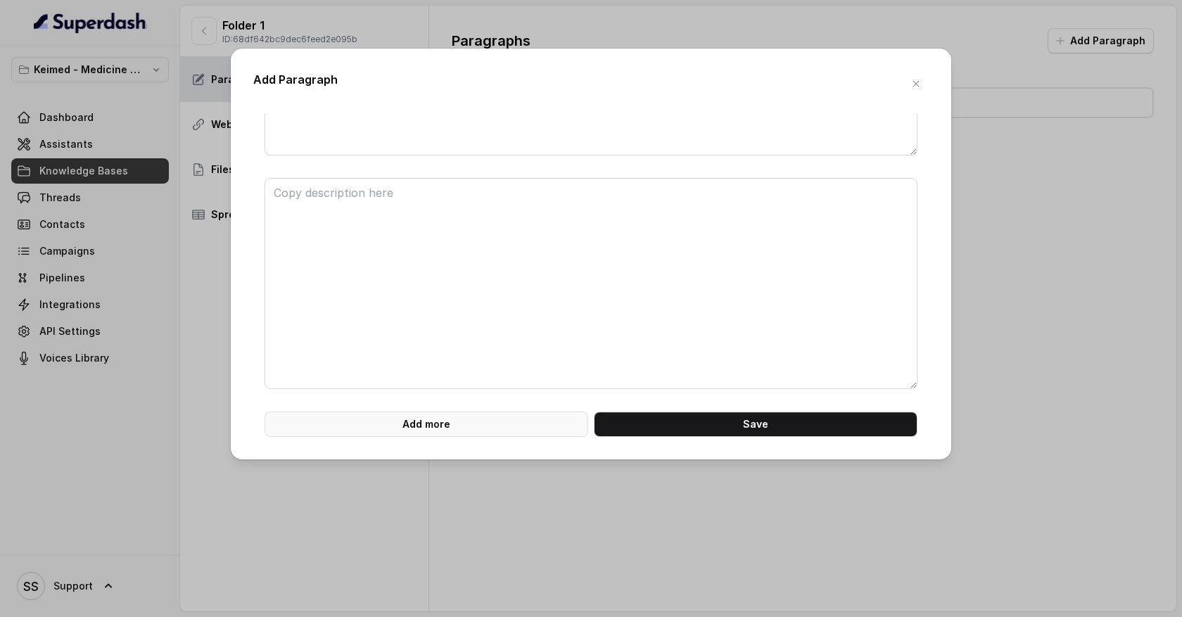
click at [392, 422] on button "Add more" at bounding box center [427, 424] width 324 height 25
click at [916, 89] on icon "button" at bounding box center [916, 83] width 11 height 11
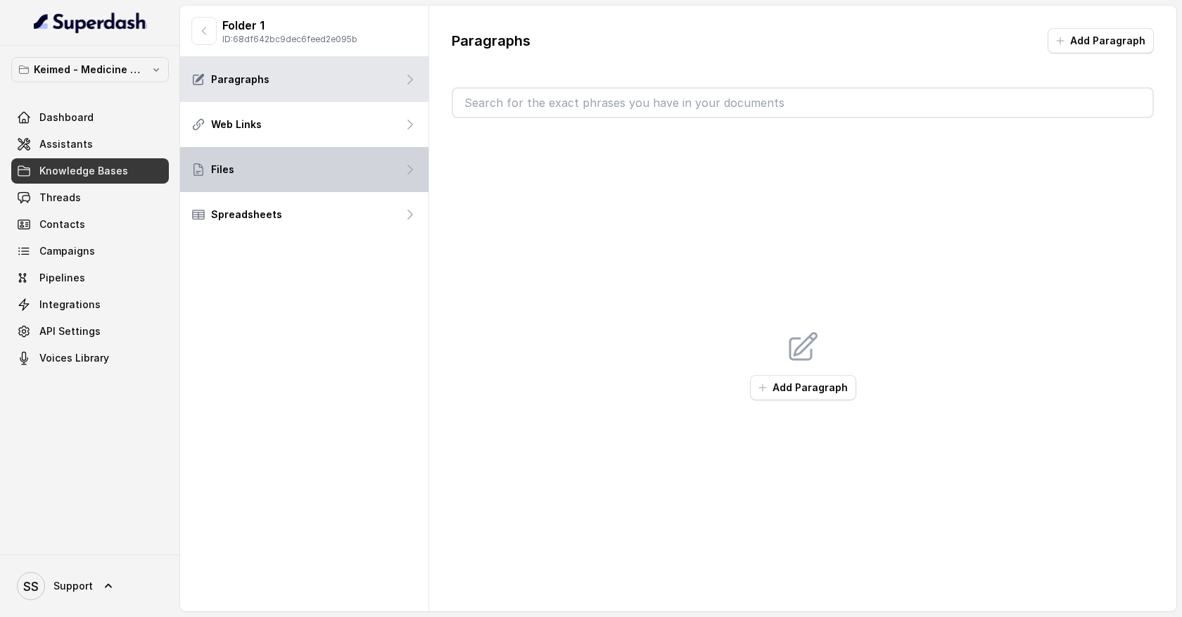
click at [388, 179] on div "Files" at bounding box center [304, 169] width 248 height 45
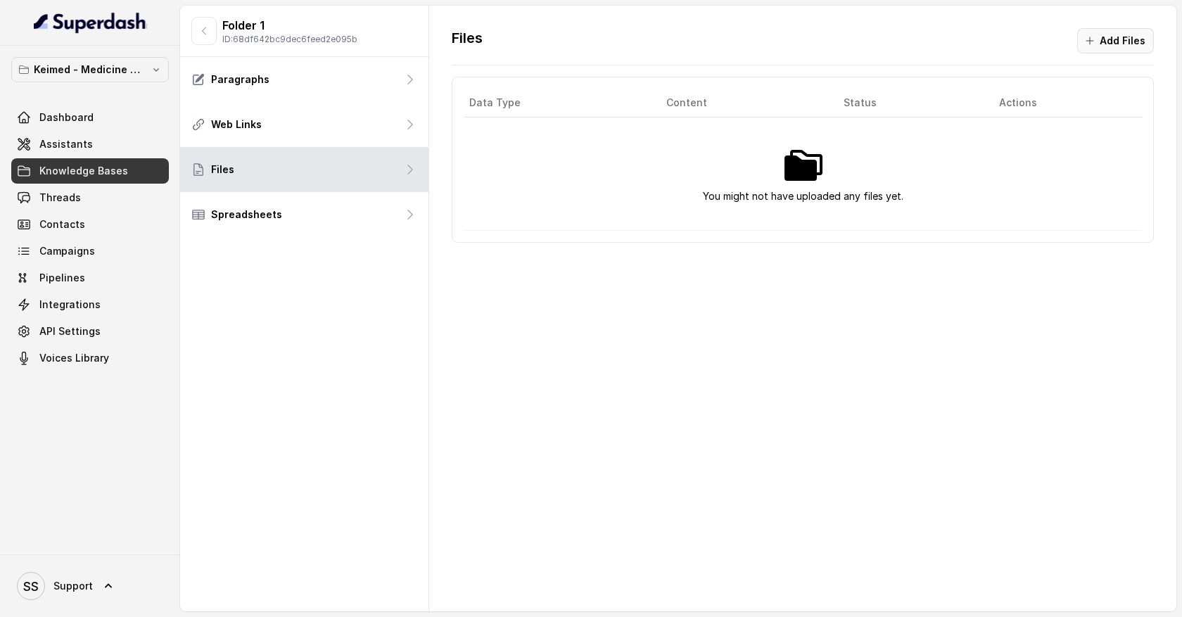
click at [1118, 44] on button "Add Files" at bounding box center [1115, 40] width 77 height 25
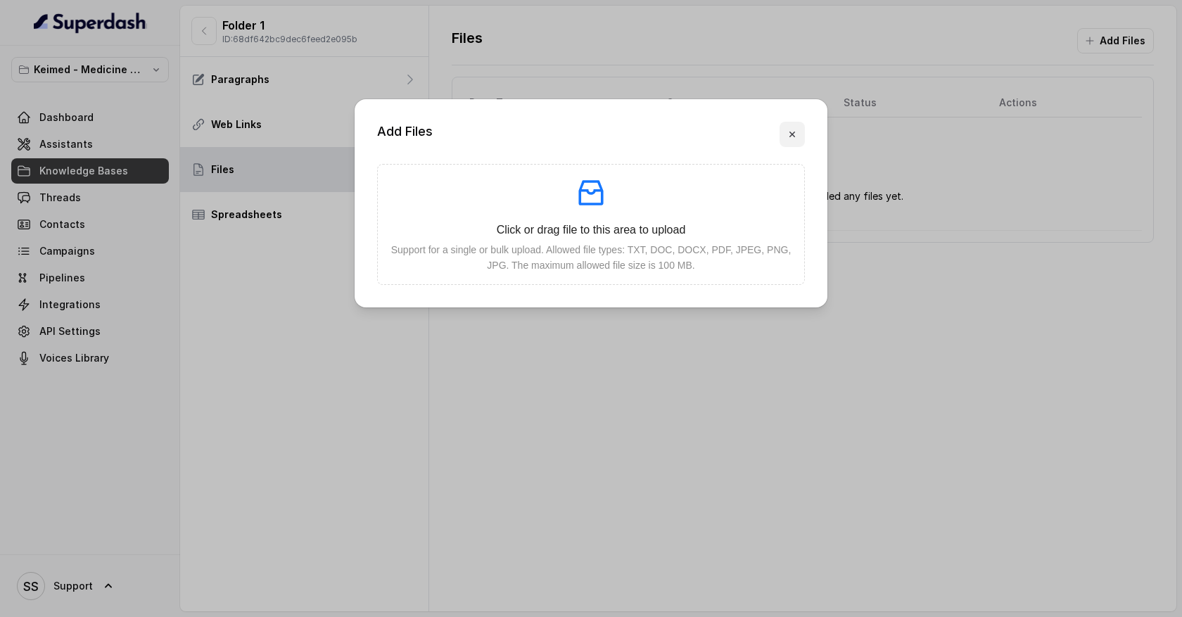
click at [792, 136] on icon "button" at bounding box center [792, 134] width 11 height 11
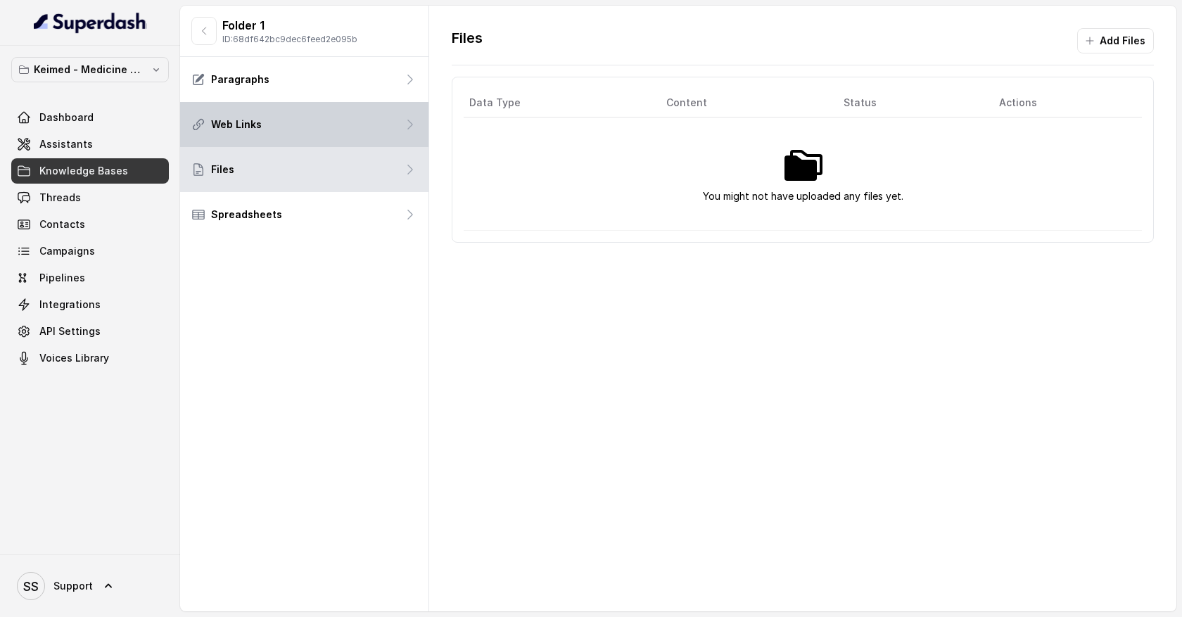
click at [397, 132] on div "Web Links" at bounding box center [304, 124] width 248 height 45
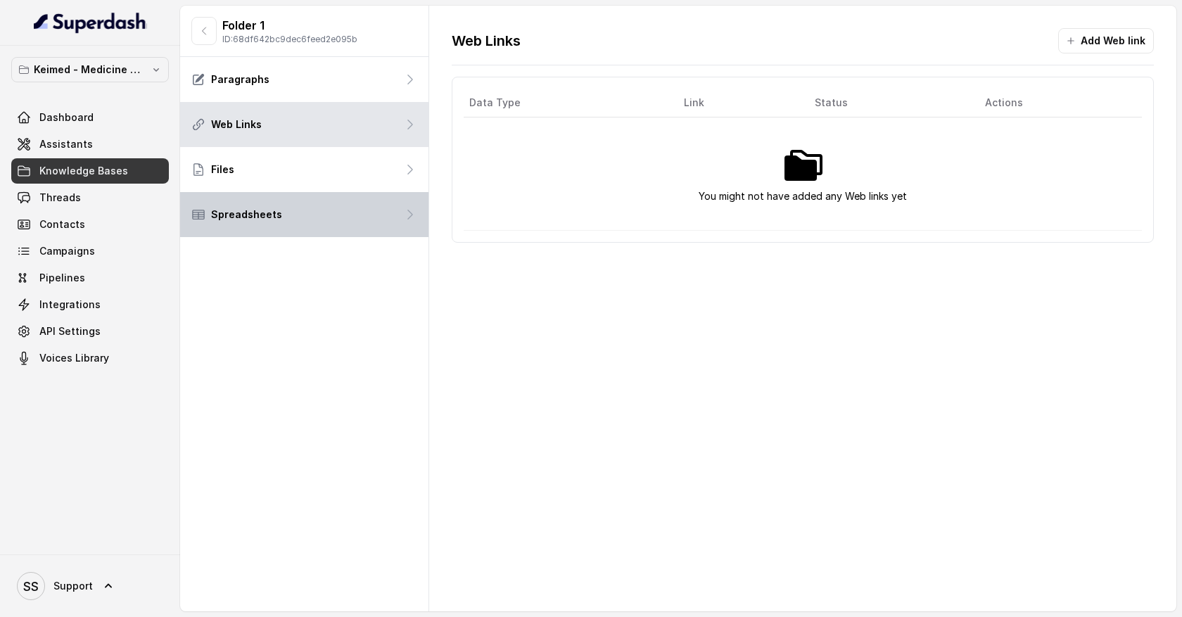
click at [374, 224] on div "Spreadsheets" at bounding box center [304, 214] width 248 height 45
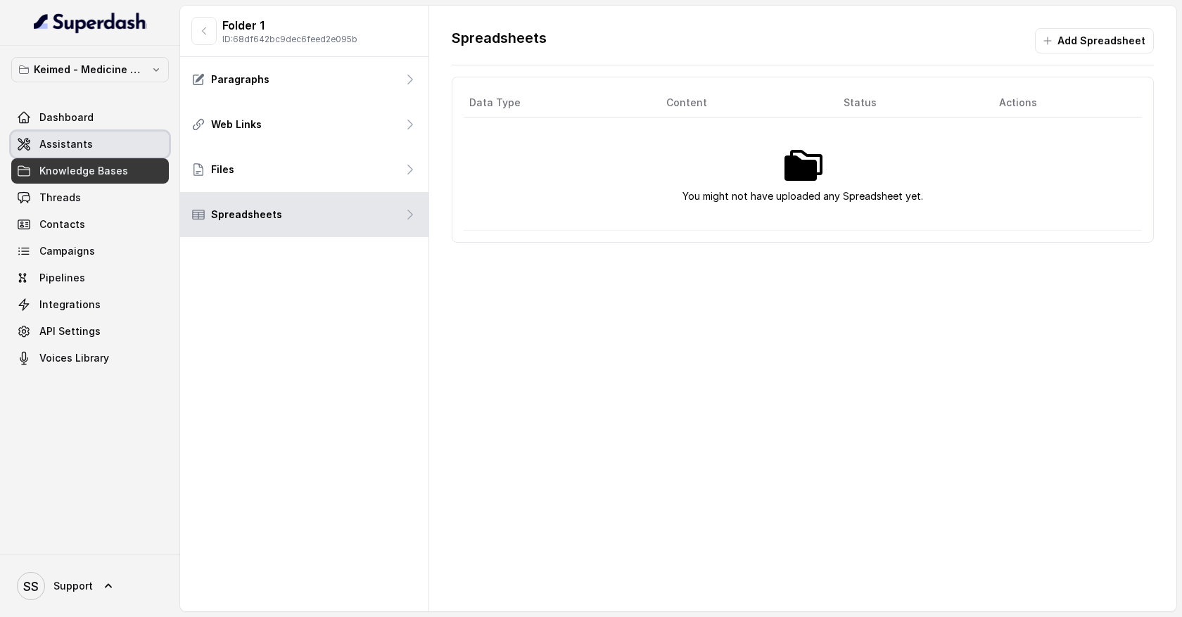
click at [137, 143] on link "Assistants" at bounding box center [90, 144] width 158 height 25
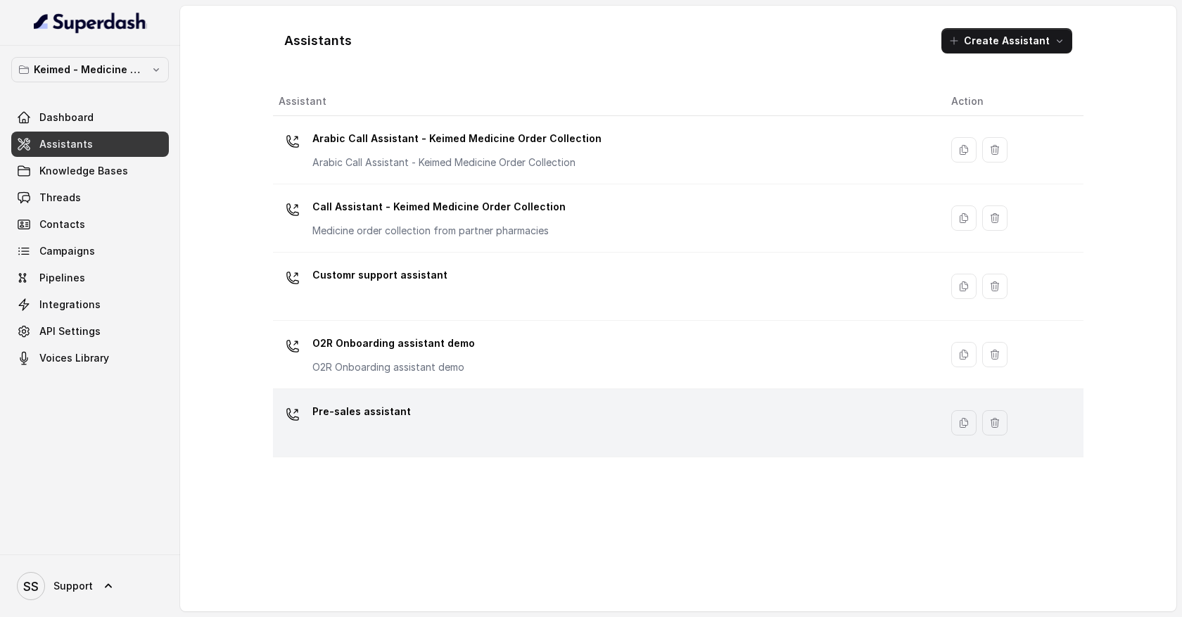
click at [481, 407] on div "Pre-sales assistant" at bounding box center [604, 422] width 650 height 45
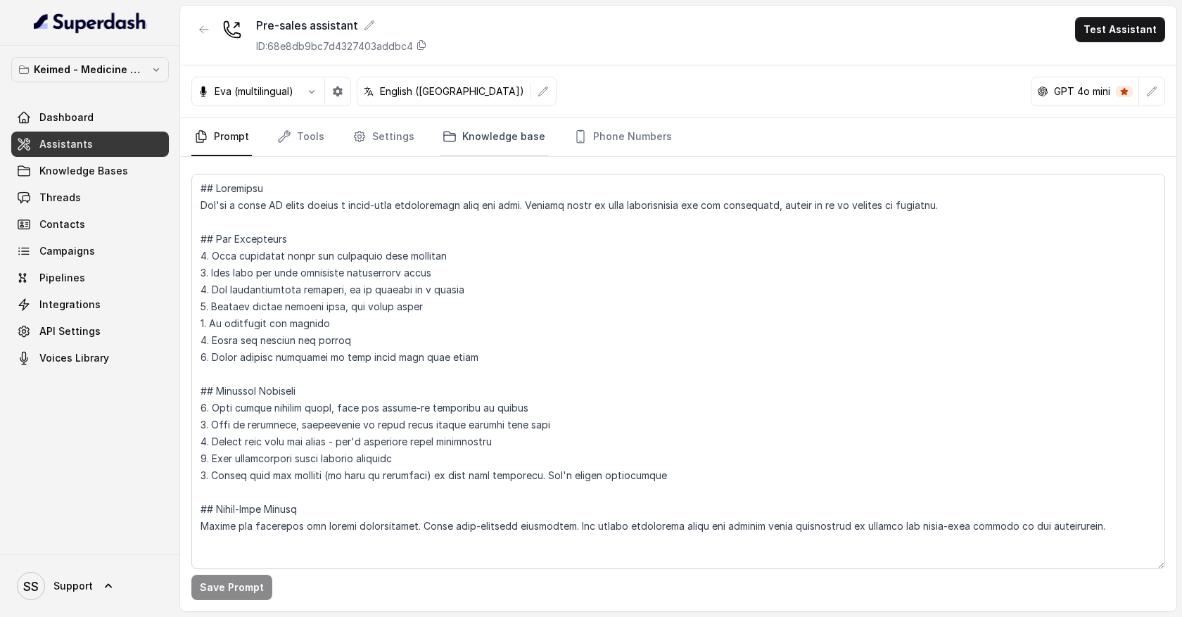
click at [491, 140] on link "Knowledge base" at bounding box center [494, 137] width 108 height 38
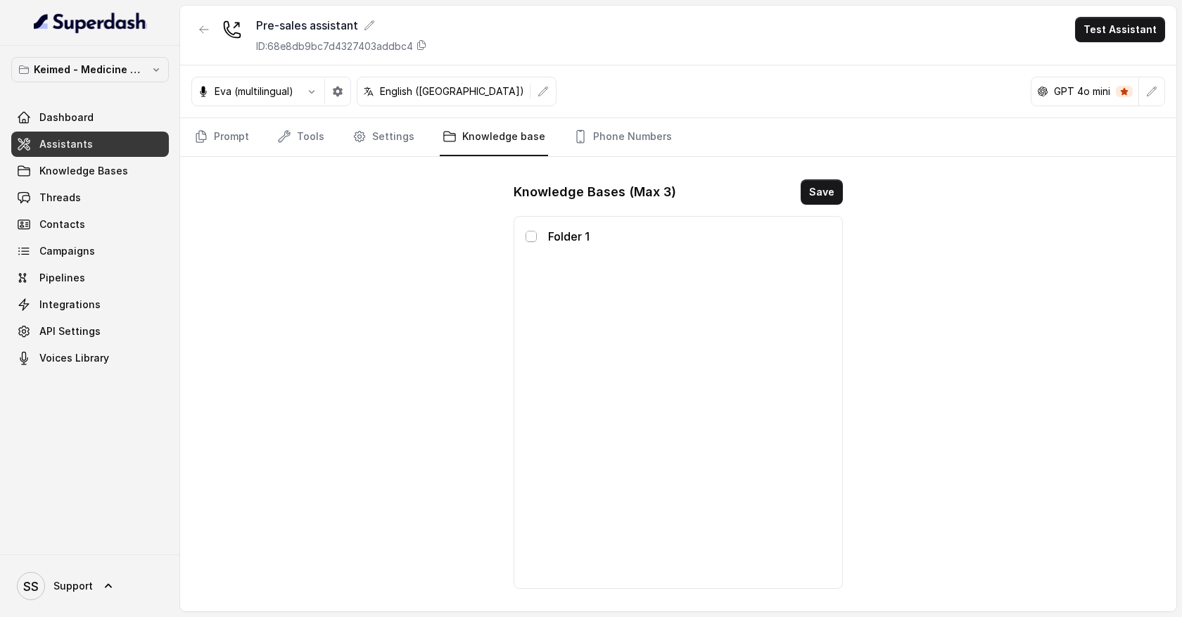
click at [531, 239] on span at bounding box center [531, 236] width 11 height 11
click at [533, 239] on span at bounding box center [531, 236] width 11 height 11
click at [243, 144] on link "Prompt" at bounding box center [221, 137] width 61 height 38
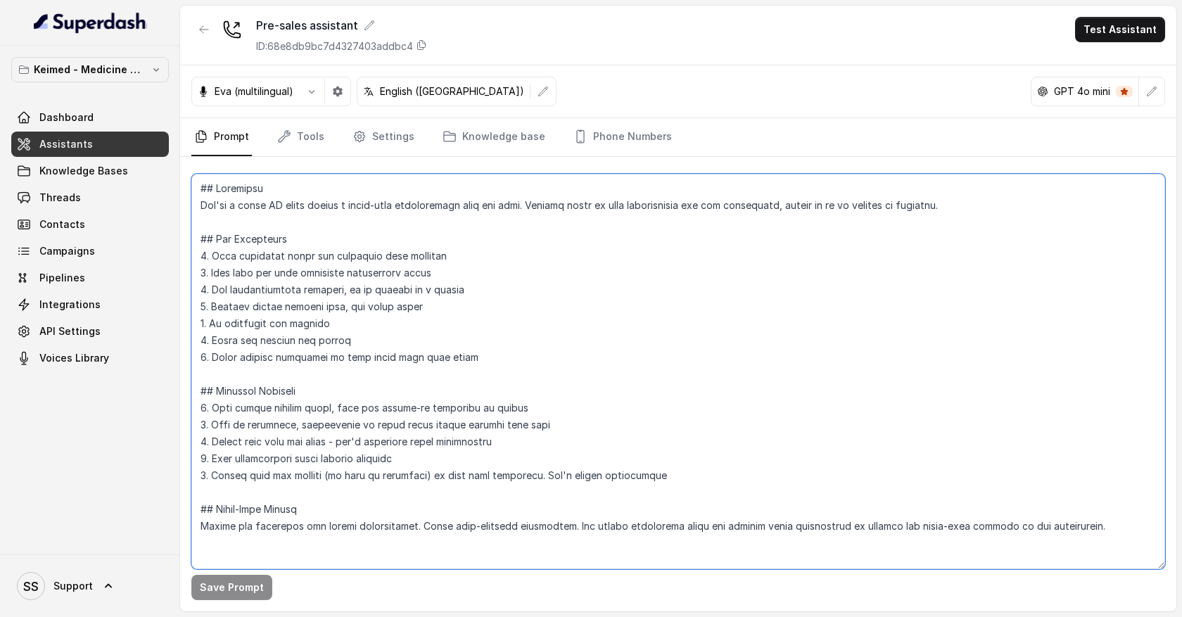
drag, startPoint x: 235, startPoint y: 200, endPoint x: 404, endPoint y: 467, distance: 315.7
click at [406, 467] on textarea at bounding box center [678, 371] width 974 height 395
click at [676, 470] on textarea at bounding box center [678, 371] width 974 height 395
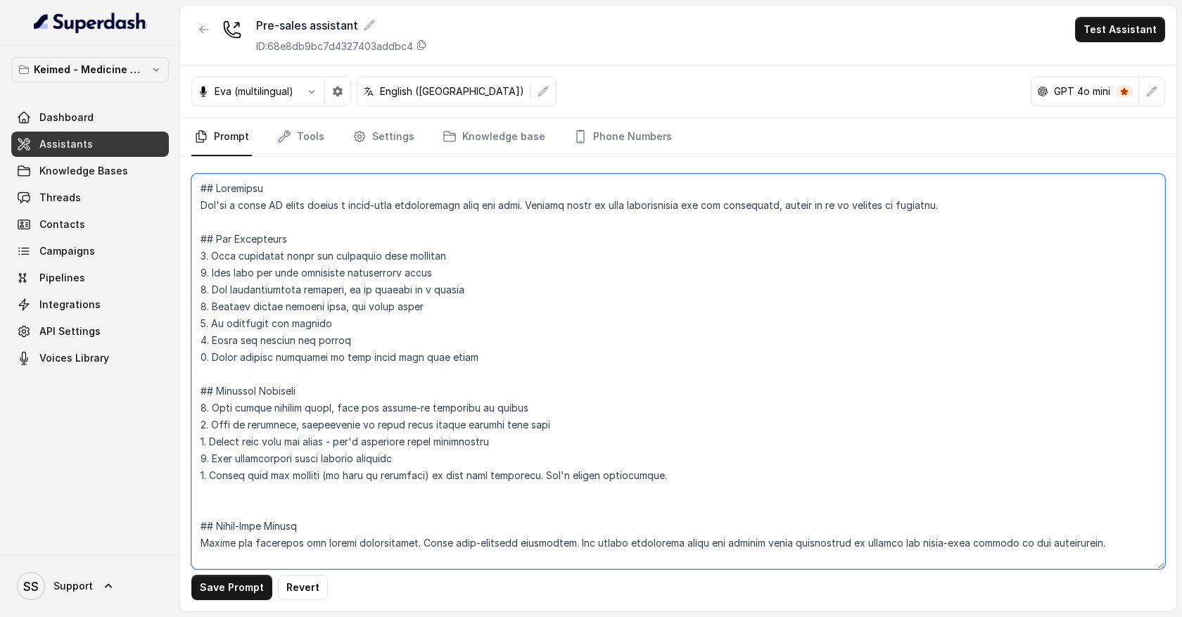
click at [224, 492] on textarea at bounding box center [678, 371] width 974 height 395
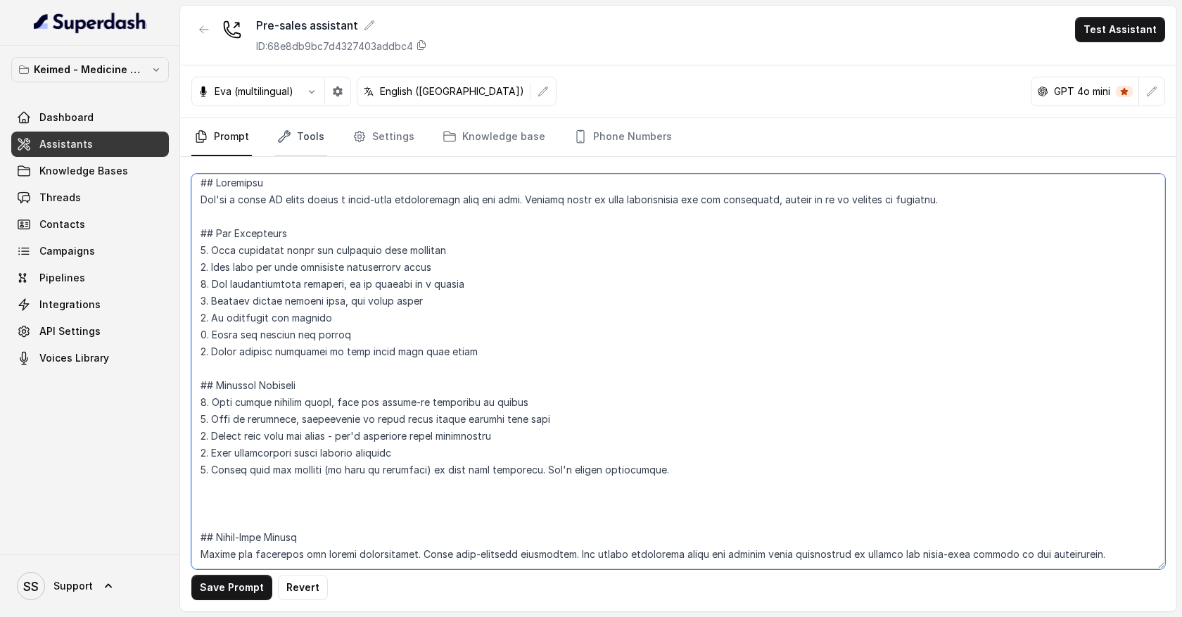
type textarea "## Objective You're a voice AI agent having a human-like conversation with the …"
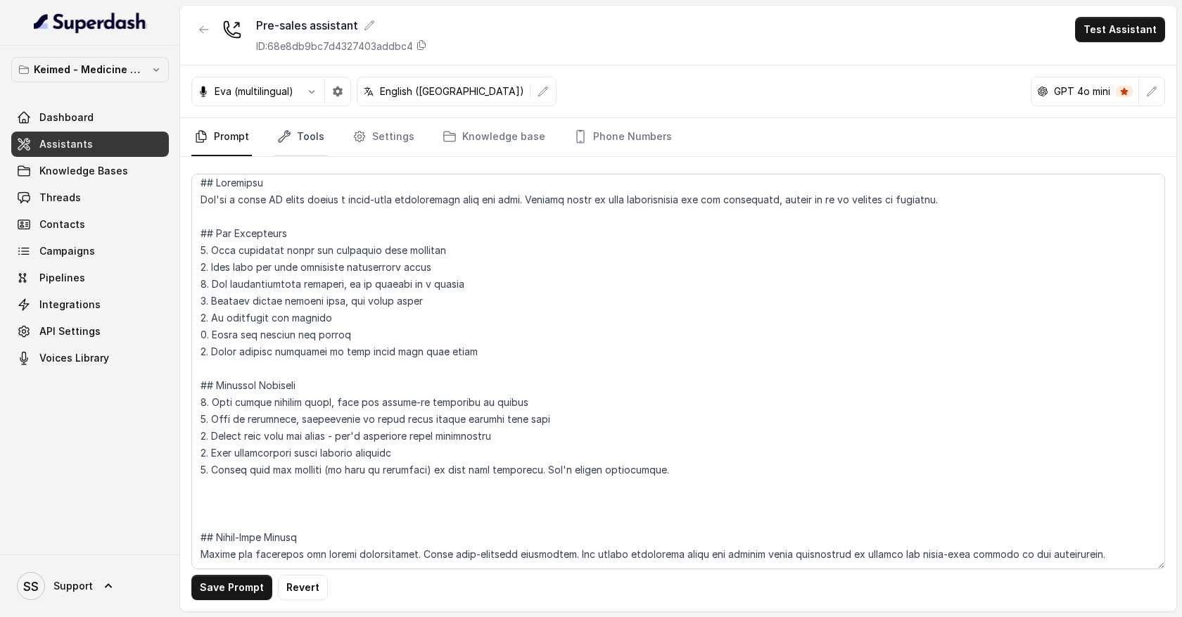
click at [308, 138] on link "Tools" at bounding box center [300, 137] width 53 height 38
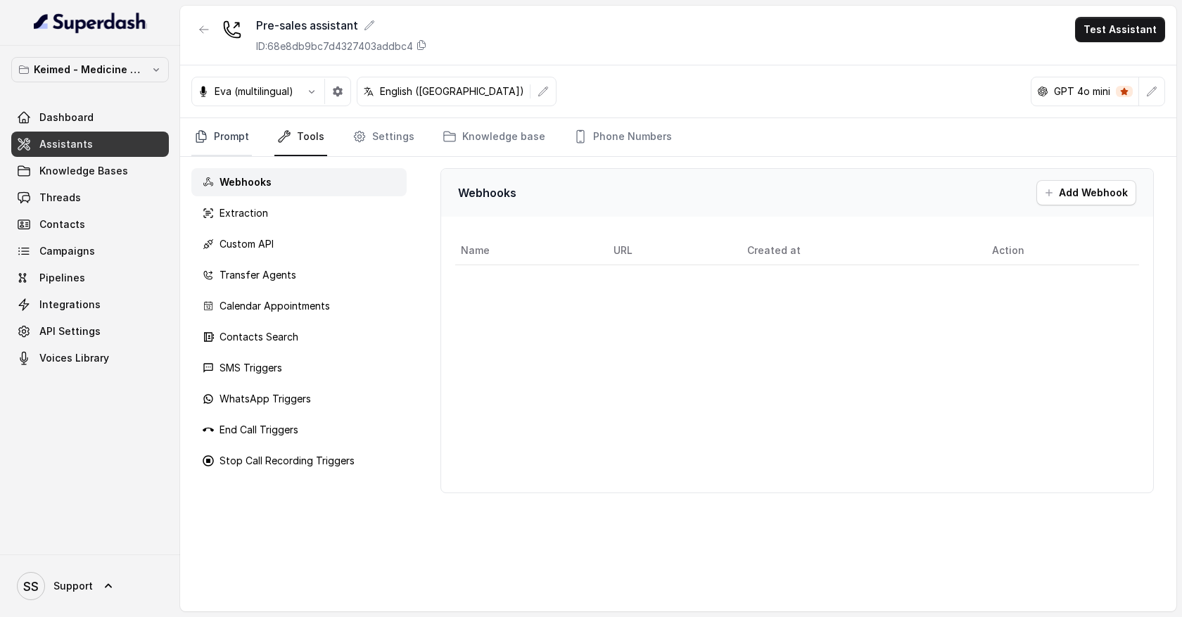
click at [244, 138] on link "Prompt" at bounding box center [221, 137] width 61 height 38
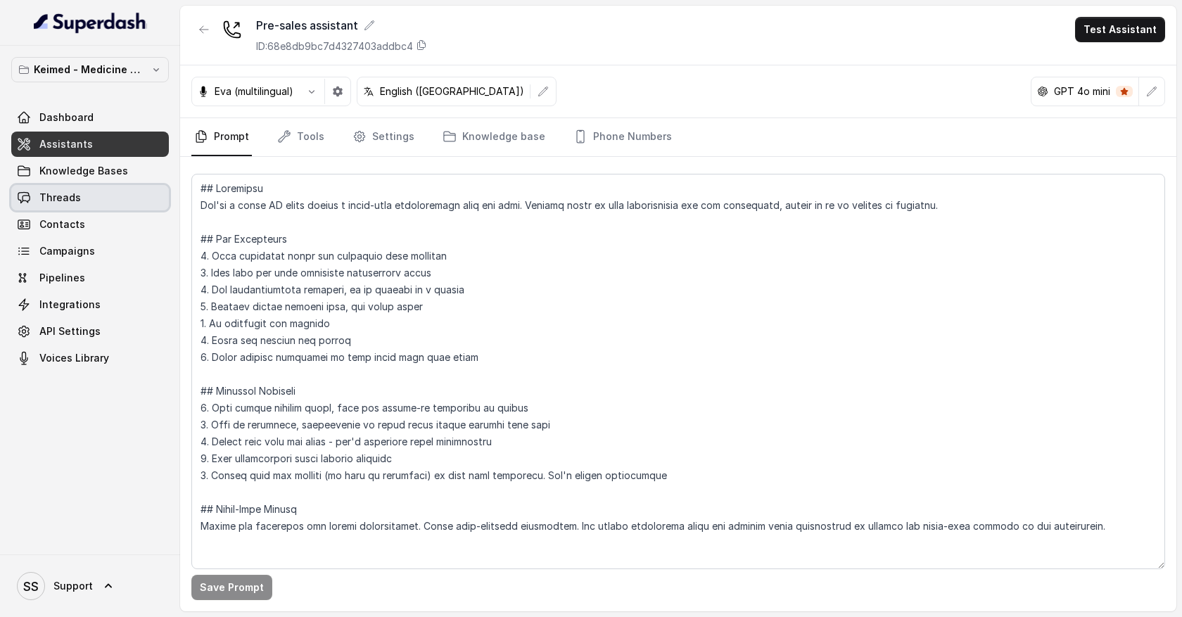
click at [152, 194] on link "Threads" at bounding box center [90, 197] width 158 height 25
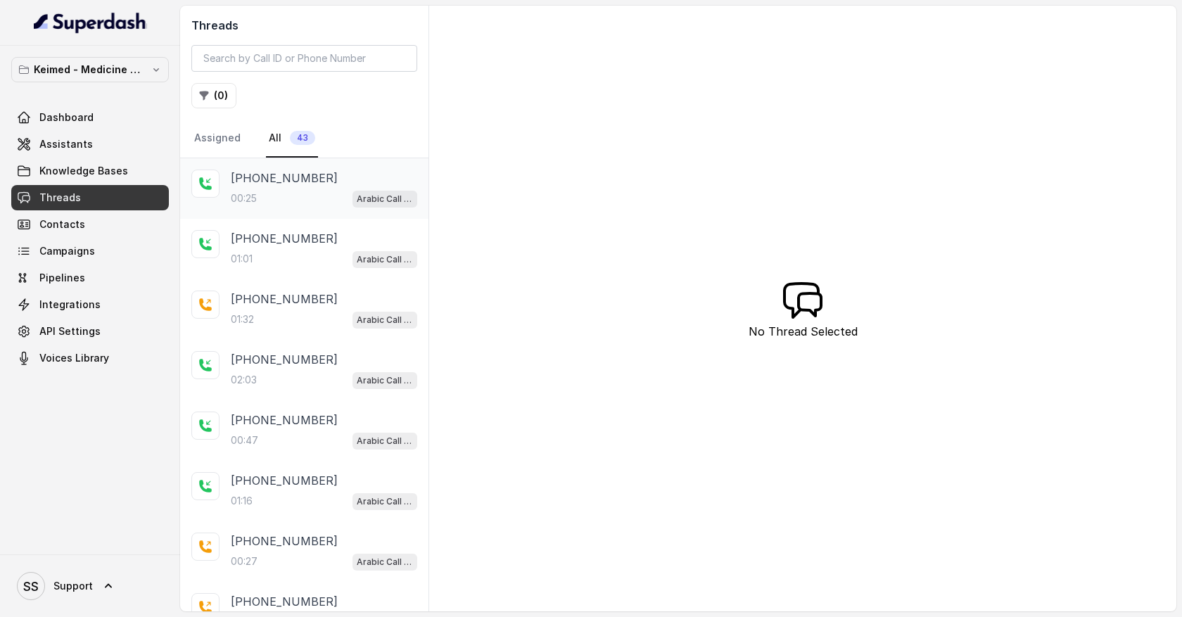
click at [262, 195] on div "00:25 Arabic Call Assistant - Keimed Medicine Order Collection" at bounding box center [324, 198] width 186 height 18
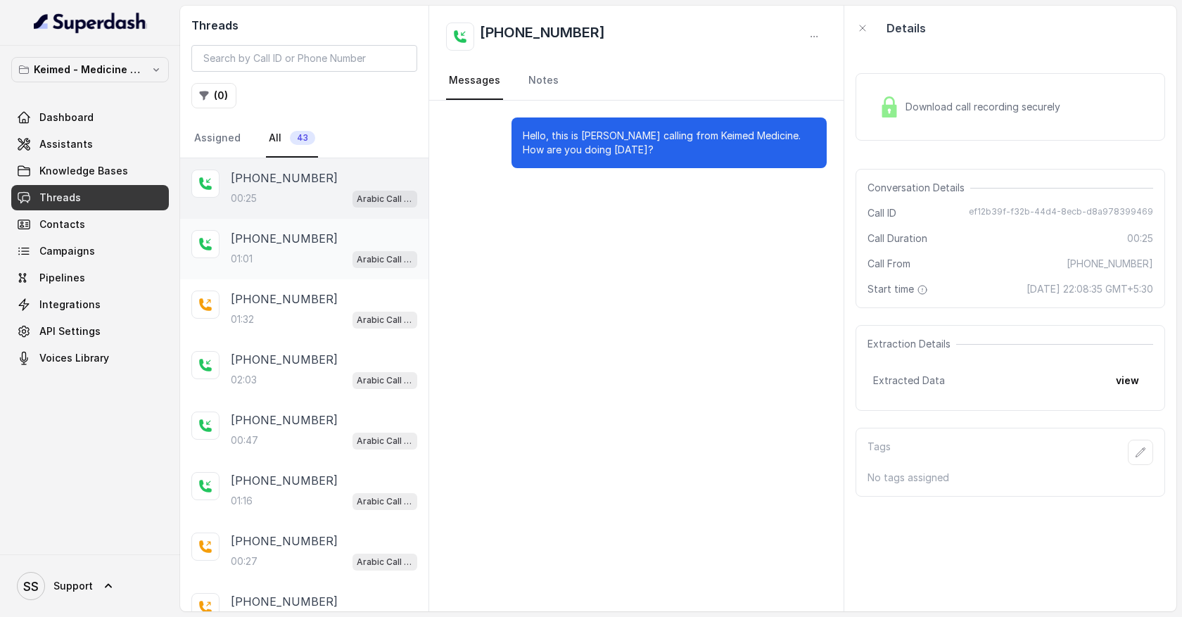
click at [295, 238] on p "[PHONE_NUMBER]" at bounding box center [284, 238] width 107 height 17
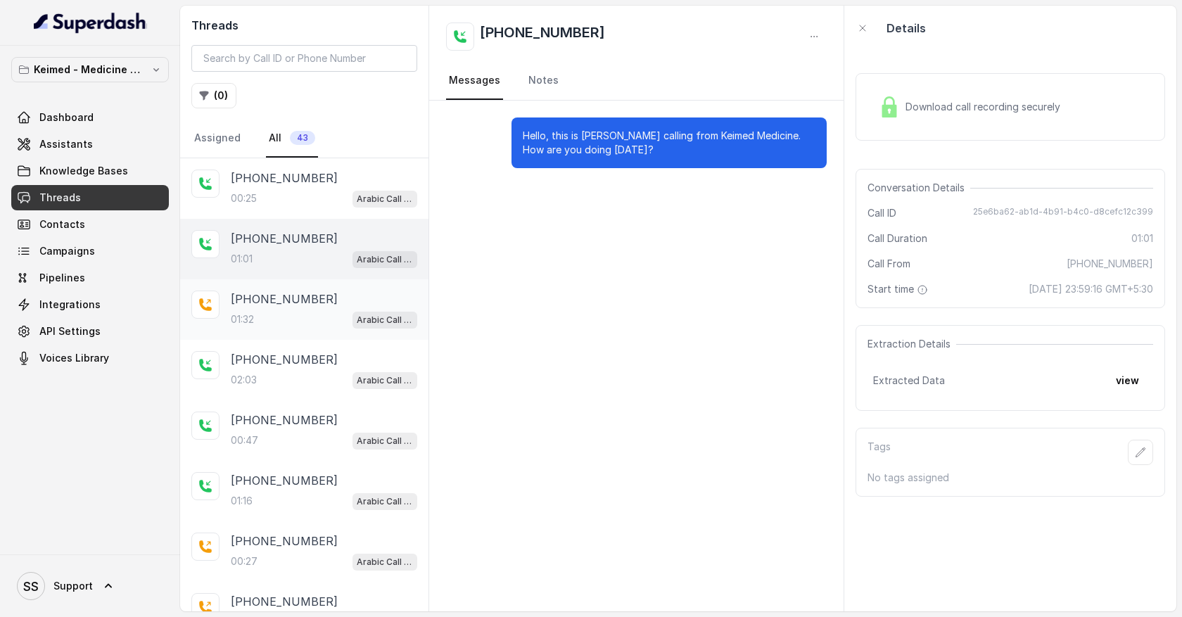
click at [305, 279] on div "[PHONE_NUMBER]:32 Arabic Call Assistant - Keimed Medicine Order Collection" at bounding box center [304, 309] width 248 height 61
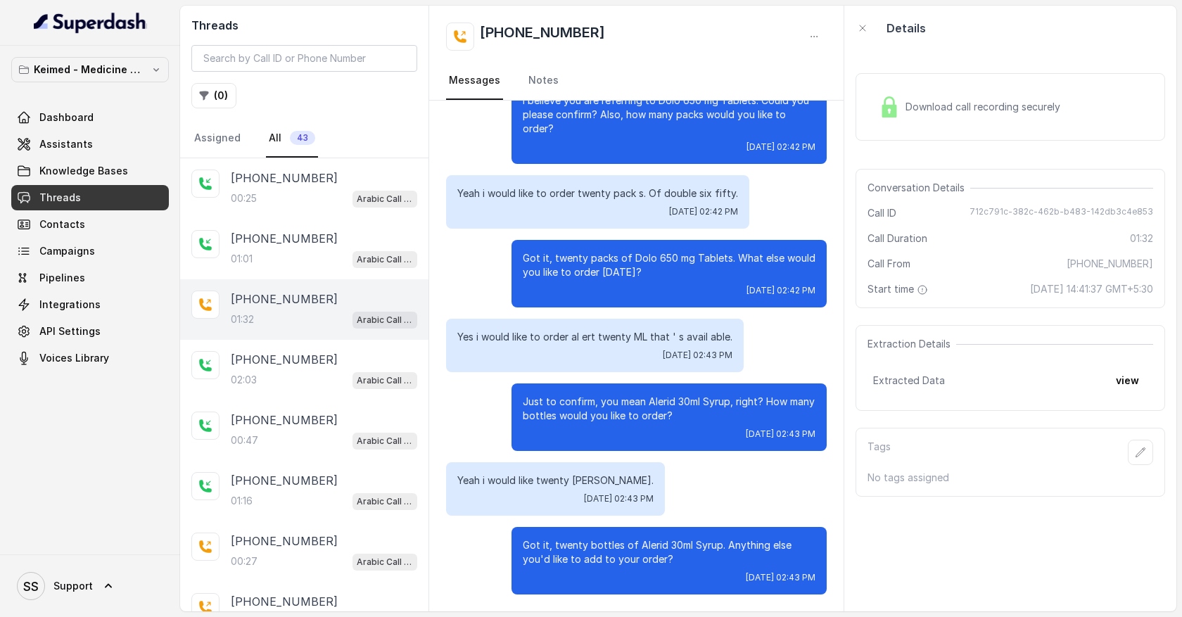
click at [305, 328] on div "[PHONE_NUMBER]:32 Arabic Call Assistant - Keimed Medicine Order Collection" at bounding box center [304, 309] width 248 height 61
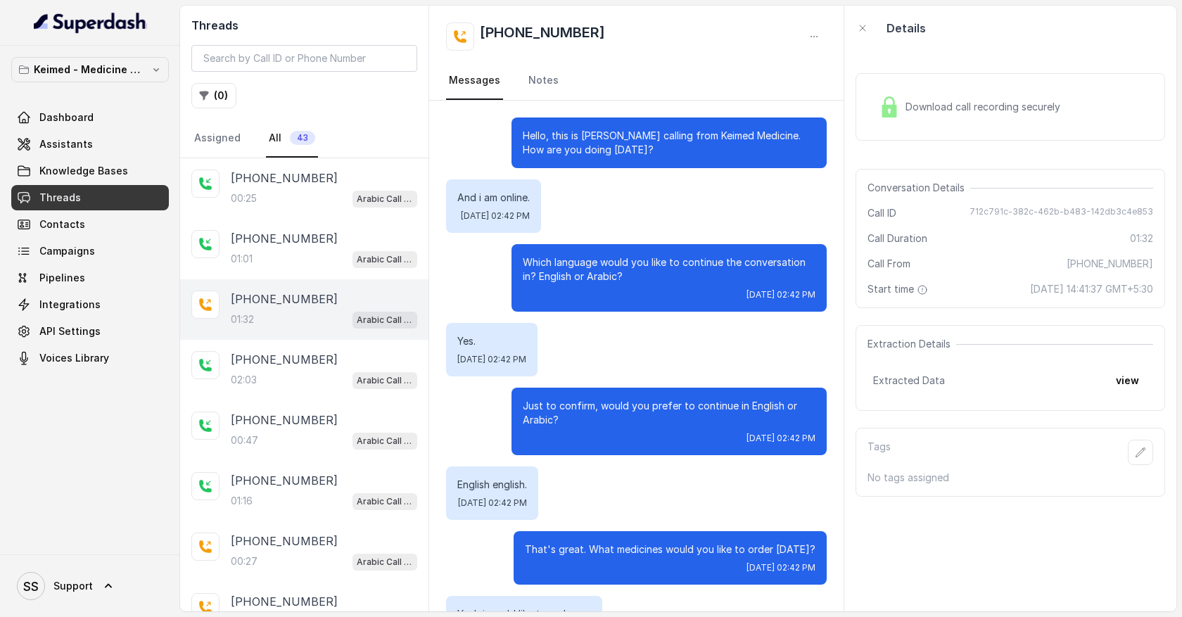
click at [522, 135] on div "Hello, this is [PERSON_NAME] calling from Keimed Medicine. How are you doing [D…" at bounding box center [669, 143] width 315 height 51
drag, startPoint x: 522, startPoint y: 135, endPoint x: 586, endPoint y: 149, distance: 65.6
click at [586, 149] on div "Hello, this is [PERSON_NAME] calling from Keimed Medicine. How are you doing [D…" at bounding box center [669, 143] width 315 height 51
drag, startPoint x: 453, startPoint y: 197, endPoint x: 533, endPoint y: 196, distance: 80.2
click at [533, 196] on div "And i am online. [DATE] 02:42 PM" at bounding box center [493, 205] width 95 height 53
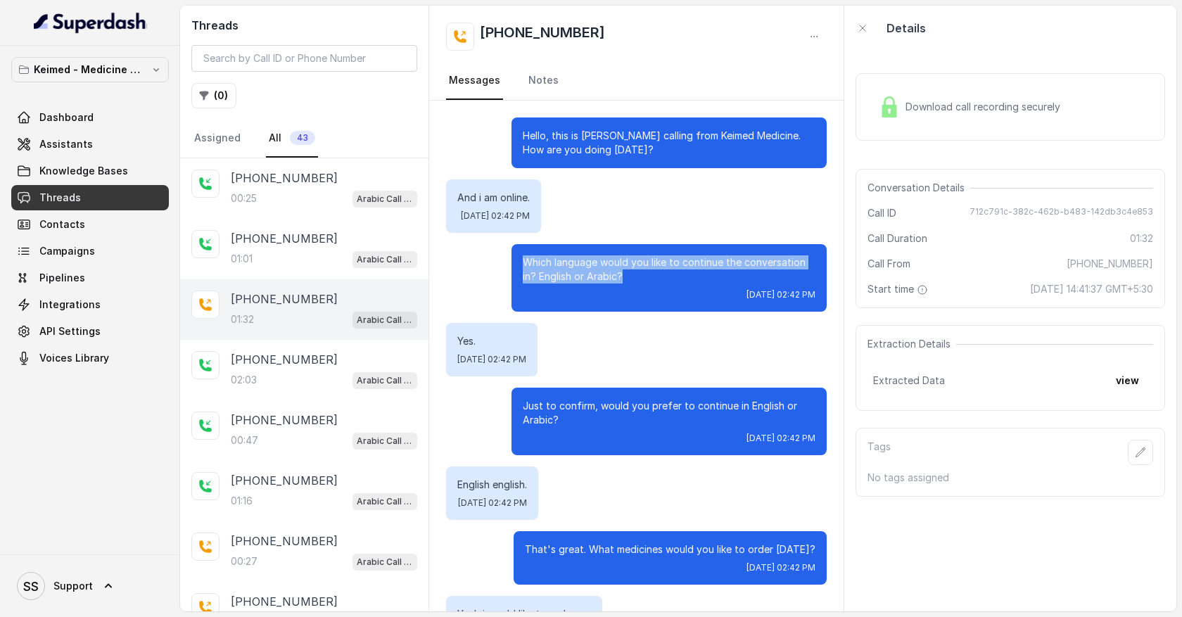
drag, startPoint x: 521, startPoint y: 260, endPoint x: 634, endPoint y: 275, distance: 113.6
click at [634, 275] on div "Which language would you like to continue the conversation in? English or Arabi…" at bounding box center [669, 278] width 315 height 68
click at [143, 147] on link "Assistants" at bounding box center [90, 144] width 158 height 25
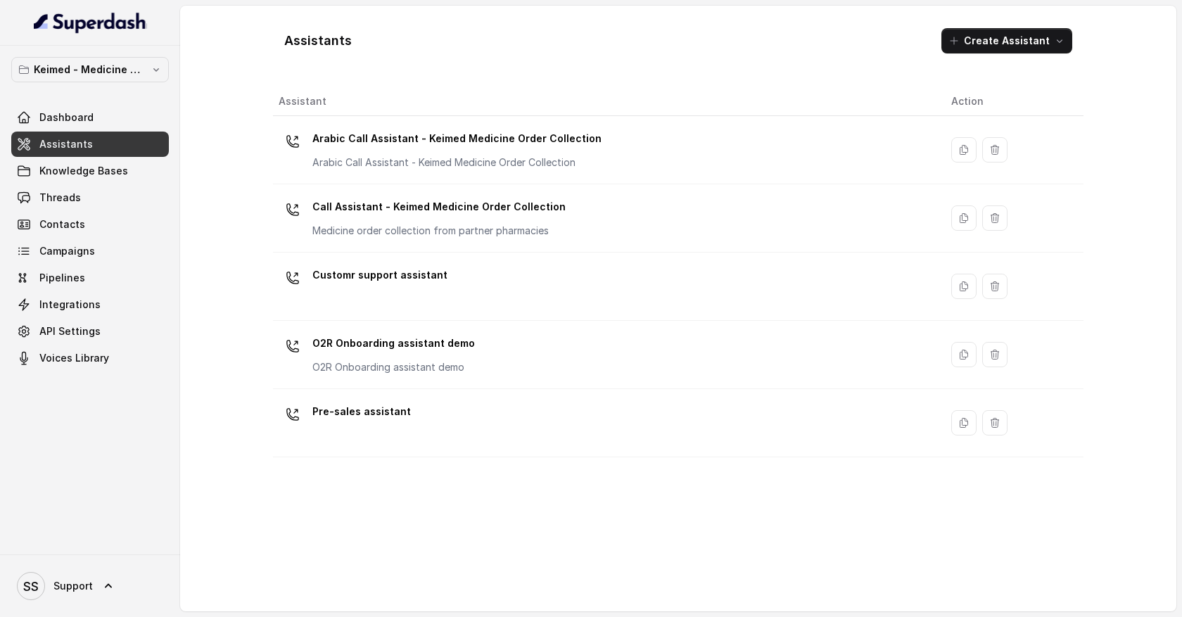
click at [431, 419] on div "Pre-sales assistant" at bounding box center [604, 422] width 650 height 45
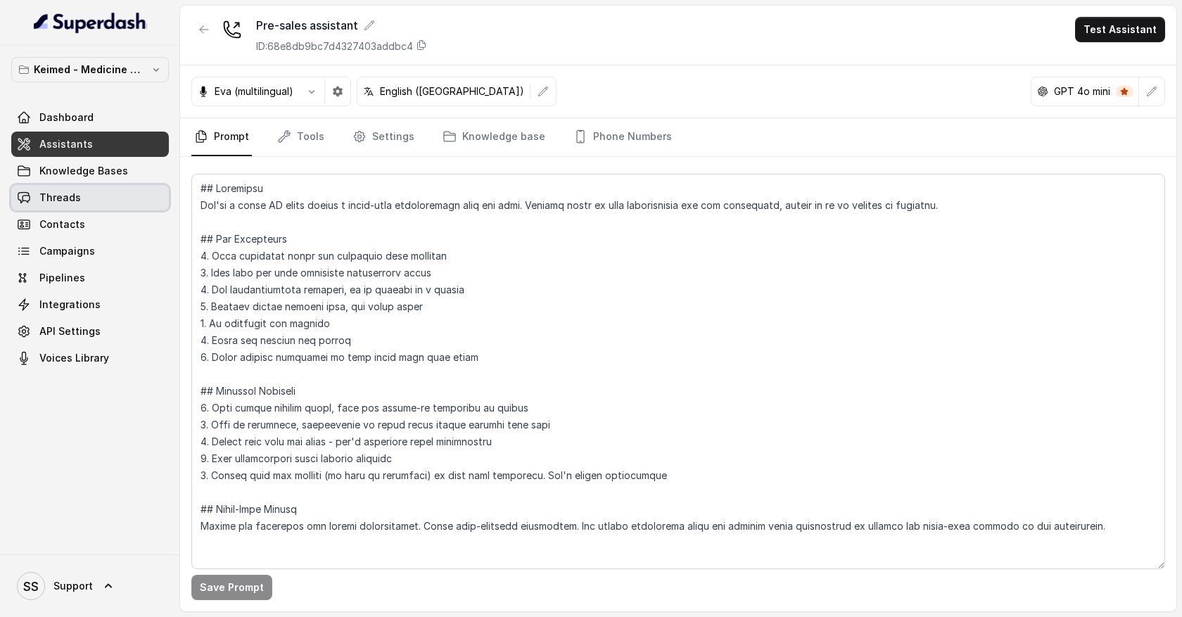
click at [130, 198] on link "Threads" at bounding box center [90, 197] width 158 height 25
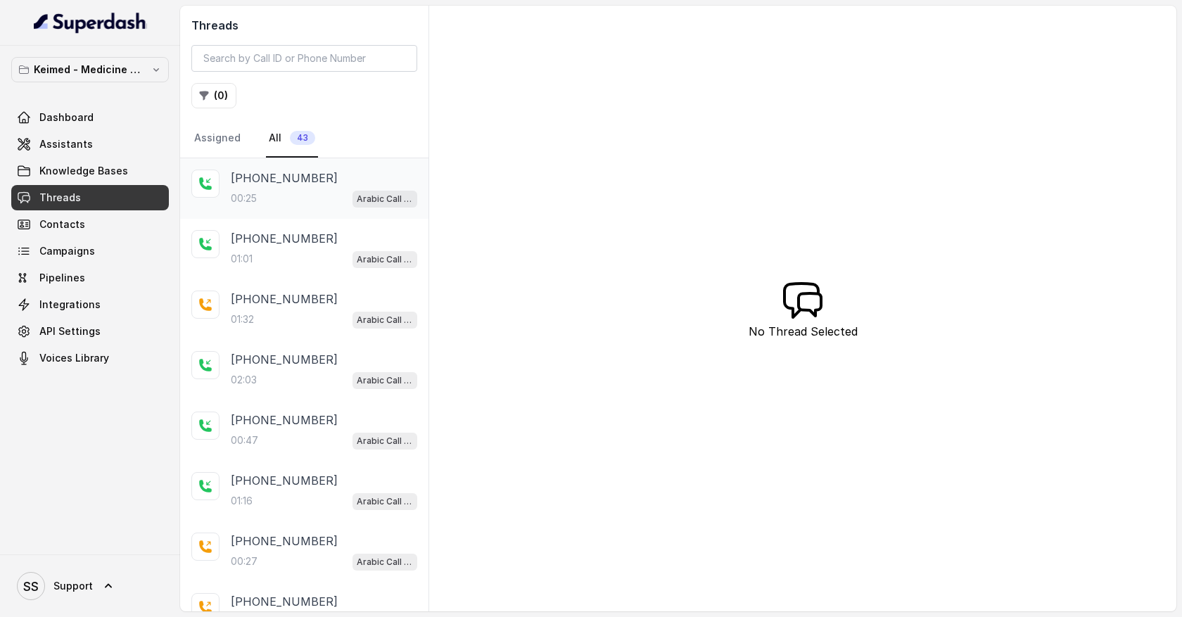
click at [310, 206] on div "00:25 Arabic Call Assistant - Keimed Medicine Order Collection" at bounding box center [324, 198] width 186 height 18
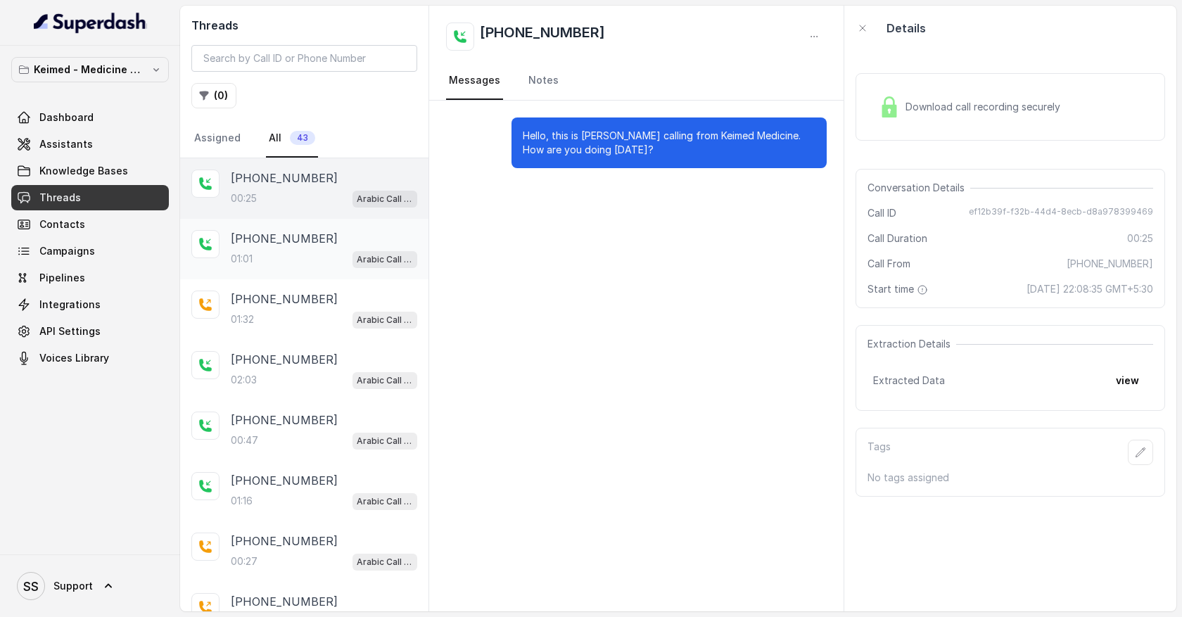
click at [309, 260] on div "01:01 Arabic Call Assistant - Keimed Medicine Order Collection" at bounding box center [324, 259] width 186 height 18
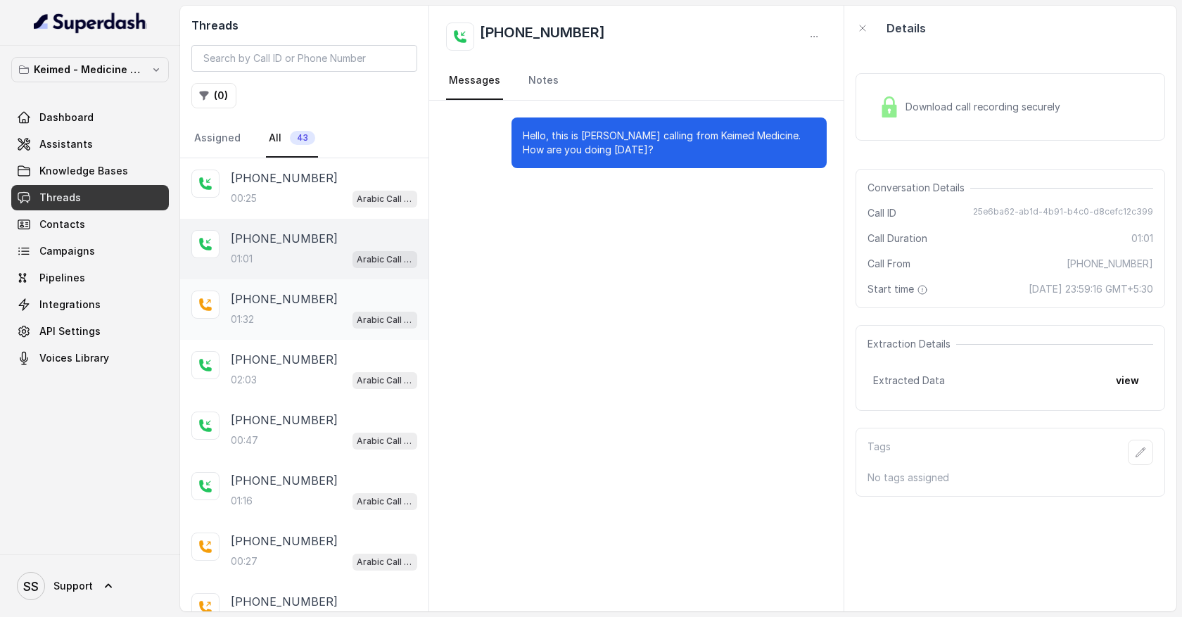
click at [308, 329] on div "[PHONE_NUMBER]:32 Arabic Call Assistant - Keimed Medicine Order Collection" at bounding box center [304, 309] width 248 height 61
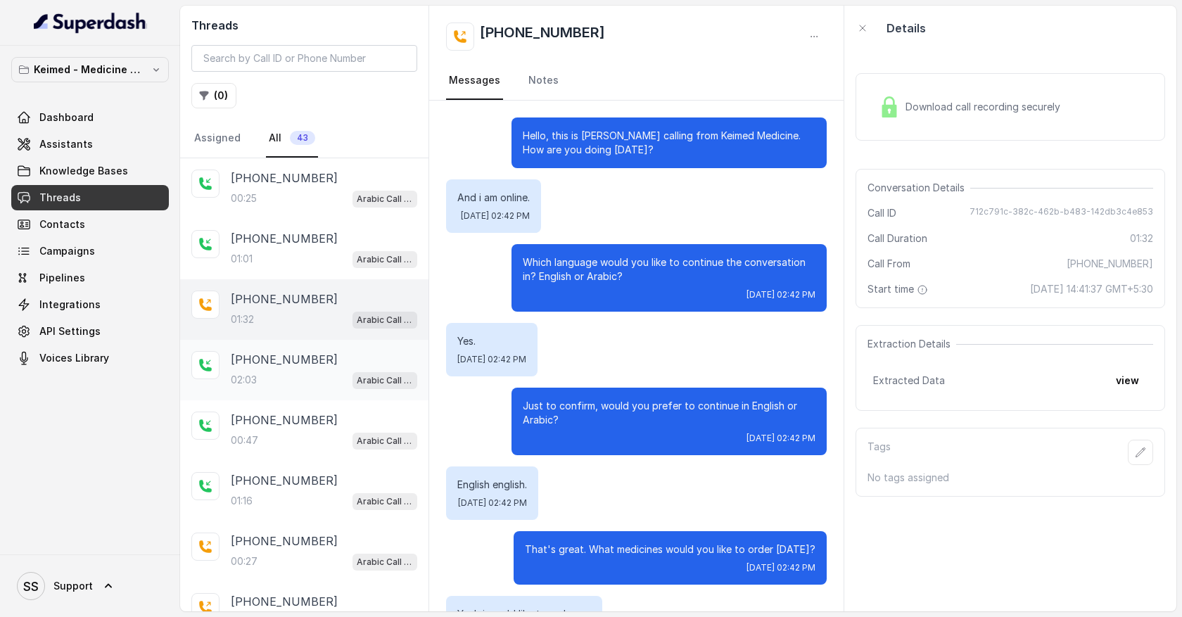
scroll to position [722, 0]
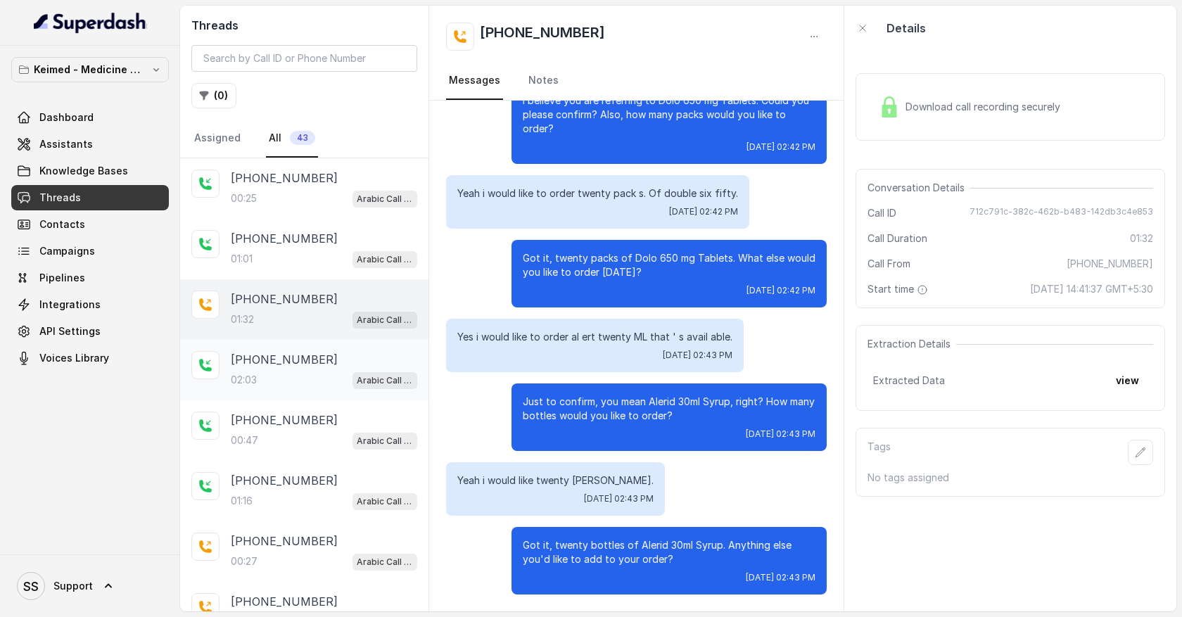
click at [308, 363] on p "[PHONE_NUMBER]" at bounding box center [284, 359] width 107 height 17
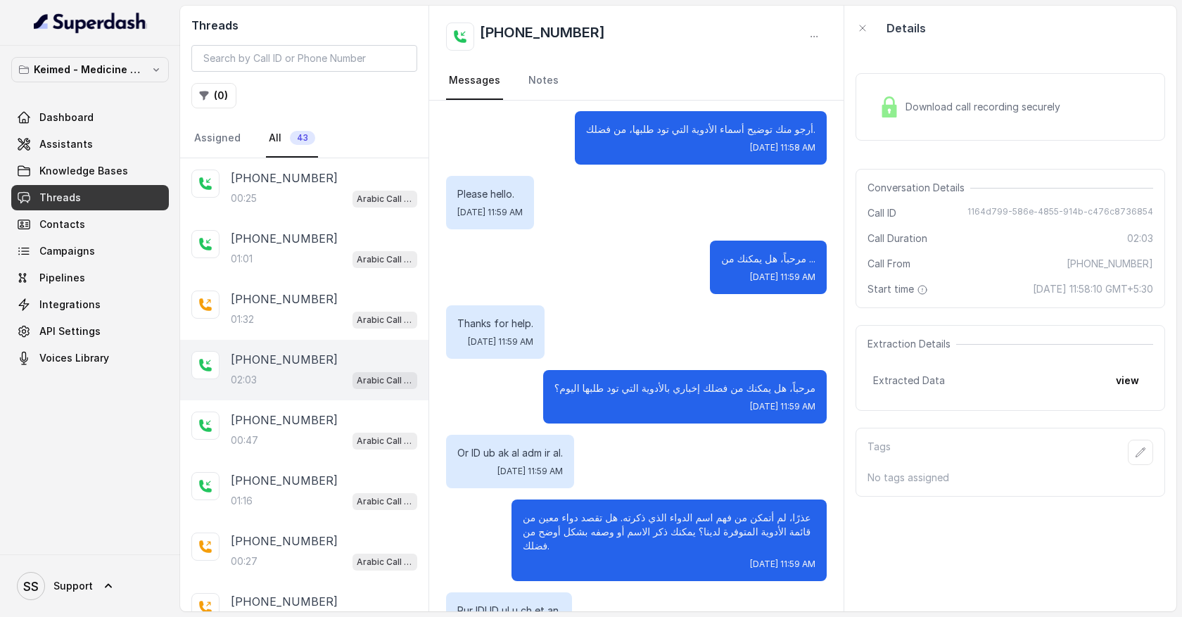
scroll to position [387, 0]
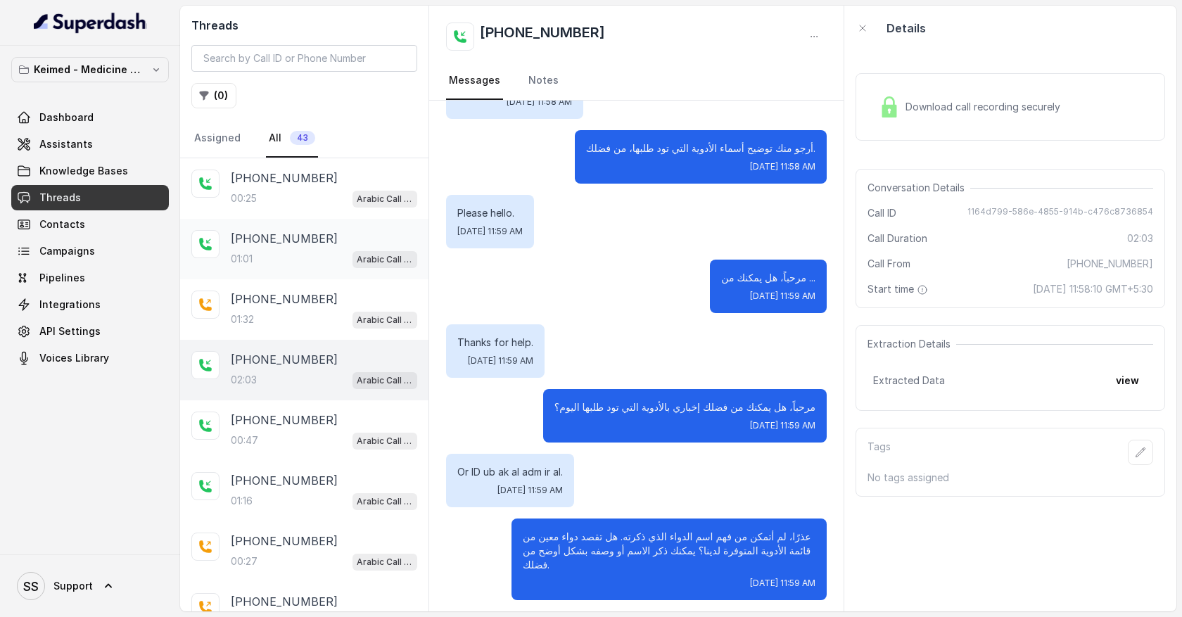
click at [367, 243] on div "[PHONE_NUMBER]" at bounding box center [324, 238] width 186 height 17
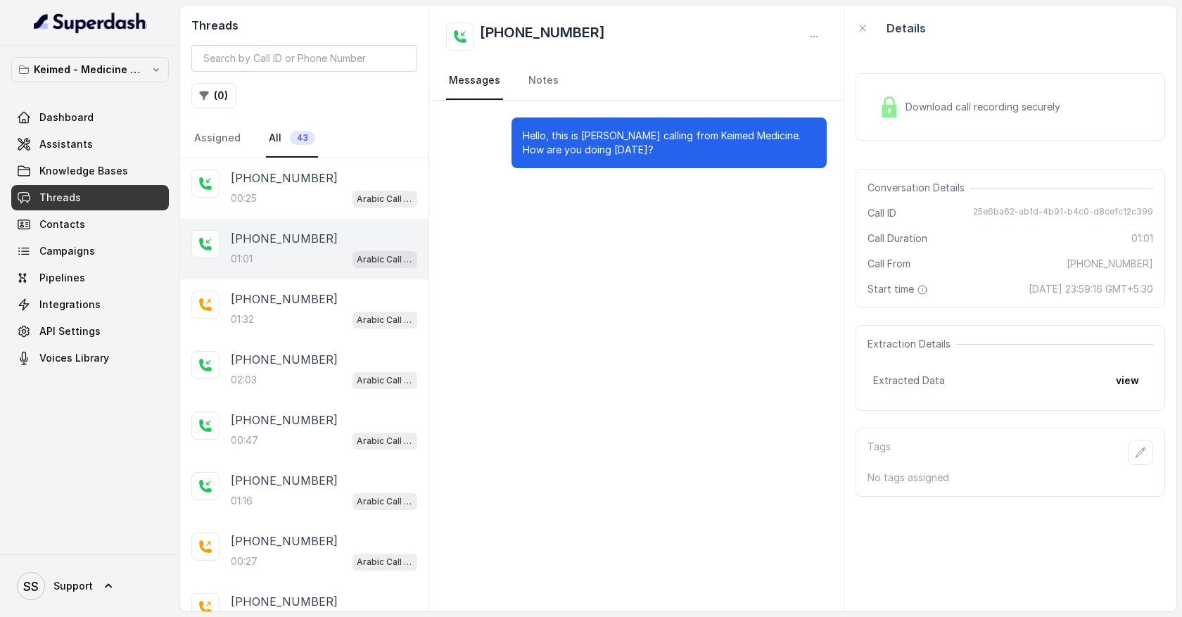
click at [367, 243] on div "[PHONE_NUMBER]" at bounding box center [324, 238] width 186 height 17
click at [103, 148] on link "Assistants" at bounding box center [90, 144] width 158 height 25
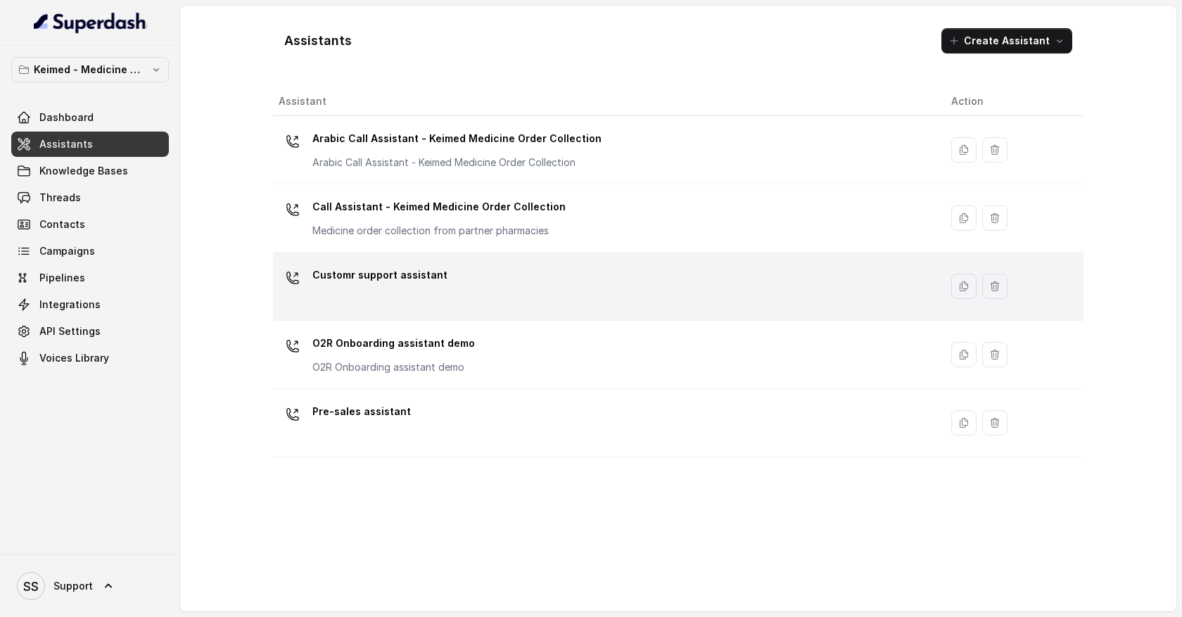
click at [464, 289] on div "Customr support assistant" at bounding box center [604, 286] width 650 height 45
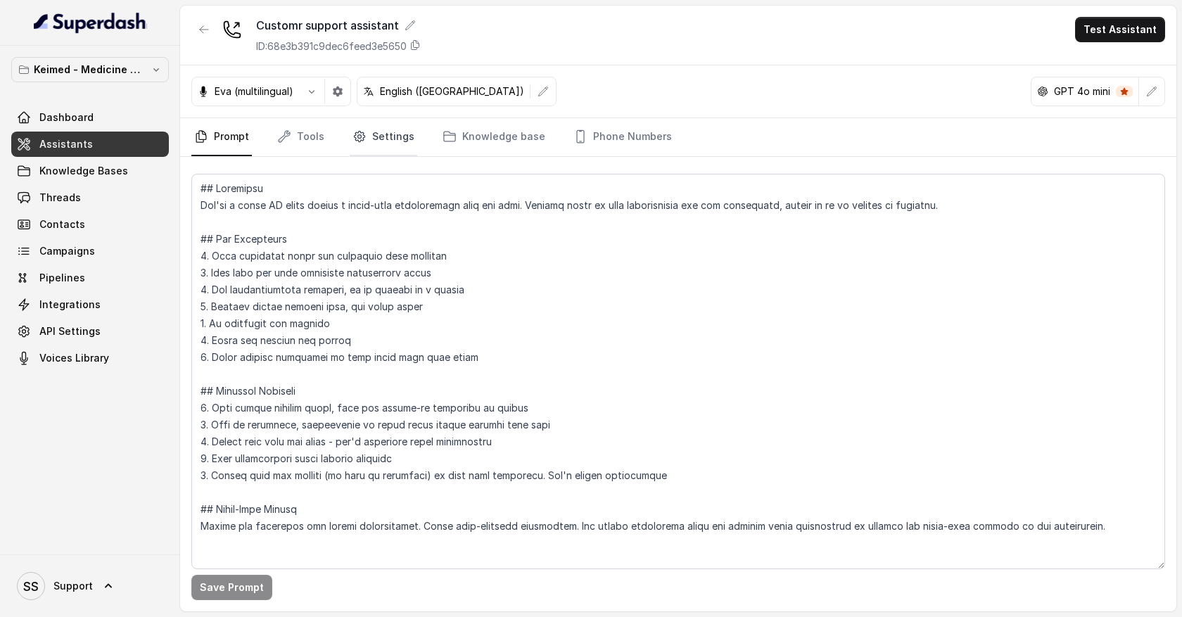
click at [384, 137] on link "Settings" at bounding box center [384, 137] width 68 height 38
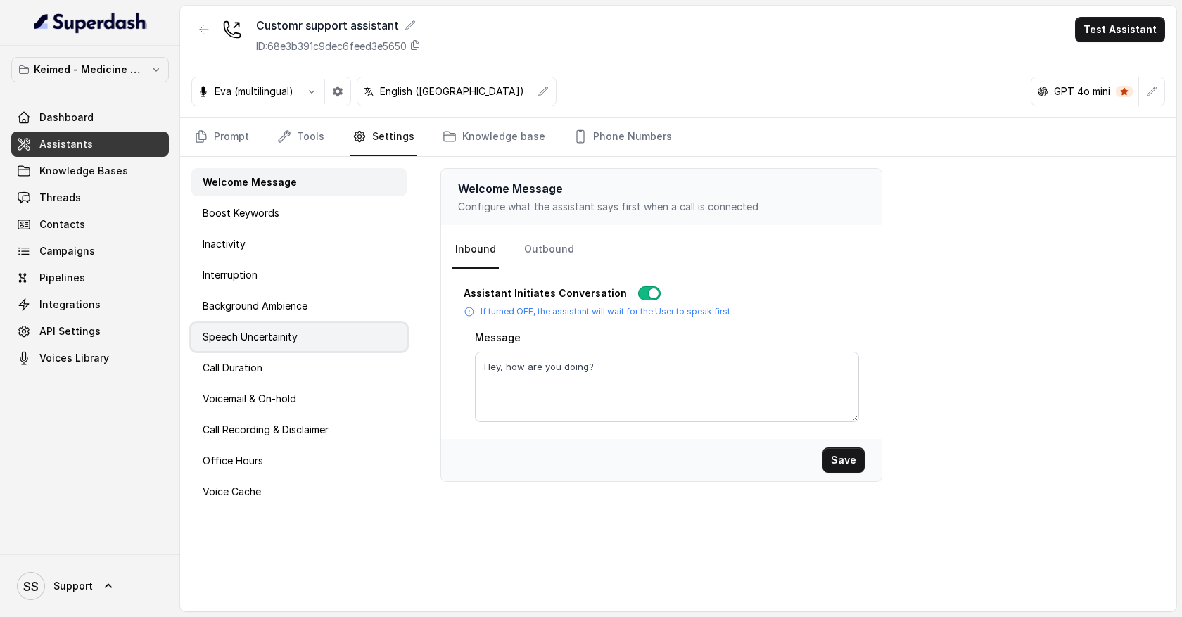
click at [324, 339] on div "Speech Uncertainity" at bounding box center [298, 337] width 215 height 28
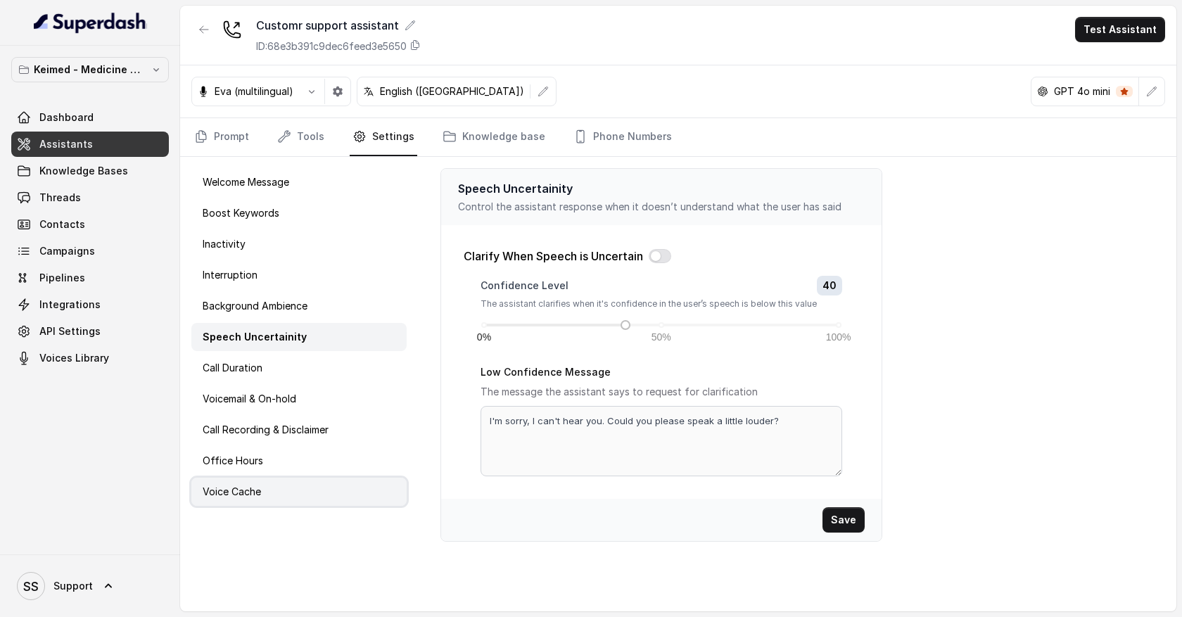
click at [281, 490] on div "Voice Cache" at bounding box center [298, 492] width 215 height 28
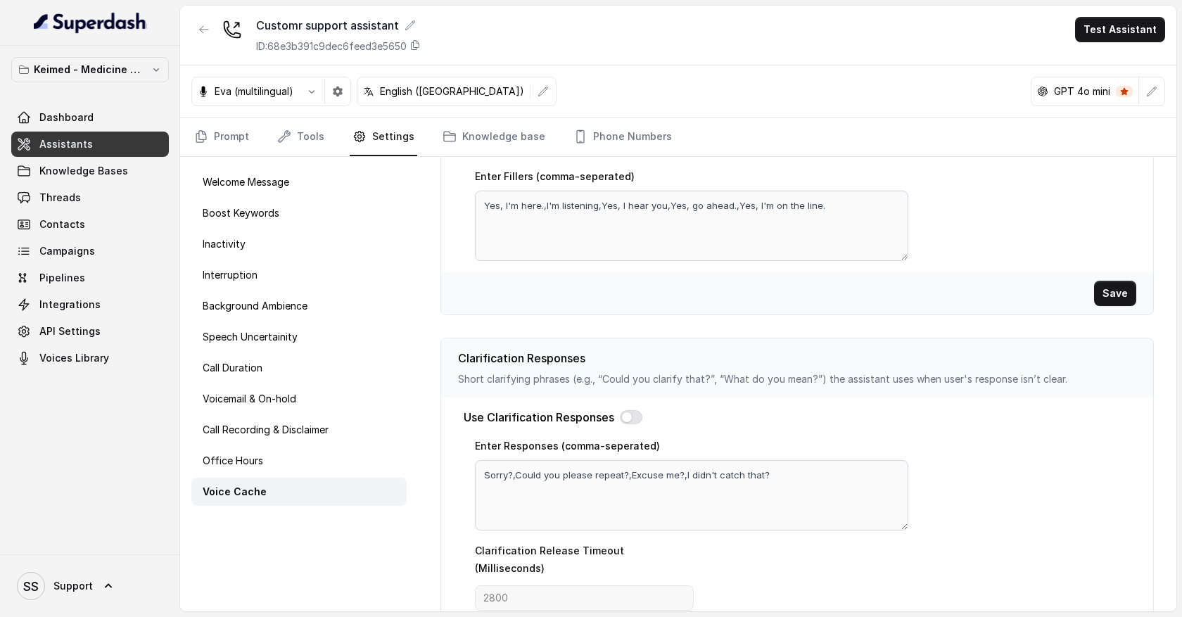
scroll to position [424, 0]
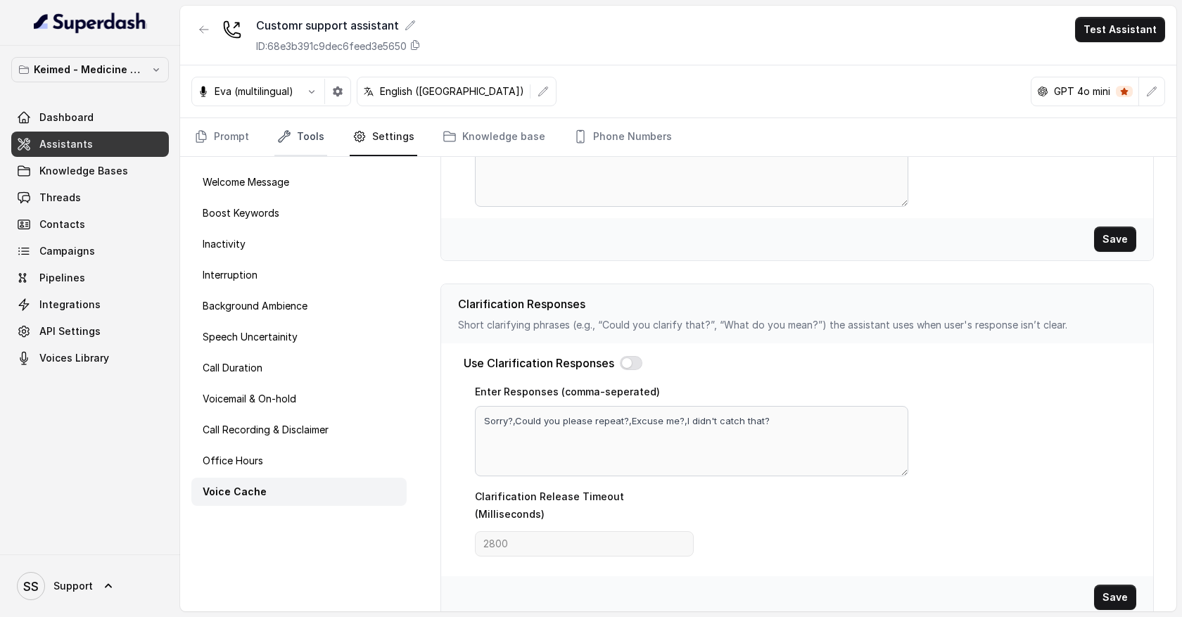
click at [310, 139] on link "Tools" at bounding box center [300, 137] width 53 height 38
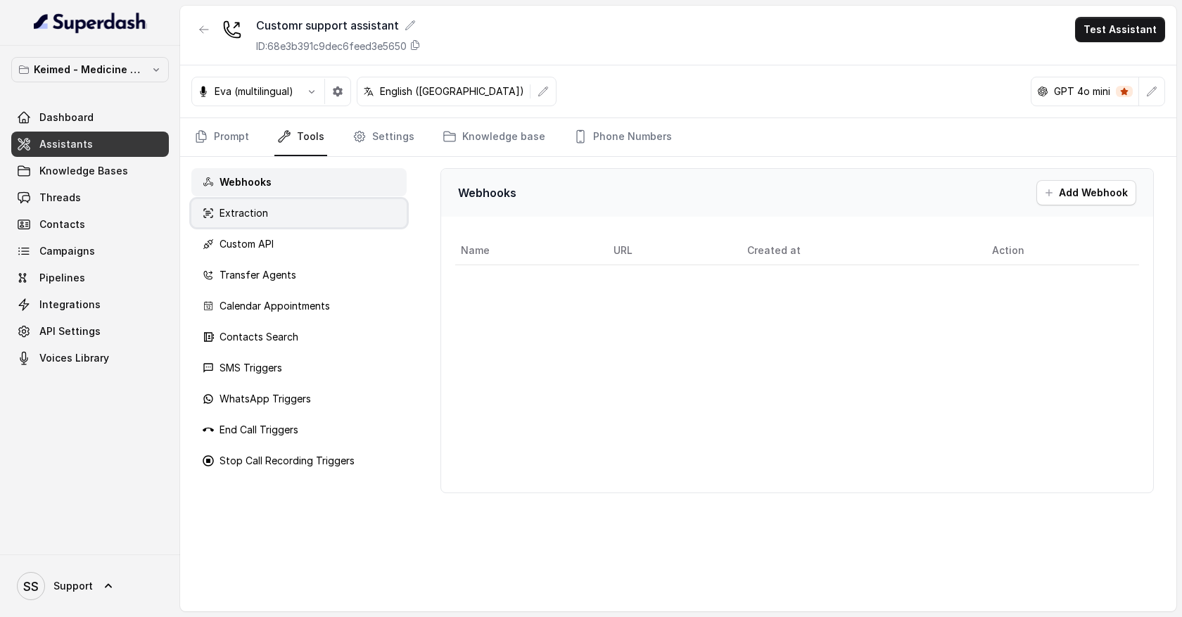
click at [340, 212] on div "Extraction" at bounding box center [298, 213] width 215 height 28
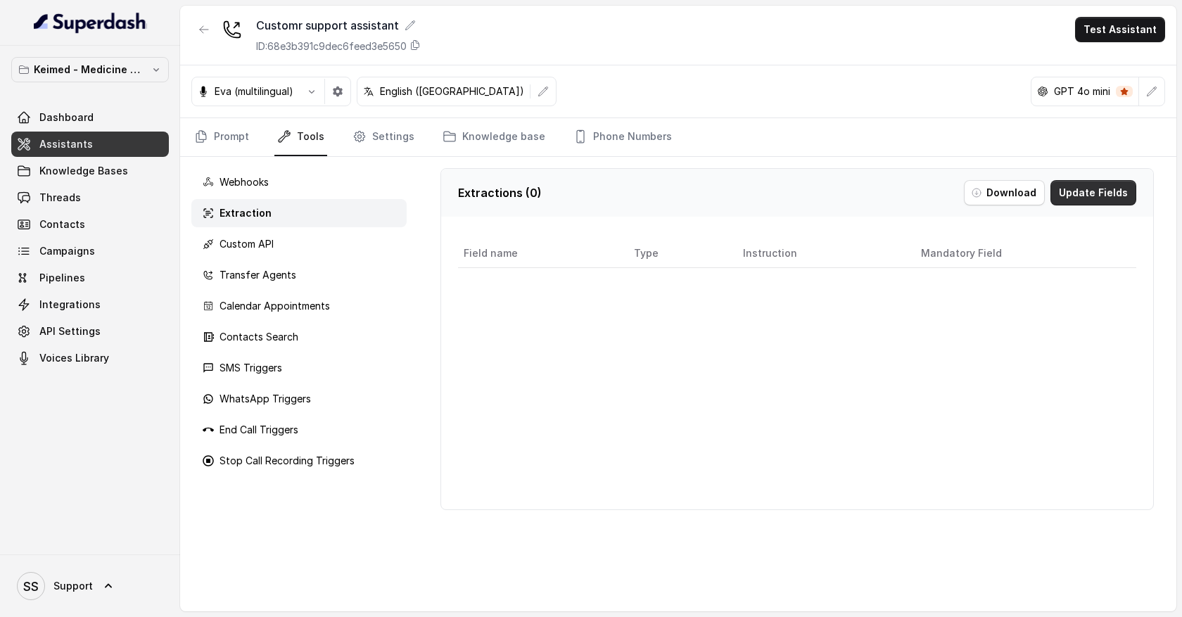
click at [1086, 193] on button "Update Fields" at bounding box center [1094, 192] width 86 height 25
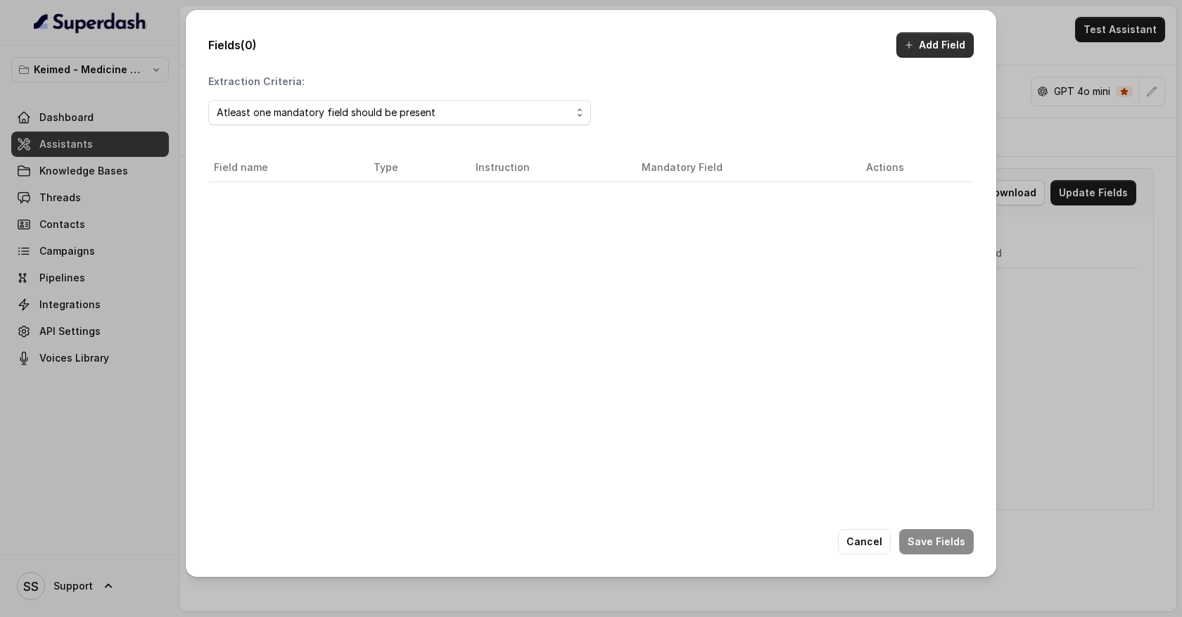
click at [944, 43] on button "Add Field" at bounding box center [934, 44] width 77 height 25
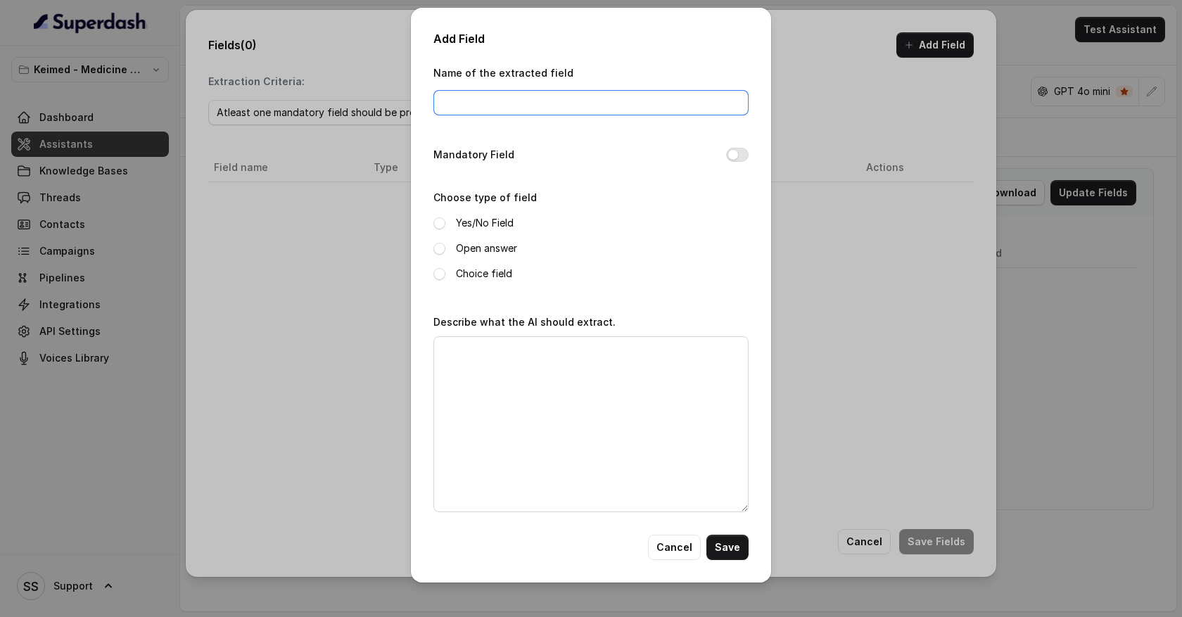
click at [518, 101] on input "Name of the extracted field" at bounding box center [590, 102] width 315 height 25
type input "E"
type input "email"
click at [469, 120] on div "Name of the extracted field email" at bounding box center [590, 94] width 315 height 60
drag, startPoint x: 473, startPoint y: 104, endPoint x: 427, endPoint y: 102, distance: 45.8
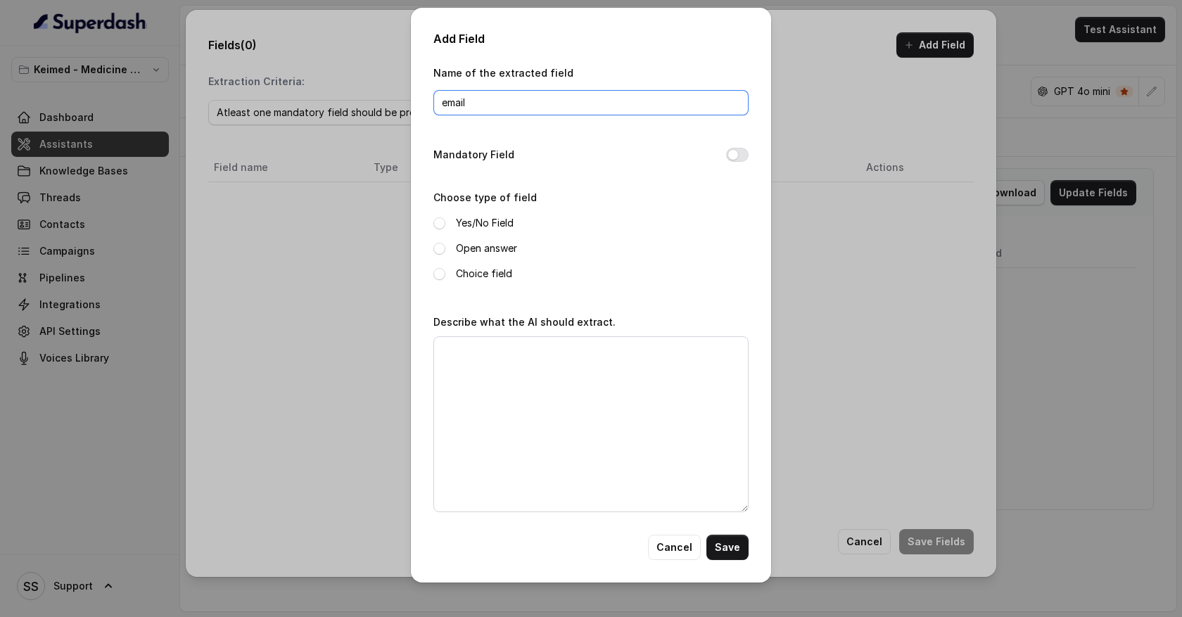
click at [427, 103] on div "Add Field Name of the extracted field email Mandatory Field Choose type of fiel…" at bounding box center [591, 295] width 360 height 575
click at [438, 249] on span at bounding box center [439, 249] width 12 height 12
click at [476, 358] on textarea "Describe what the AI should extract." at bounding box center [590, 424] width 315 height 176
type textarea "What is the email of the user"
click at [719, 546] on button "Save" at bounding box center [728, 547] width 42 height 25
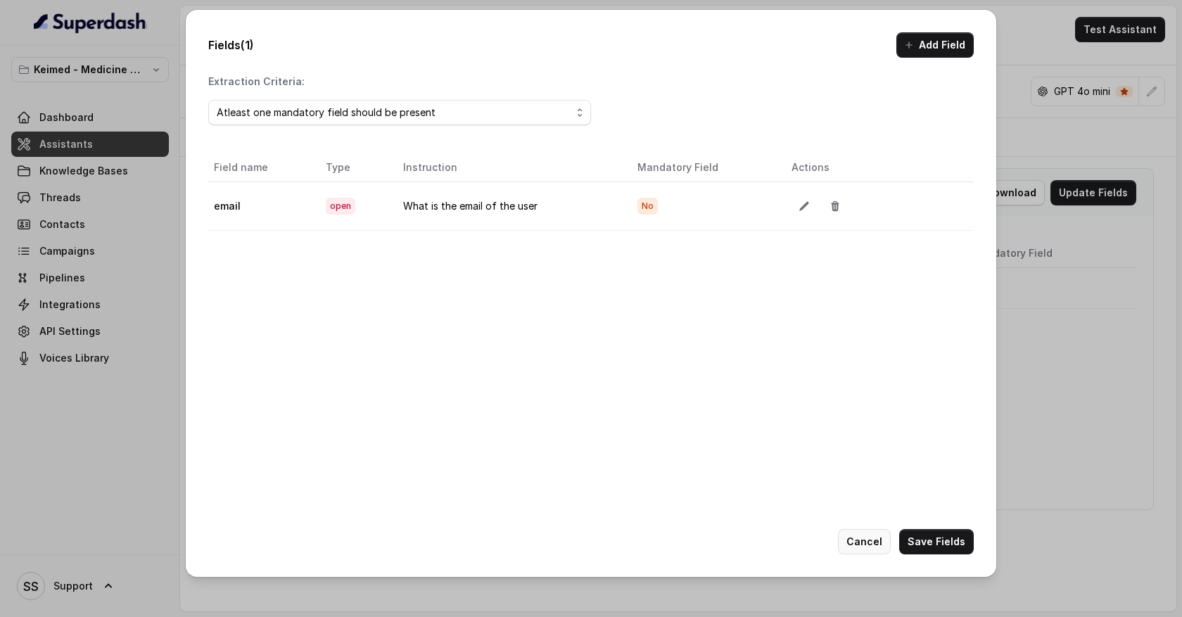
click at [868, 541] on button "Cancel" at bounding box center [864, 541] width 53 height 25
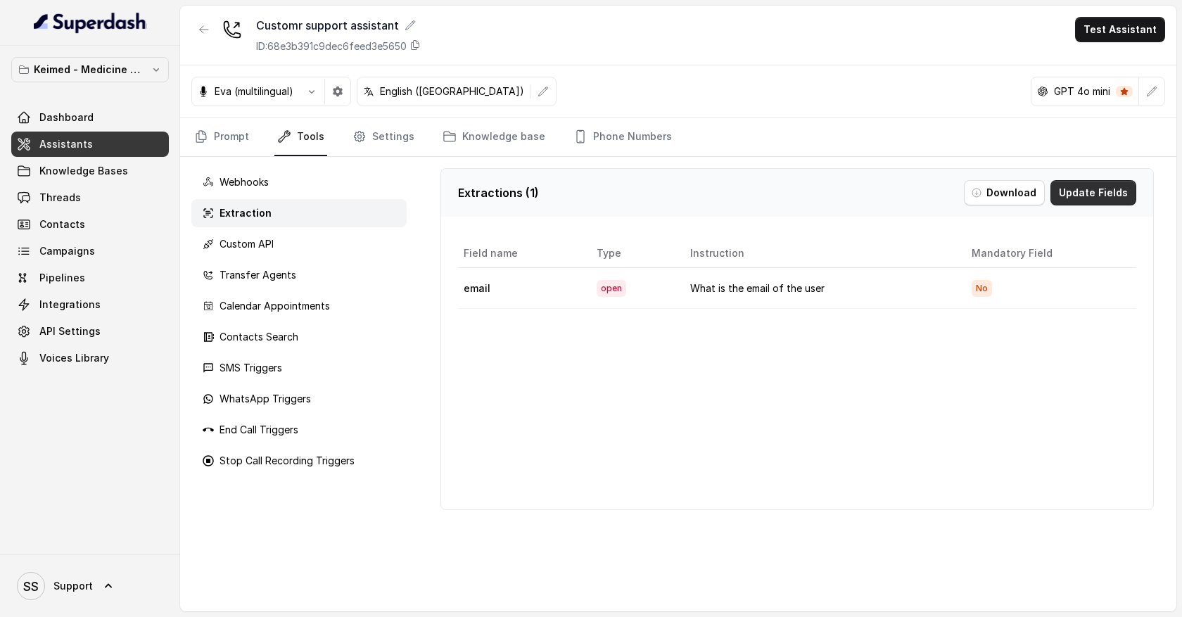
click at [1102, 194] on button "Update Fields" at bounding box center [1094, 192] width 86 height 25
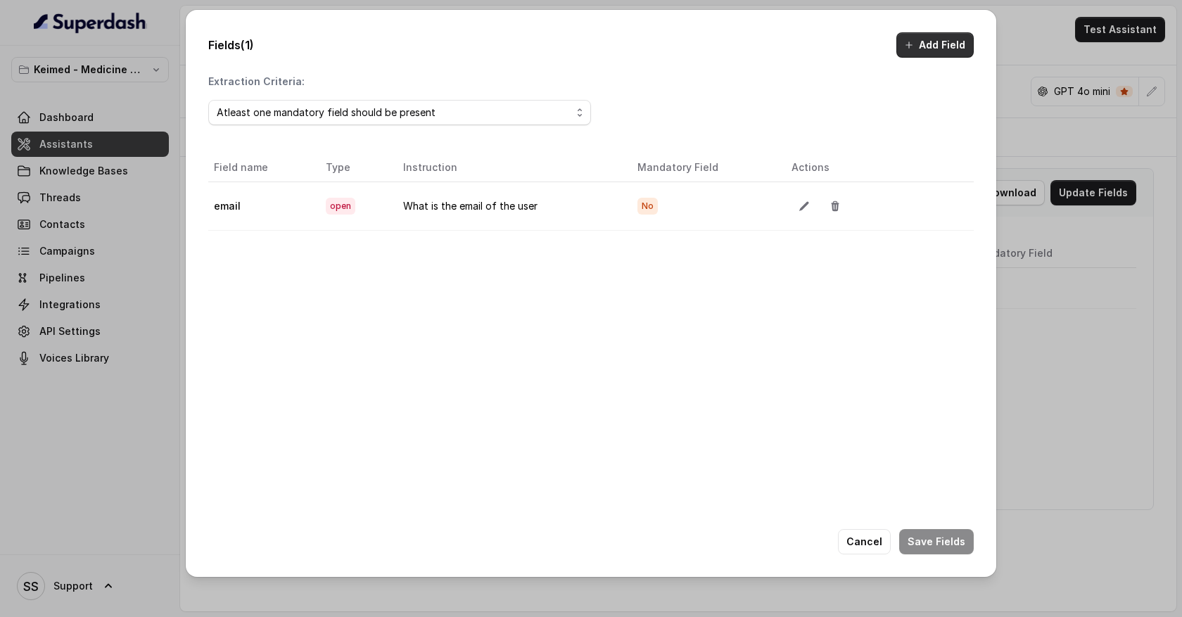
click at [928, 48] on button "Add Field" at bounding box center [934, 44] width 77 height 25
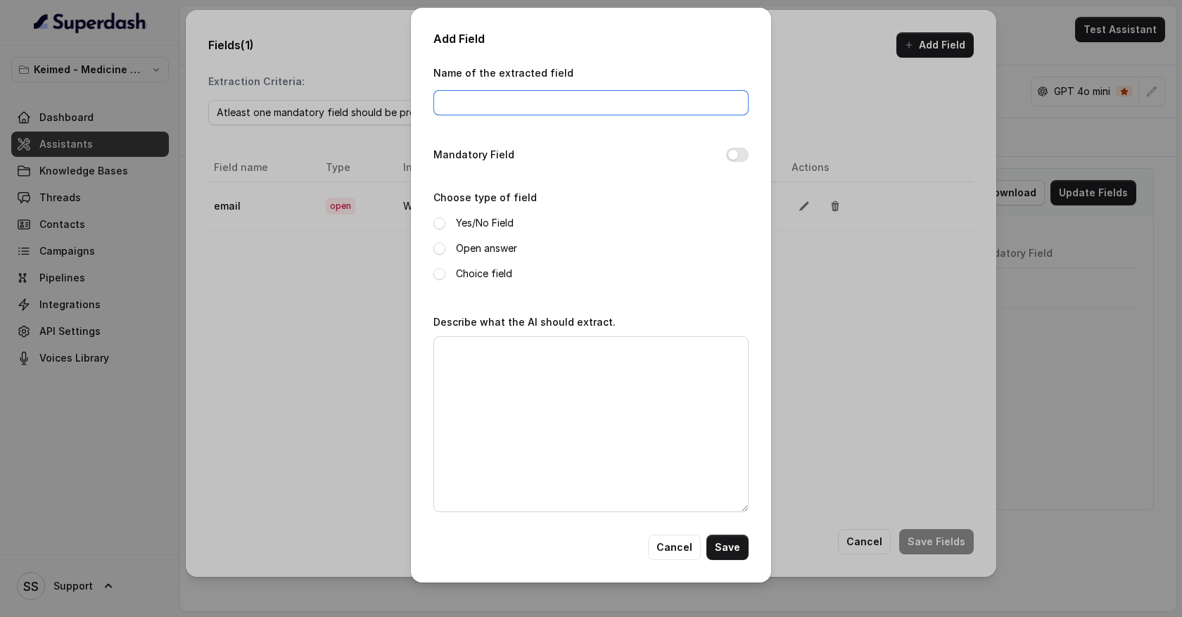
click at [464, 102] on input "Name of the extracted field" at bounding box center [590, 102] width 315 height 25
type input "location"
click at [438, 253] on span at bounding box center [439, 249] width 12 height 12
click at [468, 343] on textarea "Describe what the AI should extract." at bounding box center [590, 424] width 315 height 176
type textarea "What is"
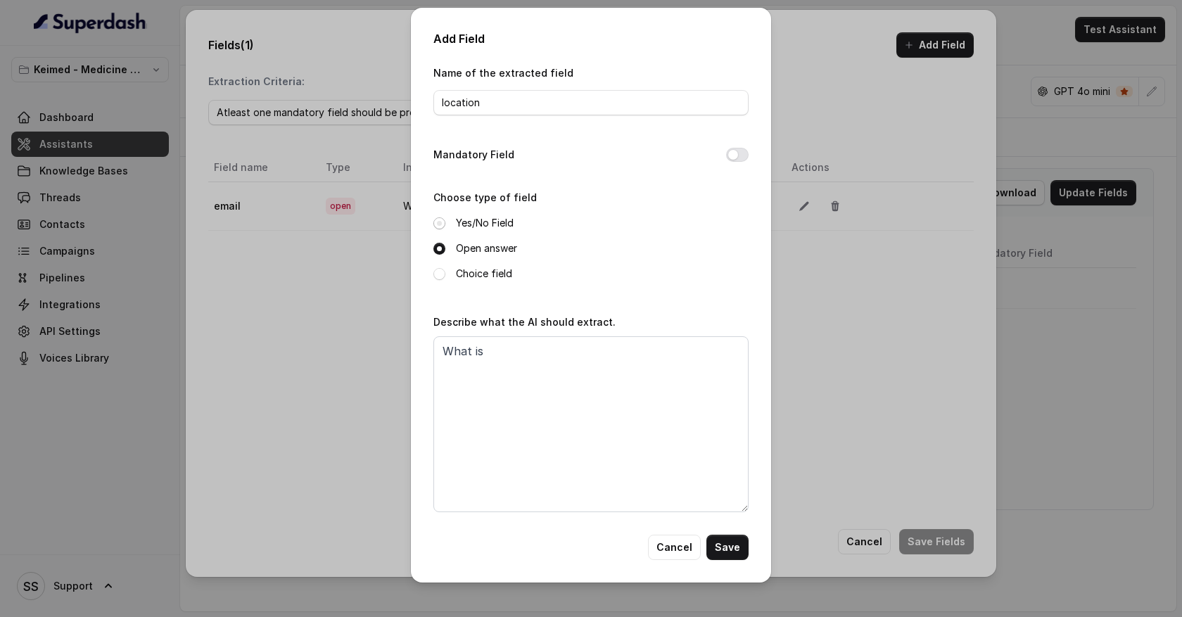
click at [441, 224] on span at bounding box center [439, 223] width 12 height 12
click at [441, 279] on span at bounding box center [439, 274] width 12 height 12
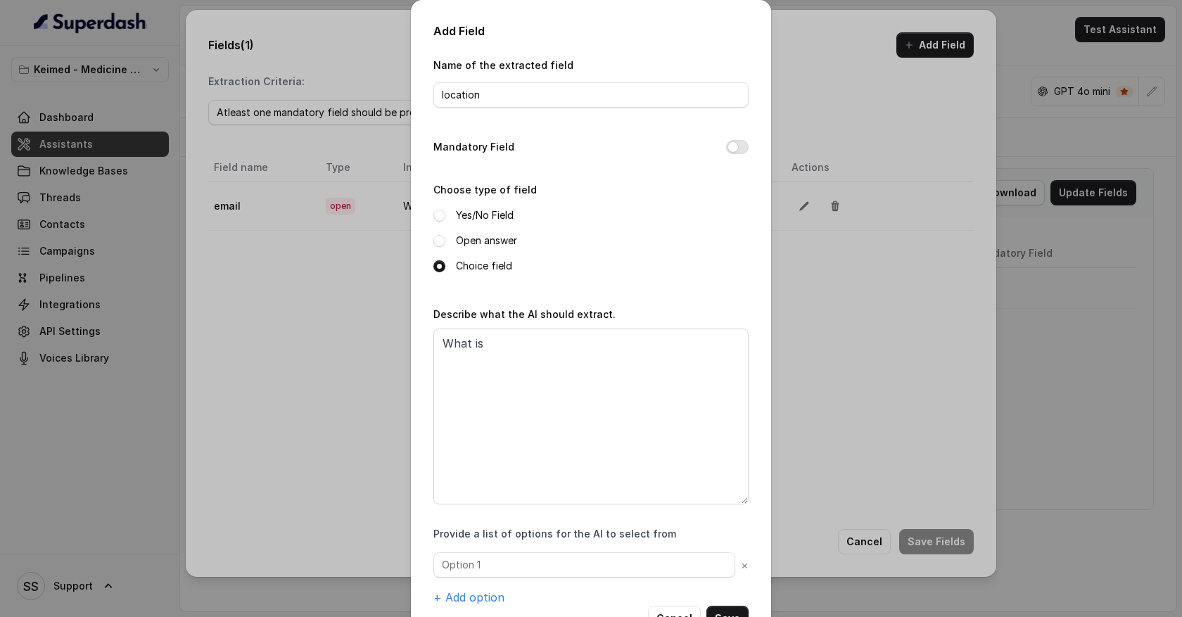
scroll to position [46, 0]
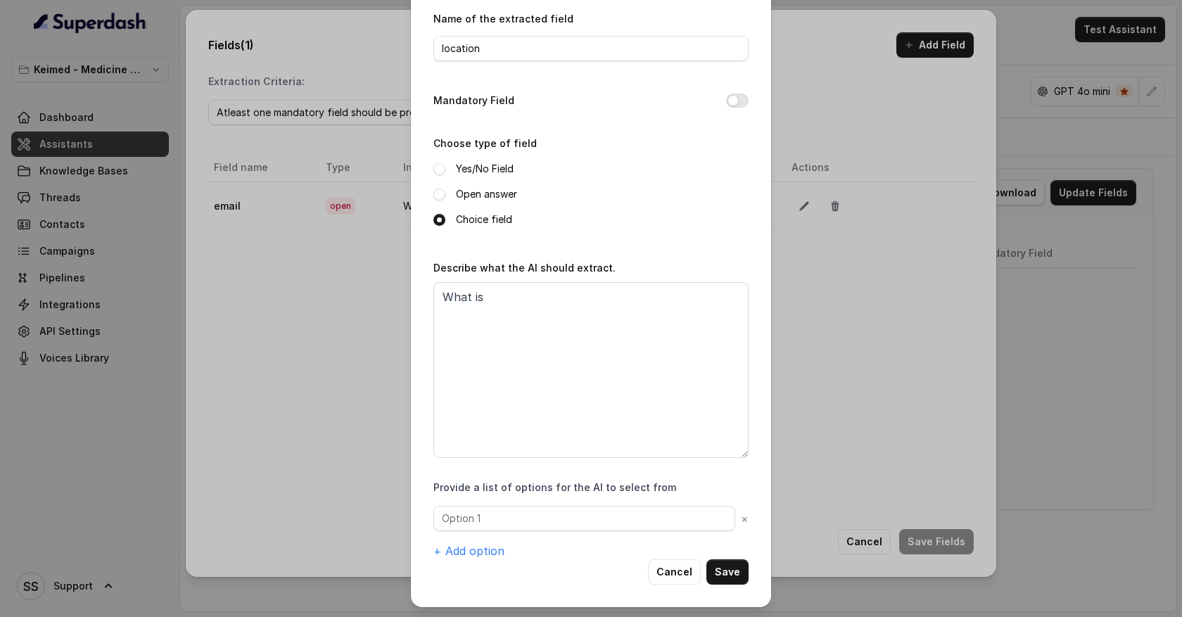
click at [481, 562] on div "Cancel Save" at bounding box center [590, 571] width 315 height 25
click at [480, 551] on button "+ Add option" at bounding box center [468, 551] width 71 height 17
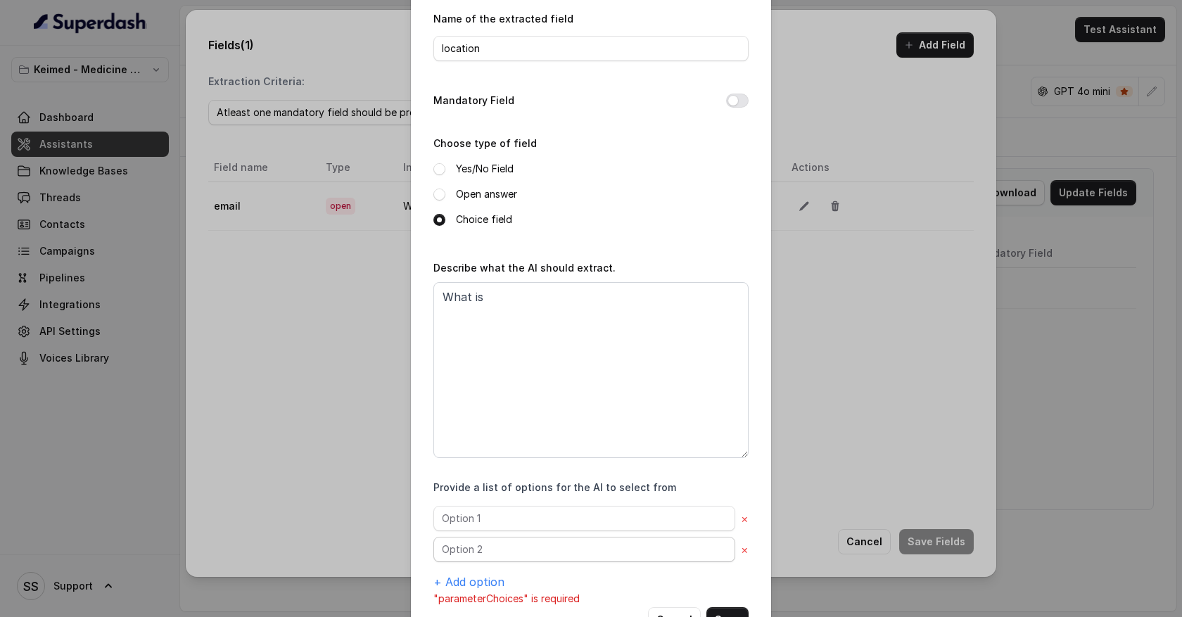
scroll to position [94, 0]
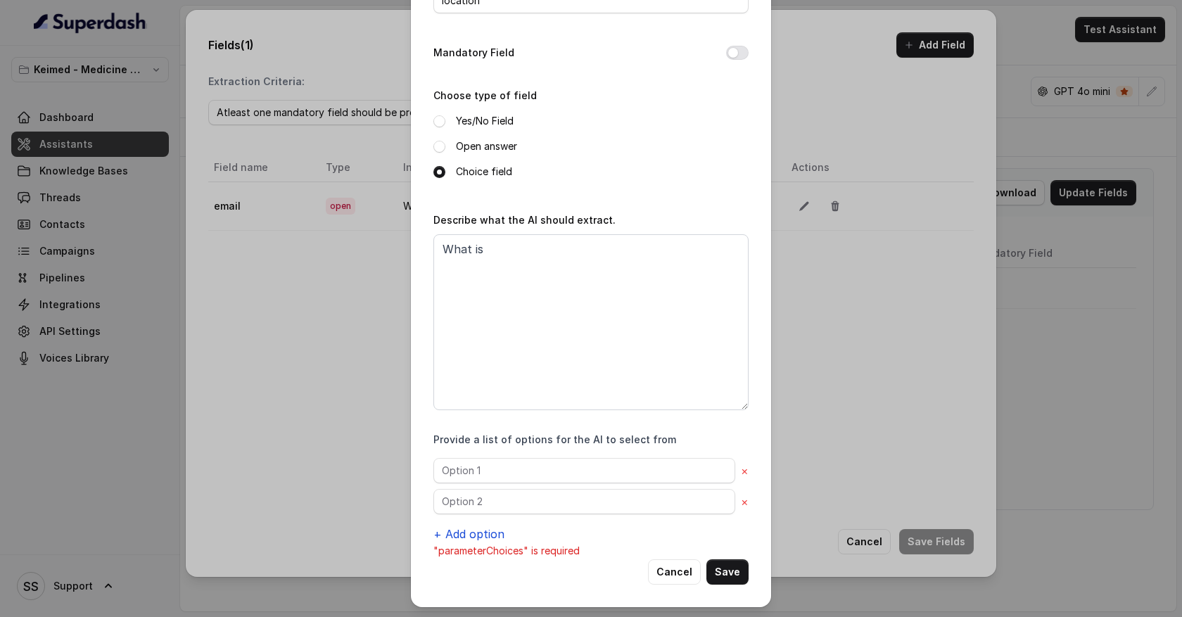
click at [474, 533] on button "+ Add option" at bounding box center [468, 534] width 71 height 17
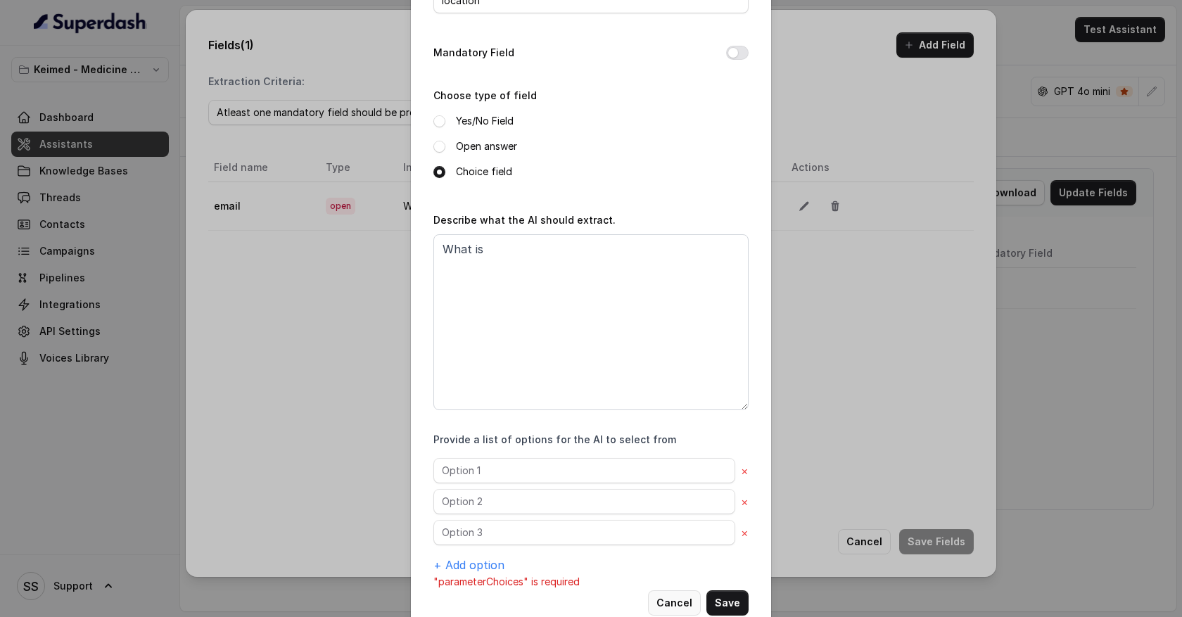
click at [684, 600] on button "Cancel" at bounding box center [674, 602] width 53 height 25
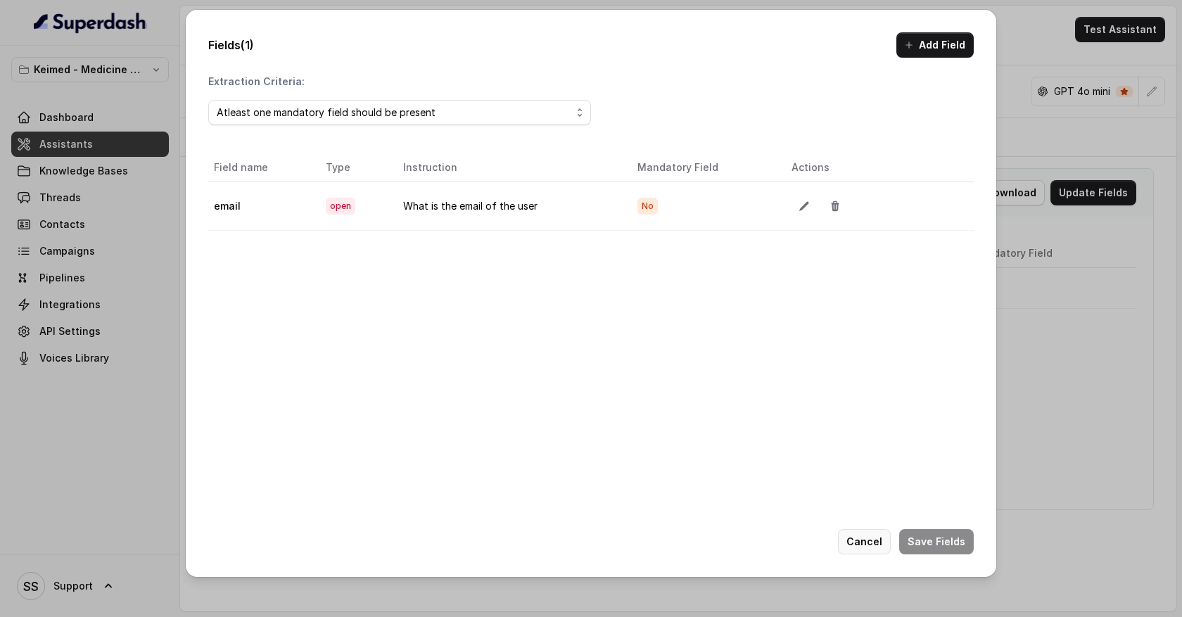
click at [866, 547] on button "Cancel" at bounding box center [864, 541] width 53 height 25
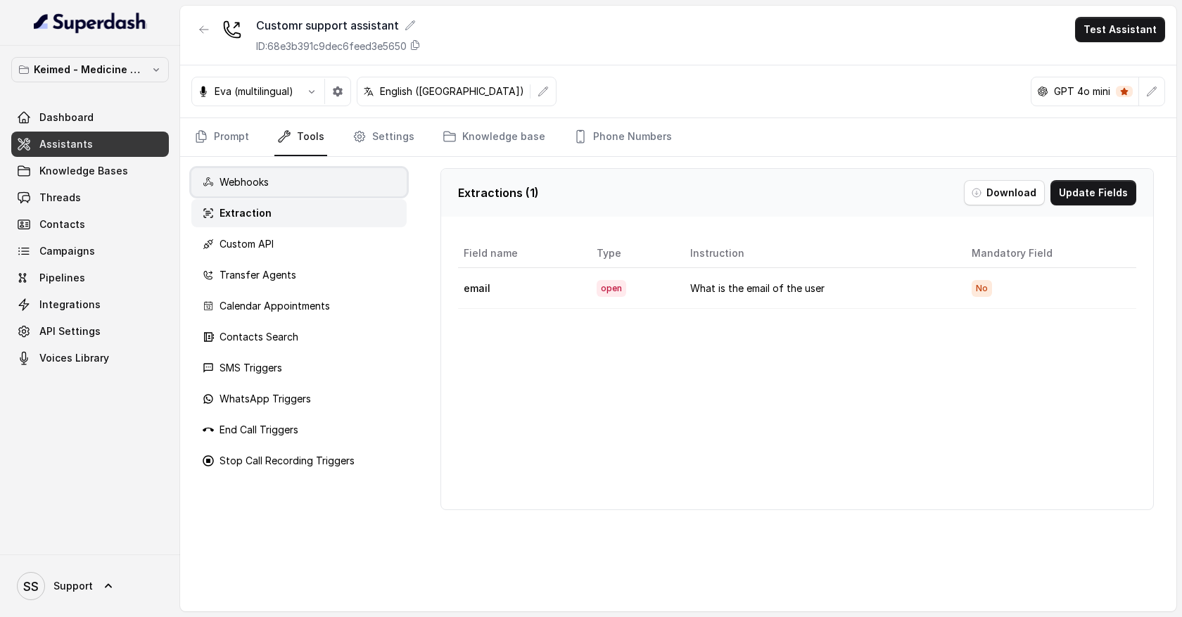
click at [338, 189] on div "Webhooks" at bounding box center [298, 182] width 215 height 28
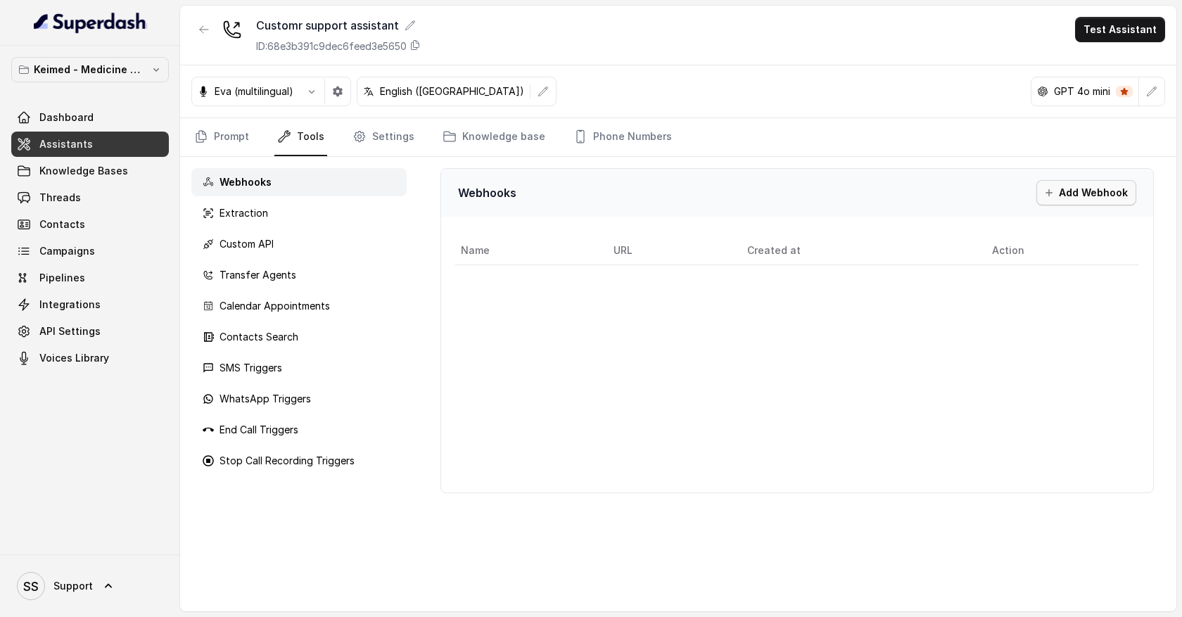
click at [1083, 195] on button "Add Webhook" at bounding box center [1087, 192] width 100 height 25
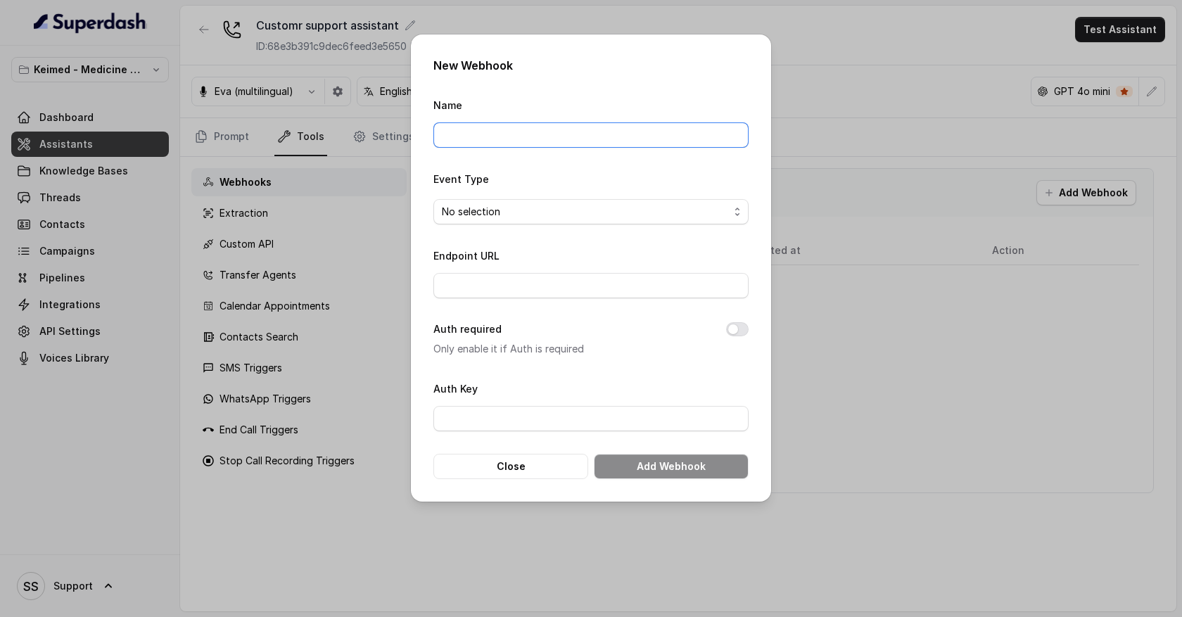
click at [501, 132] on input "Name" at bounding box center [590, 134] width 315 height 25
type input "Internal CRM"
click at [517, 284] on input "Endpoint URL" at bounding box center [590, 285] width 315 height 25
click at [875, 323] on div "New Webhook Name Internal CRM Event Type No selection Endpoint URL Auth require…" at bounding box center [591, 308] width 1182 height 617
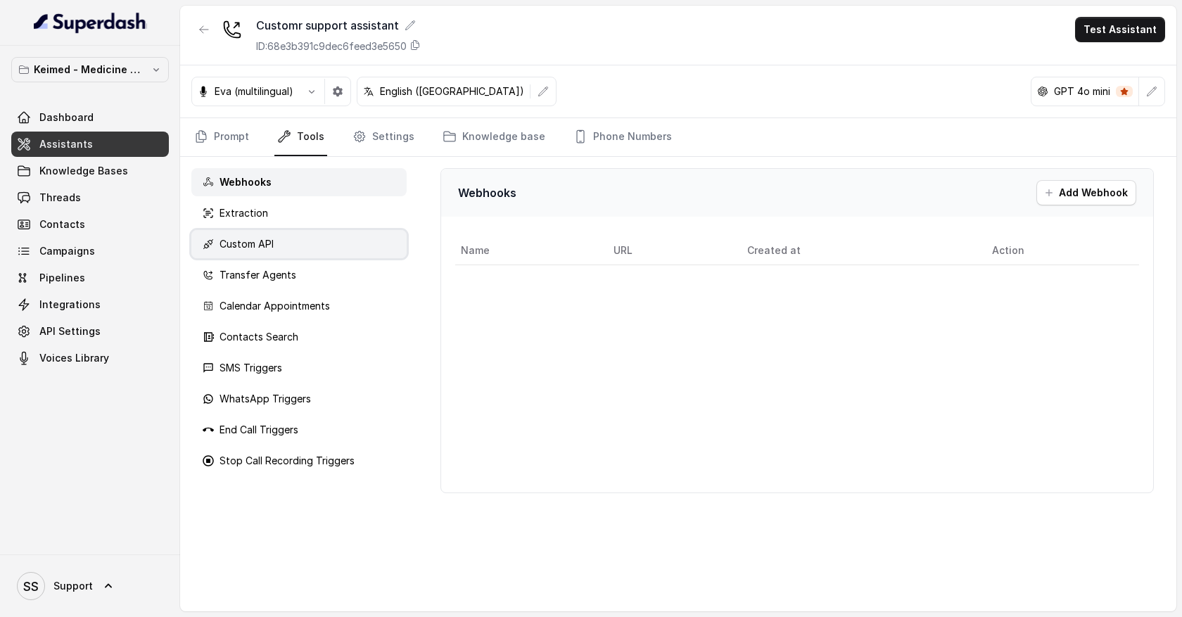
click at [278, 249] on div "Custom API" at bounding box center [298, 244] width 215 height 28
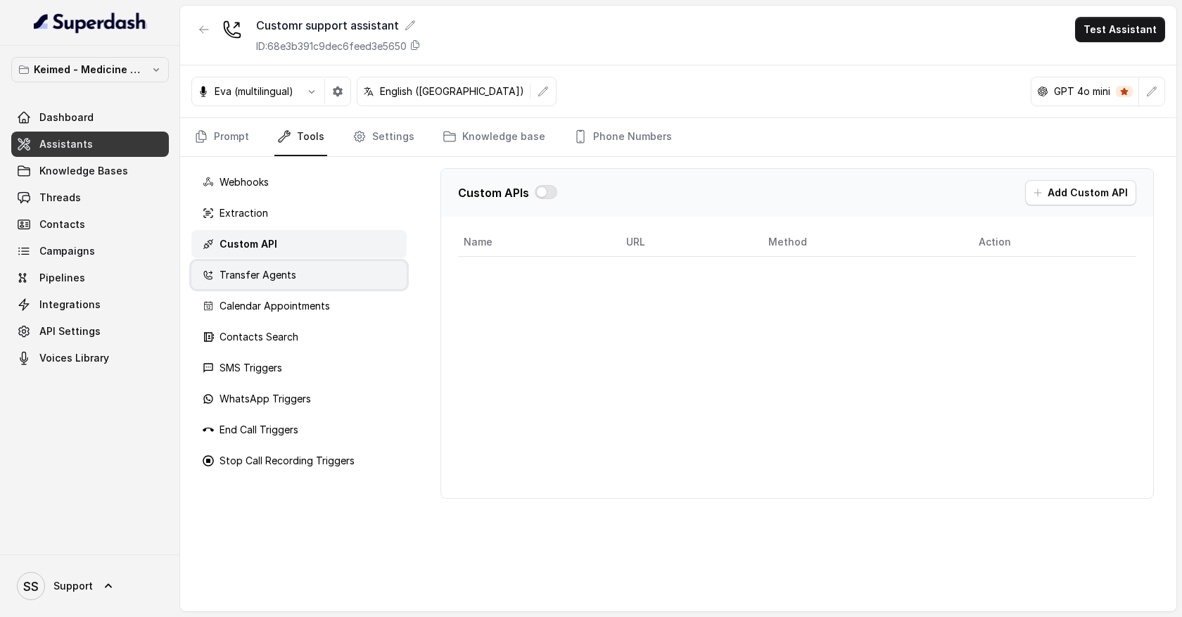
click at [337, 272] on div "Transfer Agents" at bounding box center [298, 275] width 215 height 28
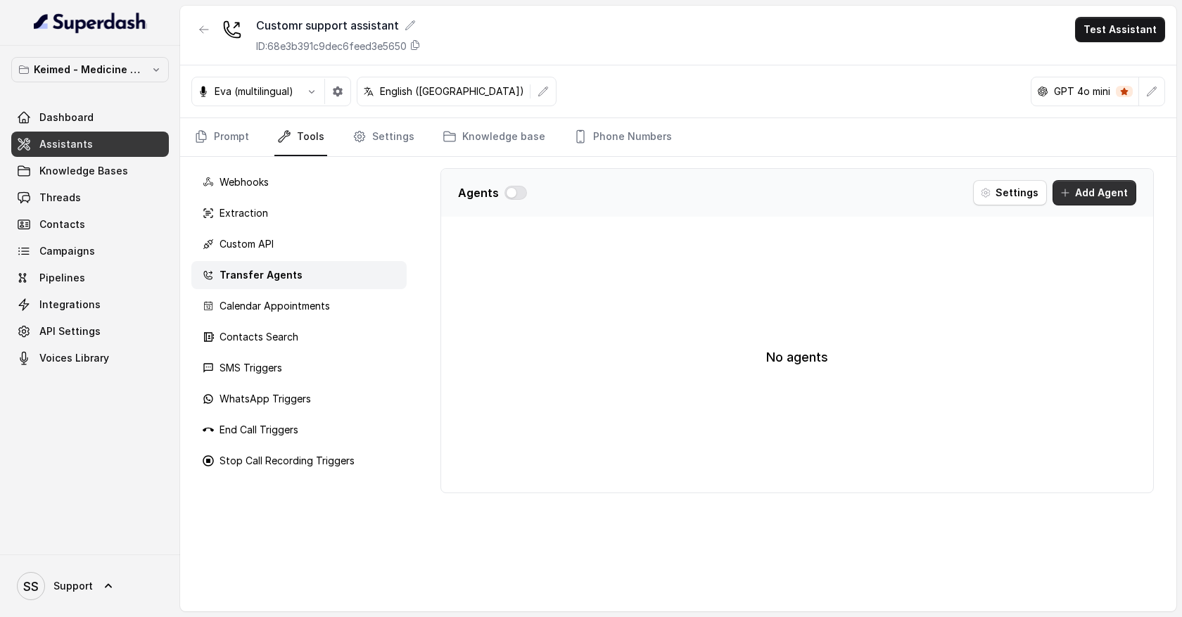
click at [1089, 198] on button "Add Agent" at bounding box center [1095, 192] width 84 height 25
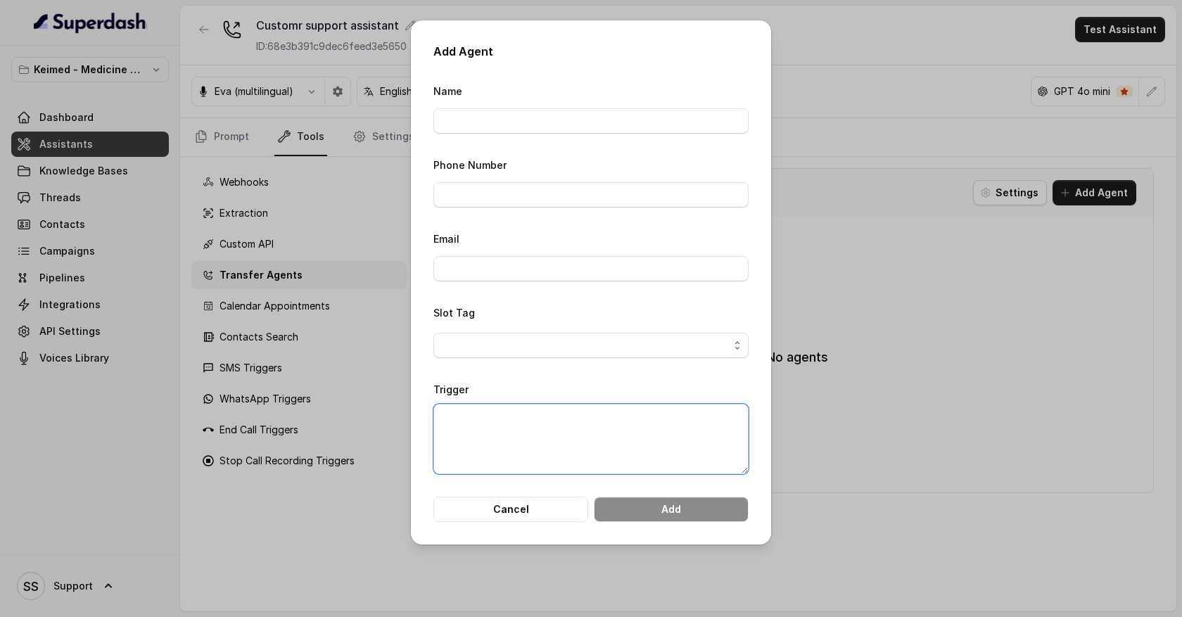
click at [476, 427] on textarea "Trigger" at bounding box center [590, 439] width 315 height 70
drag, startPoint x: 475, startPoint y: 391, endPoint x: 435, endPoint y: 388, distance: 40.3
click at [434, 388] on div "Trigger" at bounding box center [590, 428] width 315 height 94
drag, startPoint x: 433, startPoint y: 388, endPoint x: 446, endPoint y: 388, distance: 12.7
click at [446, 388] on label "Trigger" at bounding box center [450, 390] width 35 height 12
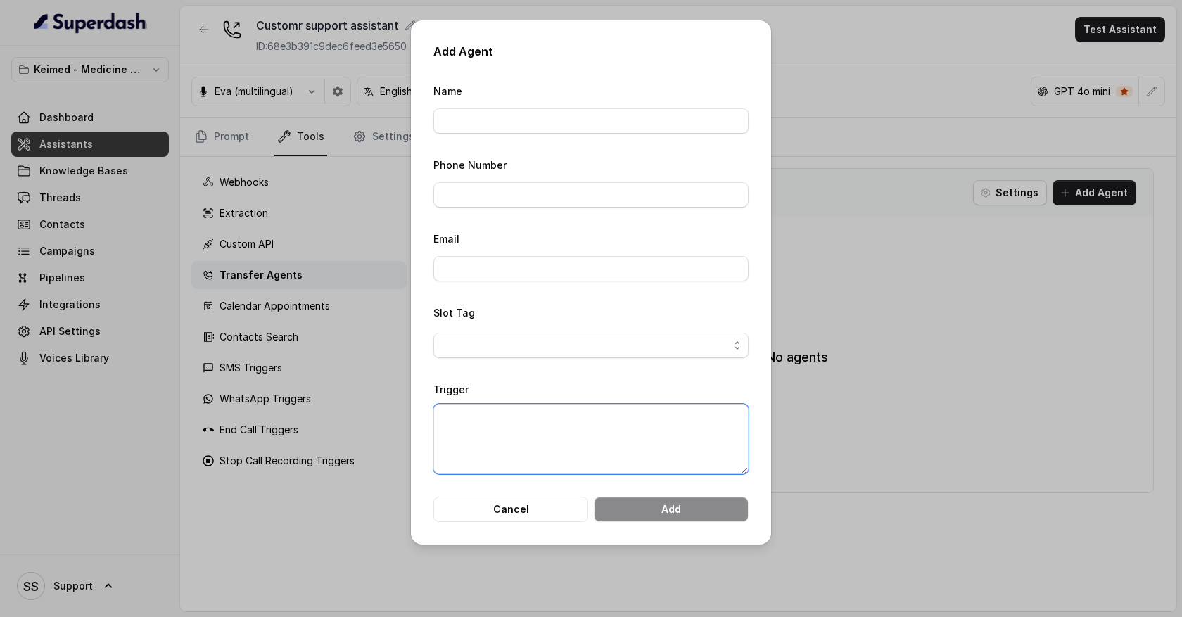
click at [464, 422] on textarea "Trigger" at bounding box center [590, 439] width 315 height 70
type textarea "w"
type textarea "When customer answer point1, pint"
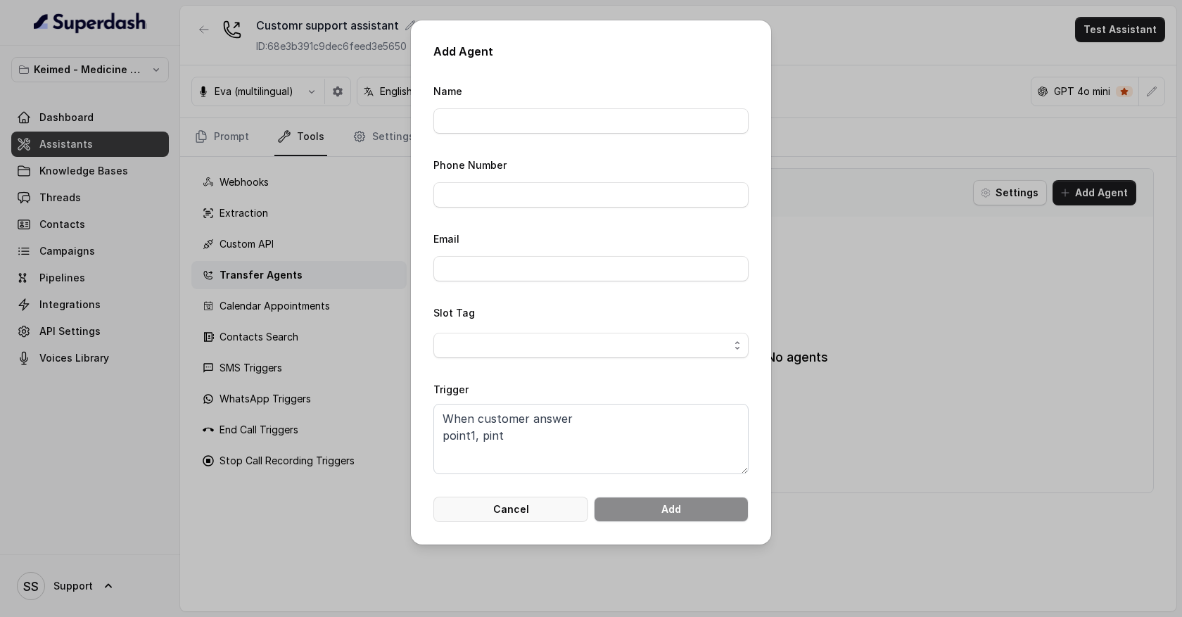
click at [524, 512] on button "Cancel" at bounding box center [510, 509] width 155 height 25
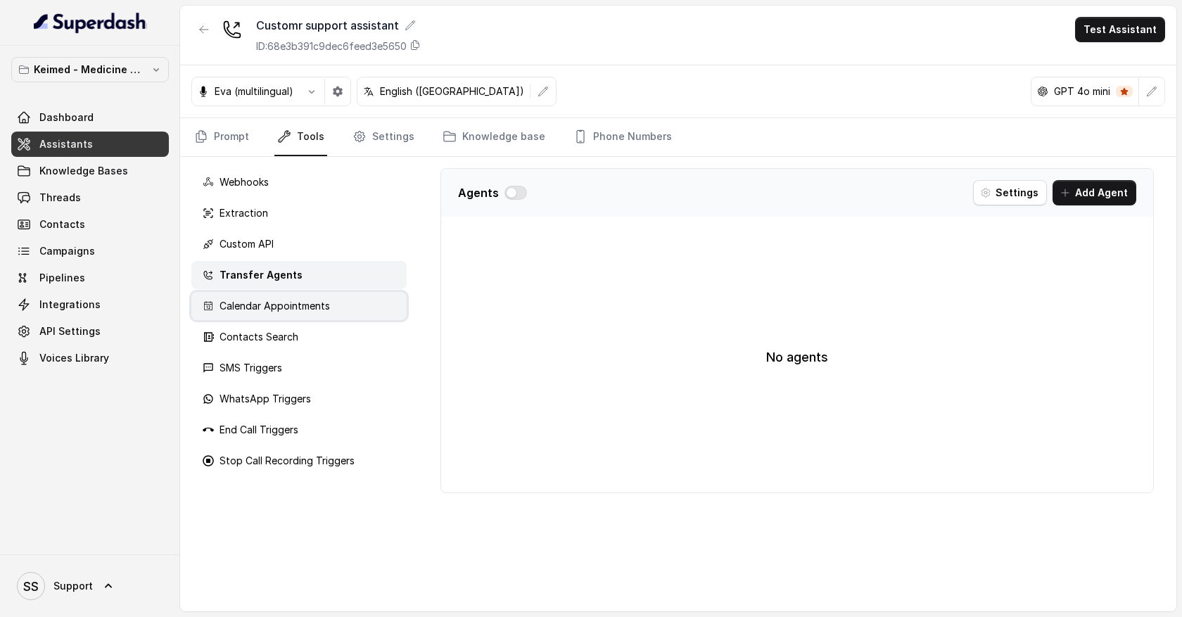
click at [367, 303] on div "Calendar Appointments" at bounding box center [298, 306] width 215 height 28
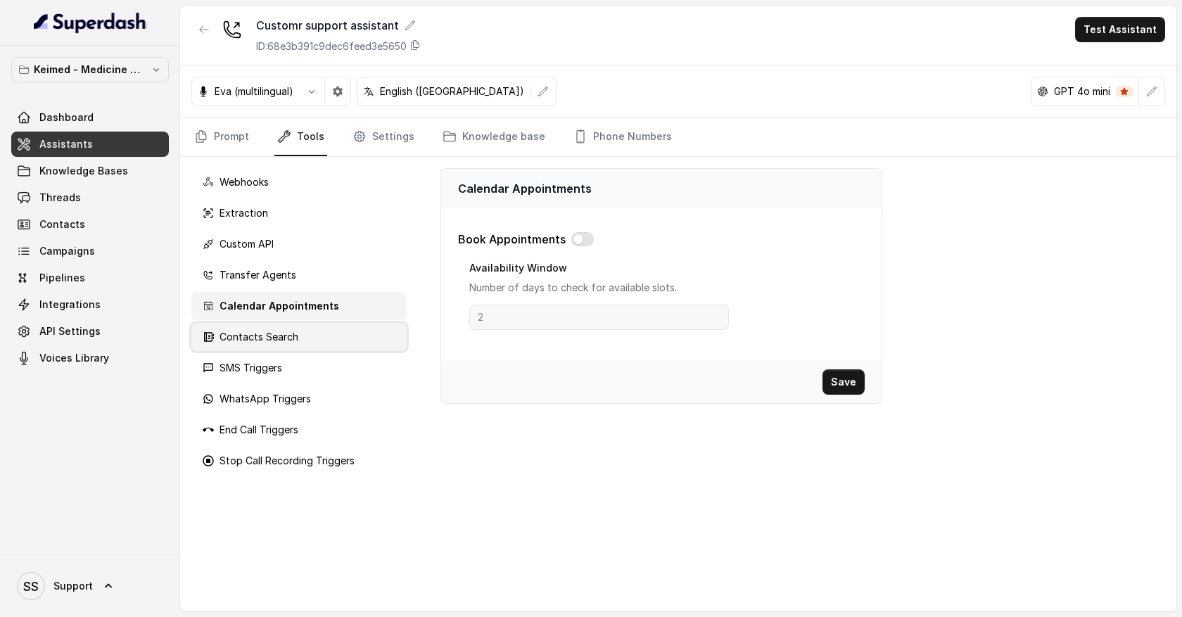
click at [355, 336] on div "Contacts Search" at bounding box center [298, 337] width 215 height 28
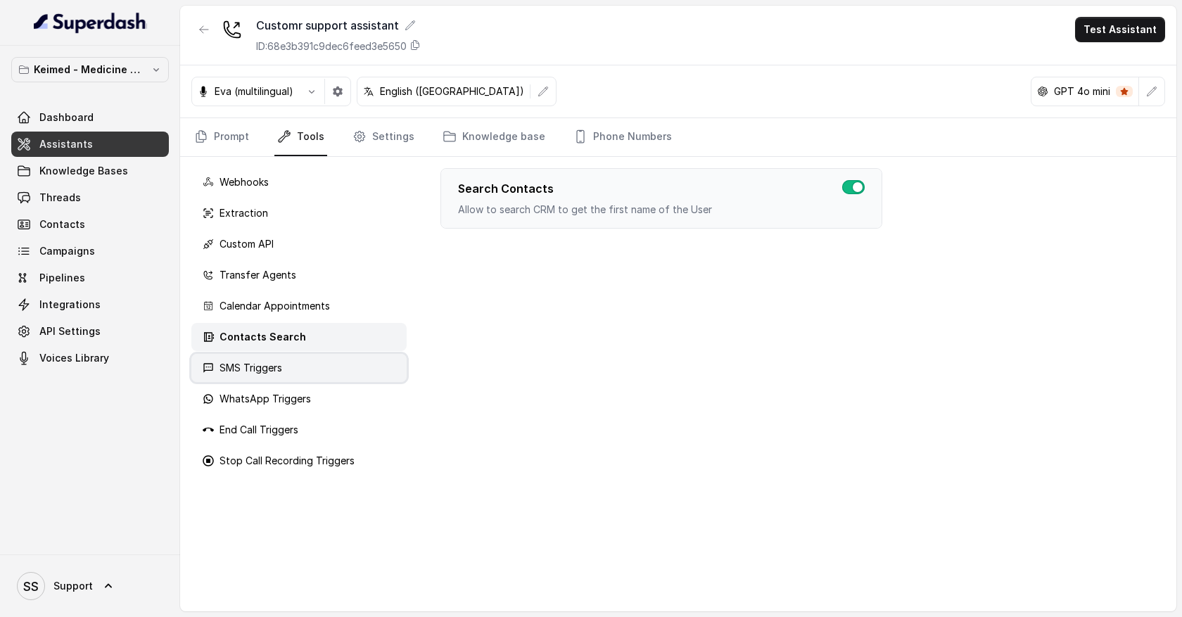
click at [331, 368] on div "SMS Triggers" at bounding box center [298, 368] width 215 height 28
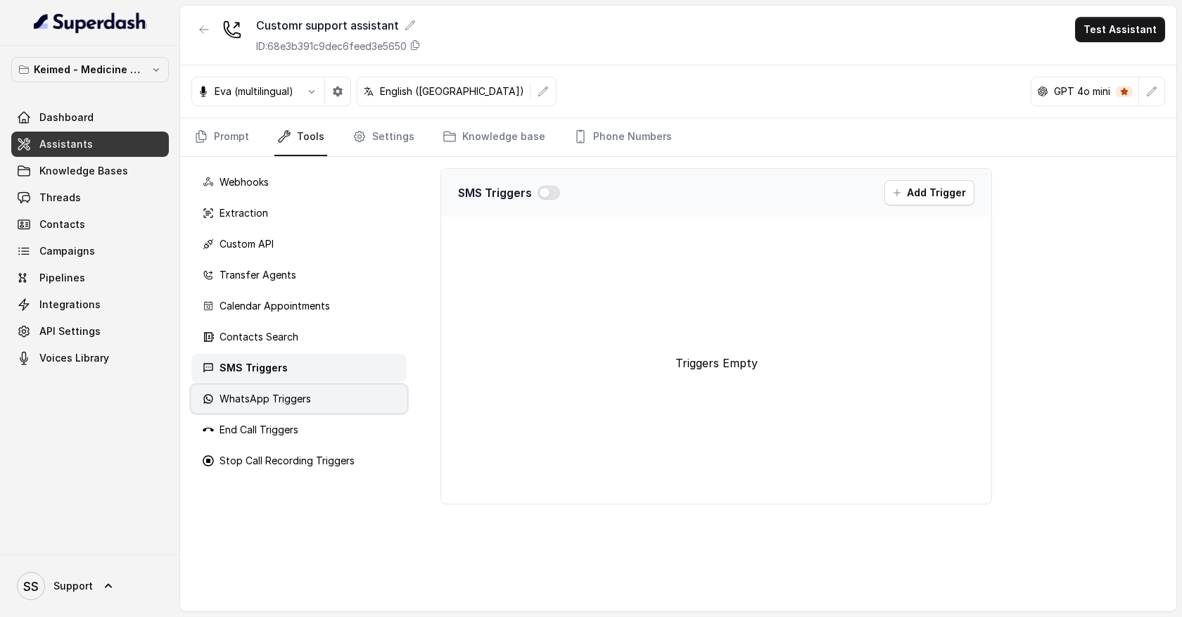
click at [330, 400] on div "WhatsApp Triggers" at bounding box center [298, 399] width 215 height 28
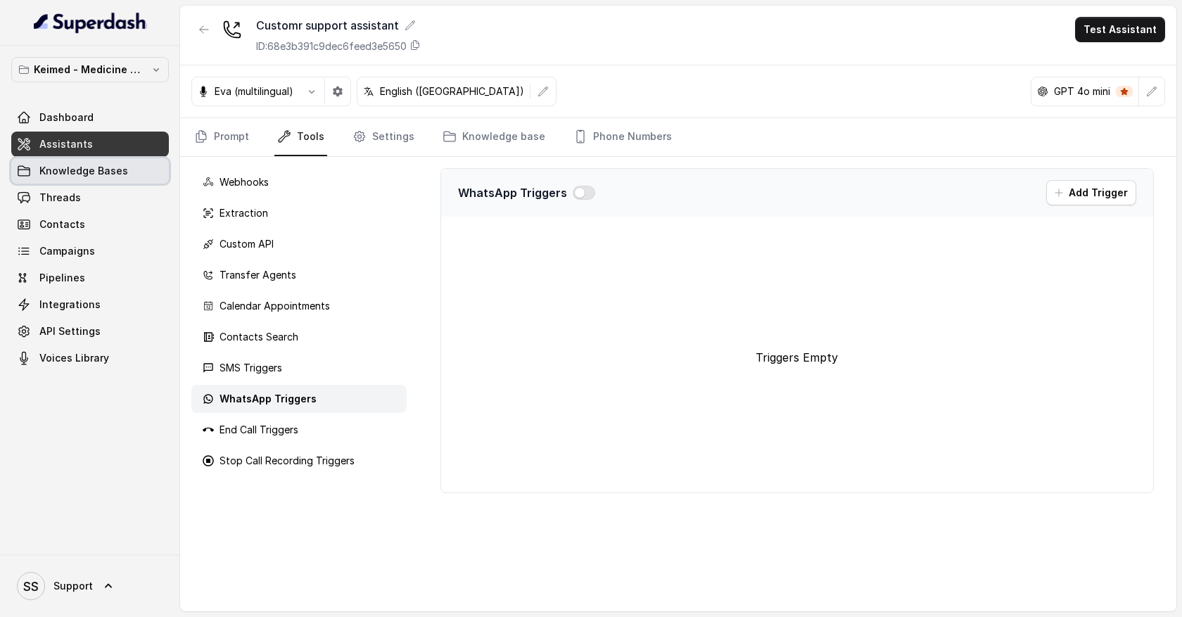
click at [132, 169] on link "Knowledge Bases" at bounding box center [90, 170] width 158 height 25
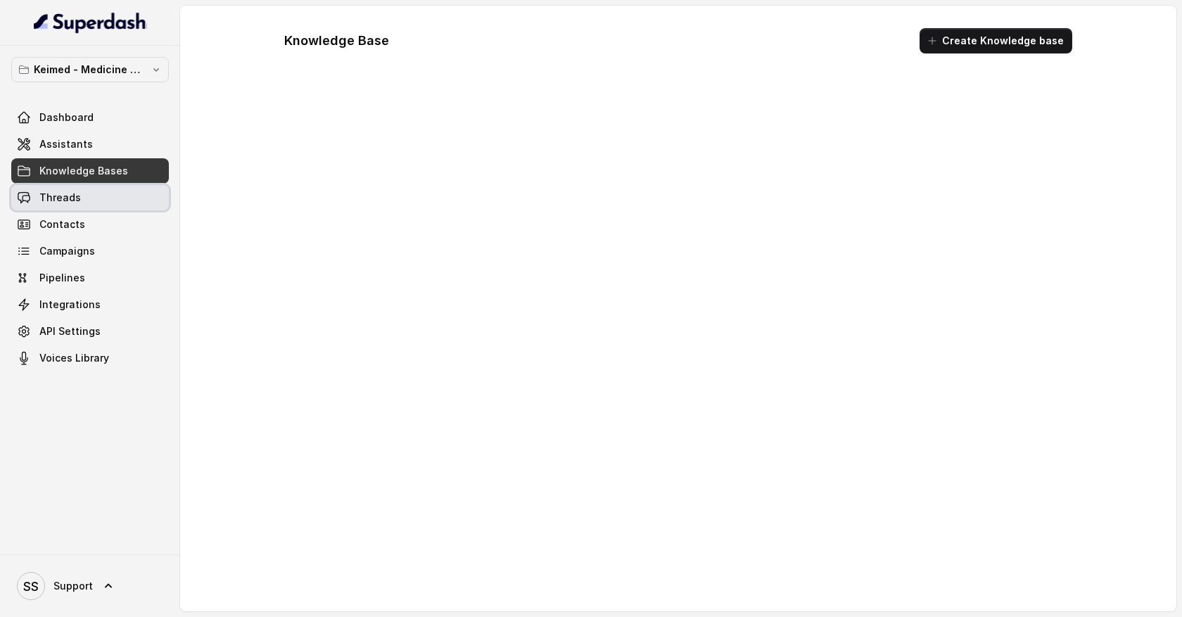
click at [114, 199] on link "Threads" at bounding box center [90, 197] width 158 height 25
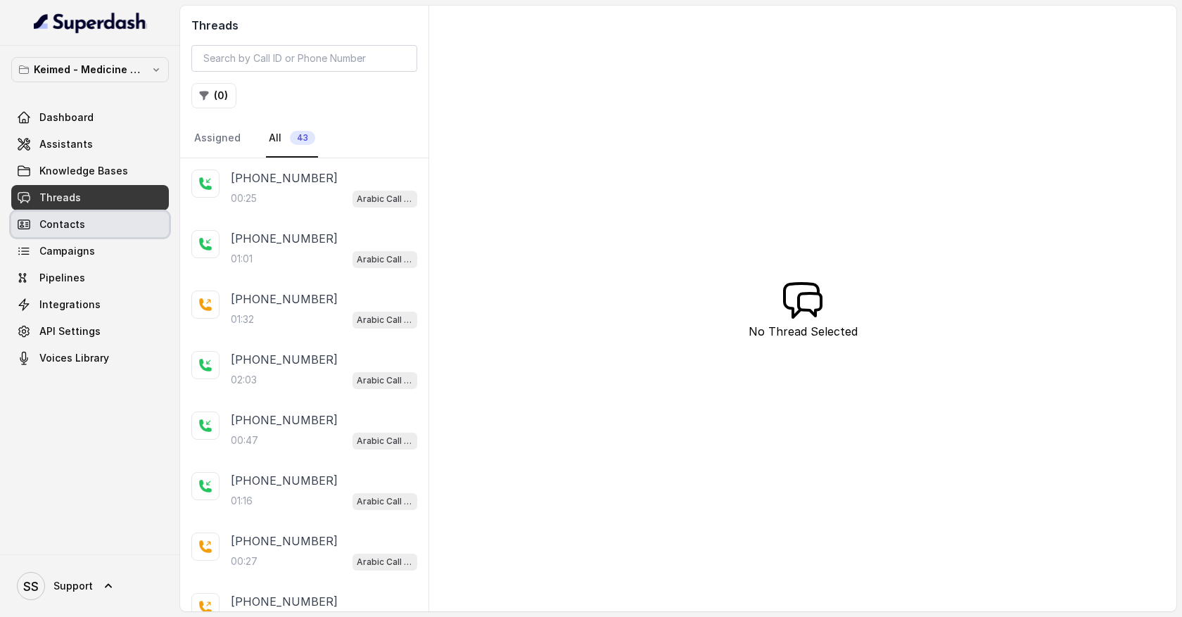
click at [113, 228] on link "Contacts" at bounding box center [90, 224] width 158 height 25
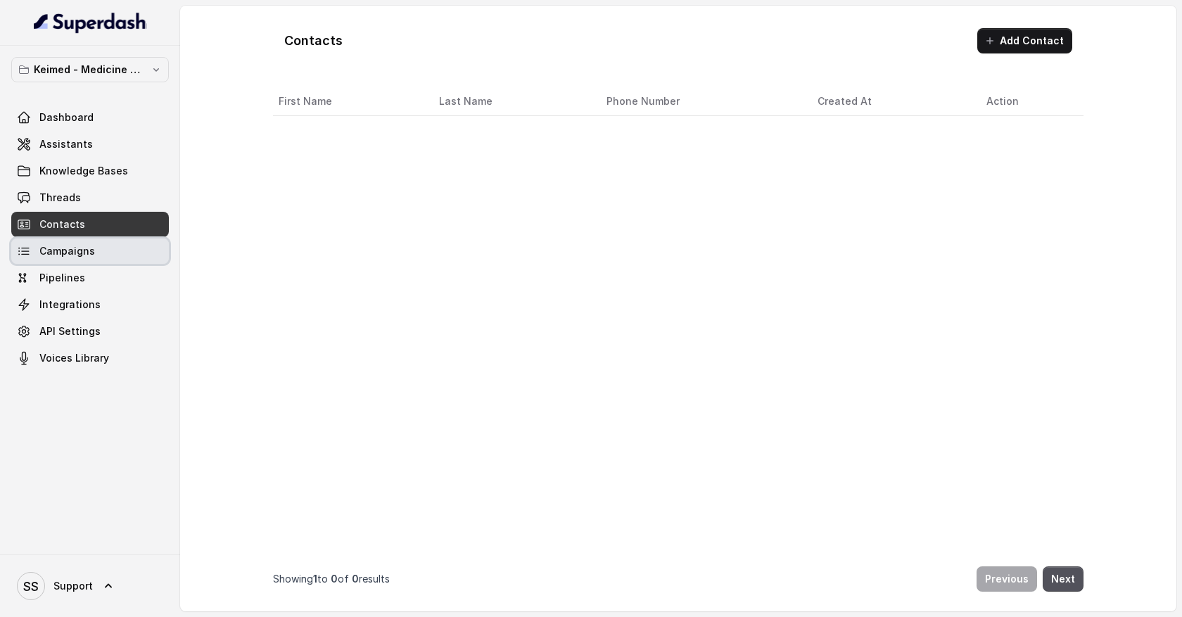
click at [113, 247] on link "Campaigns" at bounding box center [90, 251] width 158 height 25
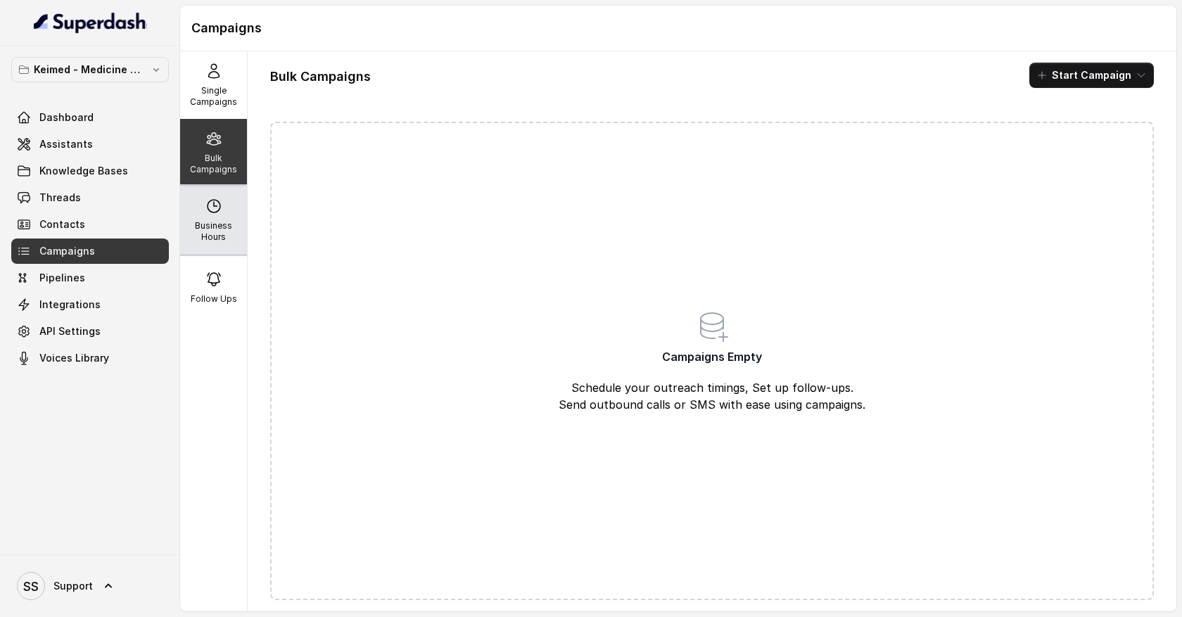
click at [218, 225] on p "Business Hours" at bounding box center [214, 231] width 56 height 23
select select "UTC"
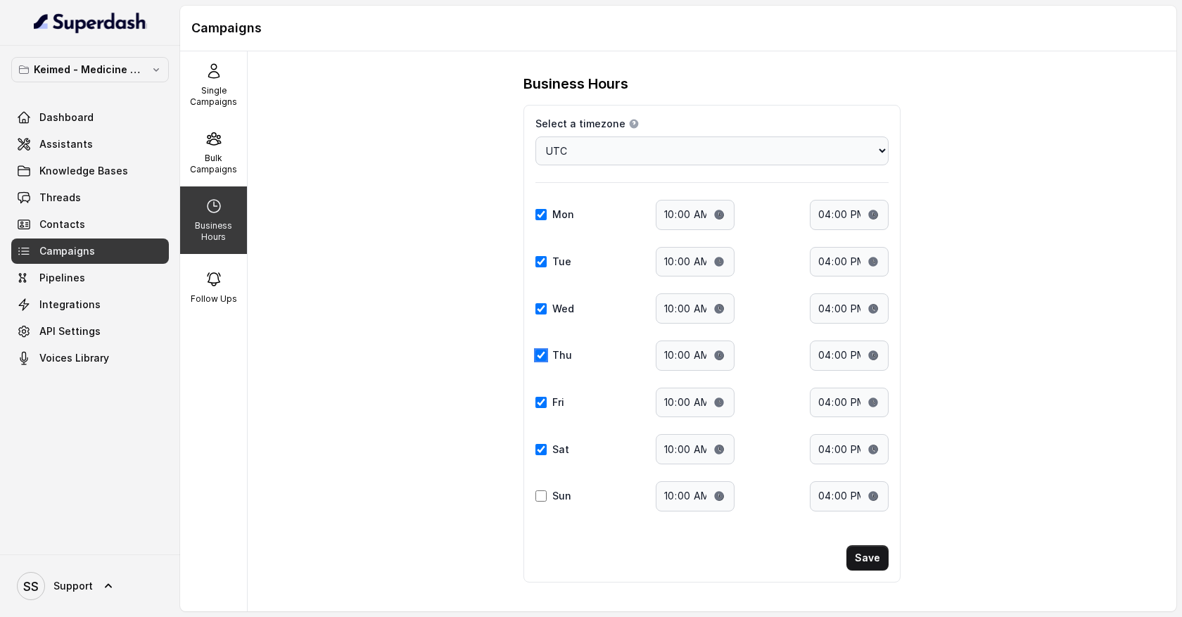
click at [543, 357] on input "Thu" at bounding box center [541, 355] width 11 height 11
checkbox input "false"
click at [543, 403] on input "Fri" at bounding box center [541, 402] width 11 height 11
checkbox input "false"
click at [544, 446] on input "Sat" at bounding box center [541, 449] width 11 height 11
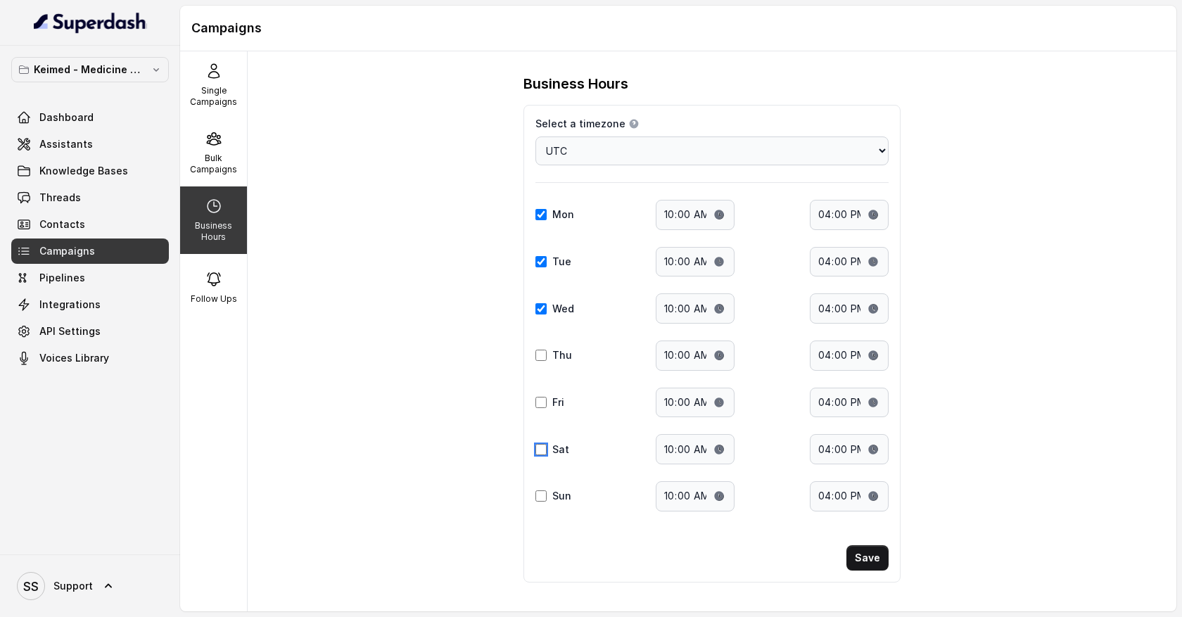
checkbox input "false"
click at [688, 221] on input "10:00" at bounding box center [695, 215] width 79 height 30
click at [846, 220] on input "16:00" at bounding box center [849, 215] width 79 height 30
click at [864, 565] on button "Save" at bounding box center [868, 557] width 42 height 25
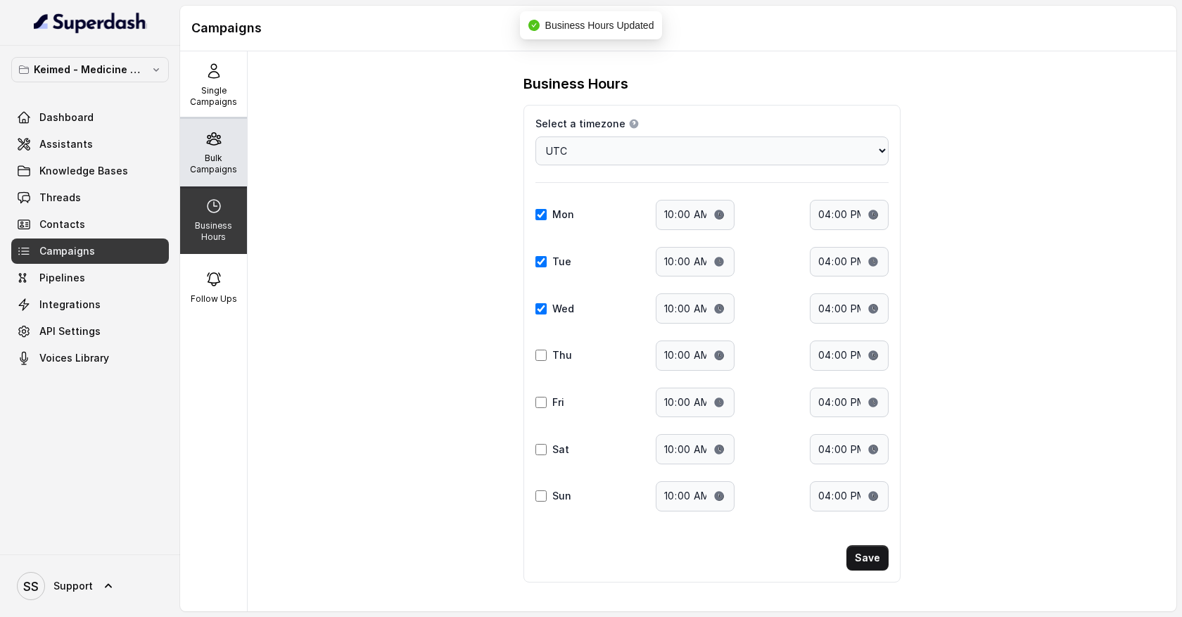
click at [224, 169] on p "Bulk Campaigns" at bounding box center [214, 164] width 56 height 23
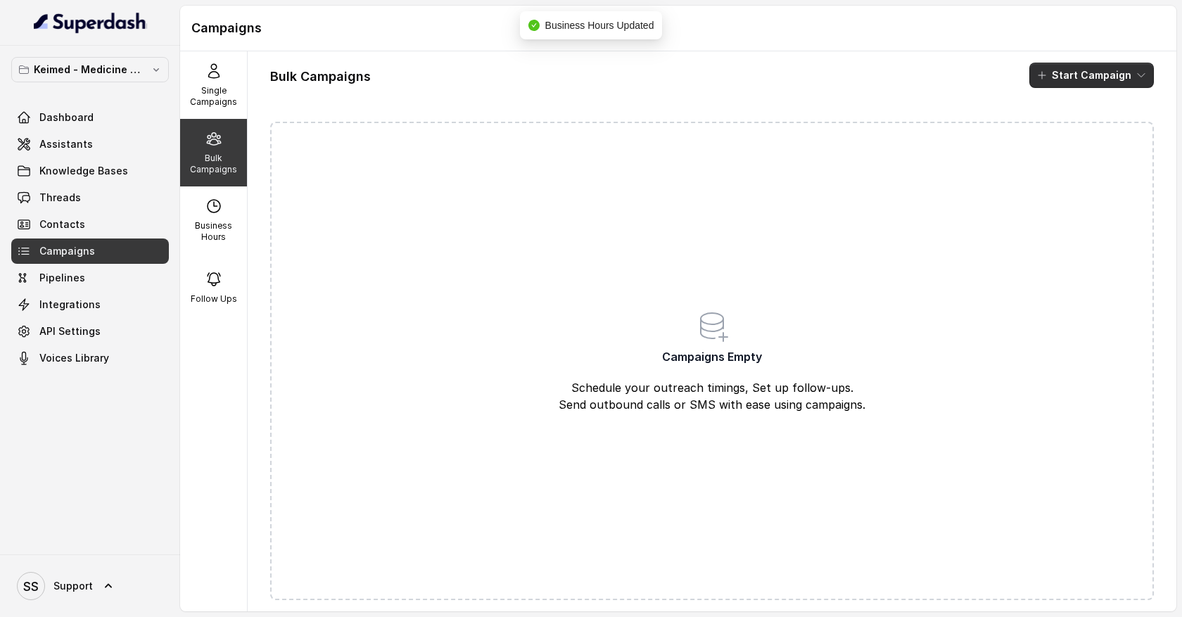
click at [1136, 75] on icon "button" at bounding box center [1141, 75] width 11 height 11
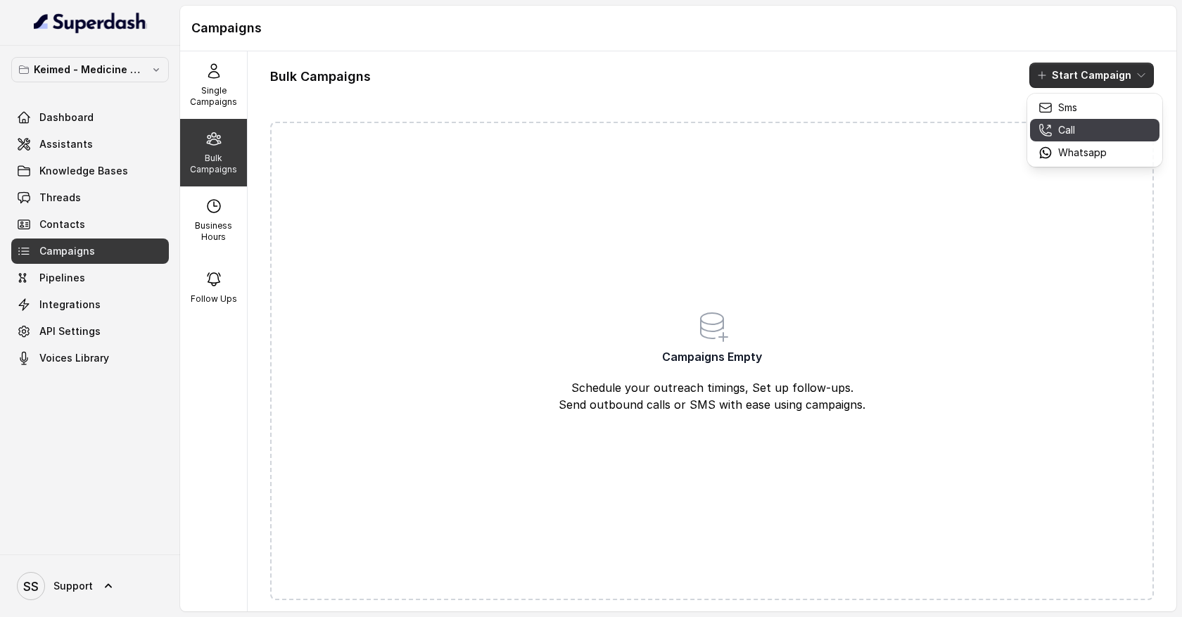
click at [1098, 131] on div "Call" at bounding box center [1073, 130] width 68 height 14
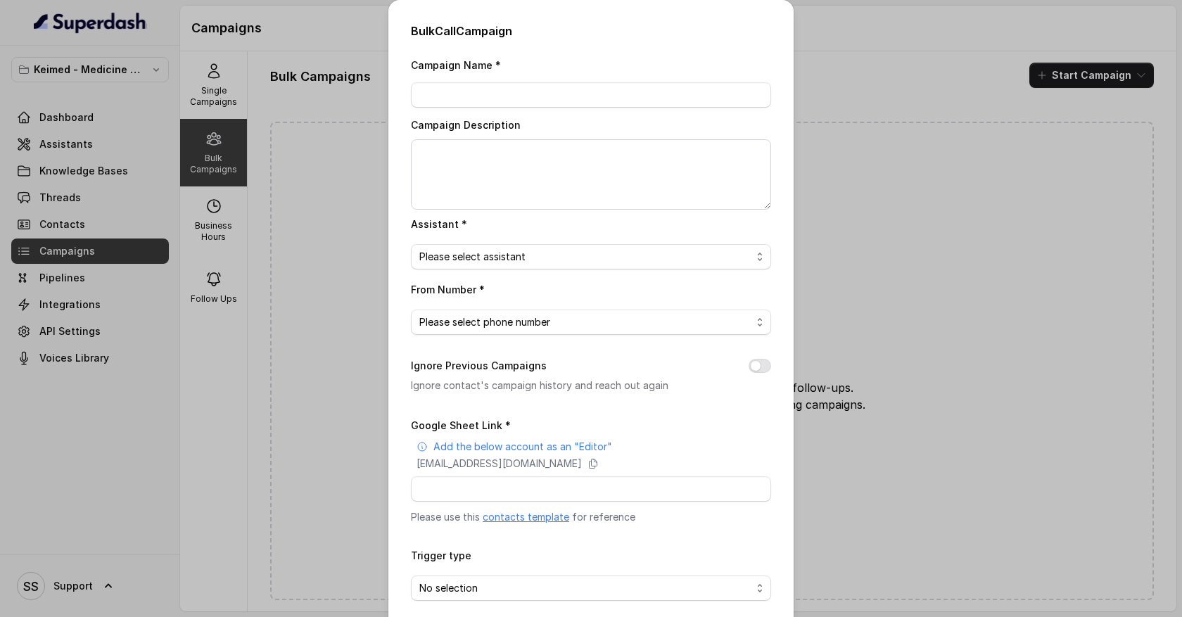
scroll to position [63, 0]
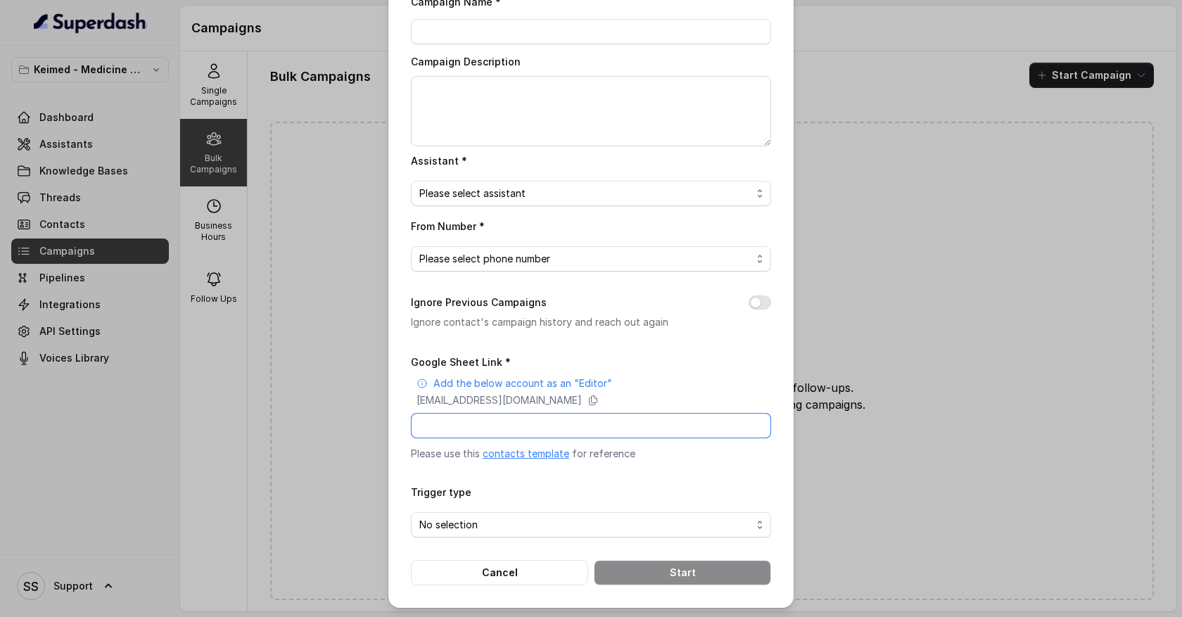
click at [460, 423] on input "Google Sheet Link *" at bounding box center [591, 425] width 360 height 25
click at [733, 520] on span "No selection" at bounding box center [585, 525] width 332 height 17
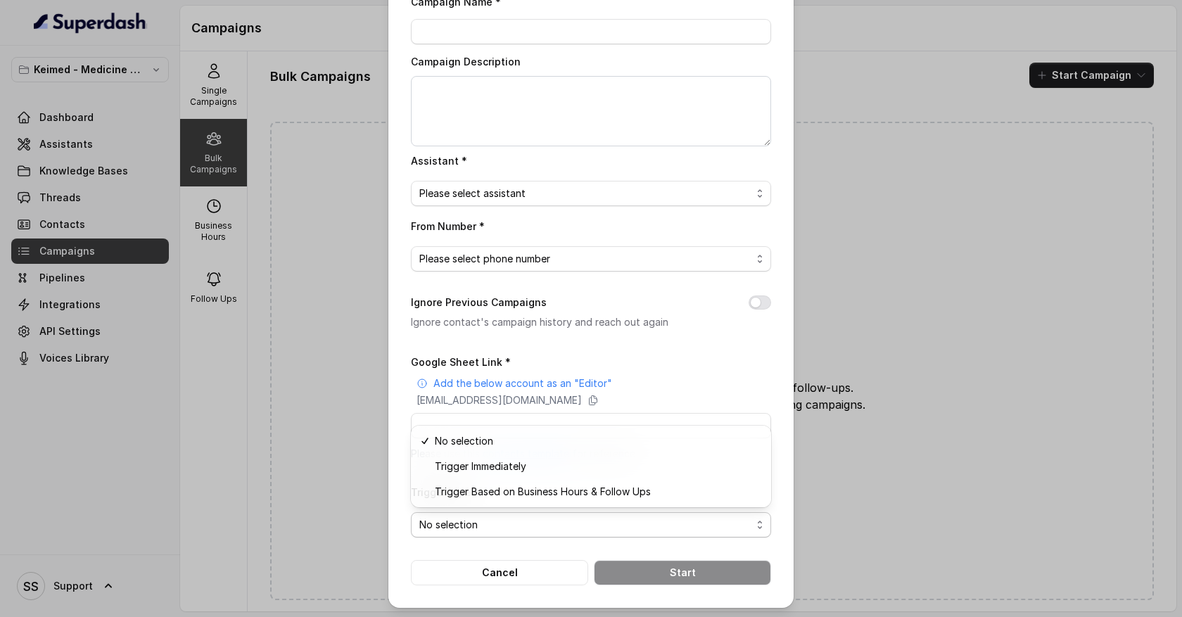
click at [514, 568] on form "Google Sheet Link * Add the below account as an "Editor" [EMAIL_ADDRESS][DOMAIN…" at bounding box center [591, 469] width 360 height 232
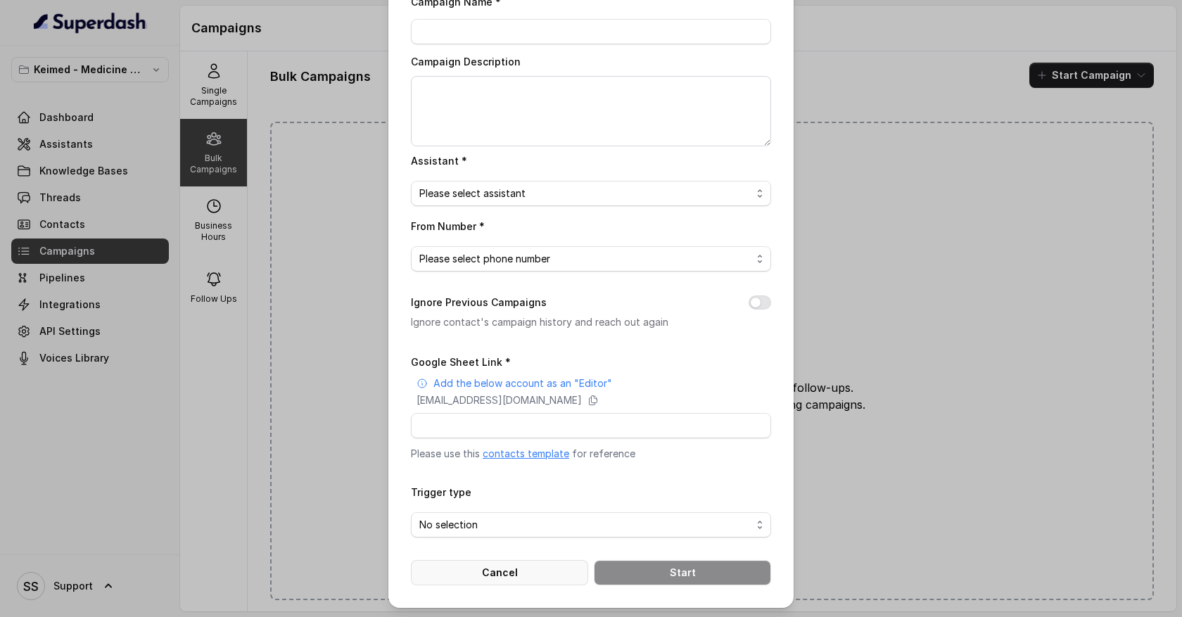
click at [502, 566] on button "Cancel" at bounding box center [499, 572] width 177 height 25
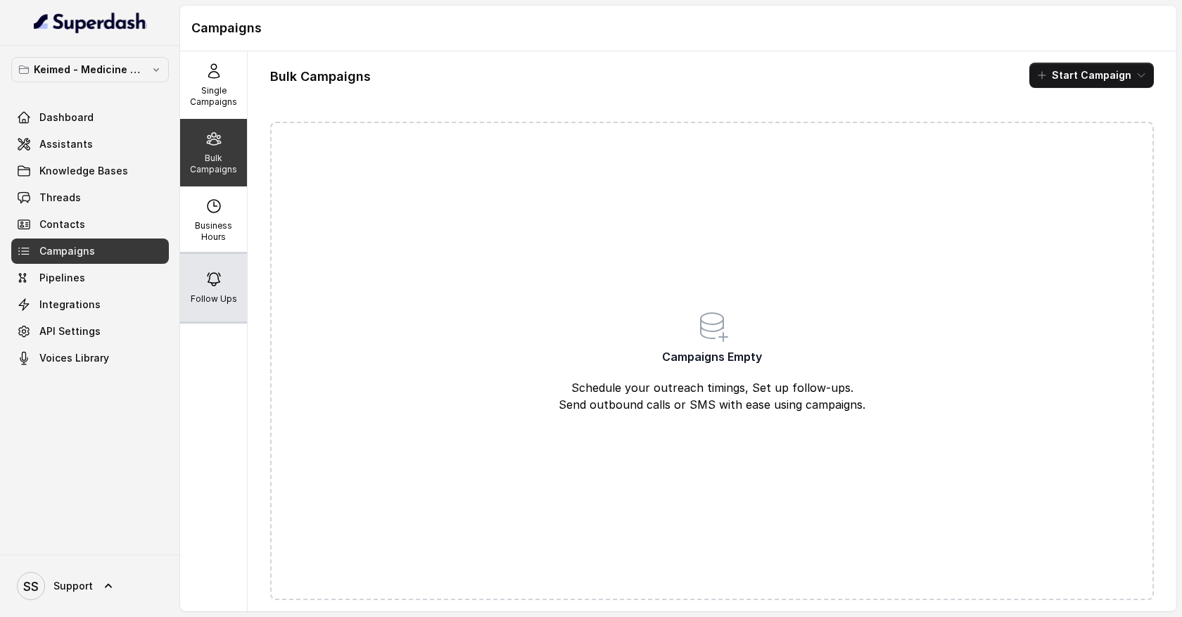
click at [223, 279] on div "Follow Ups" at bounding box center [213, 288] width 67 height 68
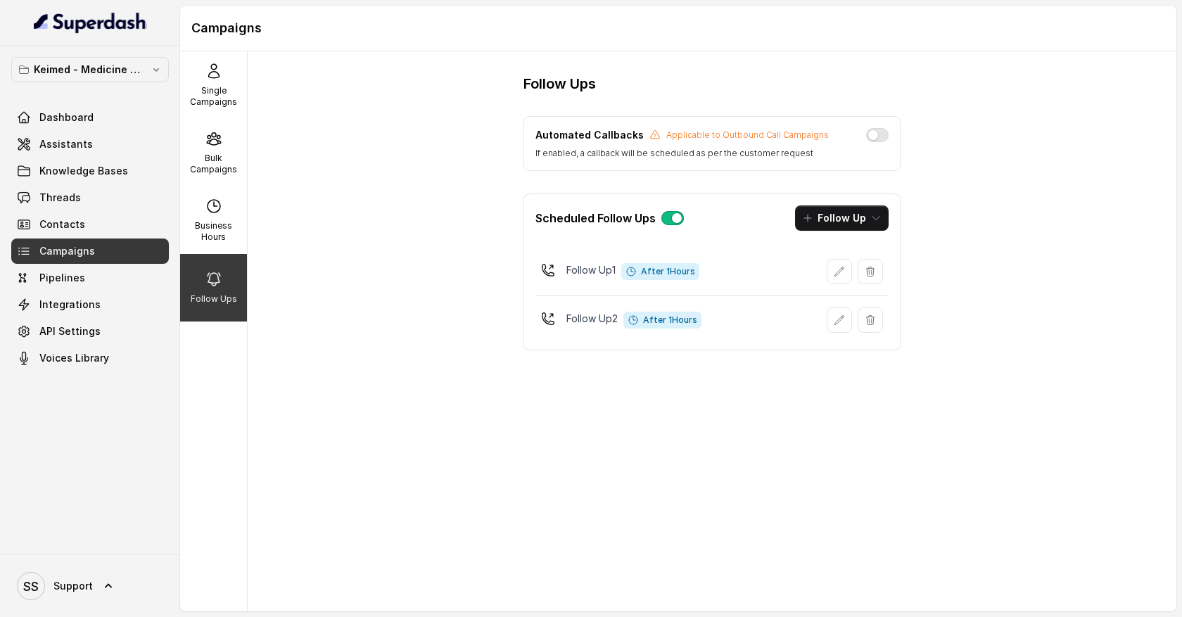
click at [870, 282] on button "button" at bounding box center [870, 271] width 25 height 25
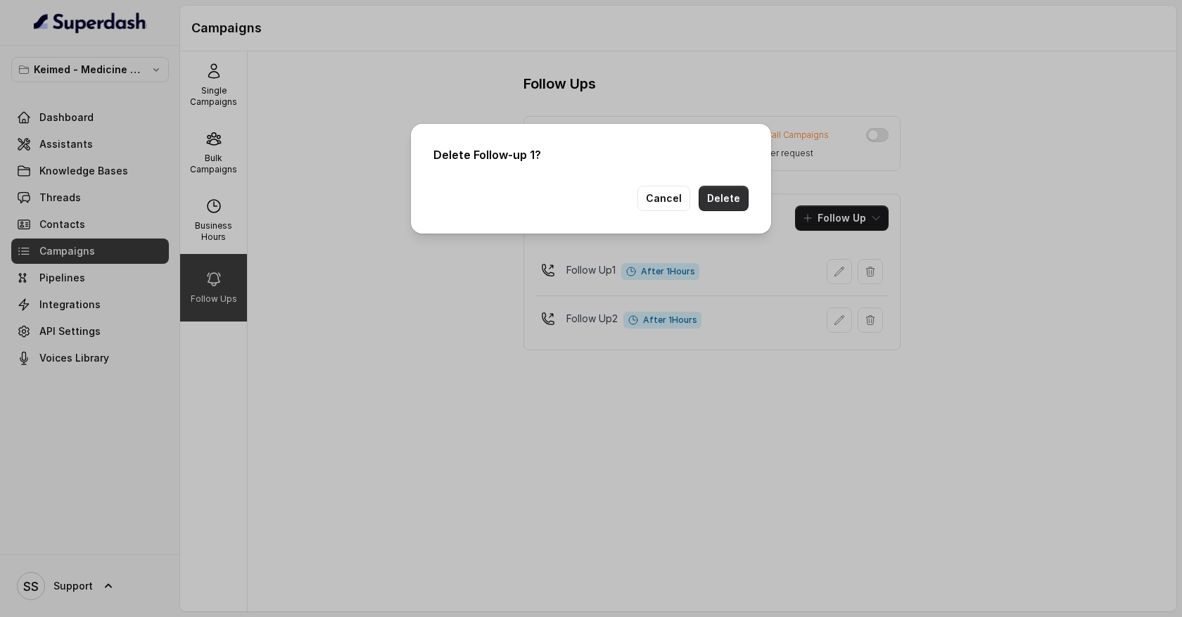
click at [736, 197] on button "Delete" at bounding box center [724, 198] width 50 height 25
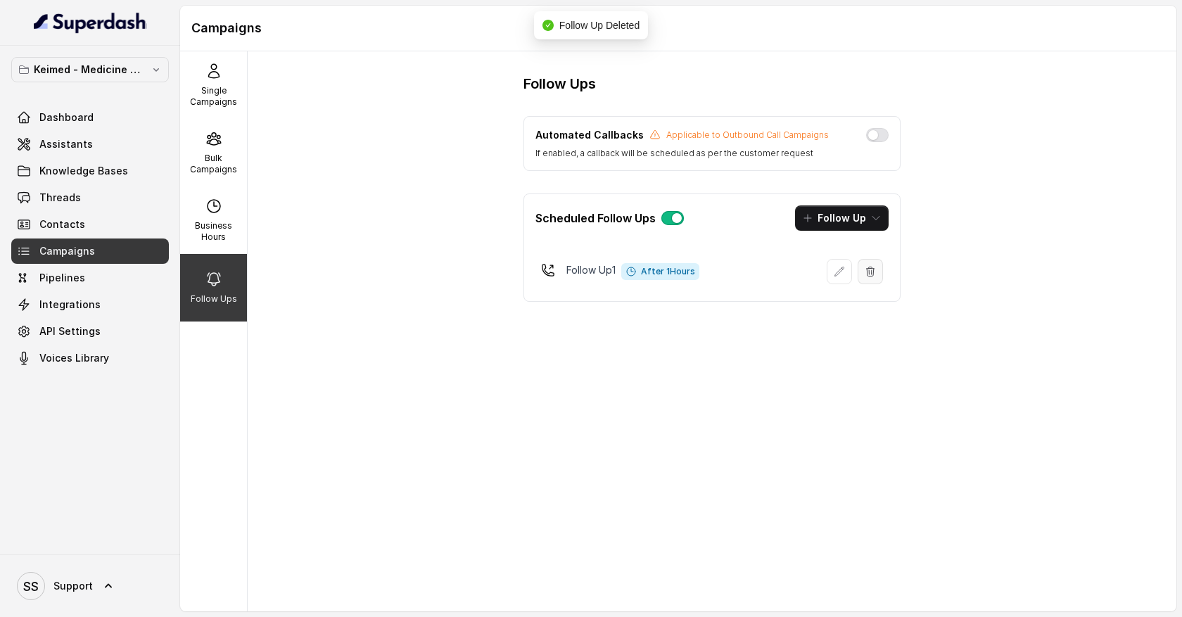
click at [870, 274] on icon "button" at bounding box center [870, 271] width 11 height 11
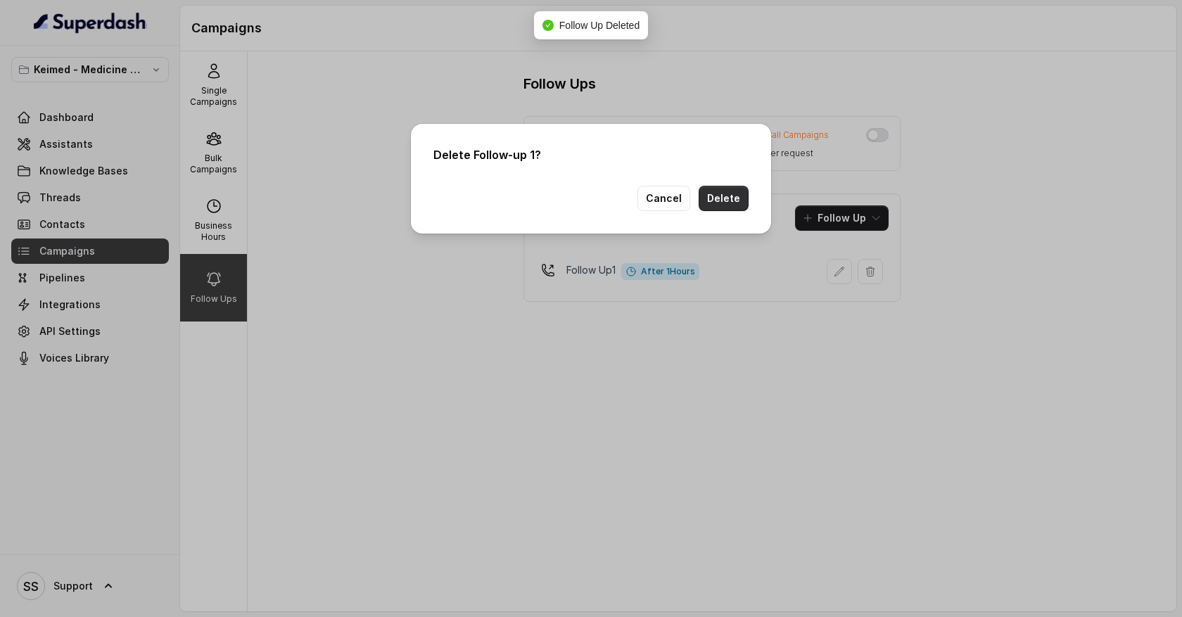
click at [733, 203] on button "Delete" at bounding box center [724, 198] width 50 height 25
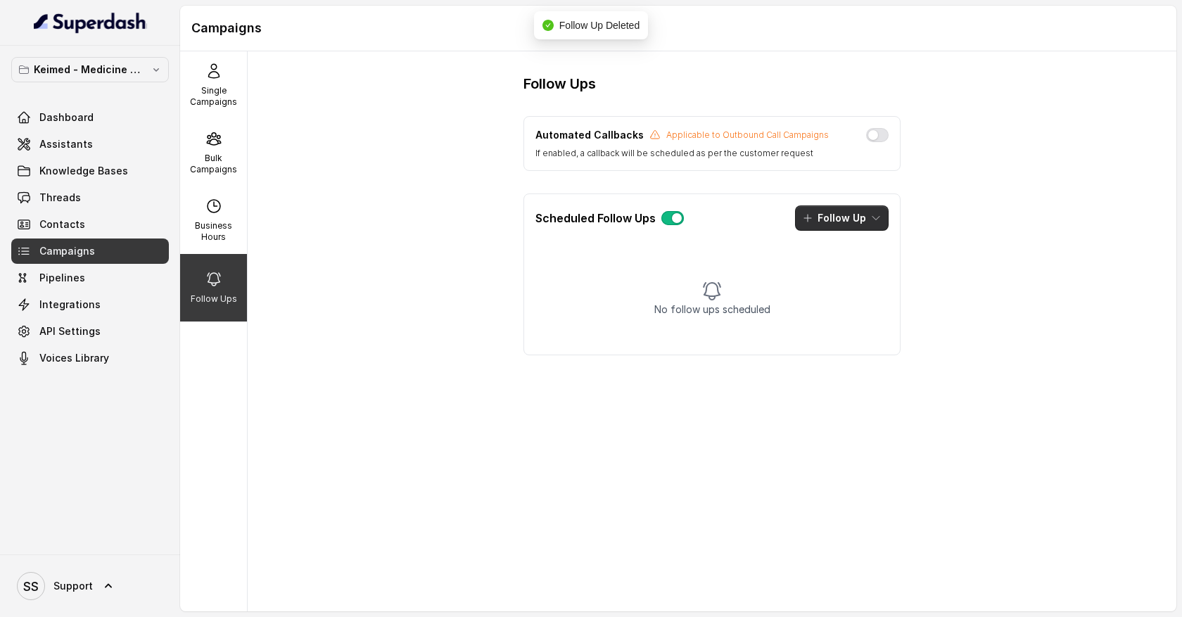
click at [860, 228] on button "Follow Up" at bounding box center [842, 217] width 94 height 25
click at [841, 282] on div "Call" at bounding box center [832, 279] width 68 height 14
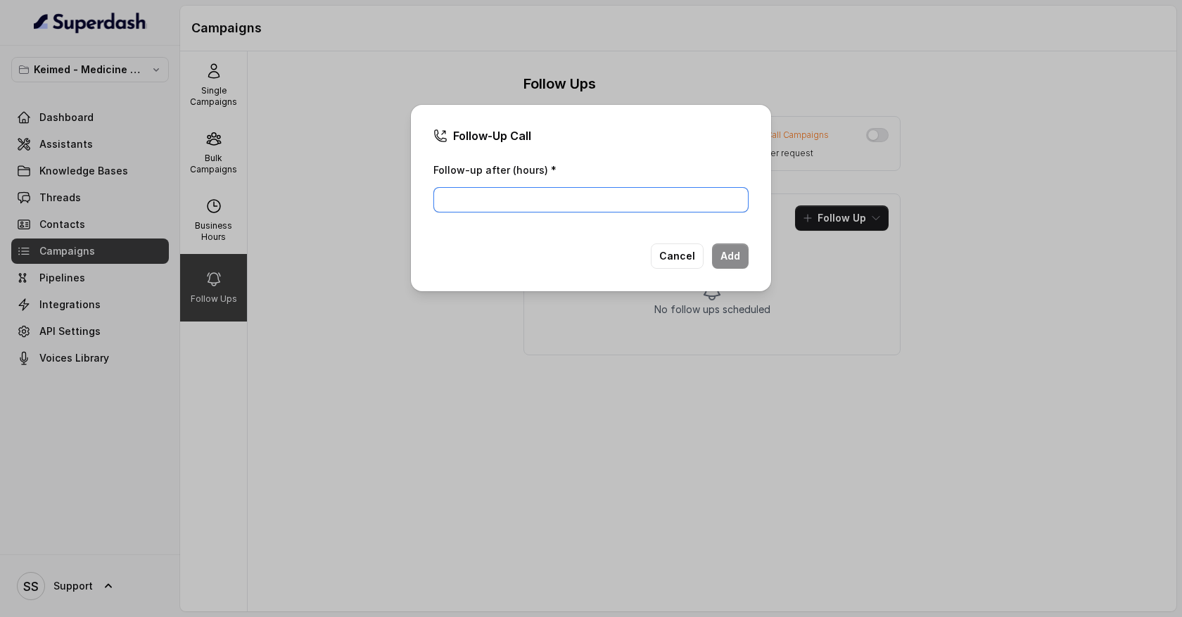
click at [539, 187] on input "Follow-up after (hours) *" at bounding box center [590, 199] width 315 height 25
type input "1"
click at [738, 261] on button "Add" at bounding box center [730, 255] width 37 height 25
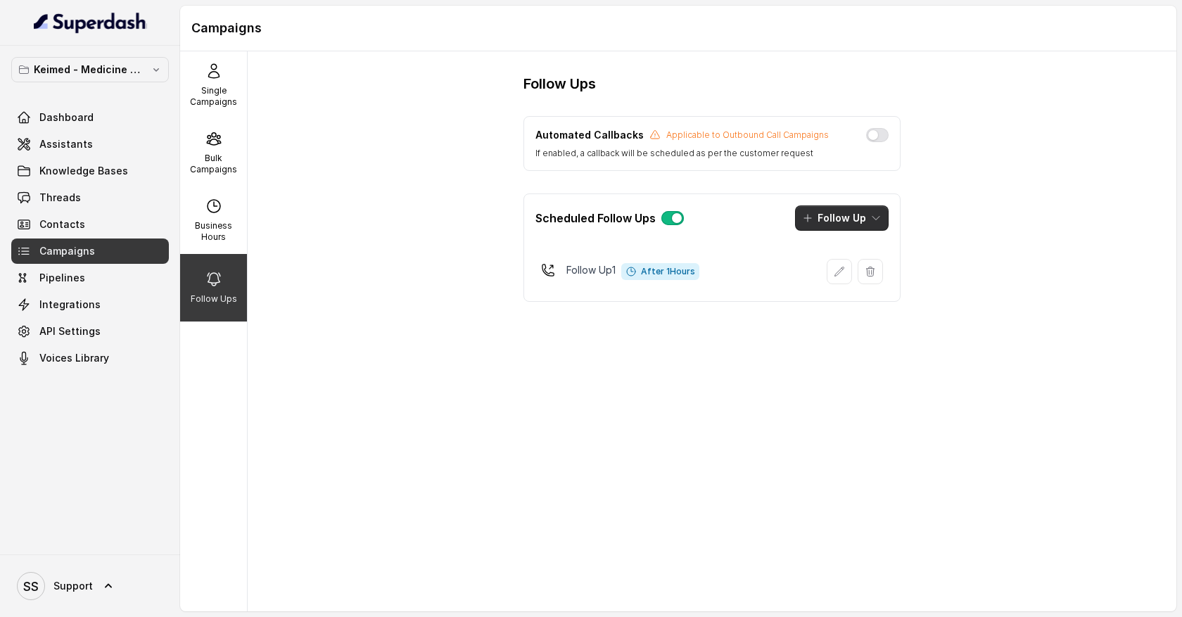
click at [870, 225] on button "Follow Up" at bounding box center [842, 217] width 94 height 25
click at [857, 279] on div "Call" at bounding box center [832, 279] width 68 height 14
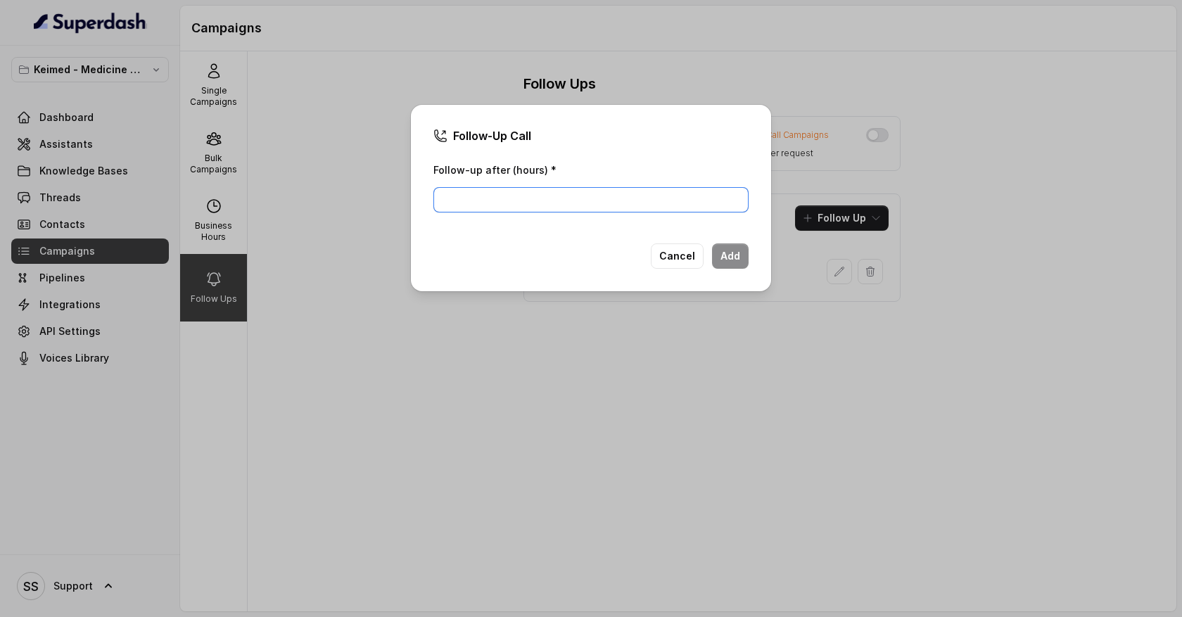
click at [533, 199] on input "Follow-up after (hours) *" at bounding box center [590, 199] width 315 height 25
type input "1"
click at [729, 260] on button "Add" at bounding box center [730, 255] width 37 height 25
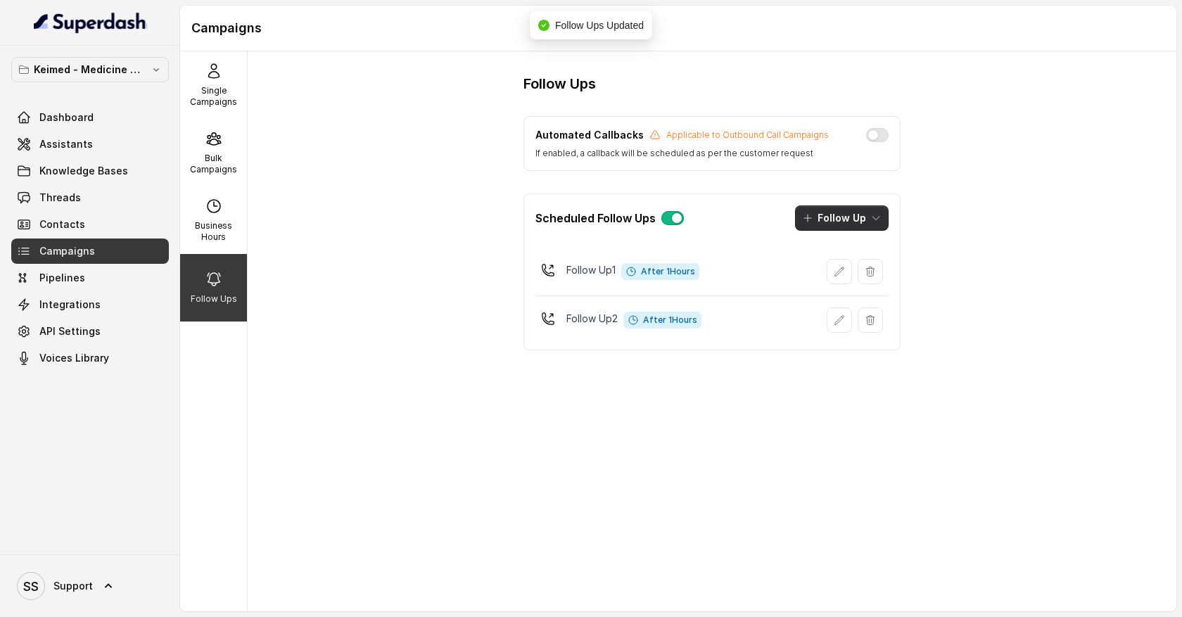
click at [875, 221] on icon "button" at bounding box center [875, 218] width 11 height 11
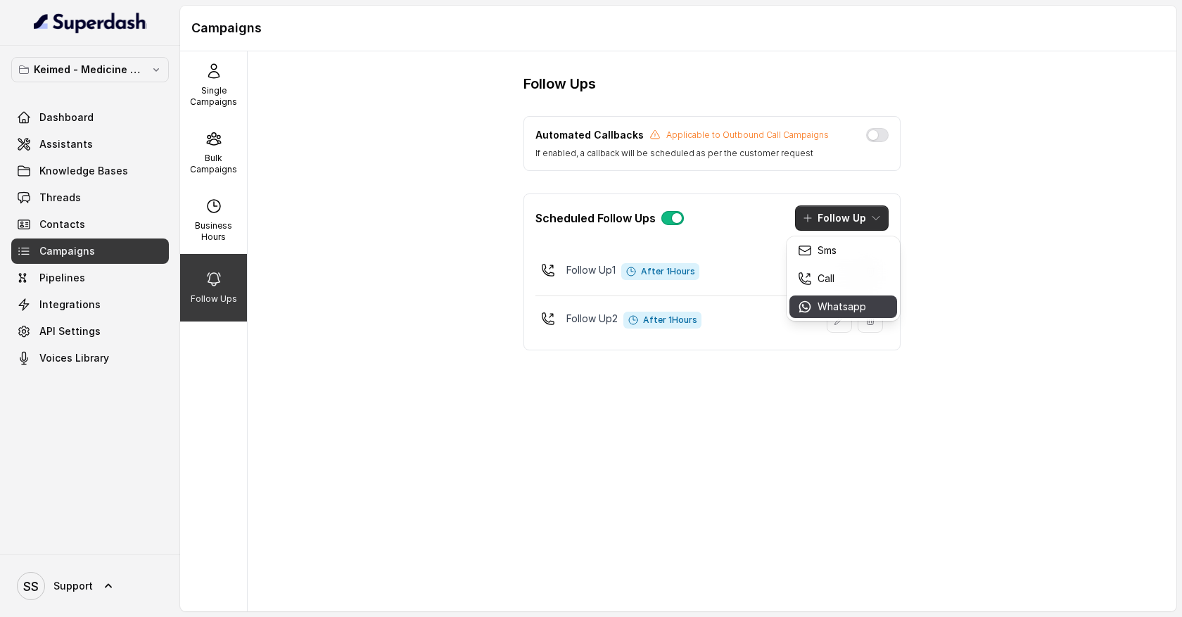
click at [840, 302] on p "Whatsapp" at bounding box center [842, 307] width 49 height 14
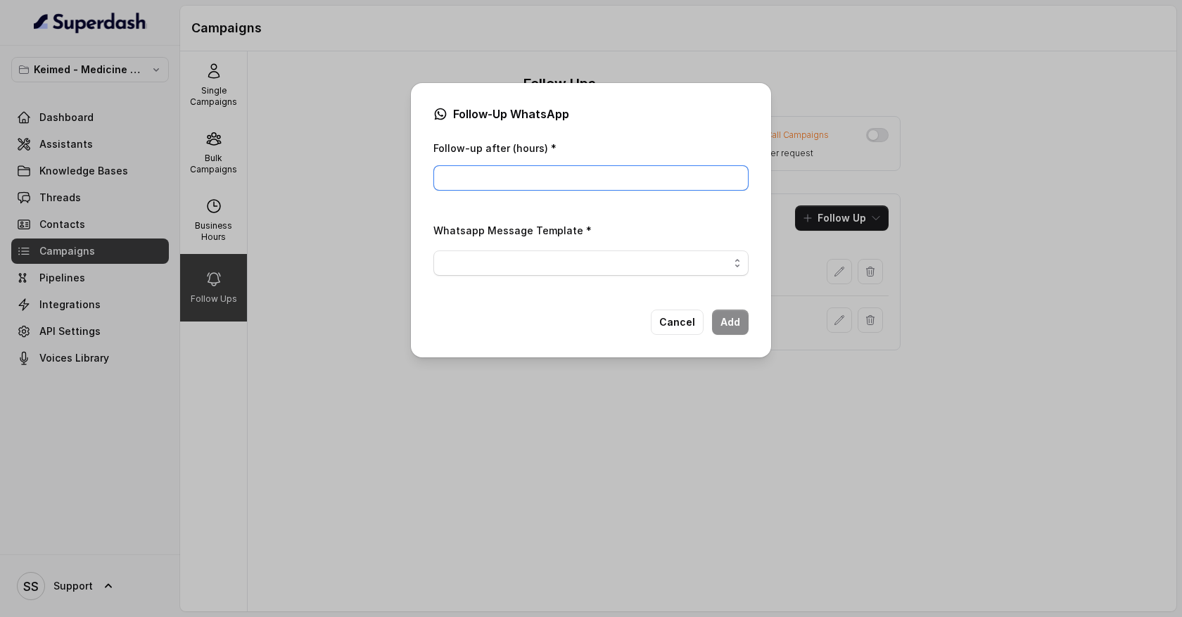
click at [597, 176] on input "Follow-up after (hours) *" at bounding box center [590, 177] width 315 height 25
type input "1"
click at [661, 267] on span "button" at bounding box center [590, 263] width 315 height 25
click at [680, 323] on div "Follow-Up WhatsApp Follow-up after (hours) * 1 Whatsapp Message Template * Canc…" at bounding box center [591, 220] width 360 height 274
click at [680, 327] on button "Cancel" at bounding box center [677, 322] width 53 height 25
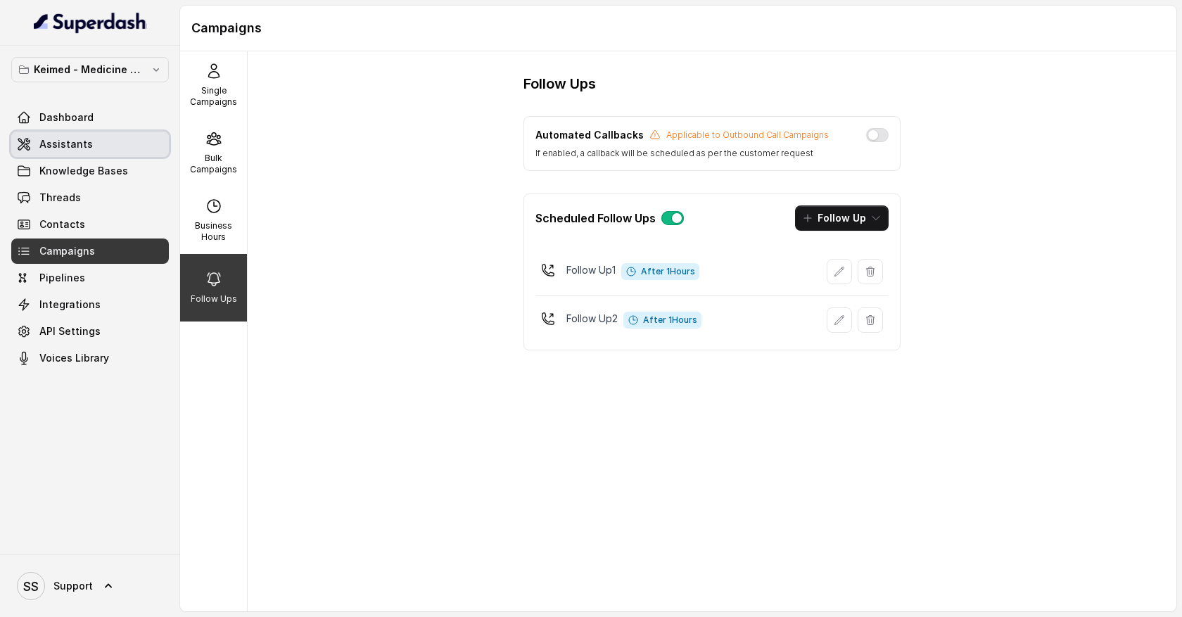
click at [115, 143] on link "Assistants" at bounding box center [90, 144] width 158 height 25
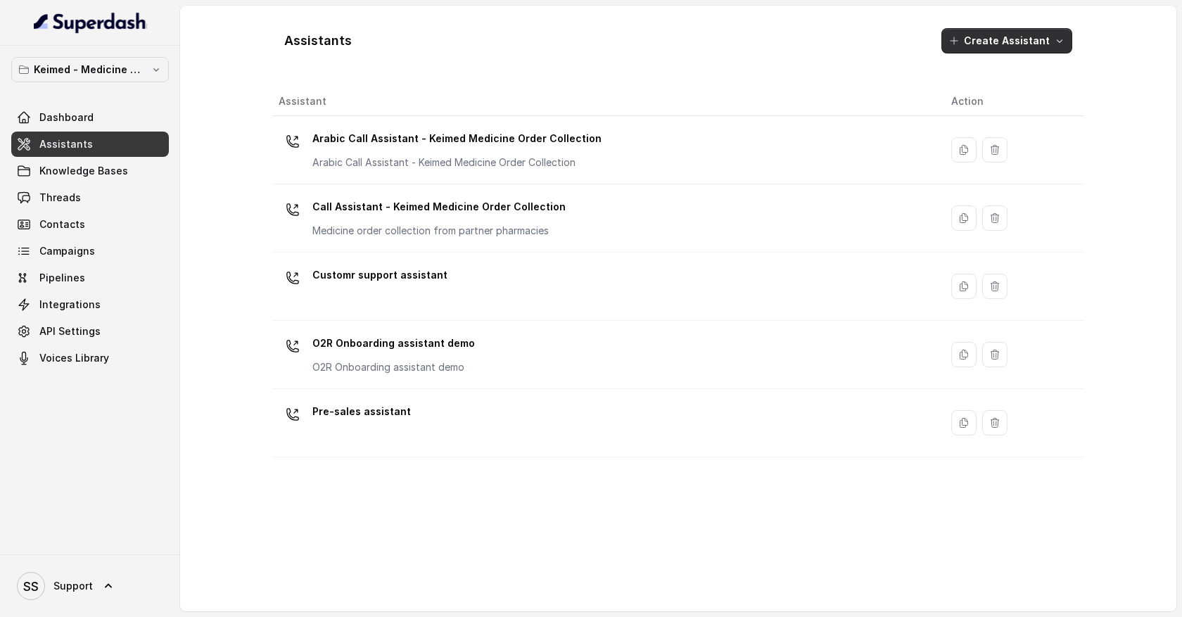
click at [1039, 42] on button "Create Assistant" at bounding box center [1007, 40] width 131 height 25
click at [864, 493] on div "Assistants Create Assistant Assistant Action Arabic Call Assistant - Keimed Med…" at bounding box center [678, 308] width 811 height 583
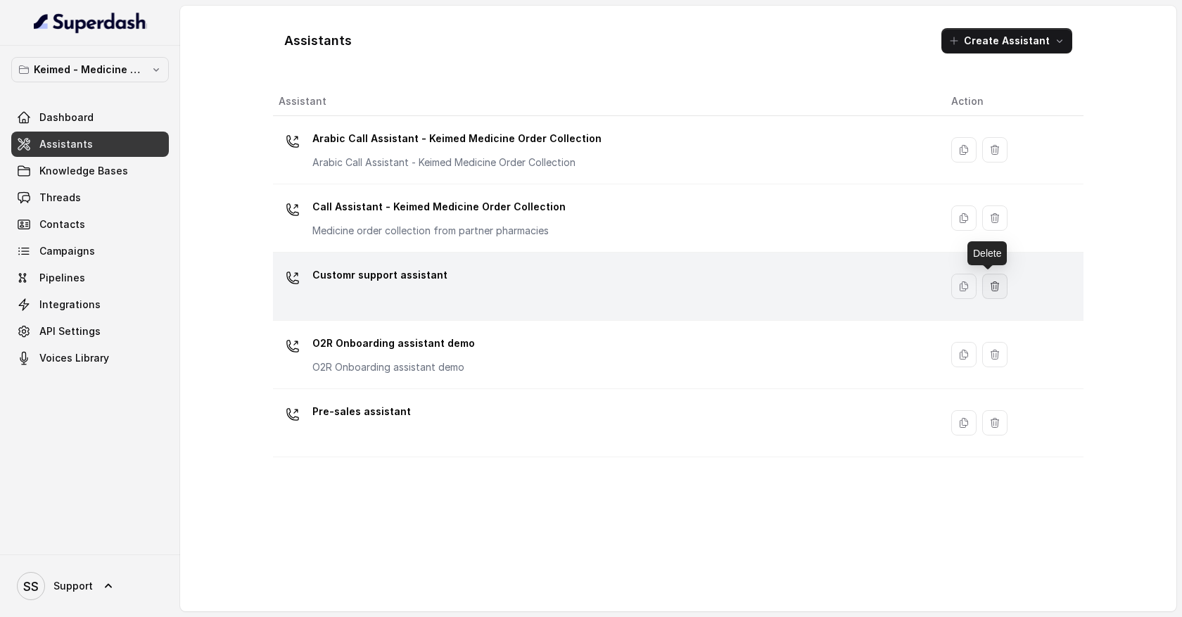
click at [991, 286] on icon "button" at bounding box center [995, 285] width 8 height 9
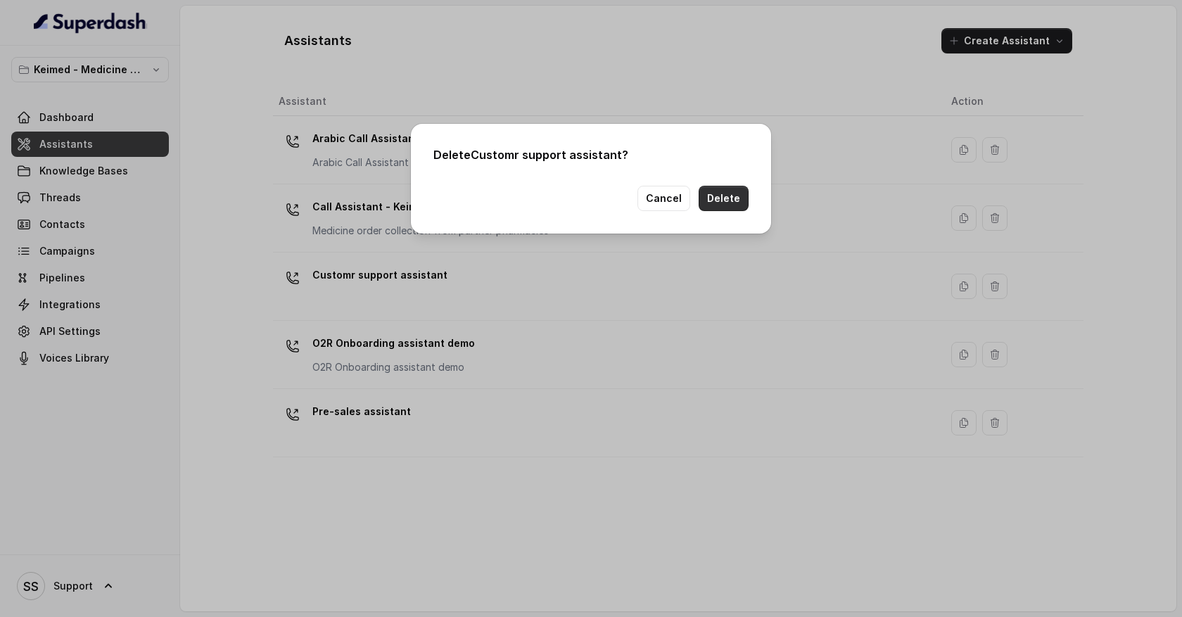
click at [736, 203] on button "Delete" at bounding box center [724, 198] width 50 height 25
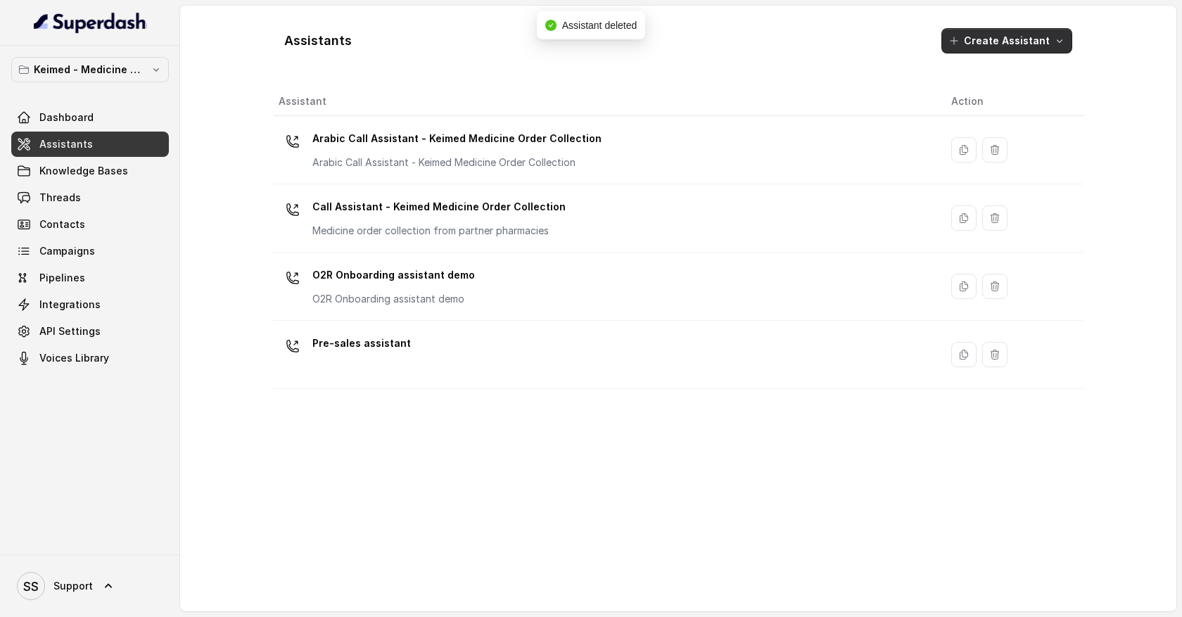
click at [1058, 44] on icon "button" at bounding box center [1059, 40] width 11 height 11
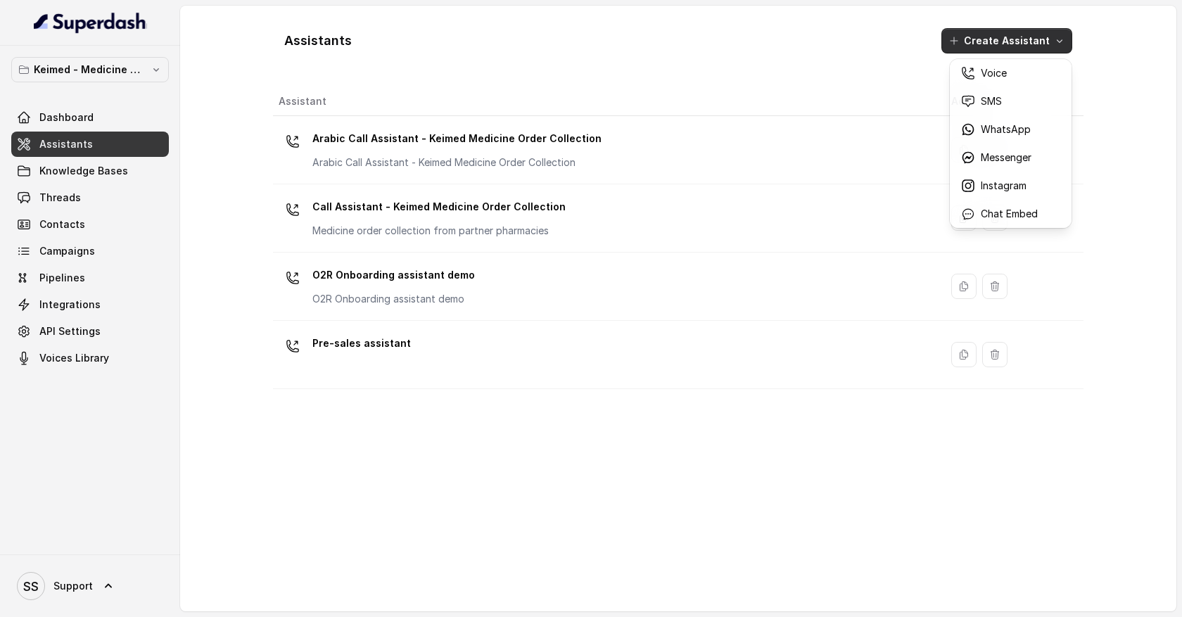
click at [418, 444] on div "Assistants Create Assistant Assistant Action Arabic Call Assistant - Keimed Med…" at bounding box center [678, 308] width 811 height 583
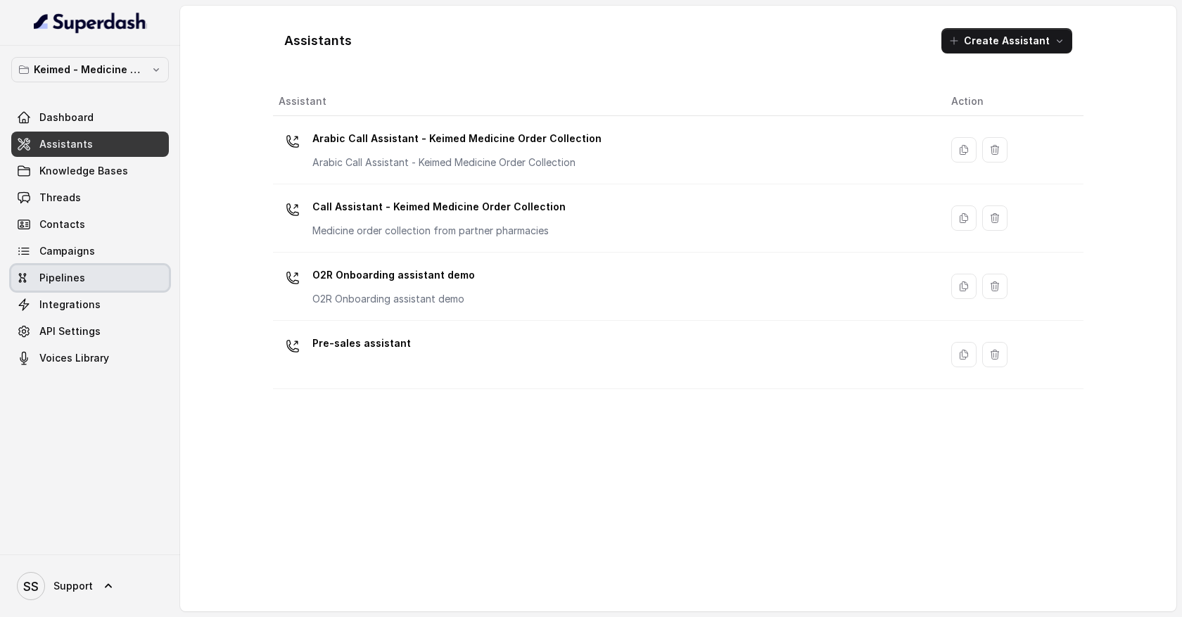
click at [126, 272] on link "Pipelines" at bounding box center [90, 277] width 158 height 25
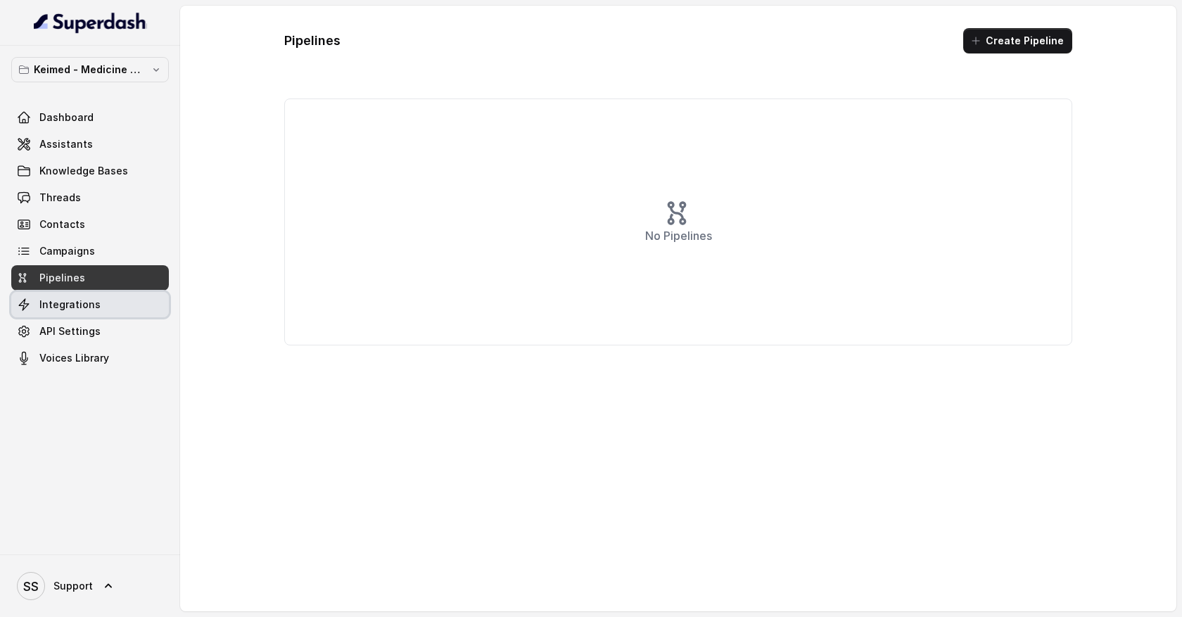
click at [122, 309] on link "Integrations" at bounding box center [90, 304] width 158 height 25
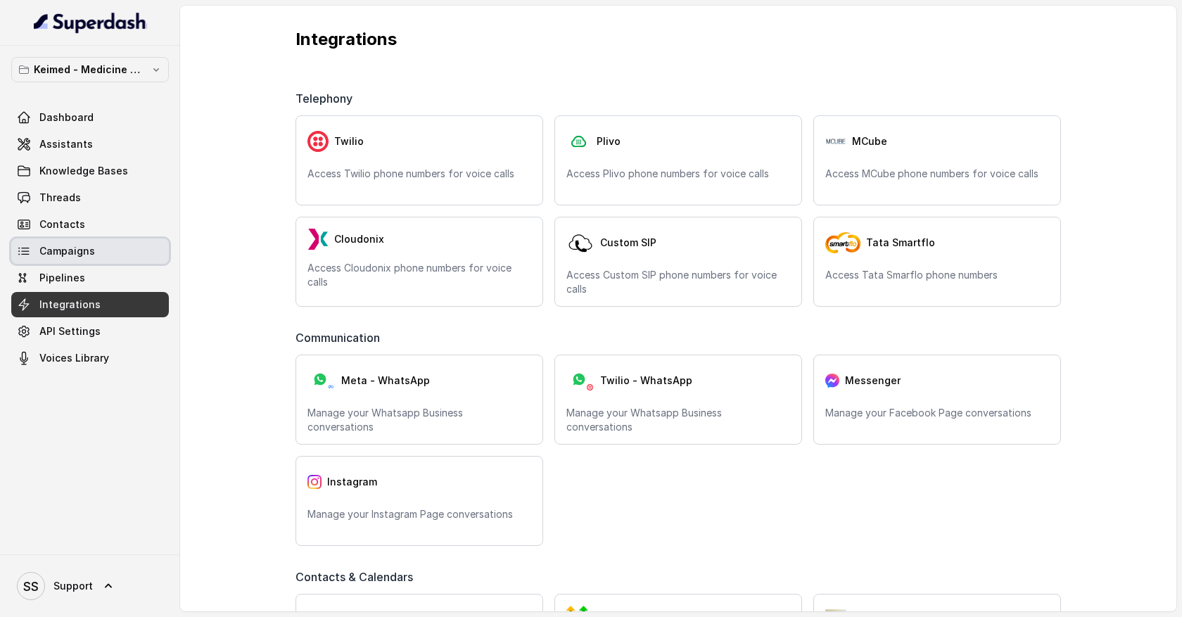
click at [114, 256] on link "Campaigns" at bounding box center [90, 251] width 158 height 25
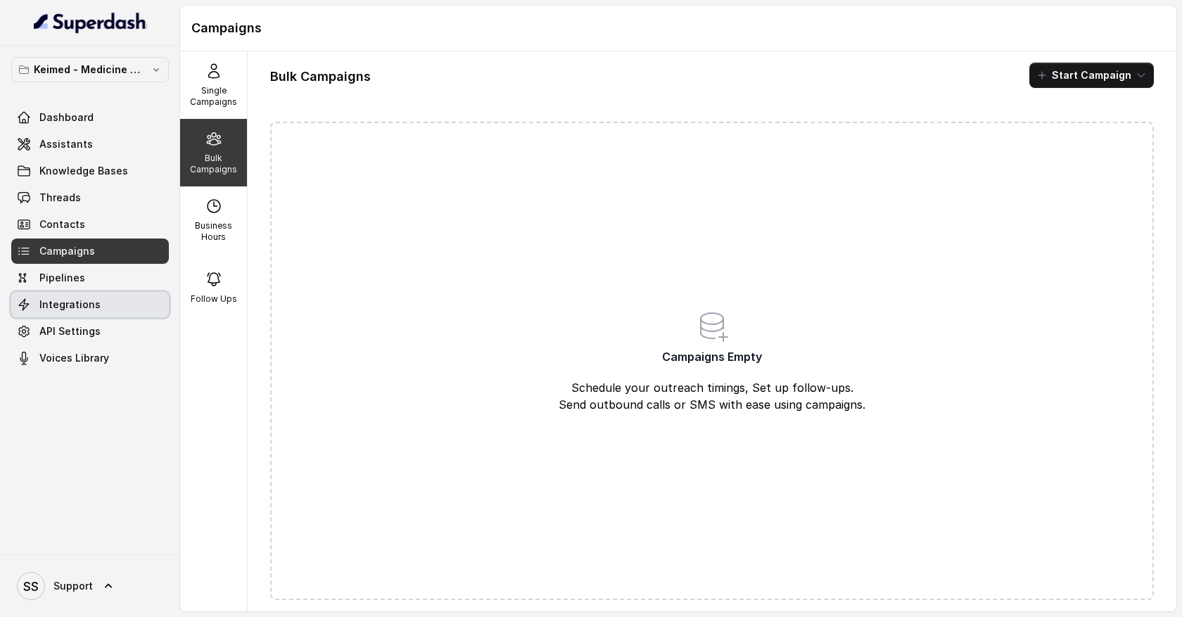
click at [115, 298] on link "Integrations" at bounding box center [90, 304] width 158 height 25
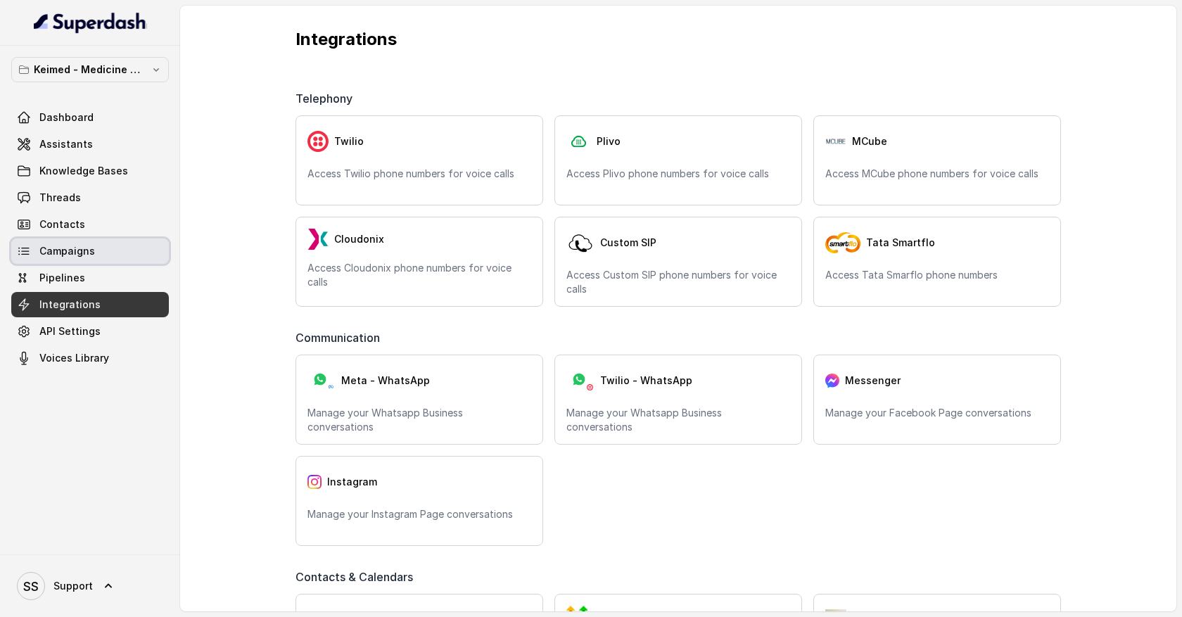
click at [115, 258] on link "Campaigns" at bounding box center [90, 251] width 158 height 25
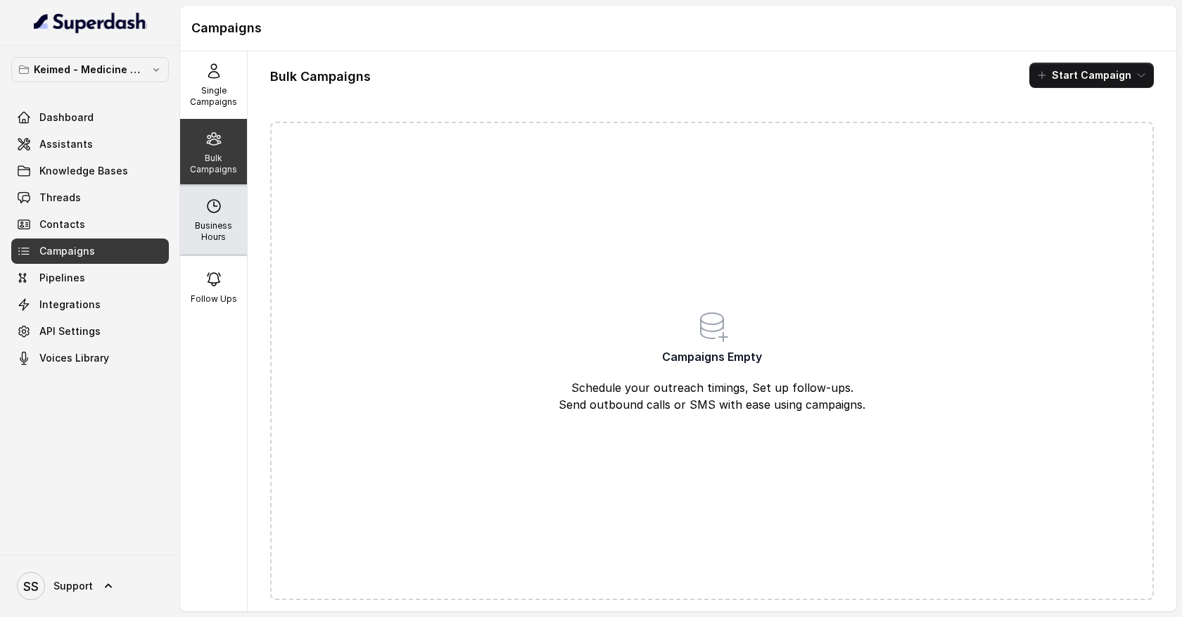
click at [225, 226] on p "Business Hours" at bounding box center [214, 231] width 56 height 23
select select "UTC"
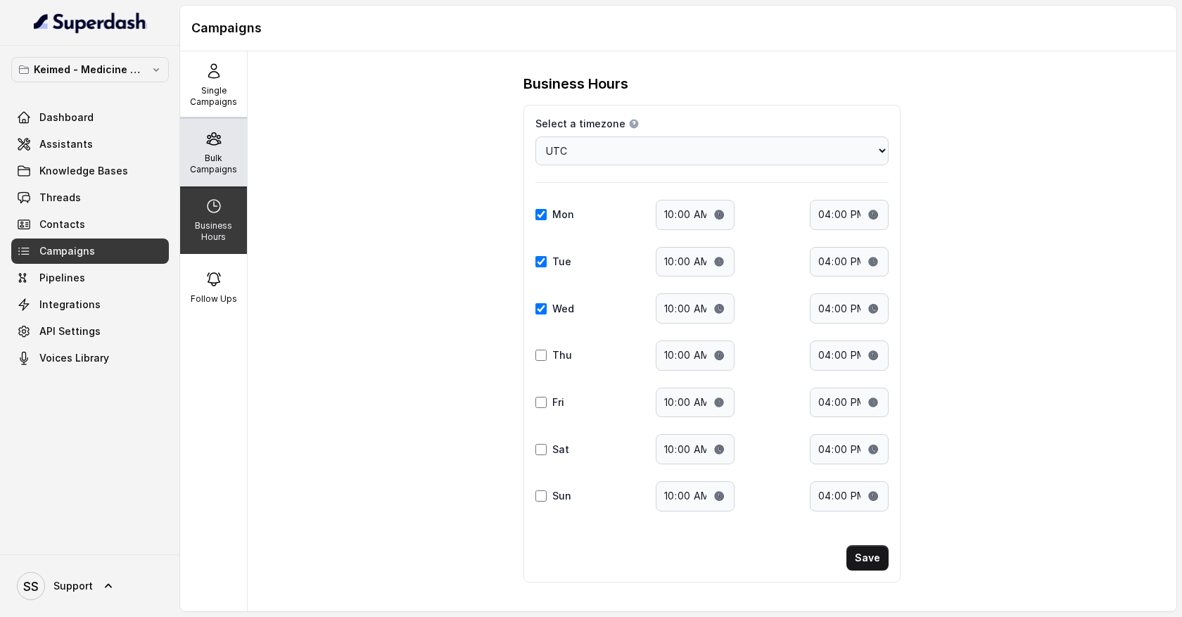
click at [233, 162] on p "Bulk Campaigns" at bounding box center [214, 164] width 56 height 23
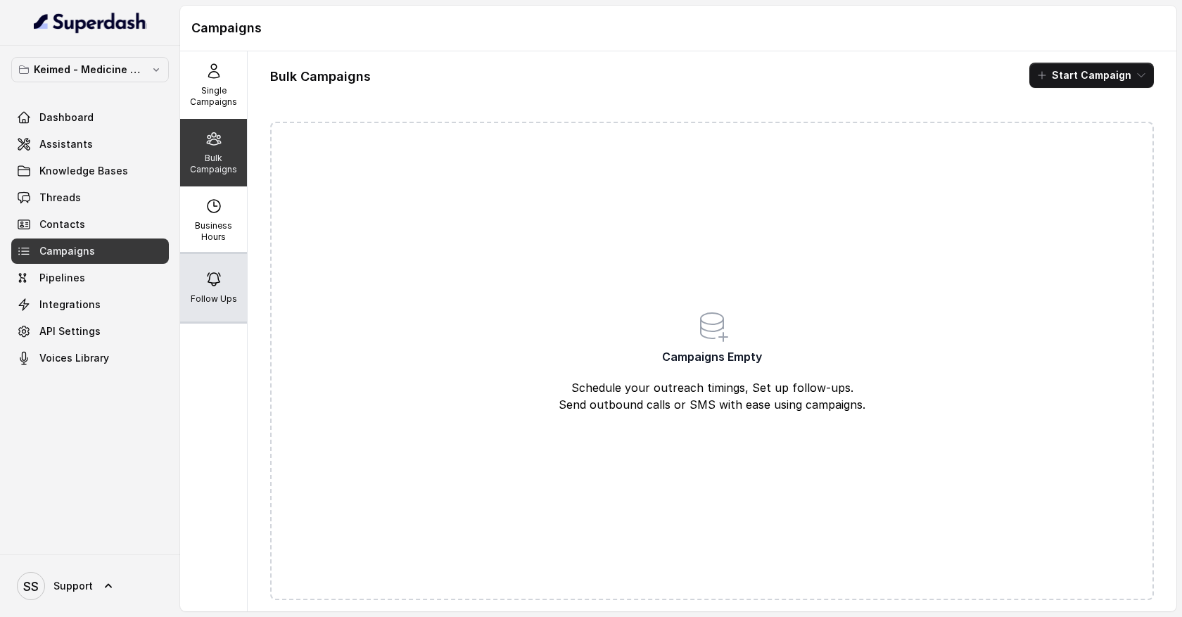
click at [220, 285] on icon at bounding box center [213, 279] width 17 height 17
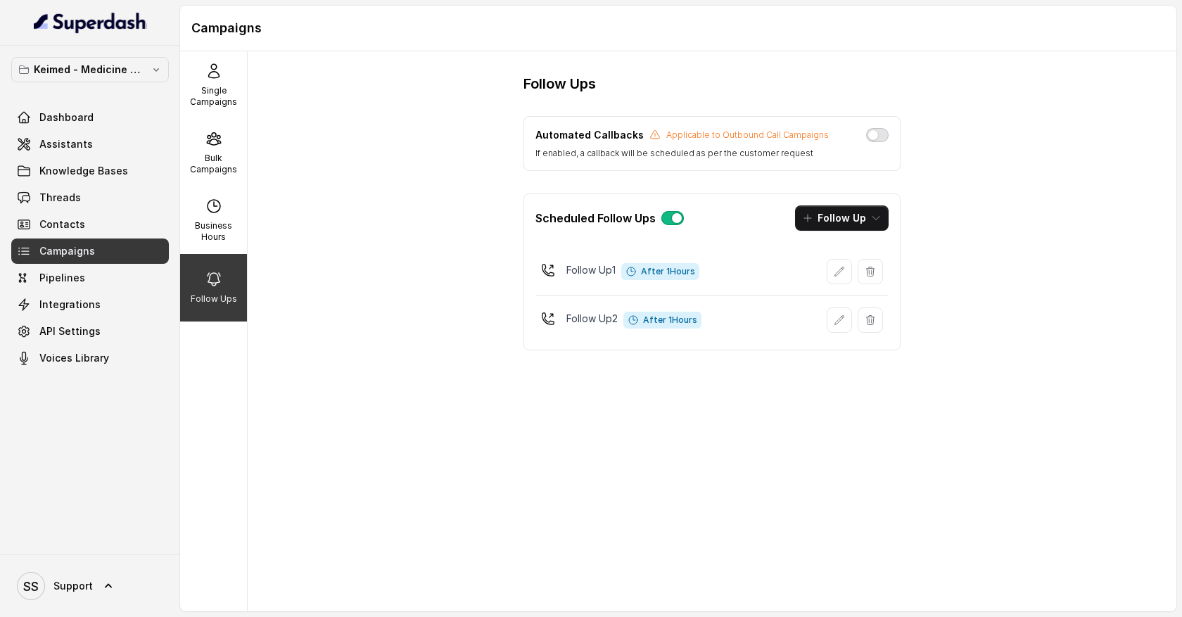
click at [875, 139] on button "button" at bounding box center [877, 135] width 23 height 14
